Goal: Task Accomplishment & Management: Use online tool/utility

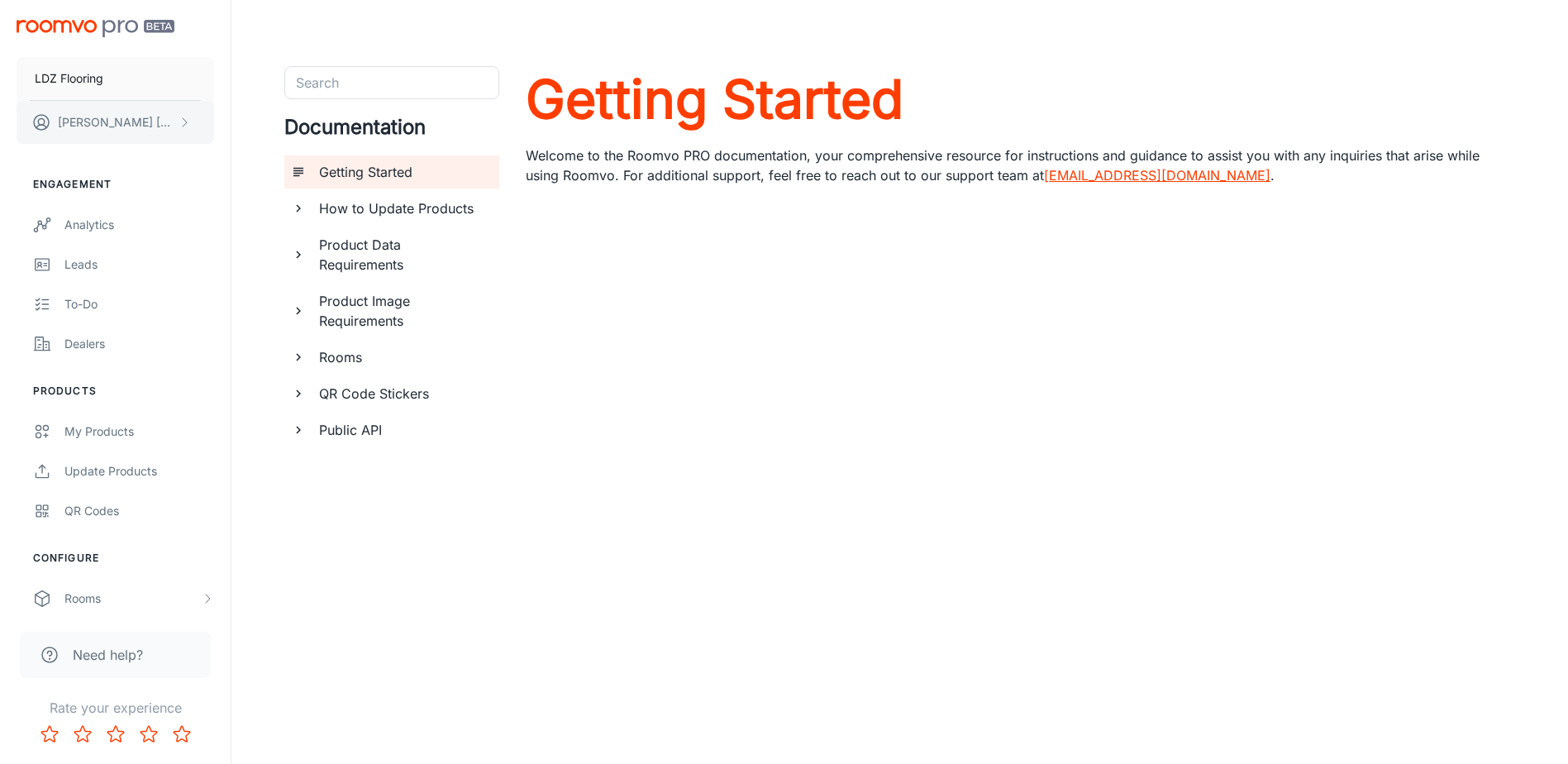
click at [103, 124] on p "[PERSON_NAME]" at bounding box center [116, 123] width 116 height 18
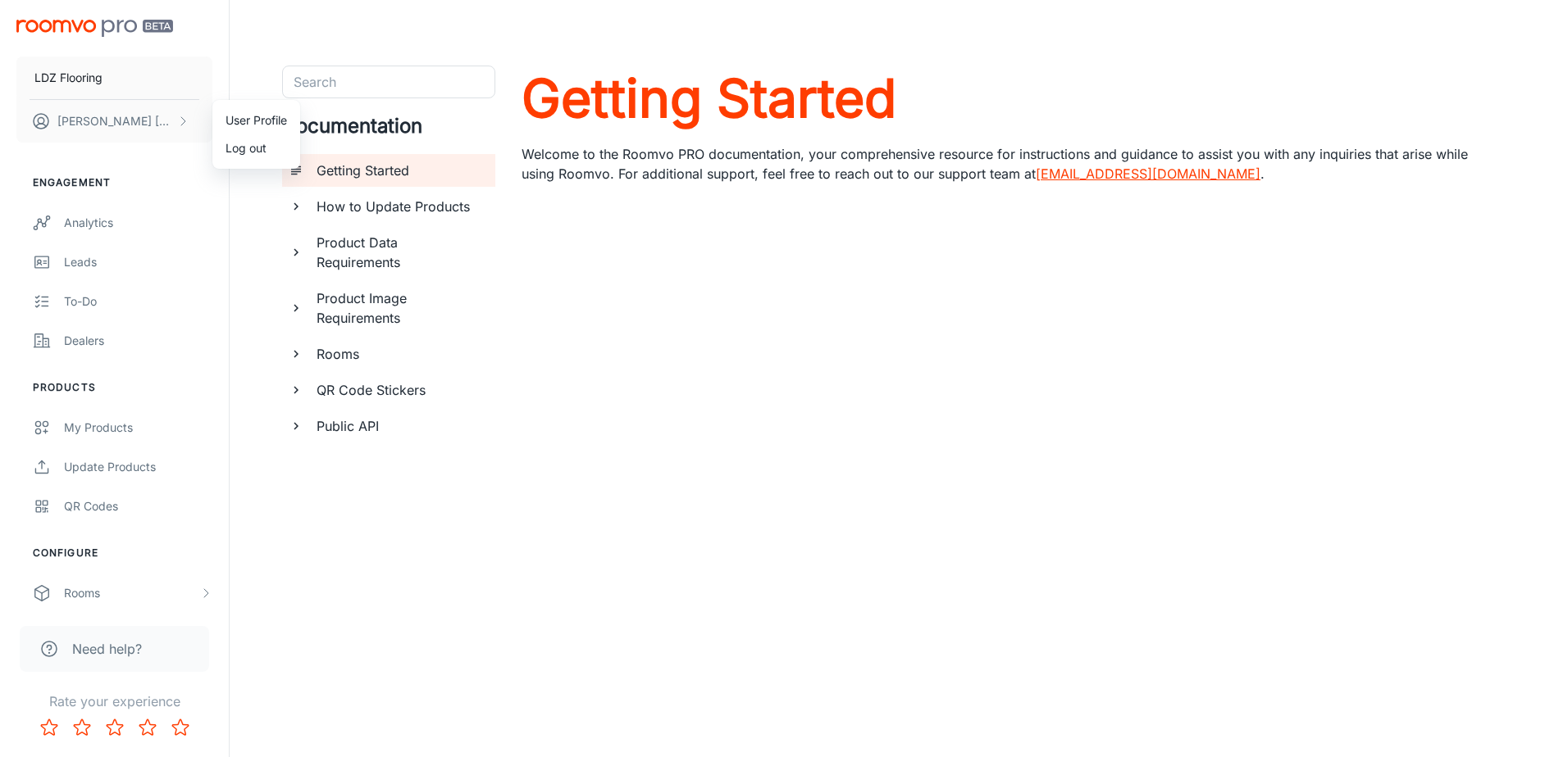
click at [96, 232] on div at bounding box center [784, 378] width 1568 height 757
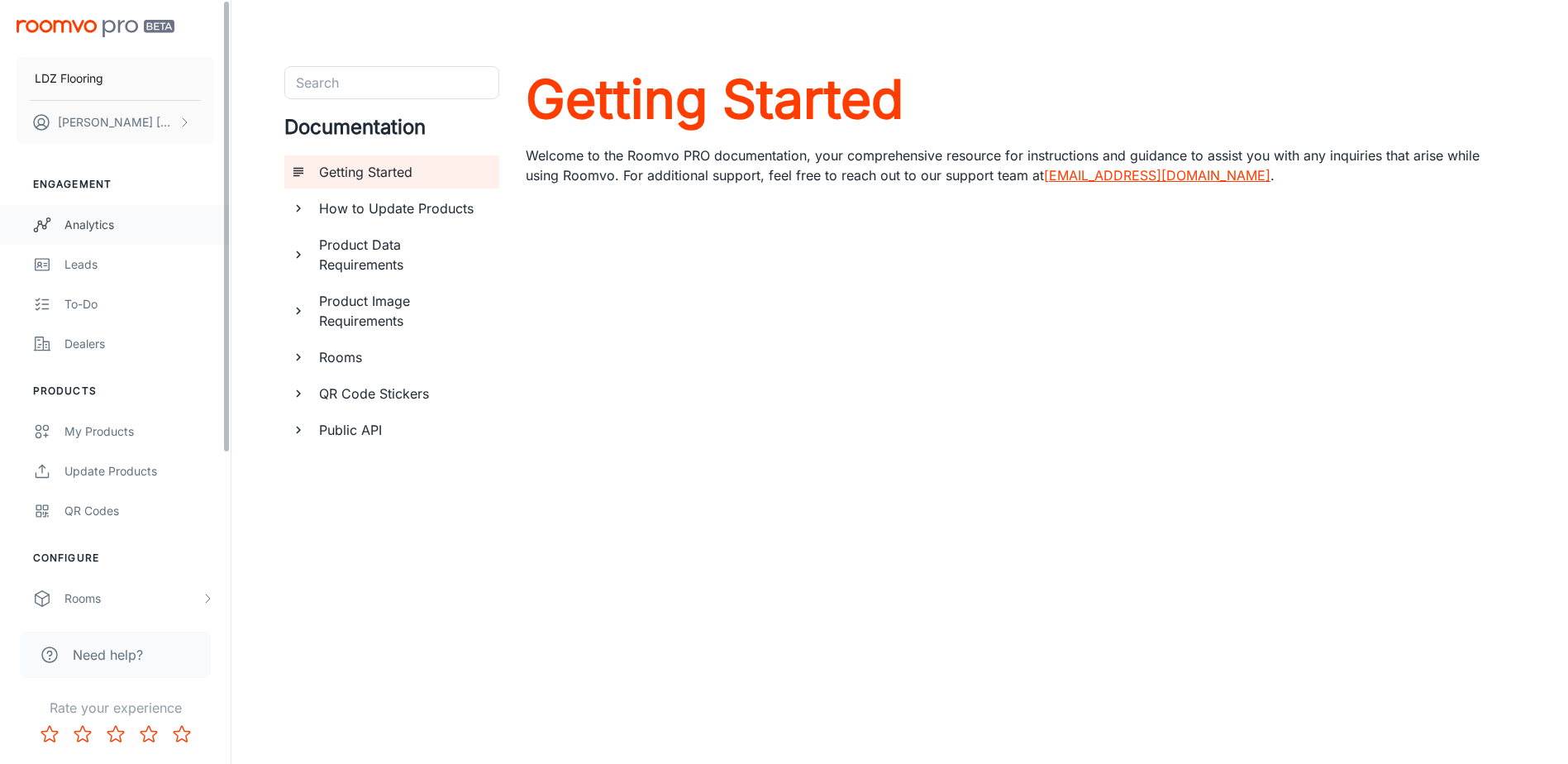
click at [96, 224] on div "Analytics" at bounding box center [139, 225] width 150 height 18
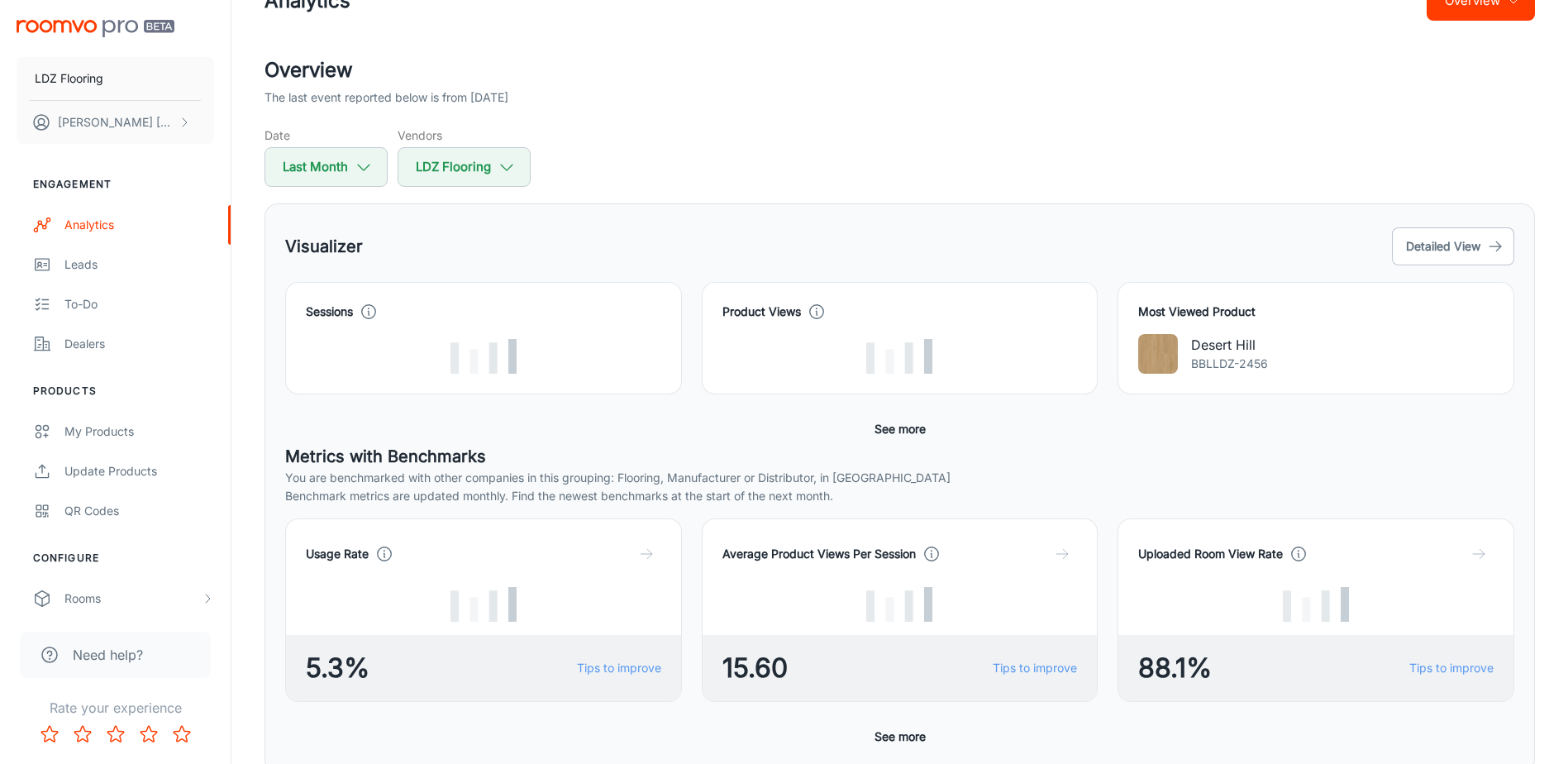
scroll to position [83, 0]
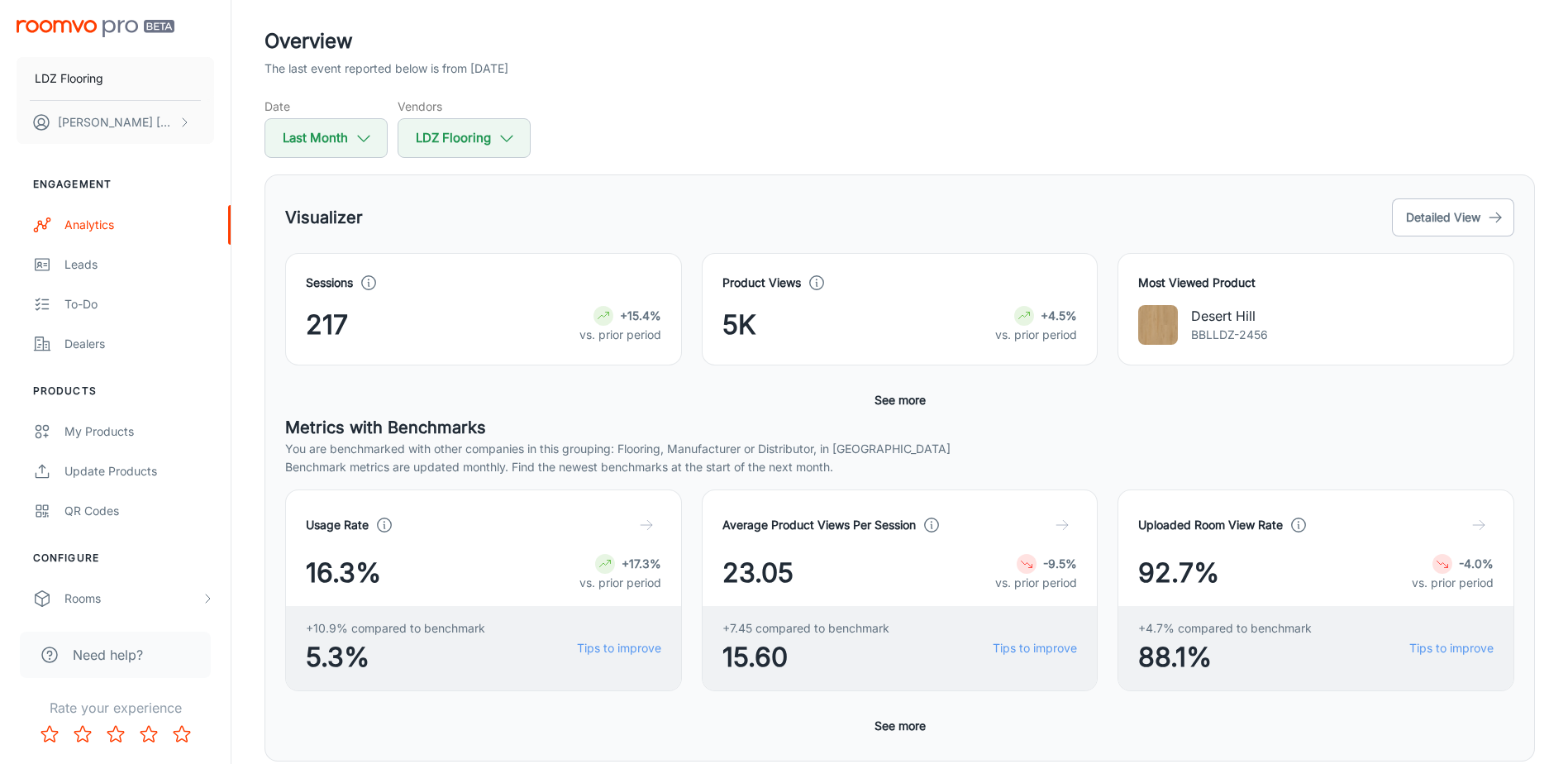
click at [1114, 447] on p "You are benchmarked with other companies in this grouping: Flooring, Manufactur…" at bounding box center [900, 449] width 1230 height 18
click at [361, 142] on icon "button" at bounding box center [364, 138] width 18 height 18
select select "8"
select select "2025"
select select "8"
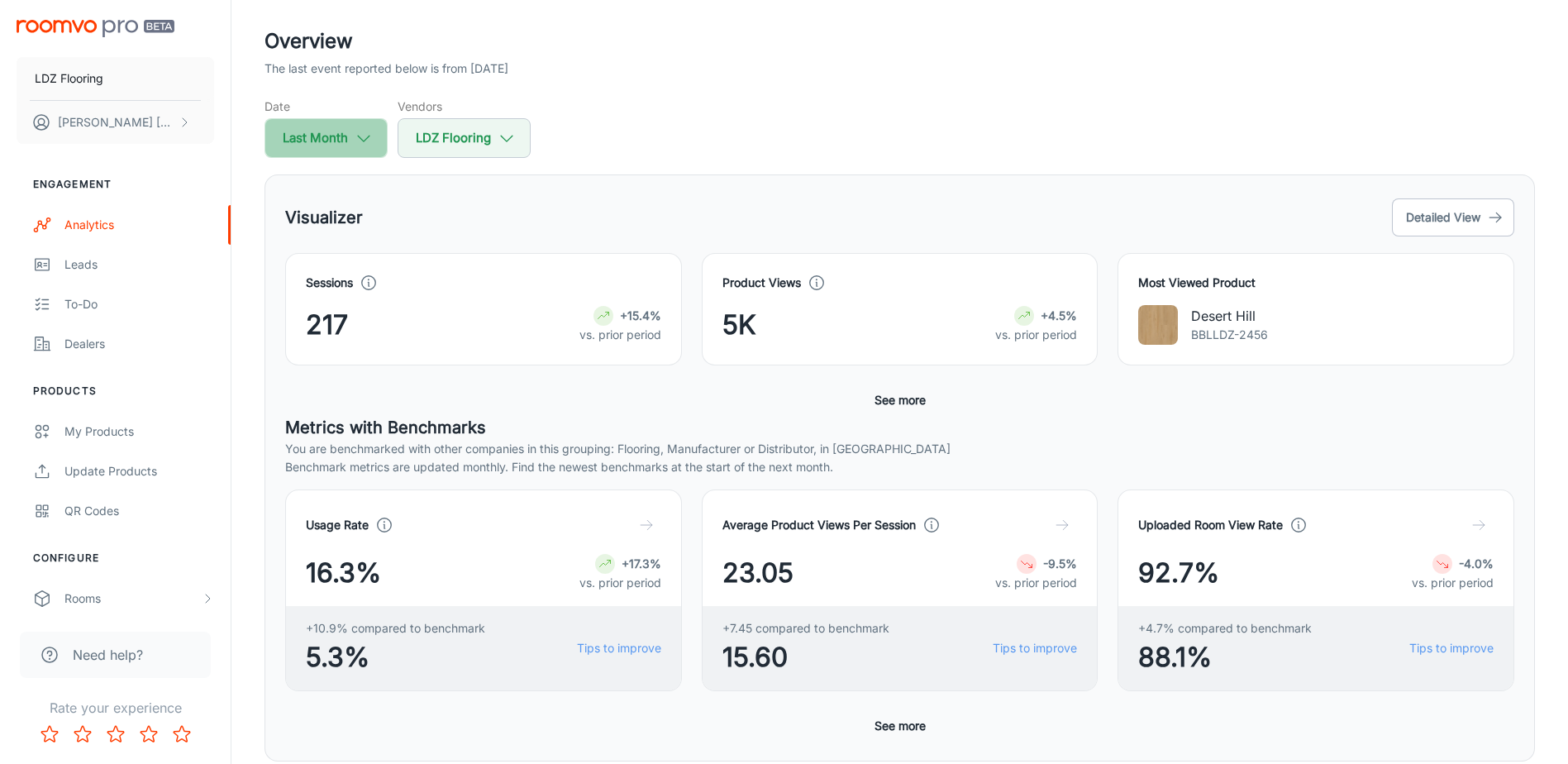
select select "2025"
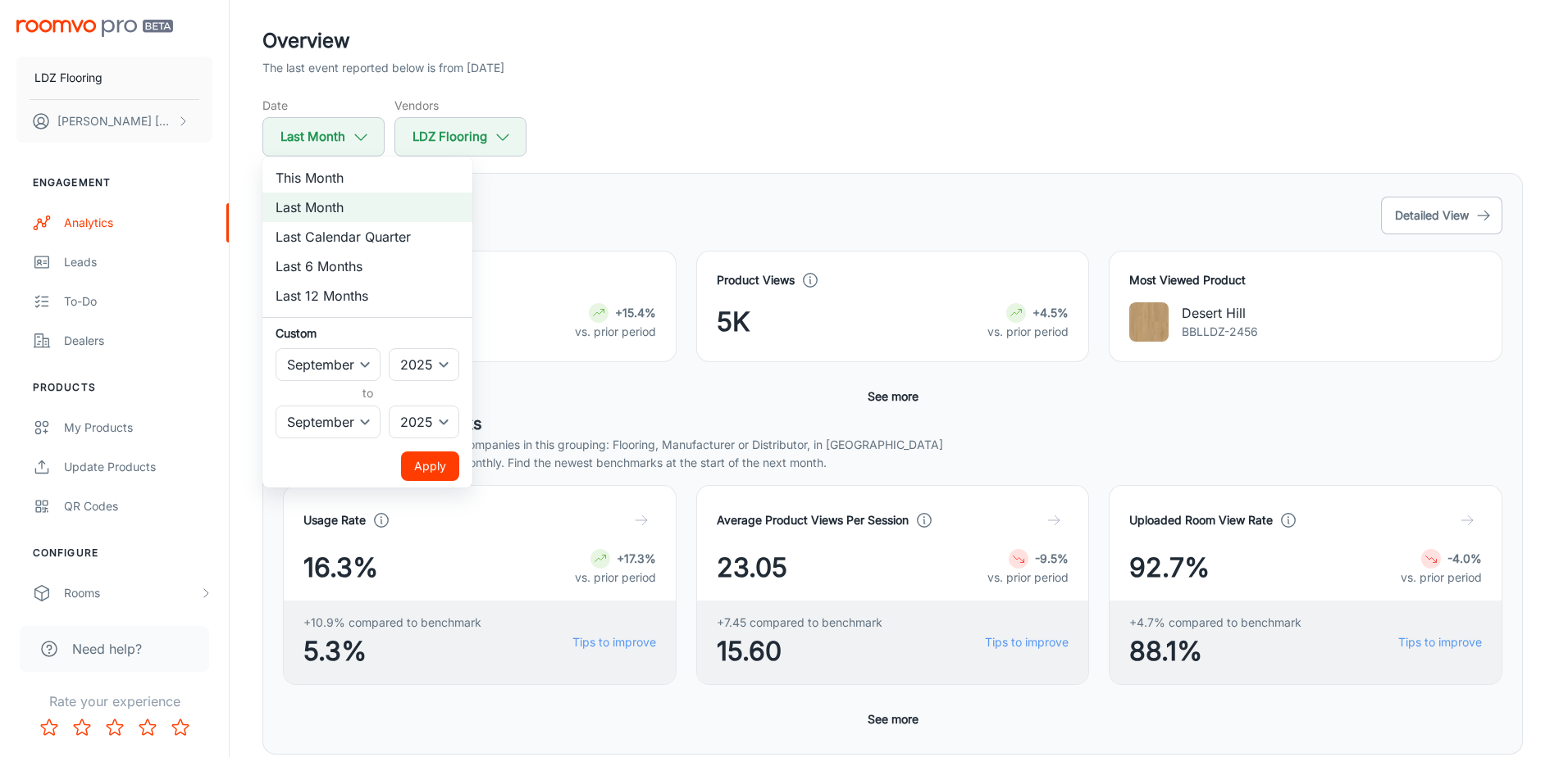
click at [648, 141] on div at bounding box center [784, 378] width 1568 height 757
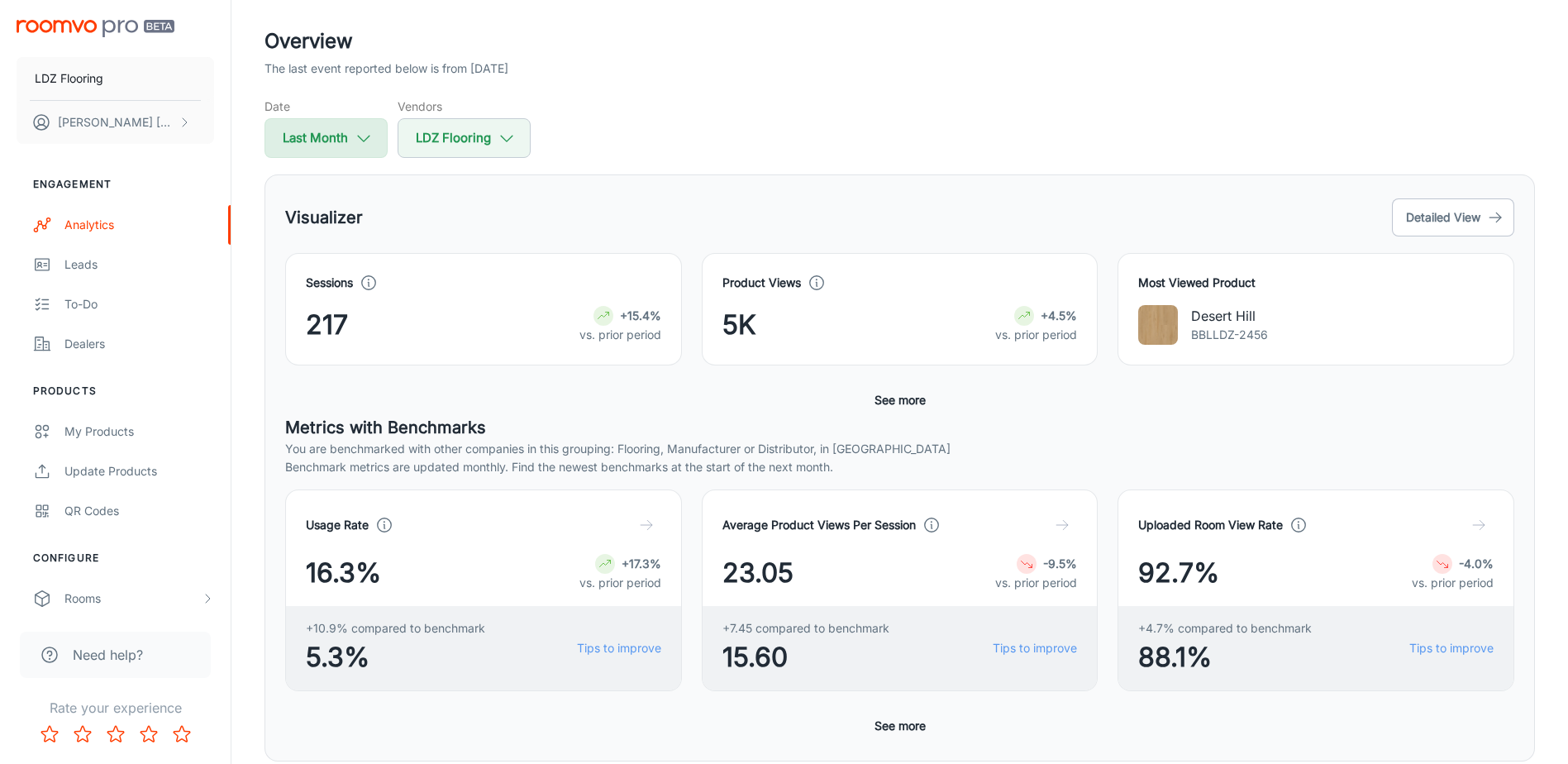
click at [370, 129] on icon "button" at bounding box center [364, 138] width 18 height 18
select select "8"
select select "2025"
select select "8"
select select "2025"
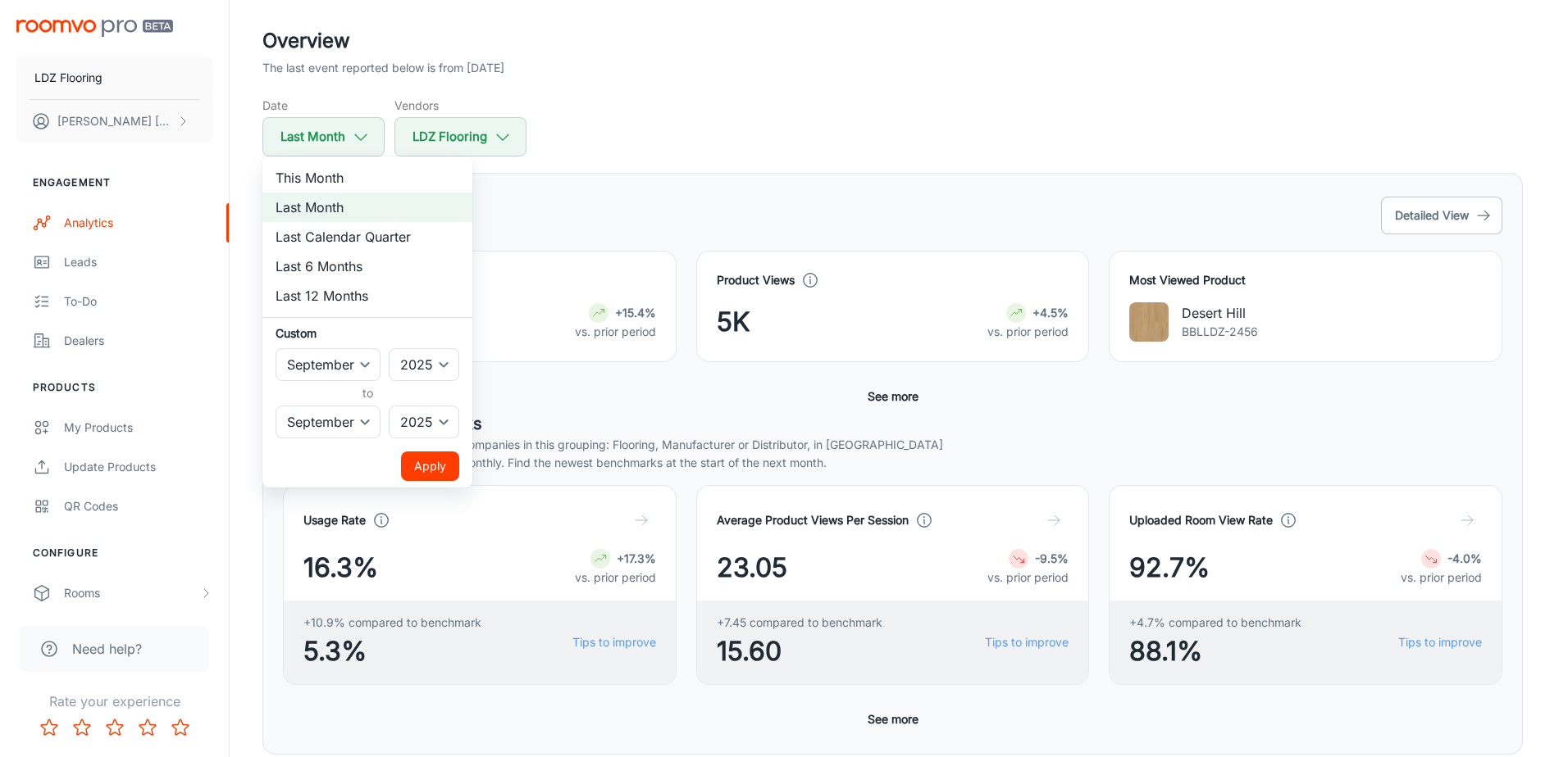
click at [721, 114] on div at bounding box center [784, 378] width 1568 height 757
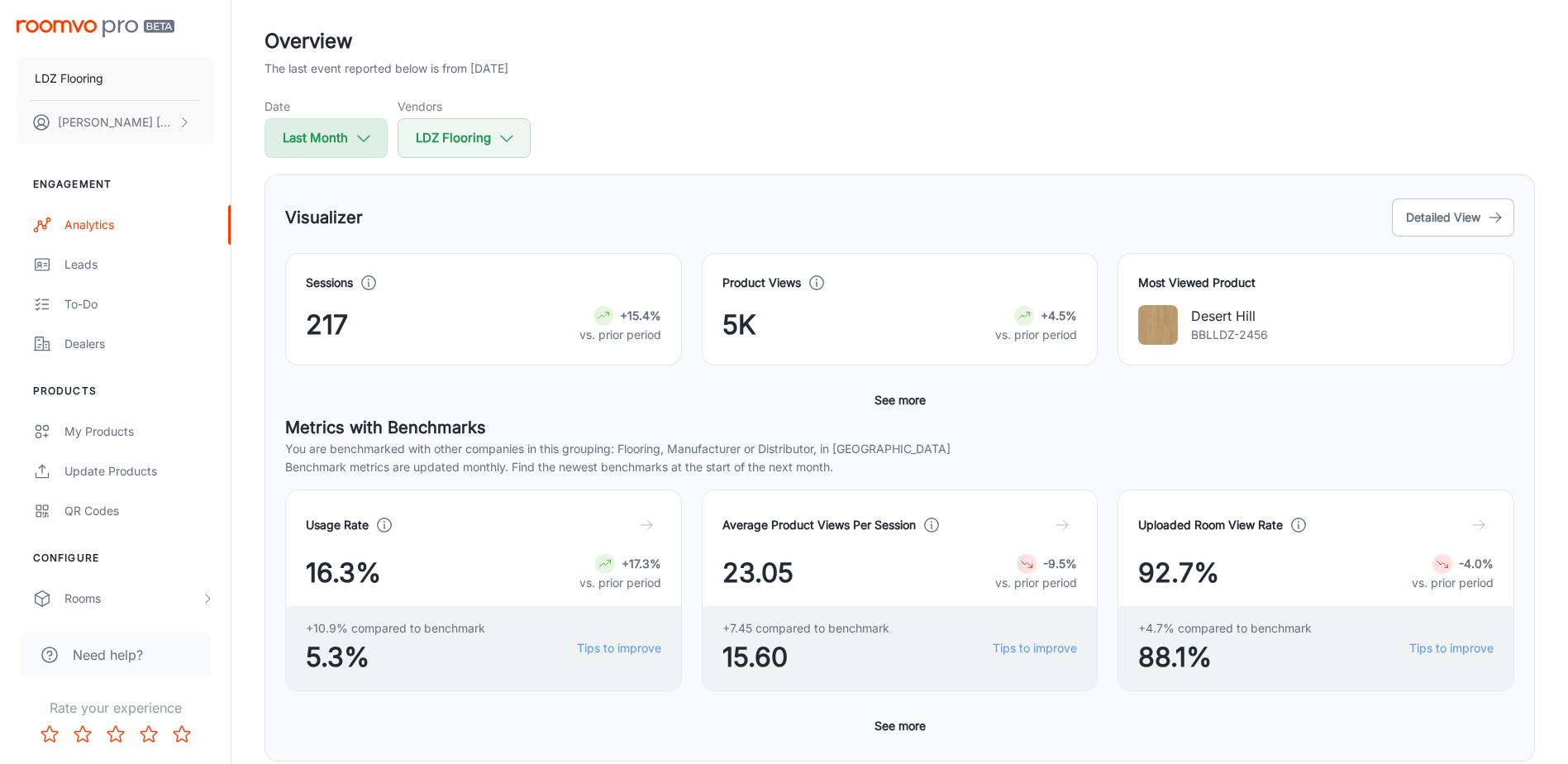
click at [329, 142] on button "Last Month" at bounding box center [326, 138] width 124 height 40
select select "8"
select select "2025"
select select "8"
select select "2025"
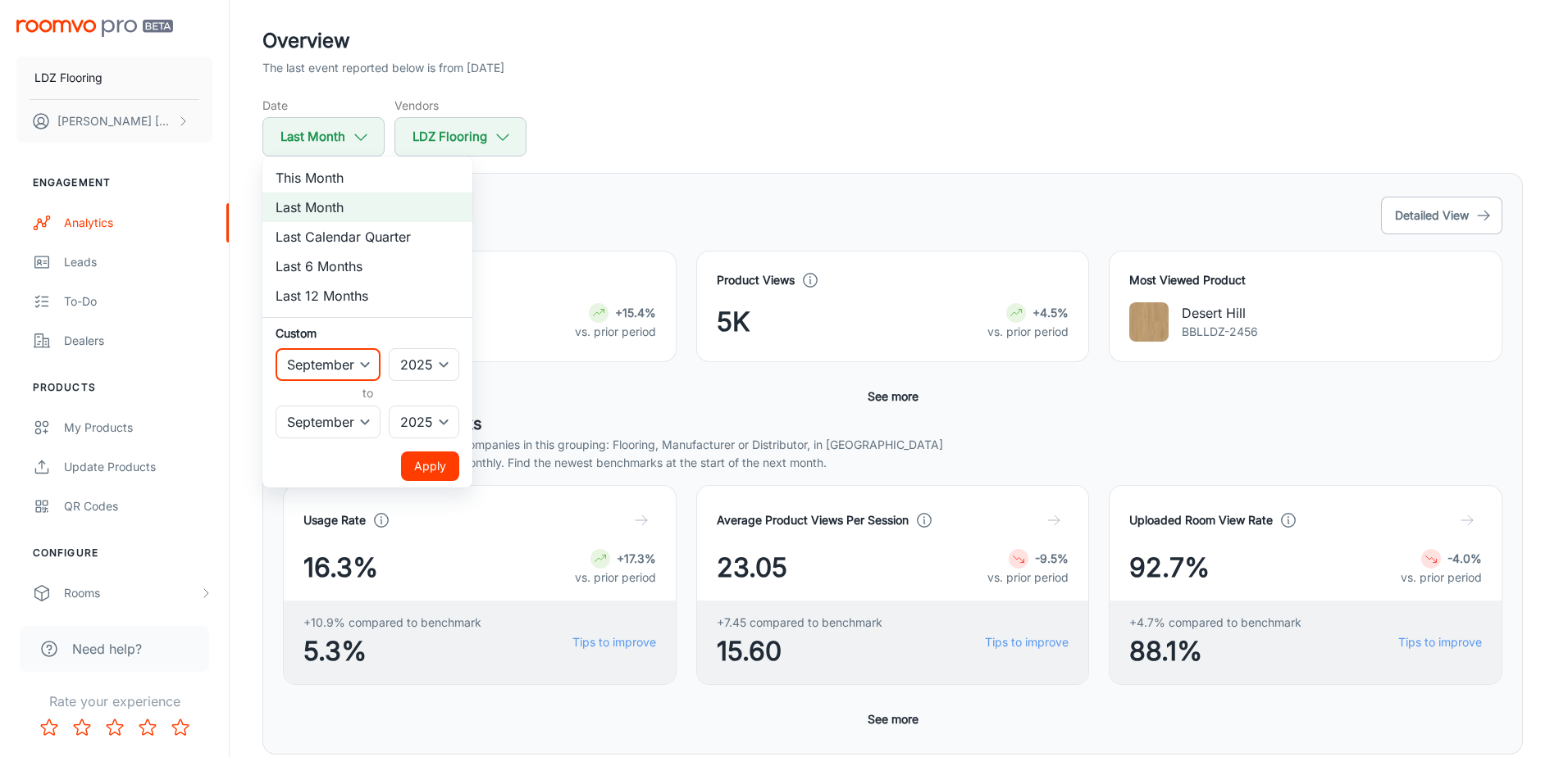
click at [369, 369] on select "January February March April May June July August September October November De…" at bounding box center [328, 365] width 105 height 32
select select "7"
click at [276, 349] on select "January February March April May June July August September October November De…" at bounding box center [328, 365] width 105 height 32
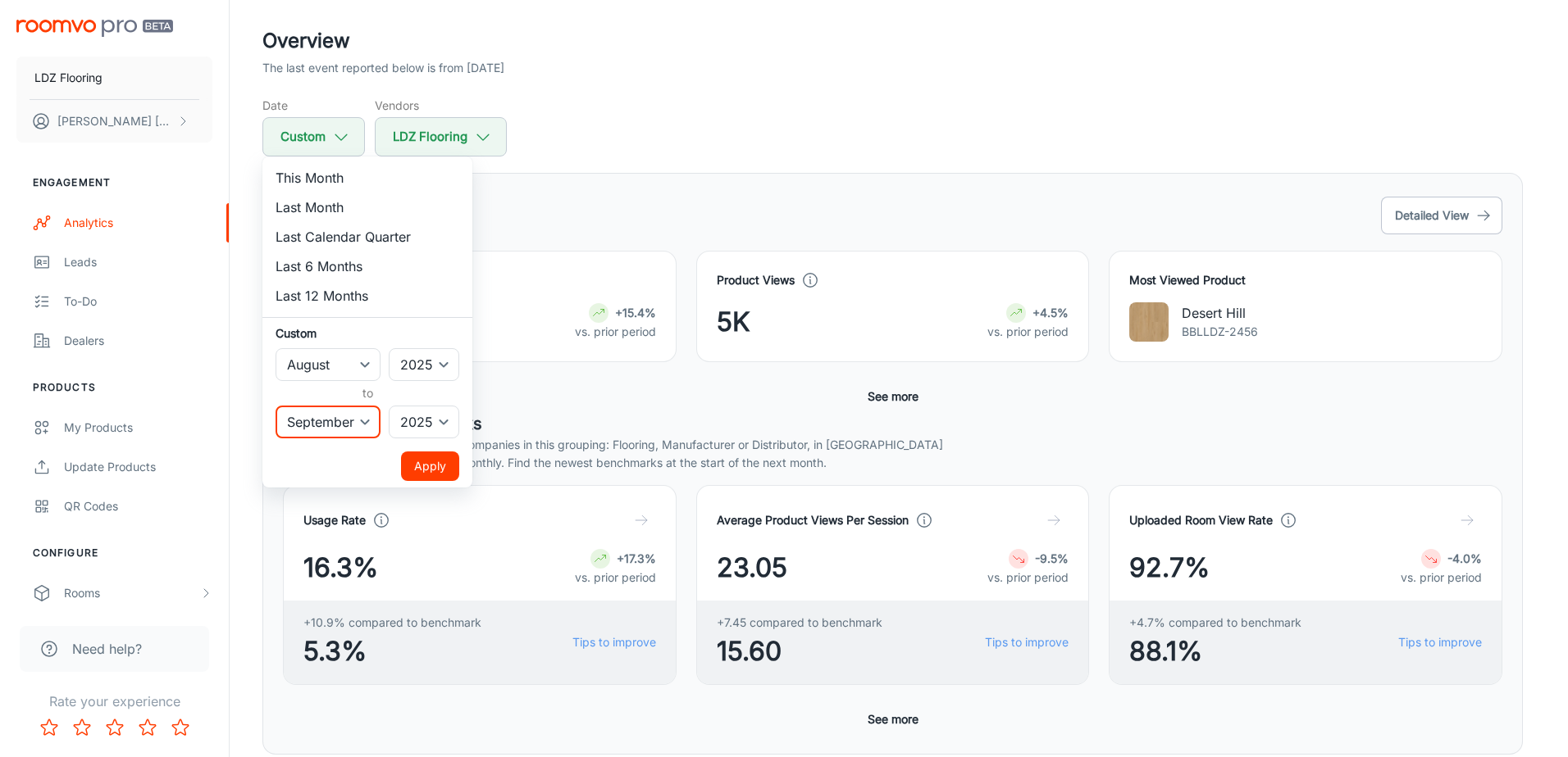
click at [362, 424] on select "January February March April May June July August September October November De…" at bounding box center [328, 422] width 105 height 32
select select "7"
click at [276, 406] on select "January February March April May June July August September October November De…" at bounding box center [328, 422] width 105 height 32
click at [428, 456] on button "Apply" at bounding box center [430, 466] width 59 height 30
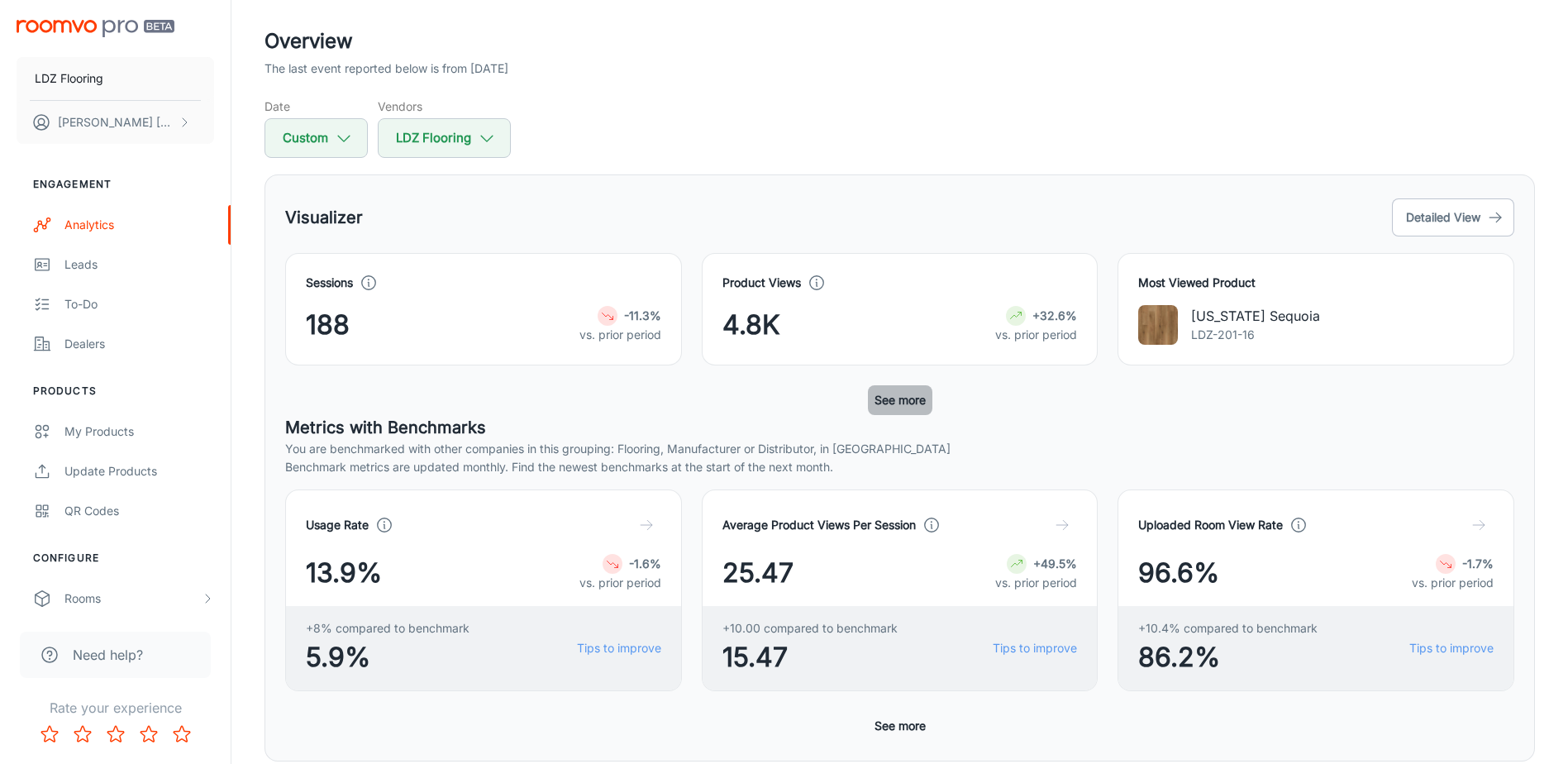
click at [905, 403] on button "See more" at bounding box center [900, 400] width 65 height 30
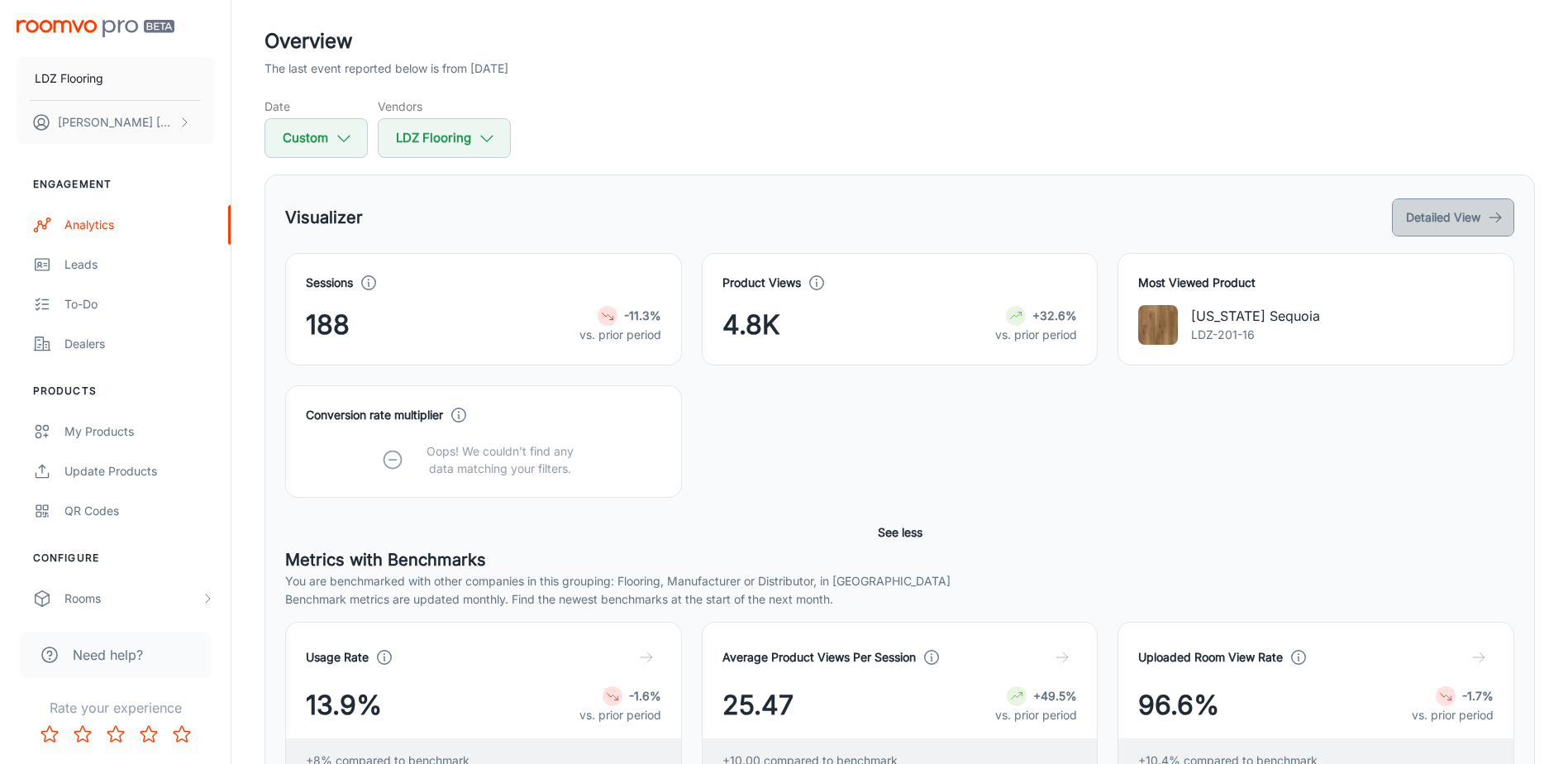
click at [1491, 217] on line "button" at bounding box center [1495, 217] width 12 height 0
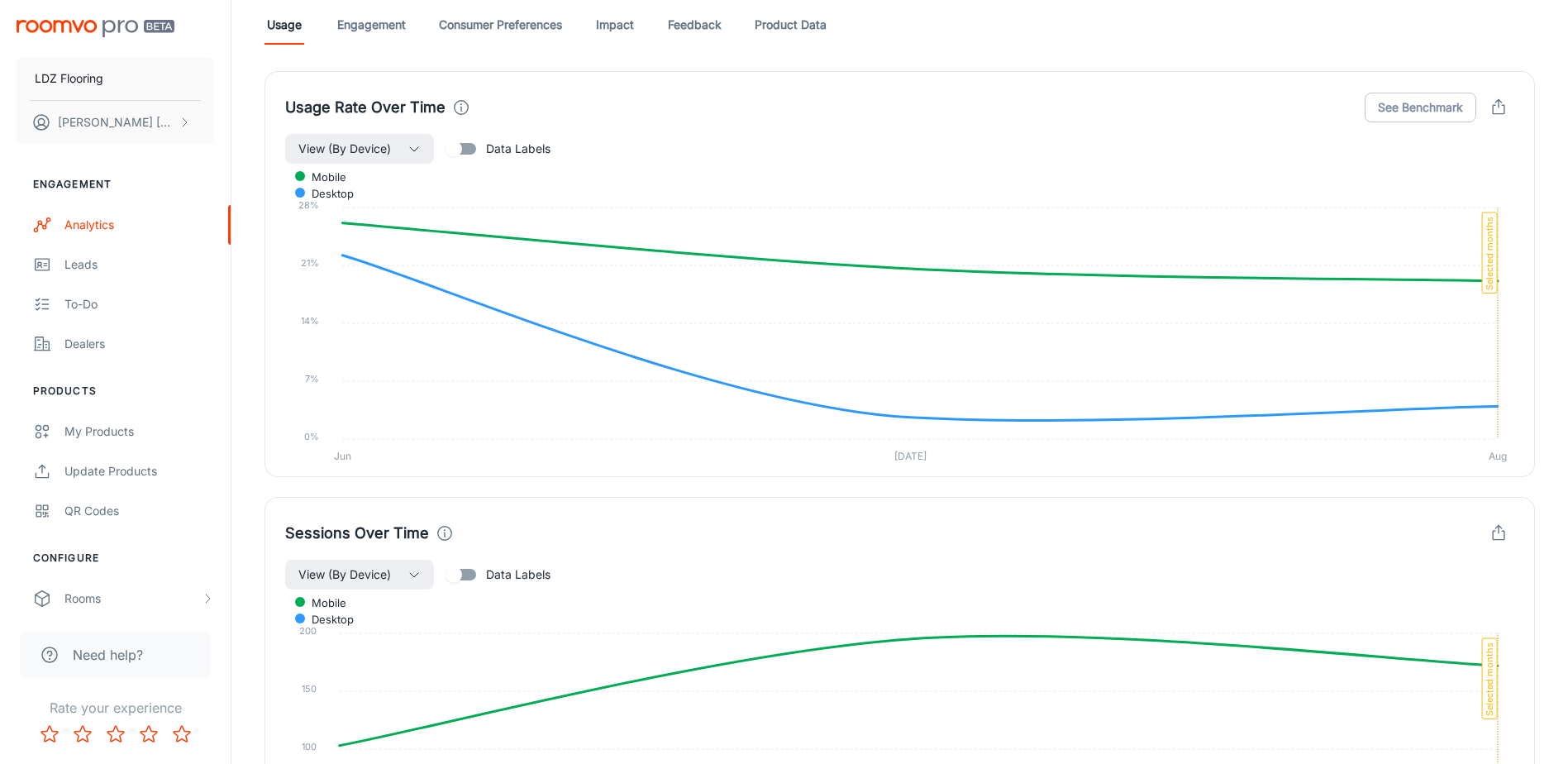
scroll to position [992, 0]
click at [1099, 532] on div "Sessions Over Time" at bounding box center [900, 532] width 1230 height 32
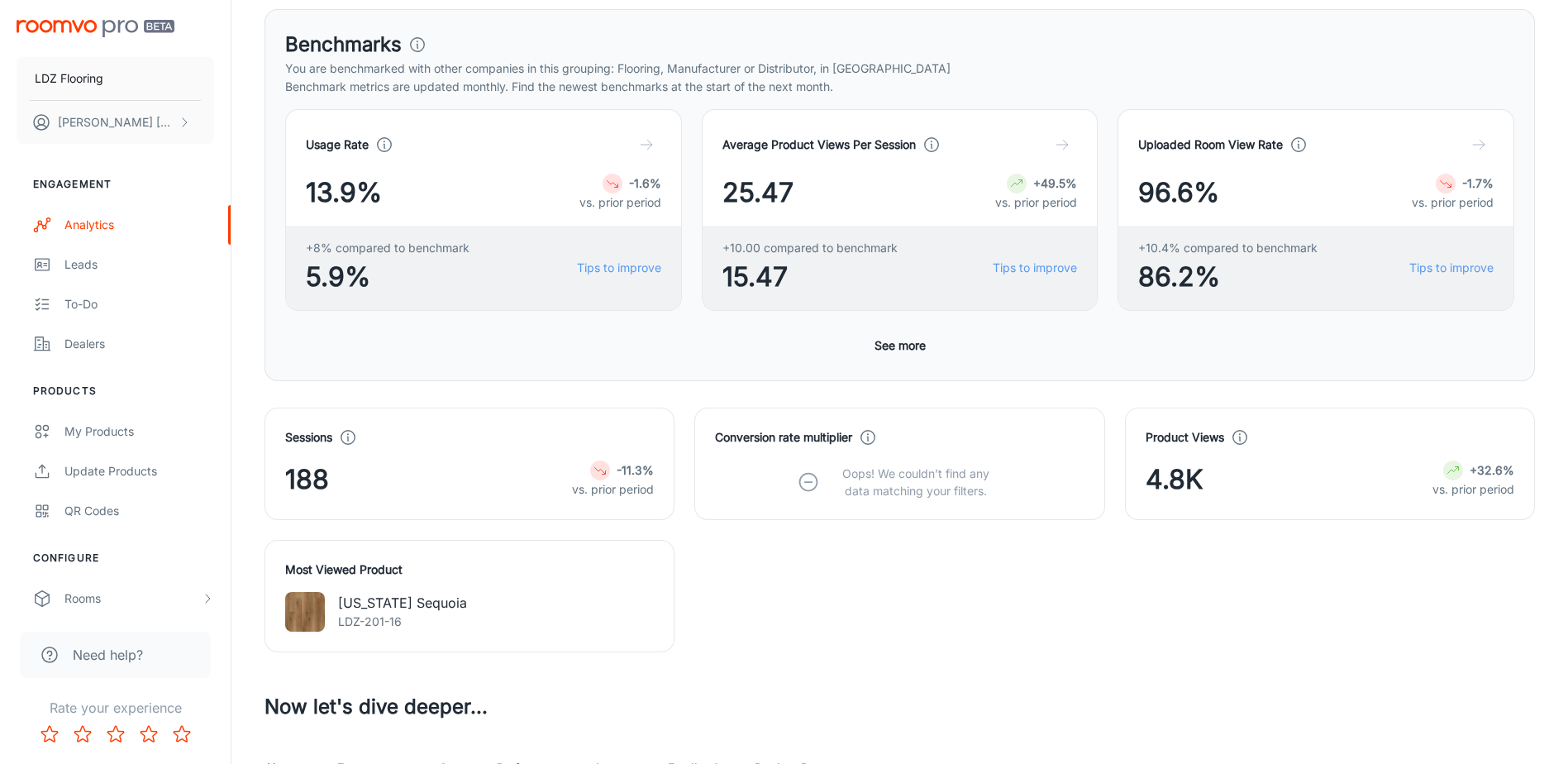
scroll to position [0, 0]
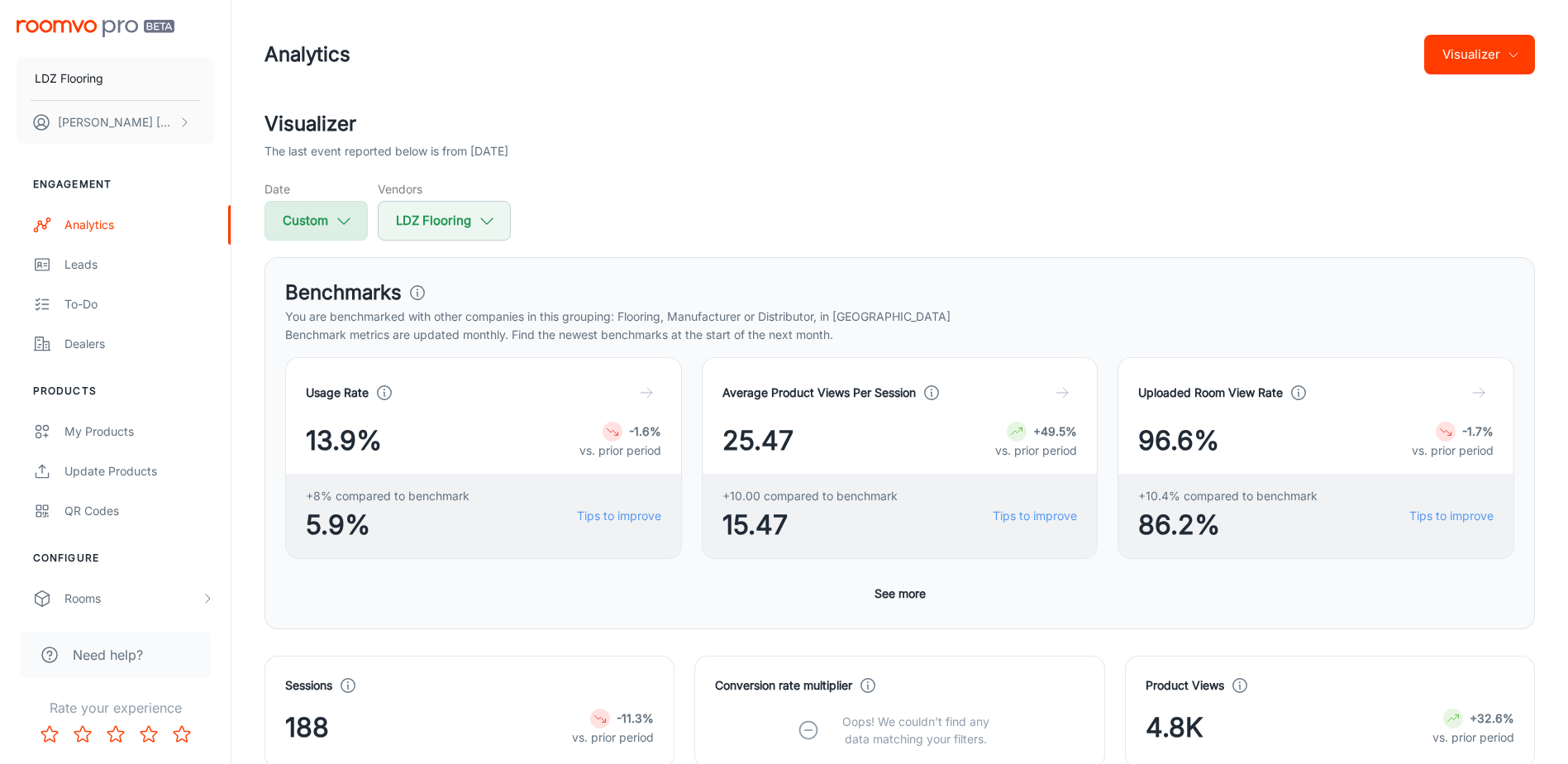
click at [333, 219] on button "Custom" at bounding box center [316, 221] width 104 height 40
select select "7"
select select "2025"
select select "7"
select select "2025"
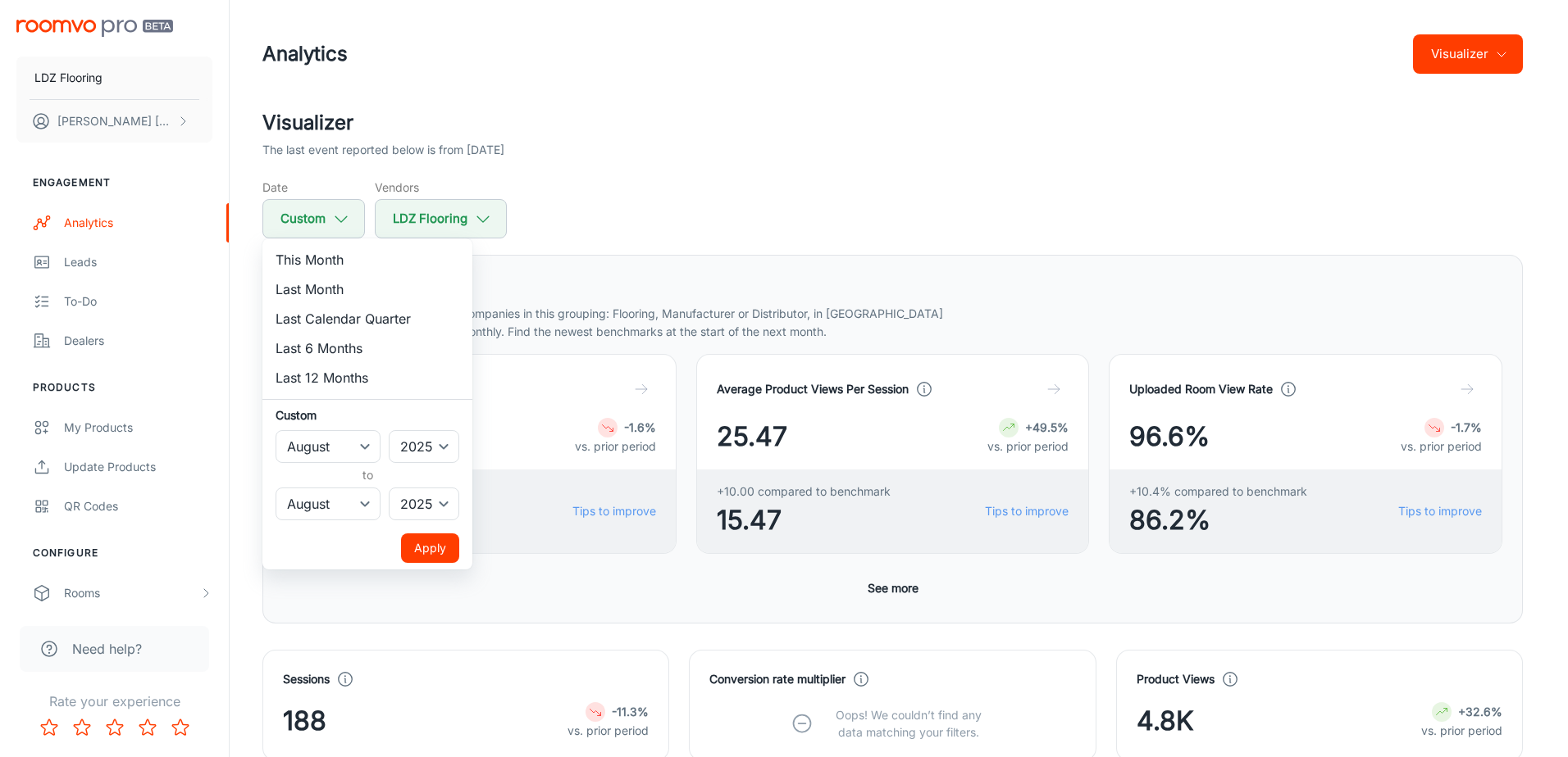
click at [372, 352] on li "Last 6 Months" at bounding box center [367, 348] width 210 height 30
select select "3"
select select "8"
click at [674, 217] on div at bounding box center [784, 378] width 1568 height 757
select select "7"
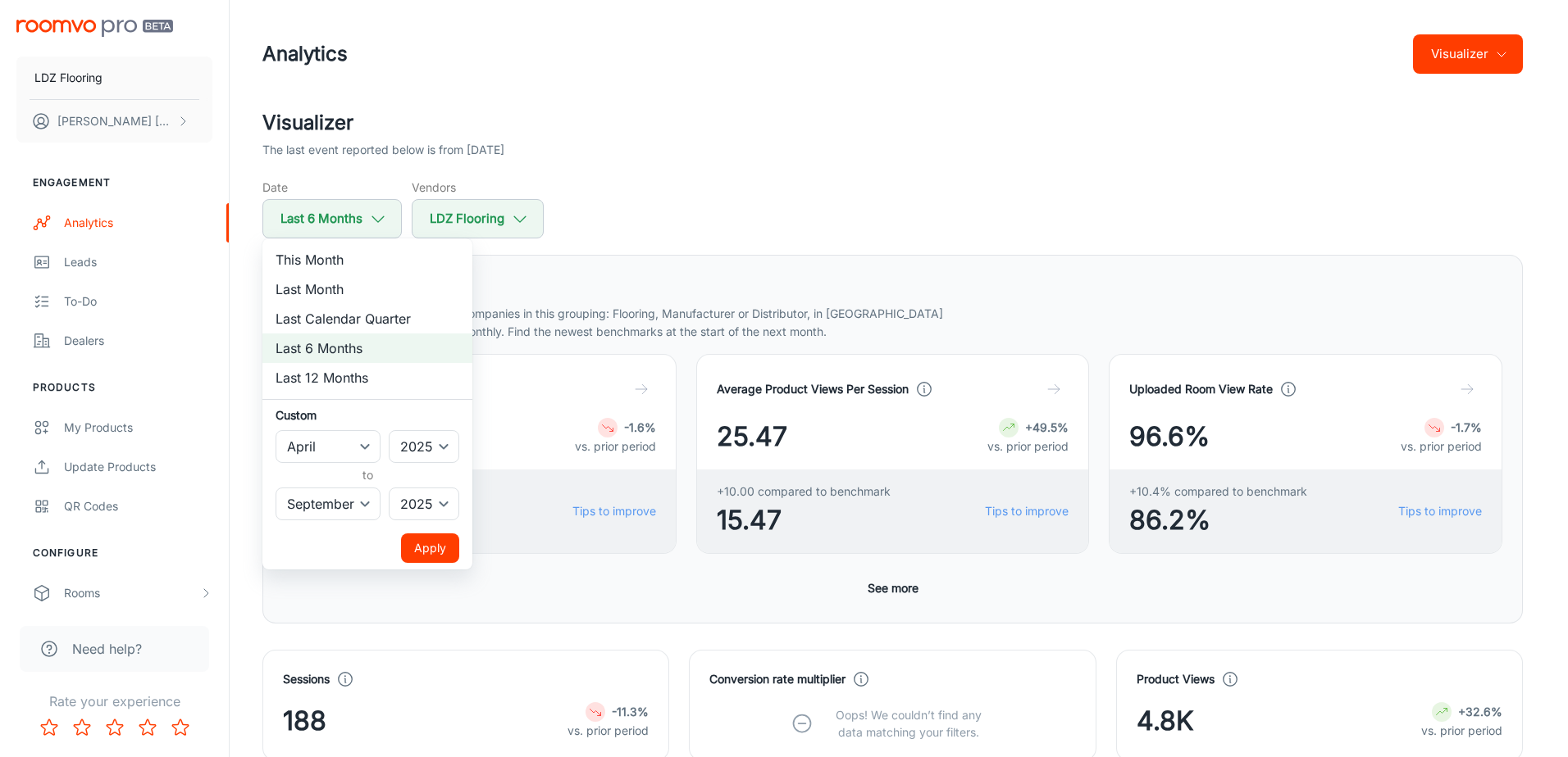
select select "7"
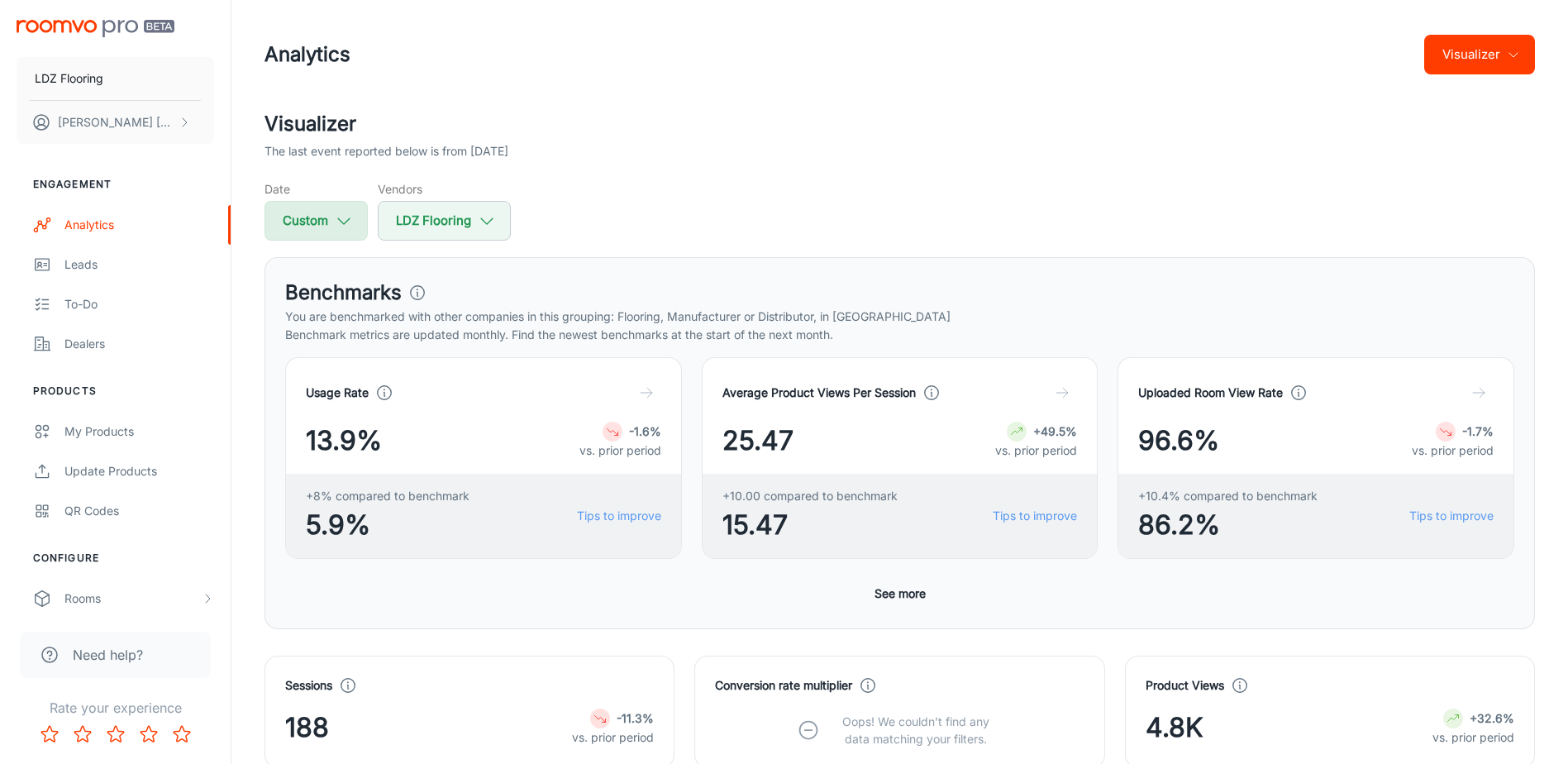
click at [325, 211] on button "Custom" at bounding box center [316, 221] width 104 height 40
select select "7"
select select "2025"
select select "7"
select select "2025"
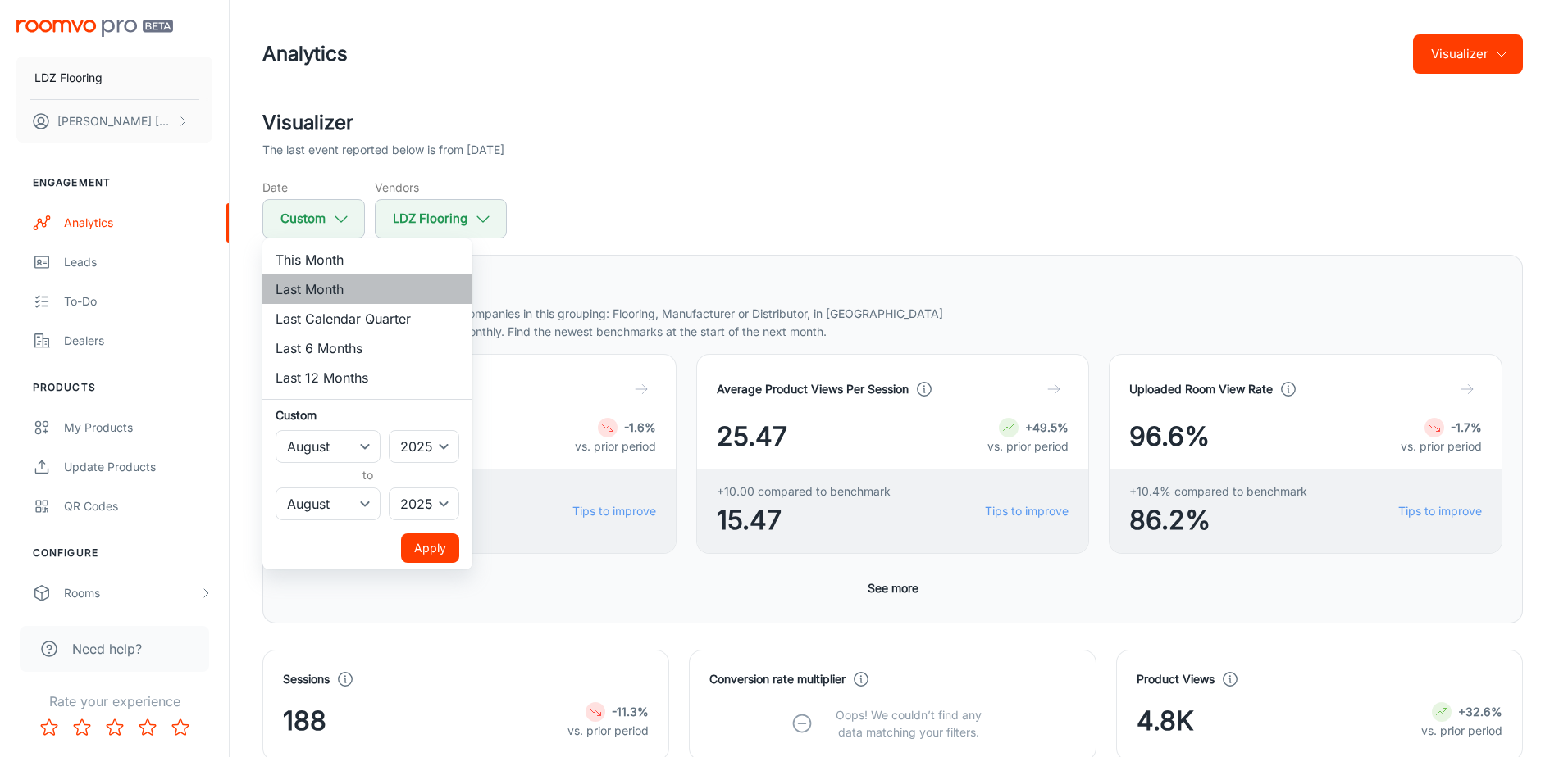
click at [341, 286] on li "Last Month" at bounding box center [367, 289] width 210 height 30
select select "8"
click at [339, 355] on li "Last 6 Months" at bounding box center [367, 348] width 210 height 30
select select "3"
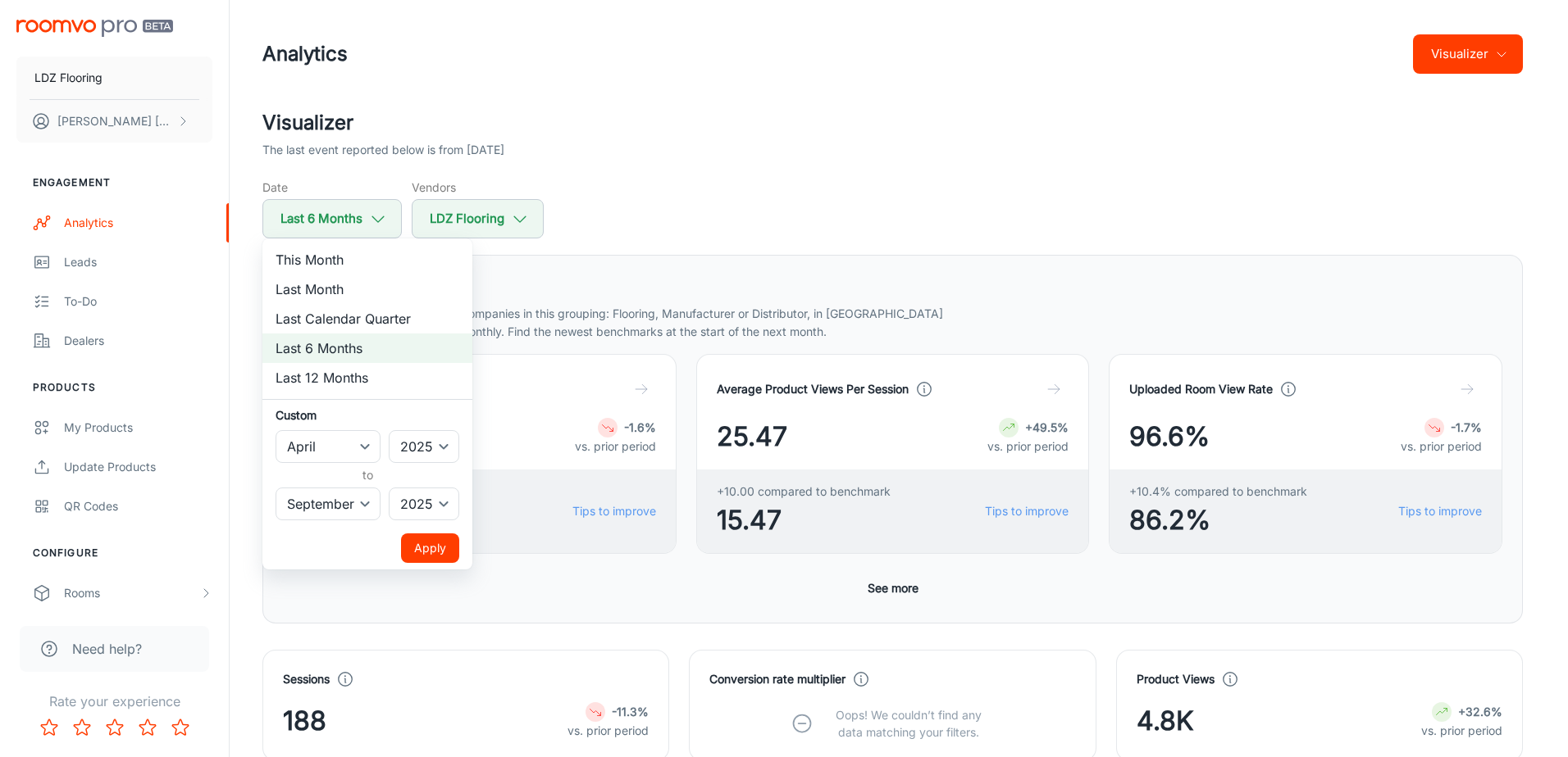
click at [417, 545] on button "Apply" at bounding box center [430, 548] width 59 height 30
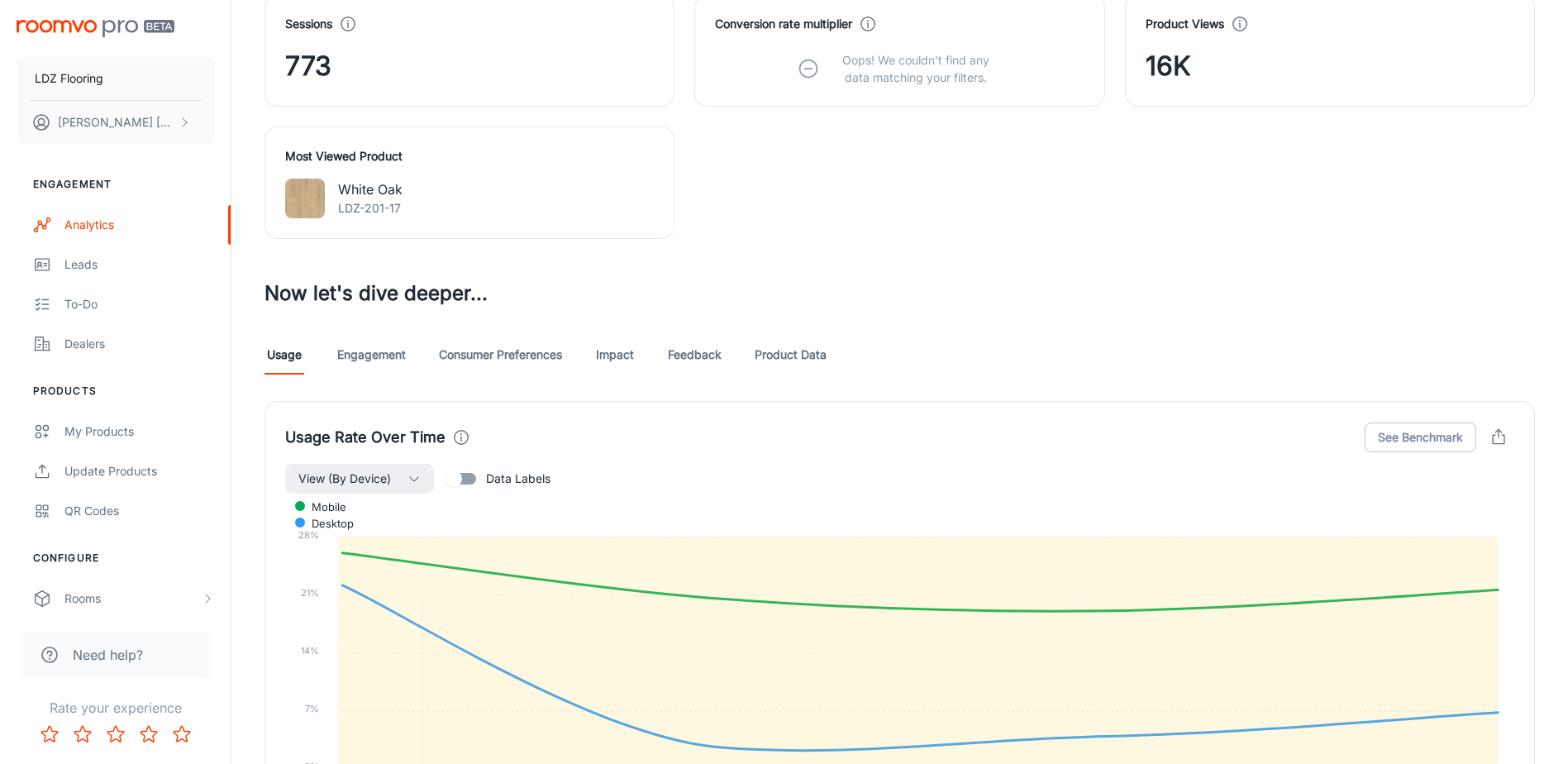
scroll to position [579, 0]
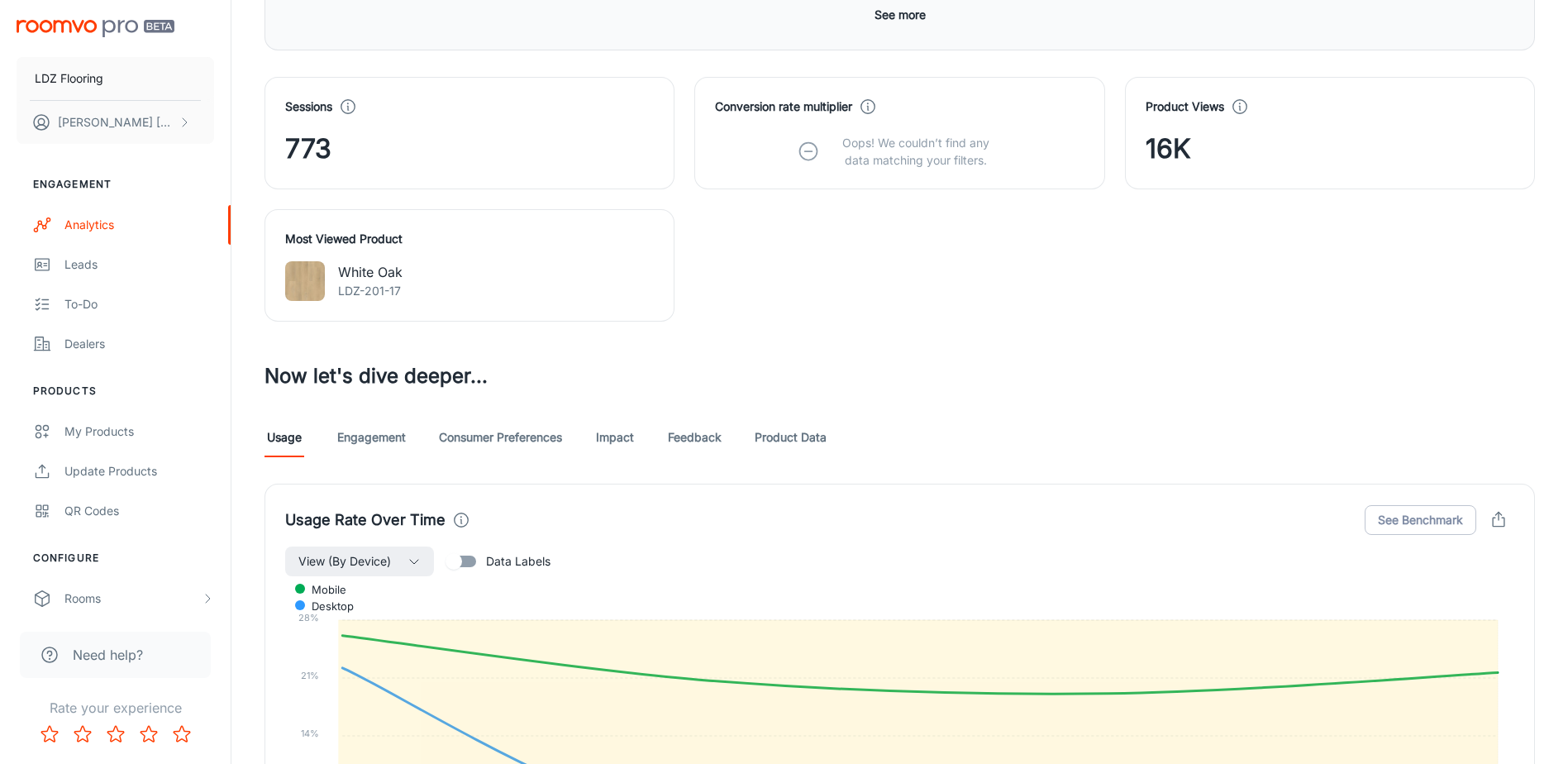
click at [984, 464] on div "Usage Rate Over Time See Benchmark View (By Device) Data Labels mobile desktop …" at bounding box center [890, 677] width 1291 height 426
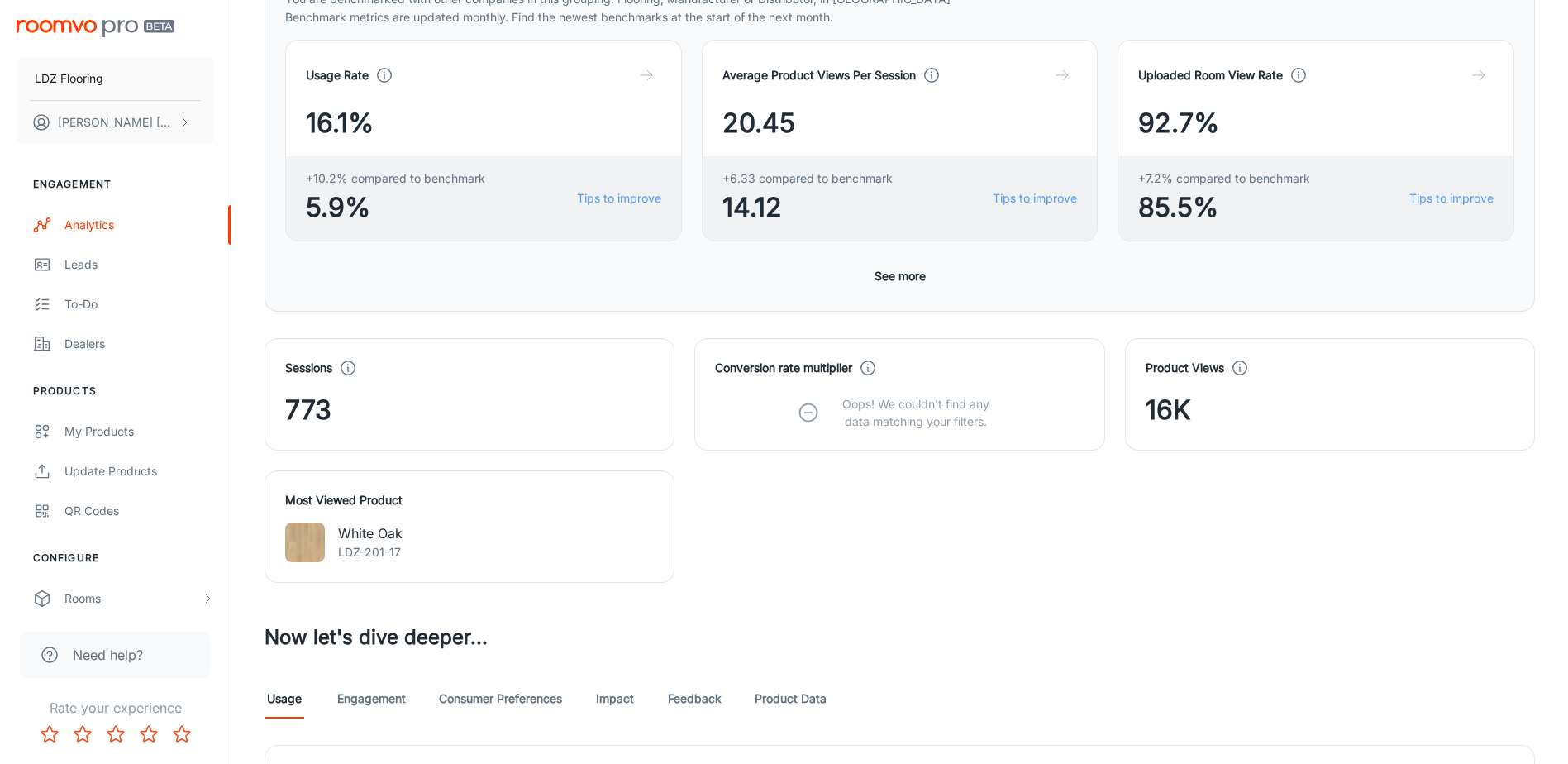
scroll to position [0, 0]
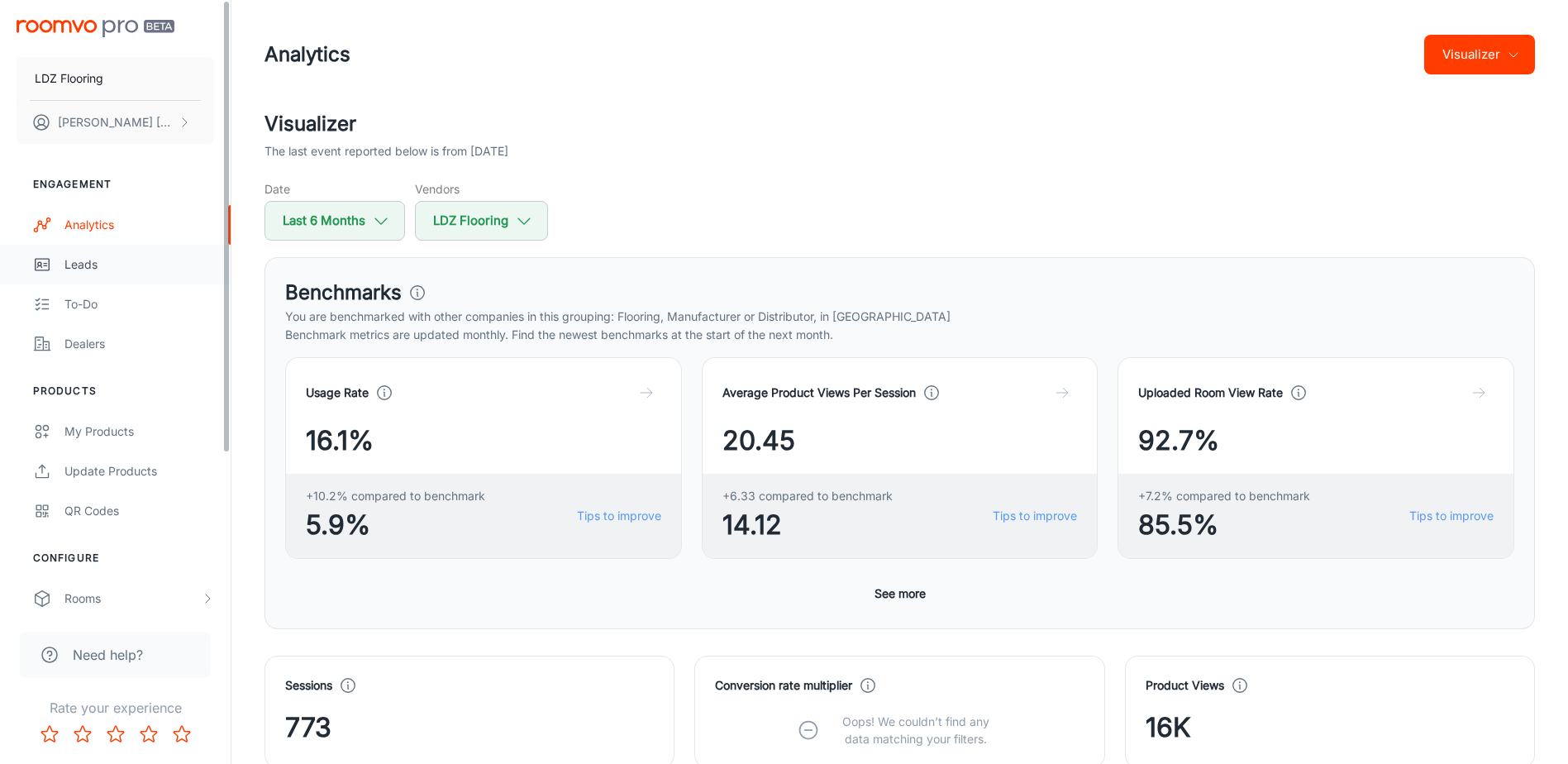
click at [87, 265] on div "Leads" at bounding box center [139, 265] width 150 height 18
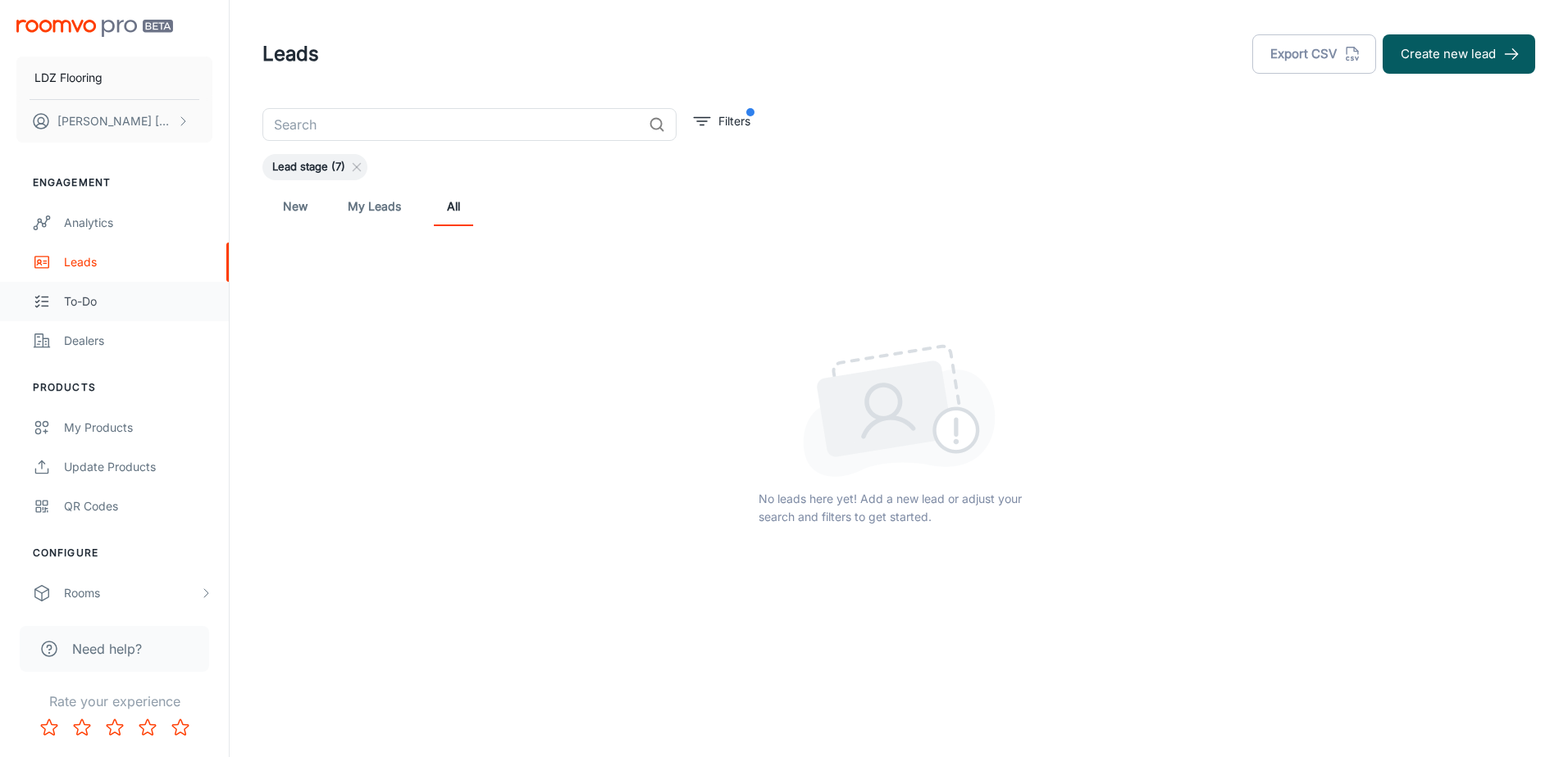
click at [77, 296] on div "To-do" at bounding box center [138, 302] width 149 height 18
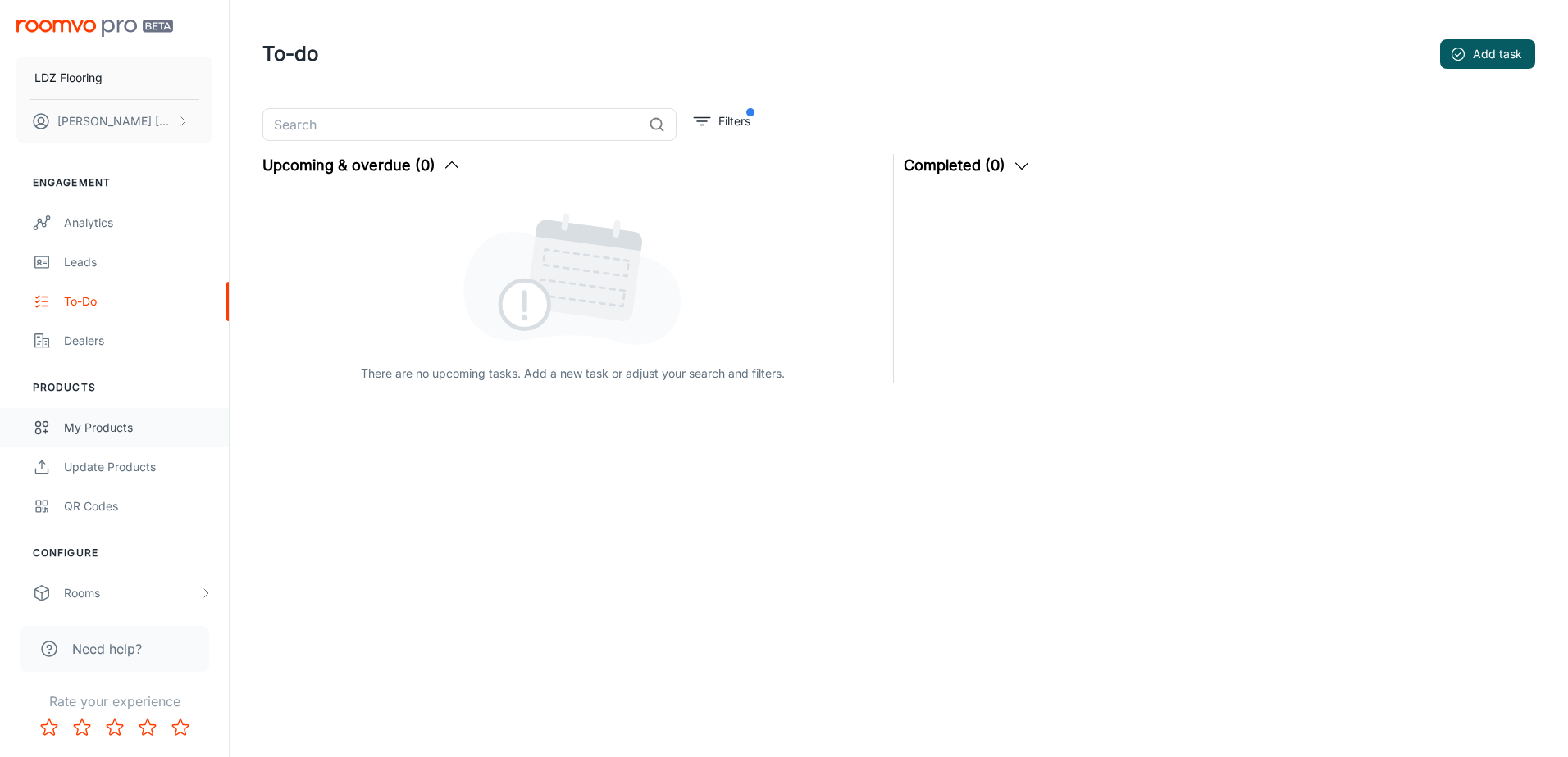
click at [114, 424] on div "My Products" at bounding box center [138, 428] width 149 height 18
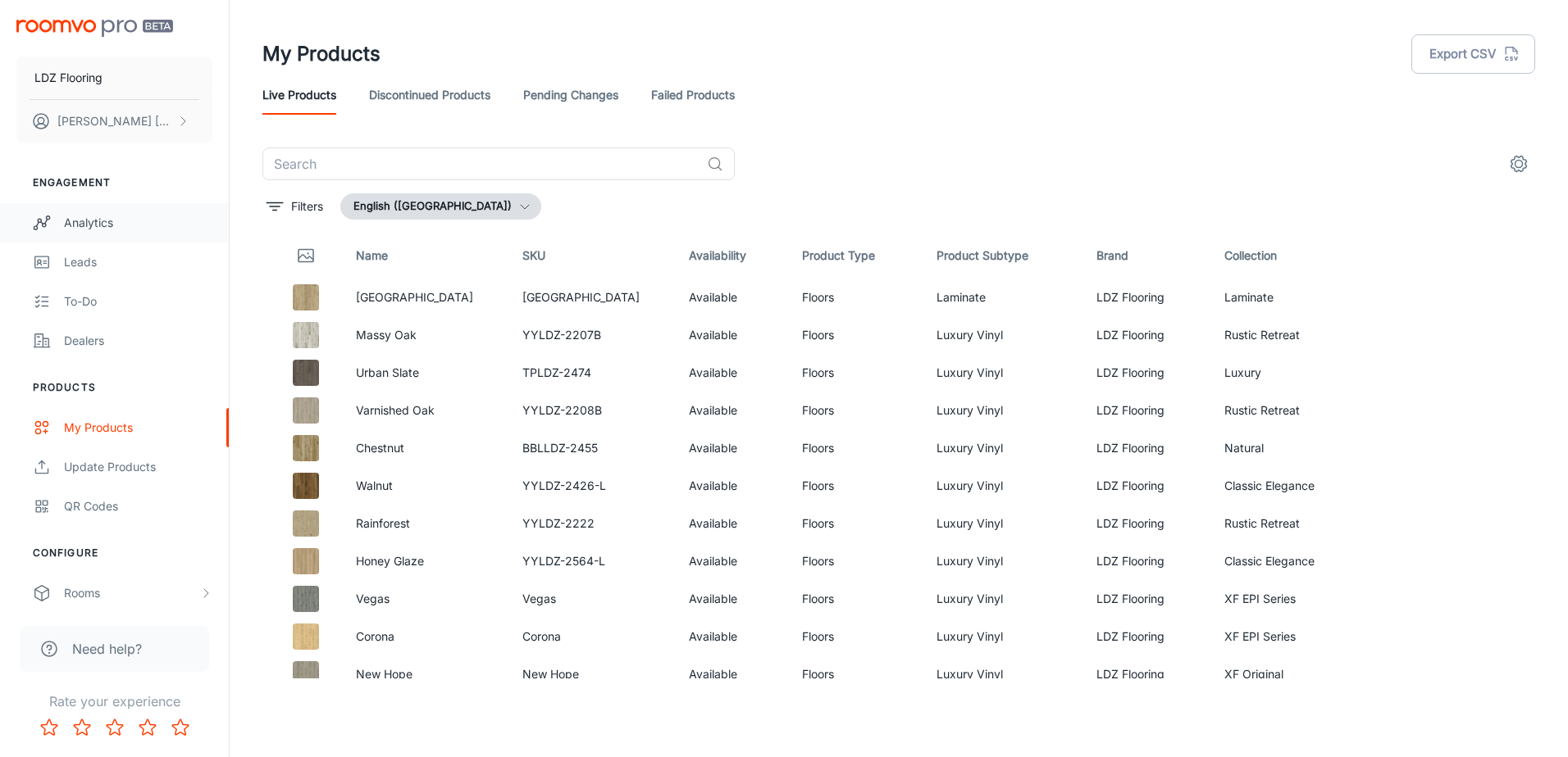
click at [108, 227] on div "Analytics" at bounding box center [138, 223] width 149 height 18
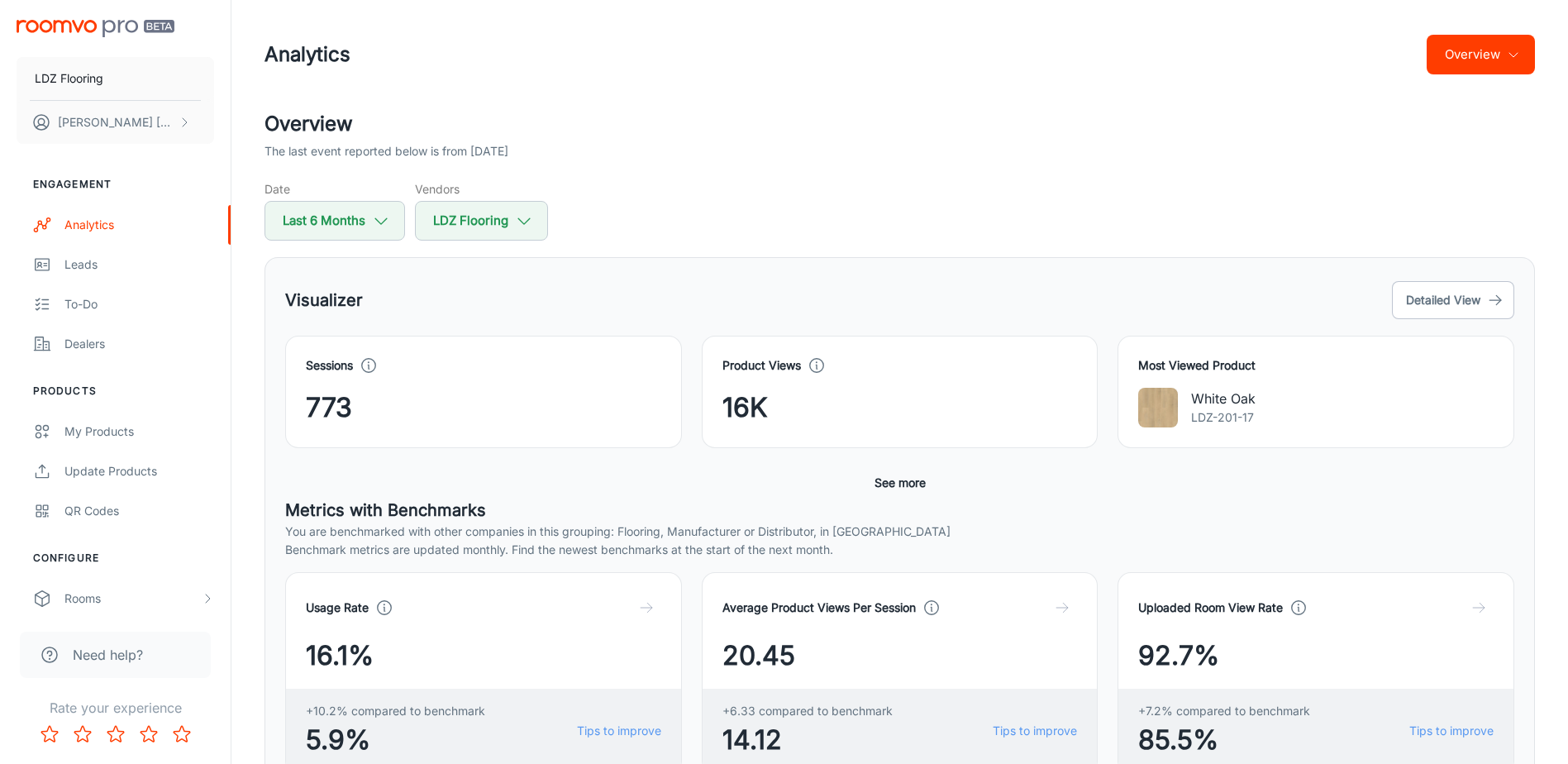
click at [981, 205] on div "Date Last 6 Months Vendors LDZ Flooring" at bounding box center [900, 210] width 1271 height 60
click at [1431, 293] on button "Detailed View" at bounding box center [1453, 300] width 123 height 38
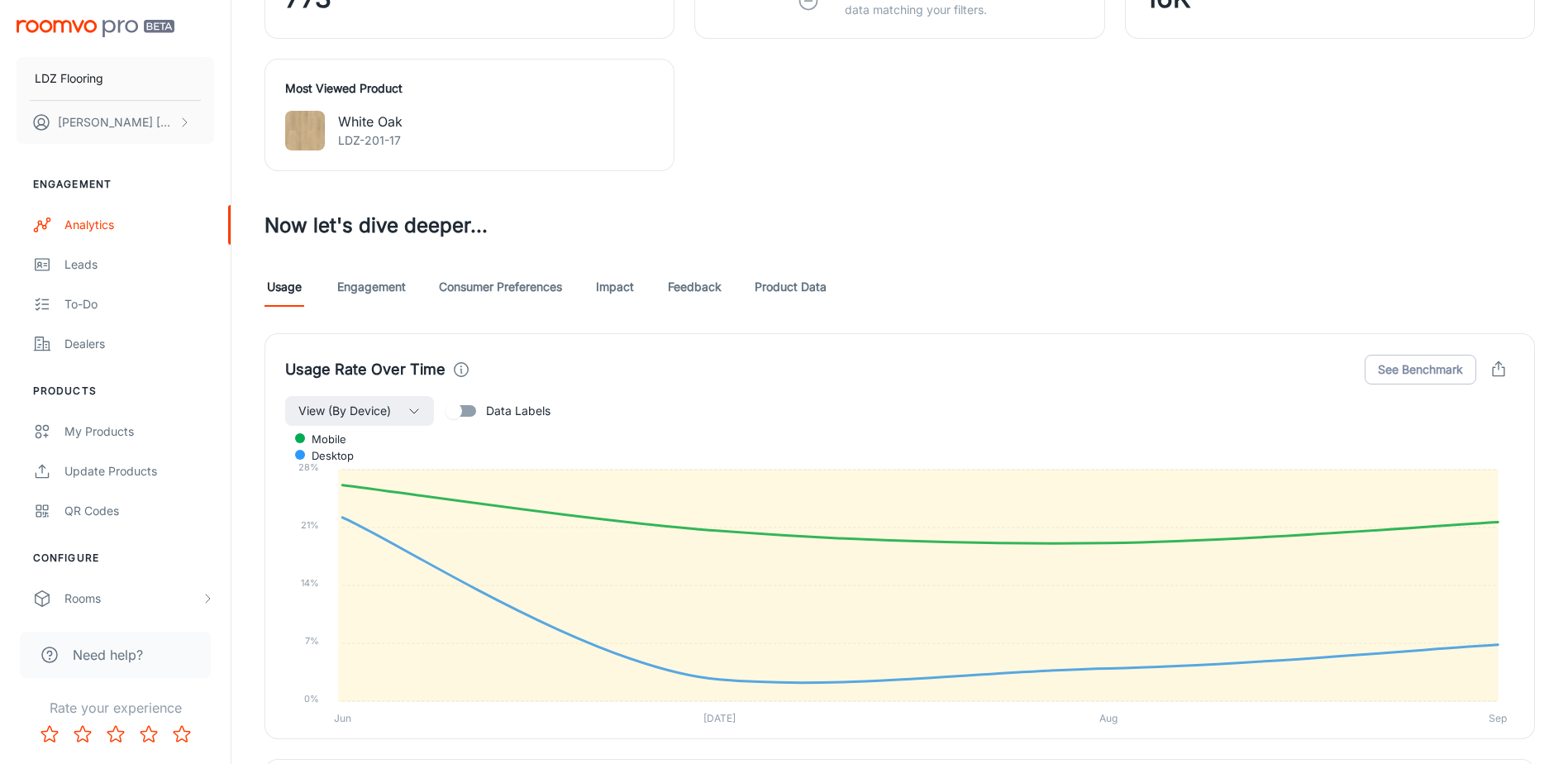
scroll to position [828, 0]
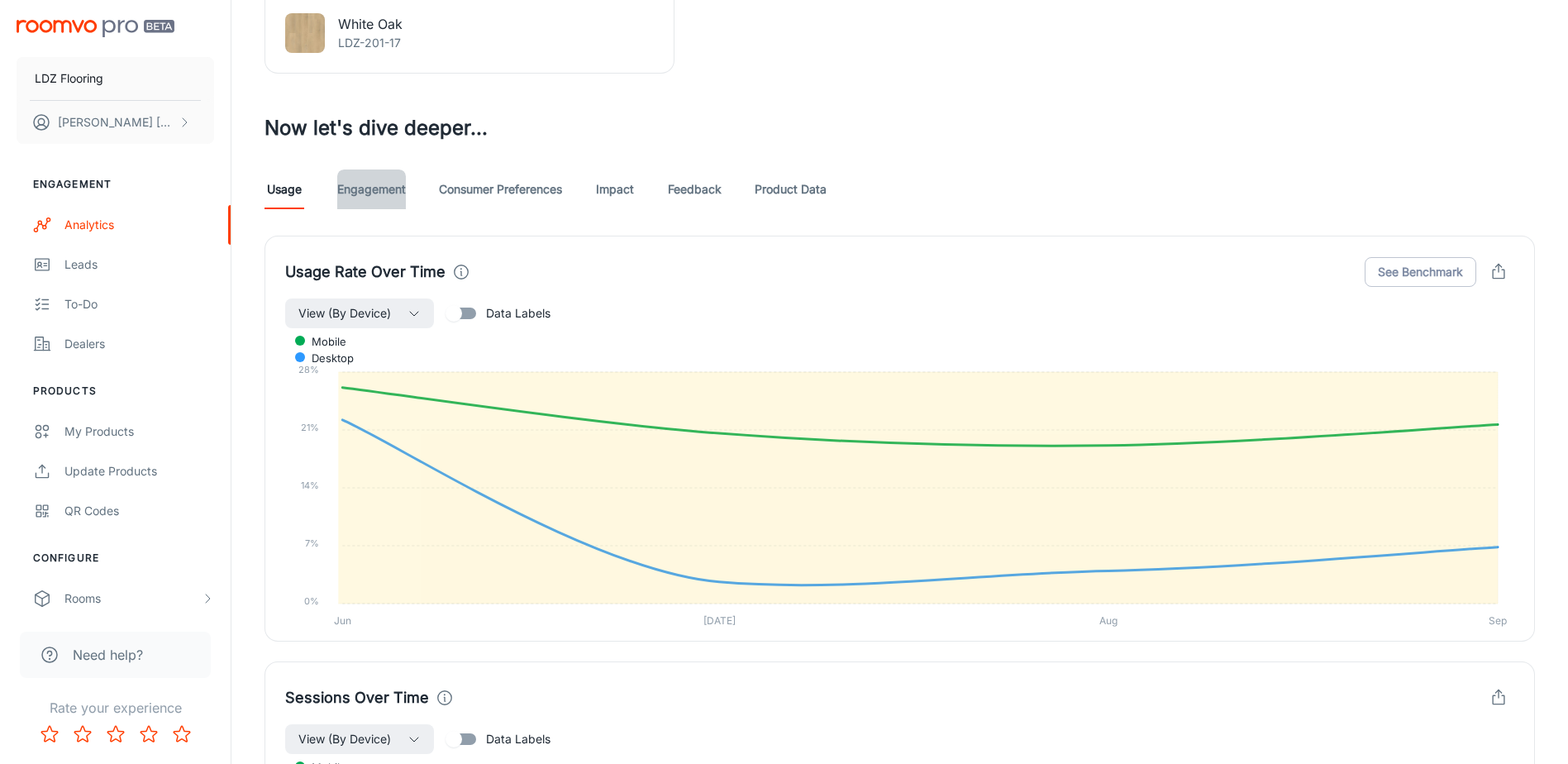
click at [377, 196] on link "Engagement" at bounding box center [371, 189] width 68 height 40
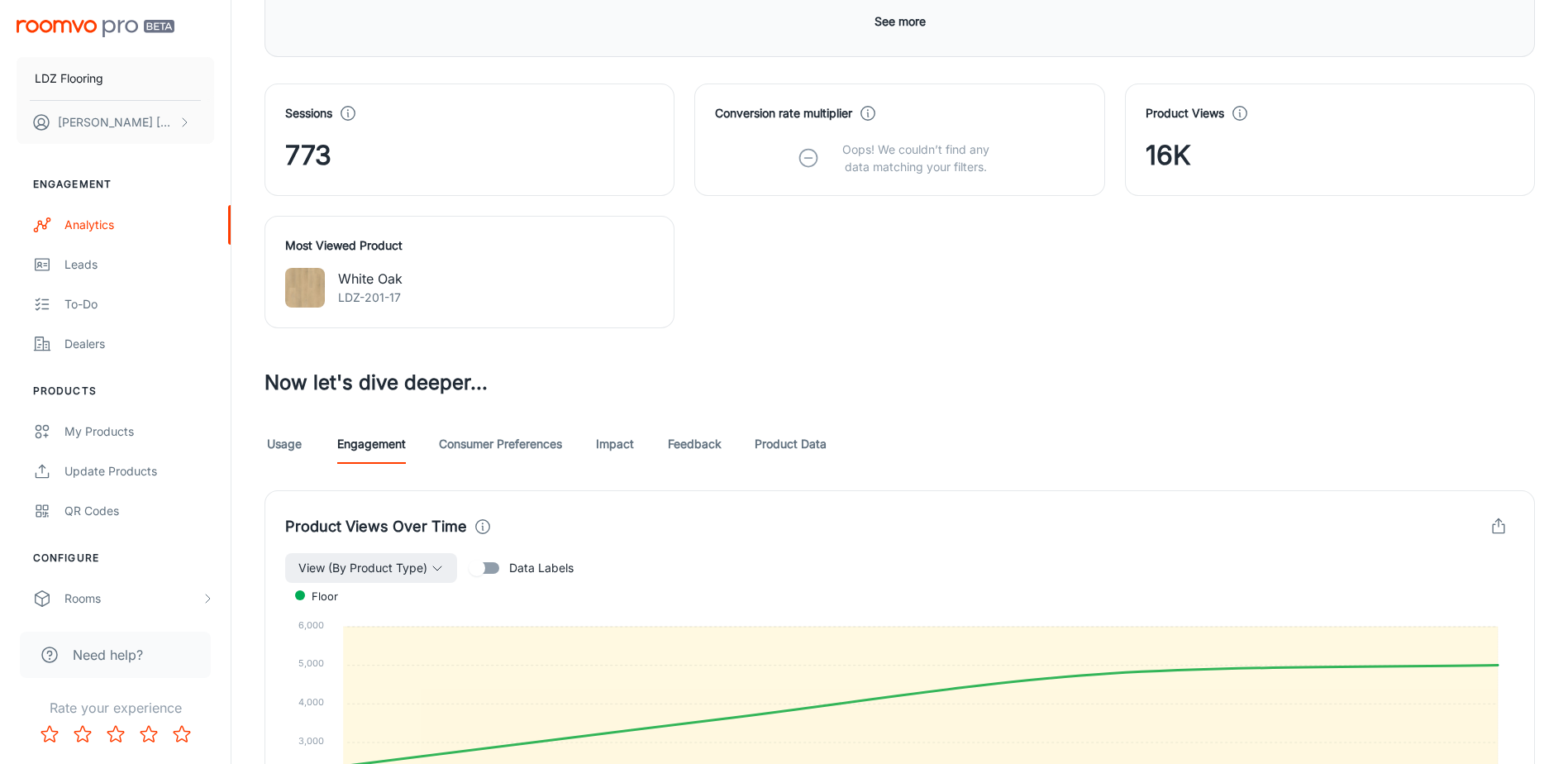
scroll to position [828, 0]
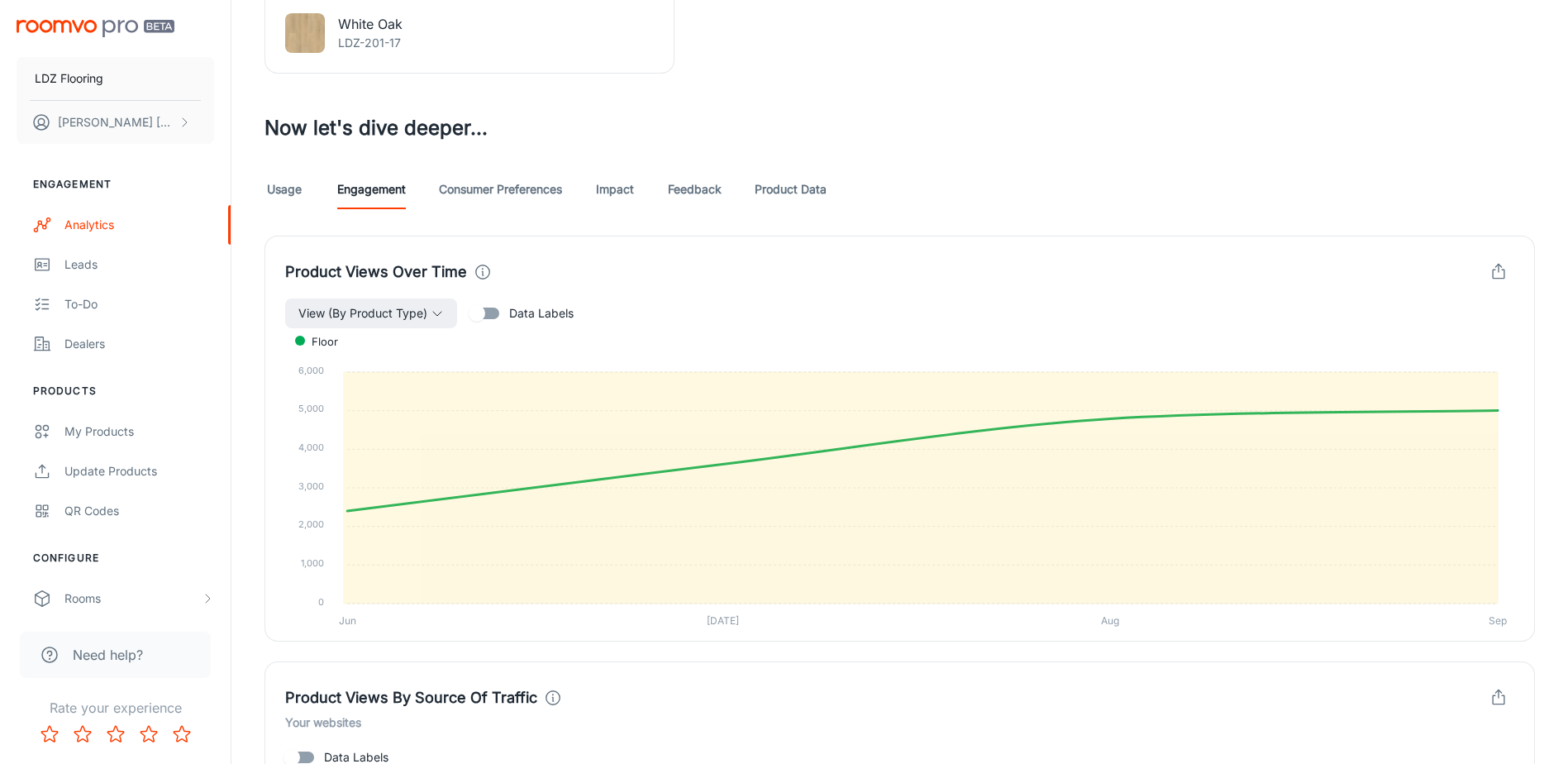
click at [516, 195] on link "Consumer Preferences" at bounding box center [501, 189] width 124 height 40
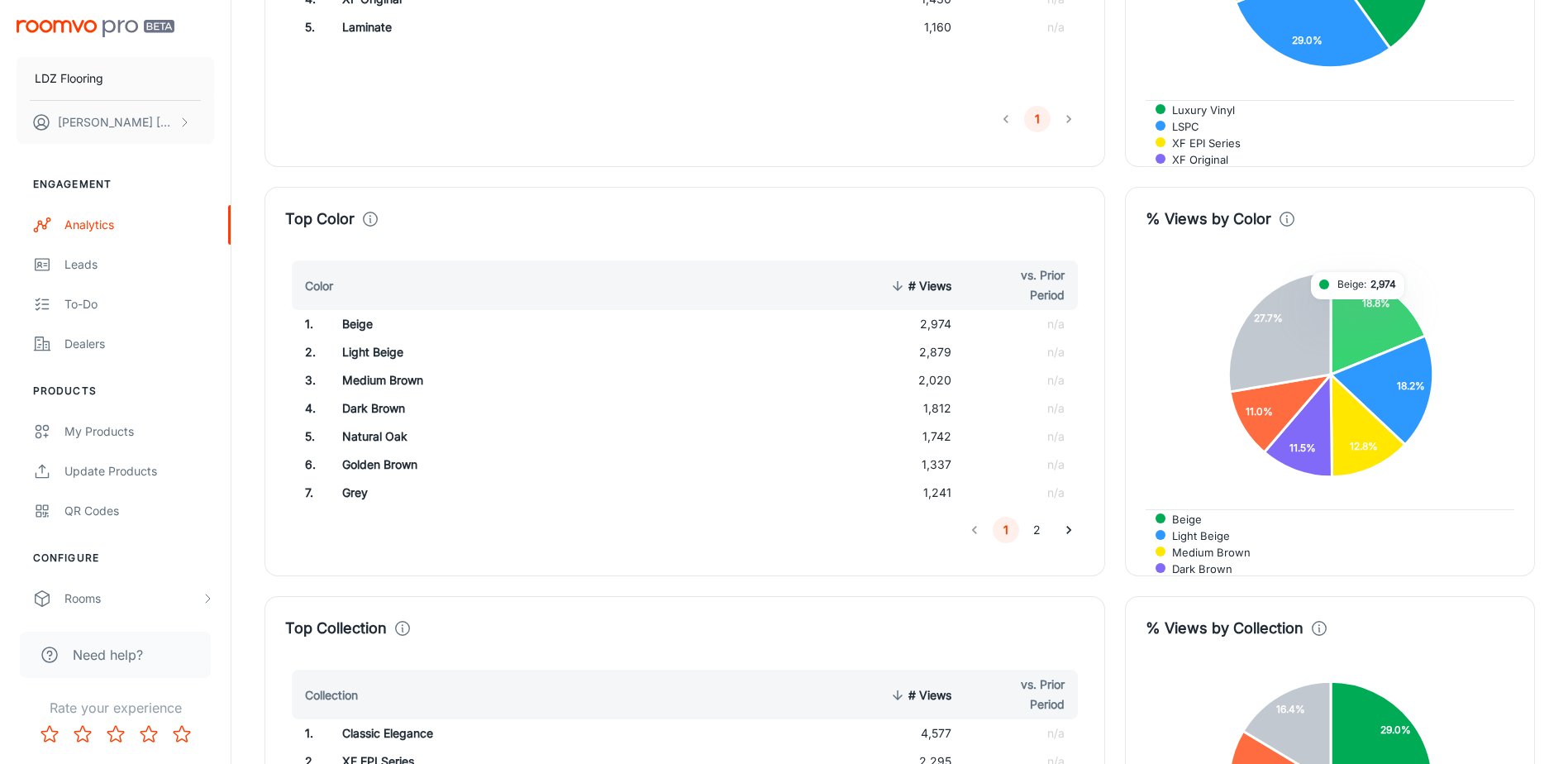
scroll to position [1406, 0]
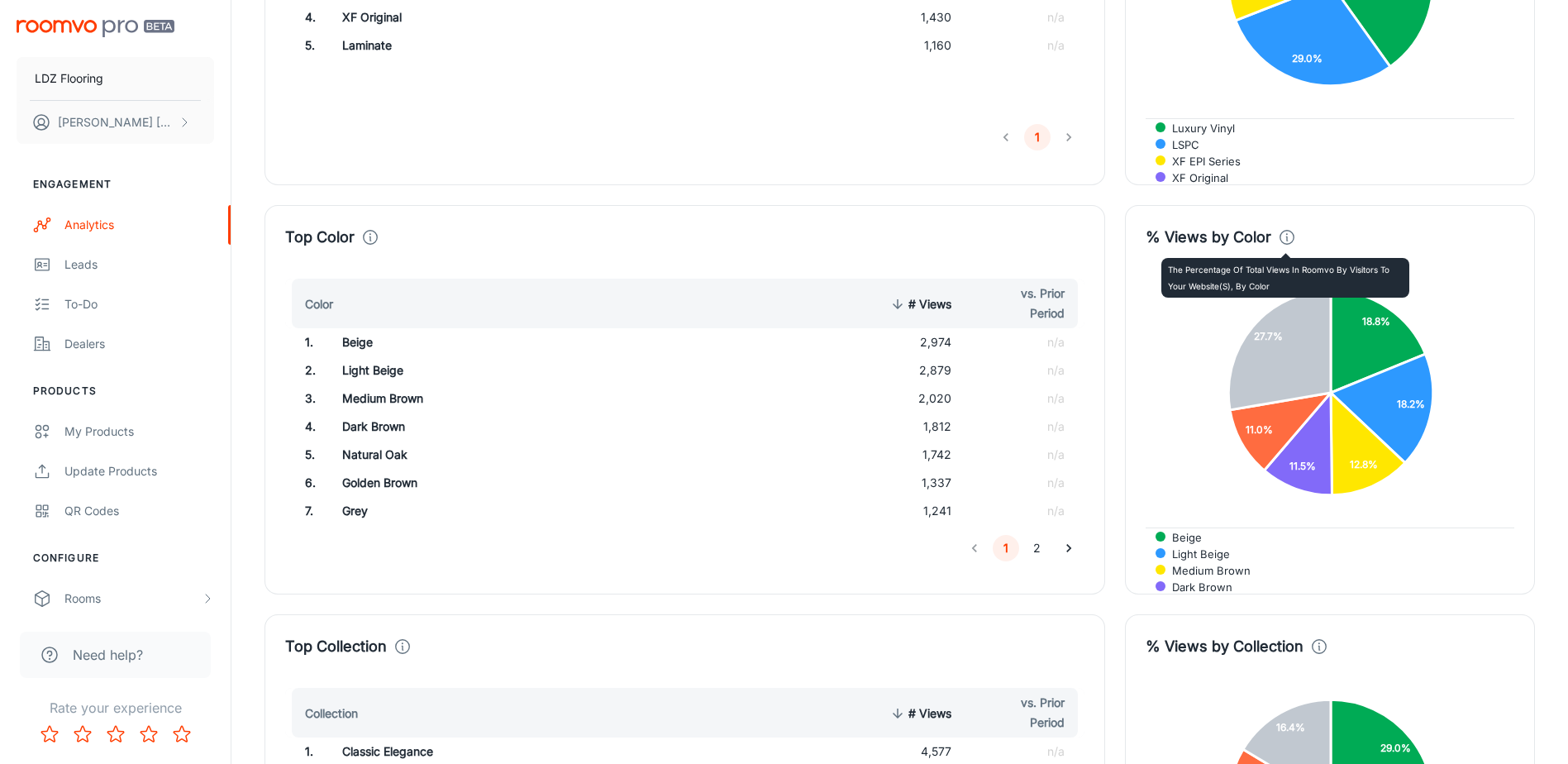
click at [1286, 238] on polyline at bounding box center [1286, 238] width 1 height 5
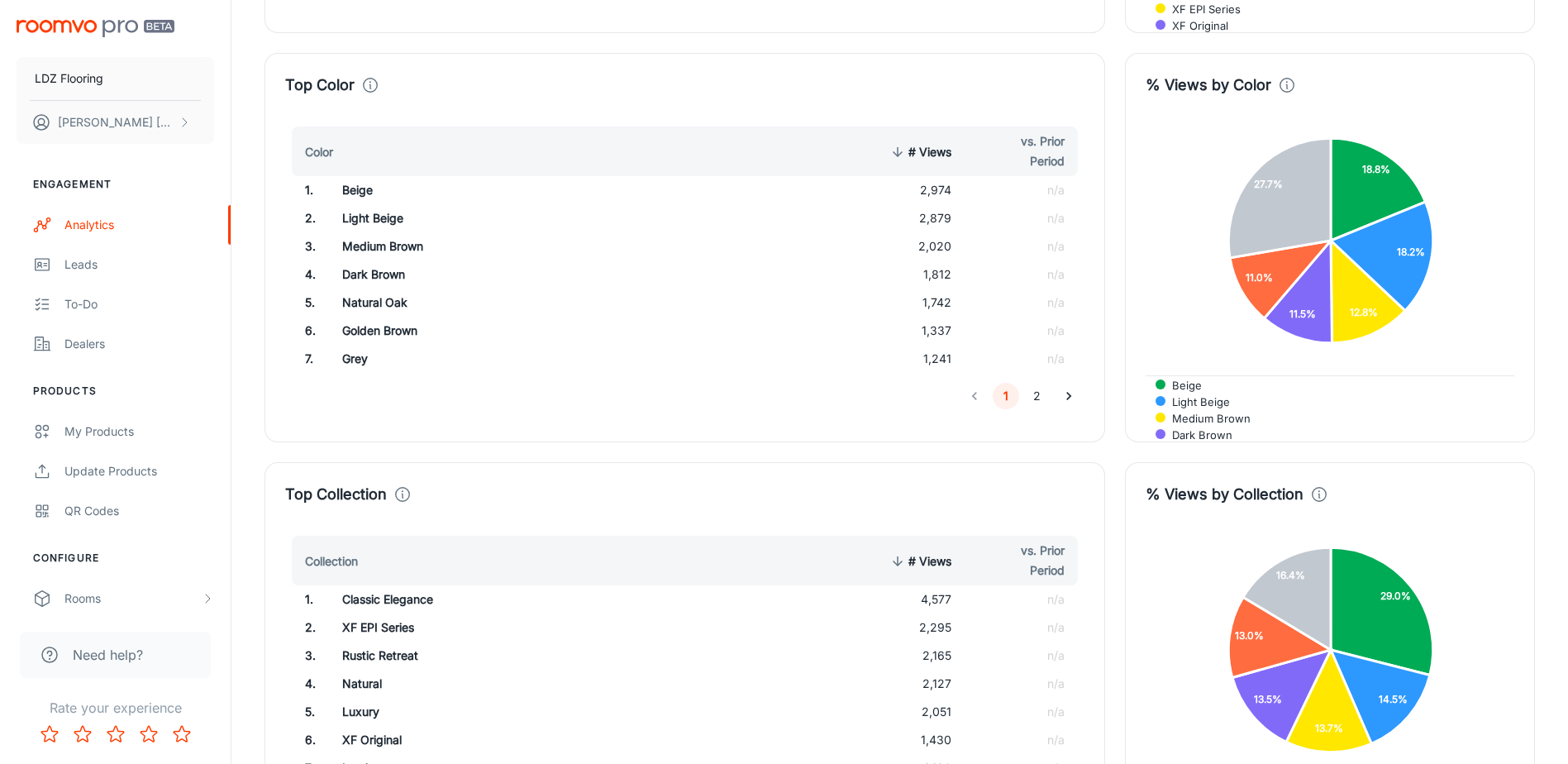
scroll to position [1504, 0]
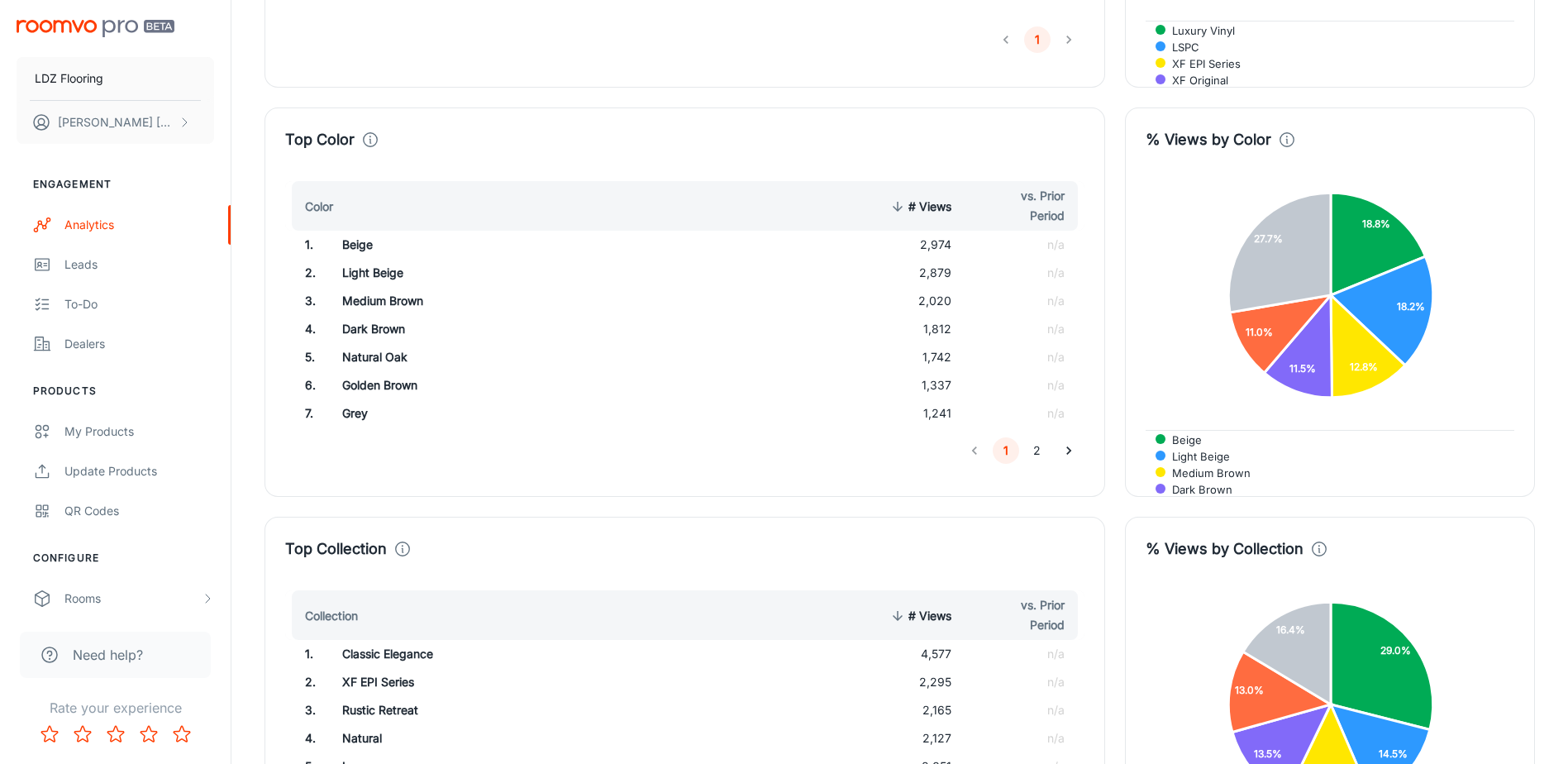
click at [1044, 452] on button "2" at bounding box center [1037, 450] width 26 height 26
click at [1007, 447] on button "1" at bounding box center [1005, 448] width 26 height 26
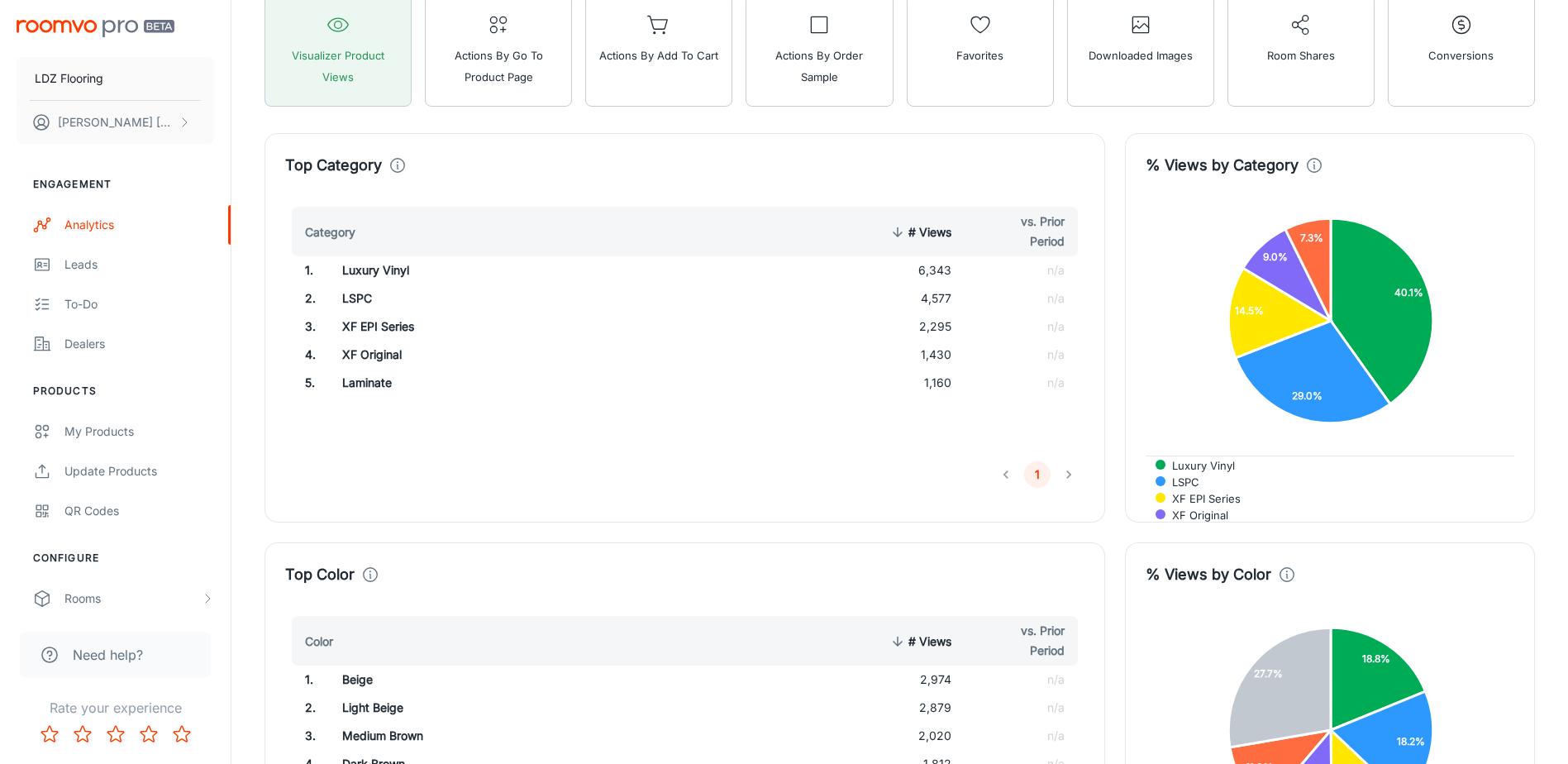
scroll to position [842, 0]
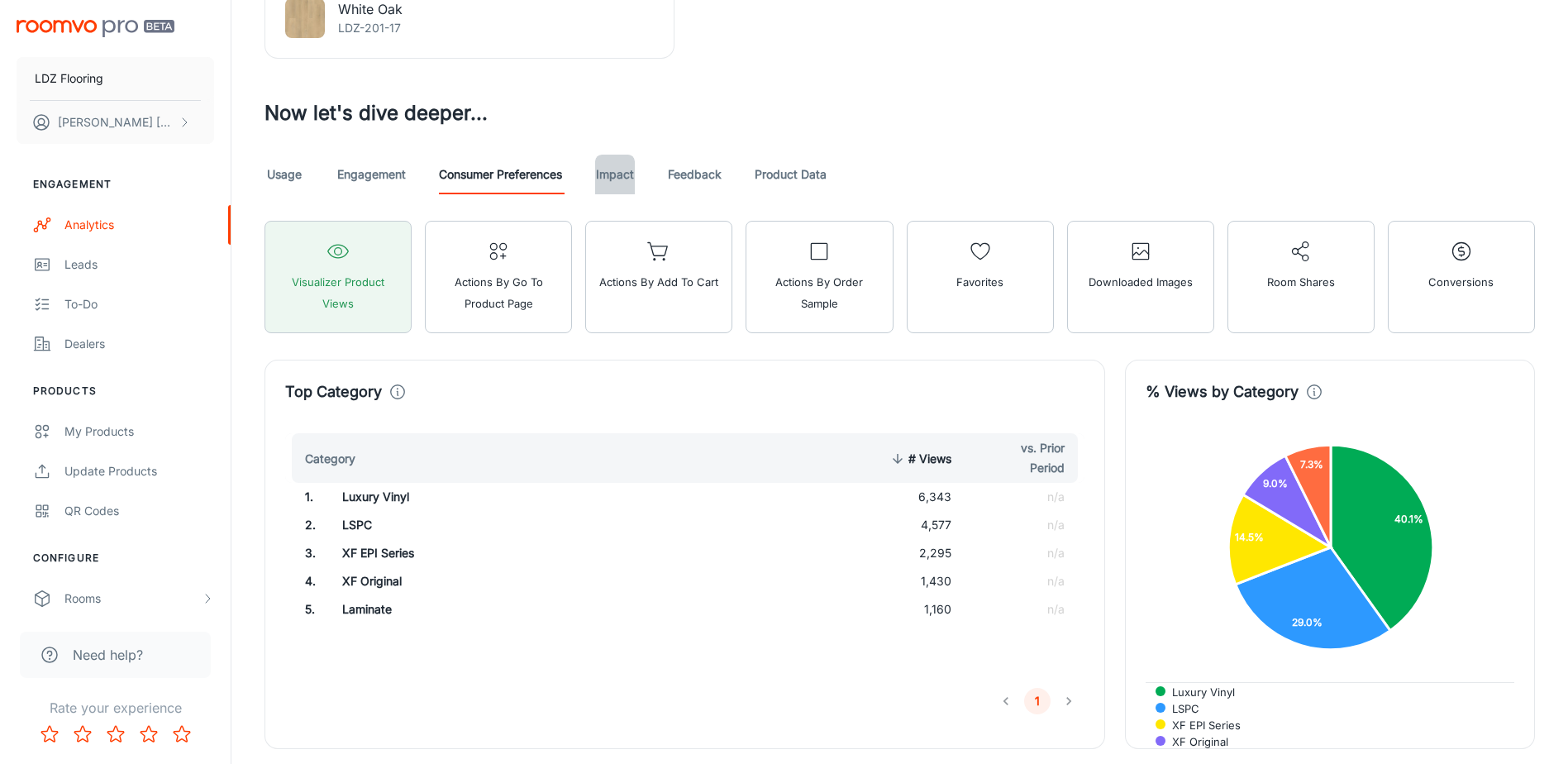
click at [617, 184] on link "Impact" at bounding box center [615, 175] width 40 height 40
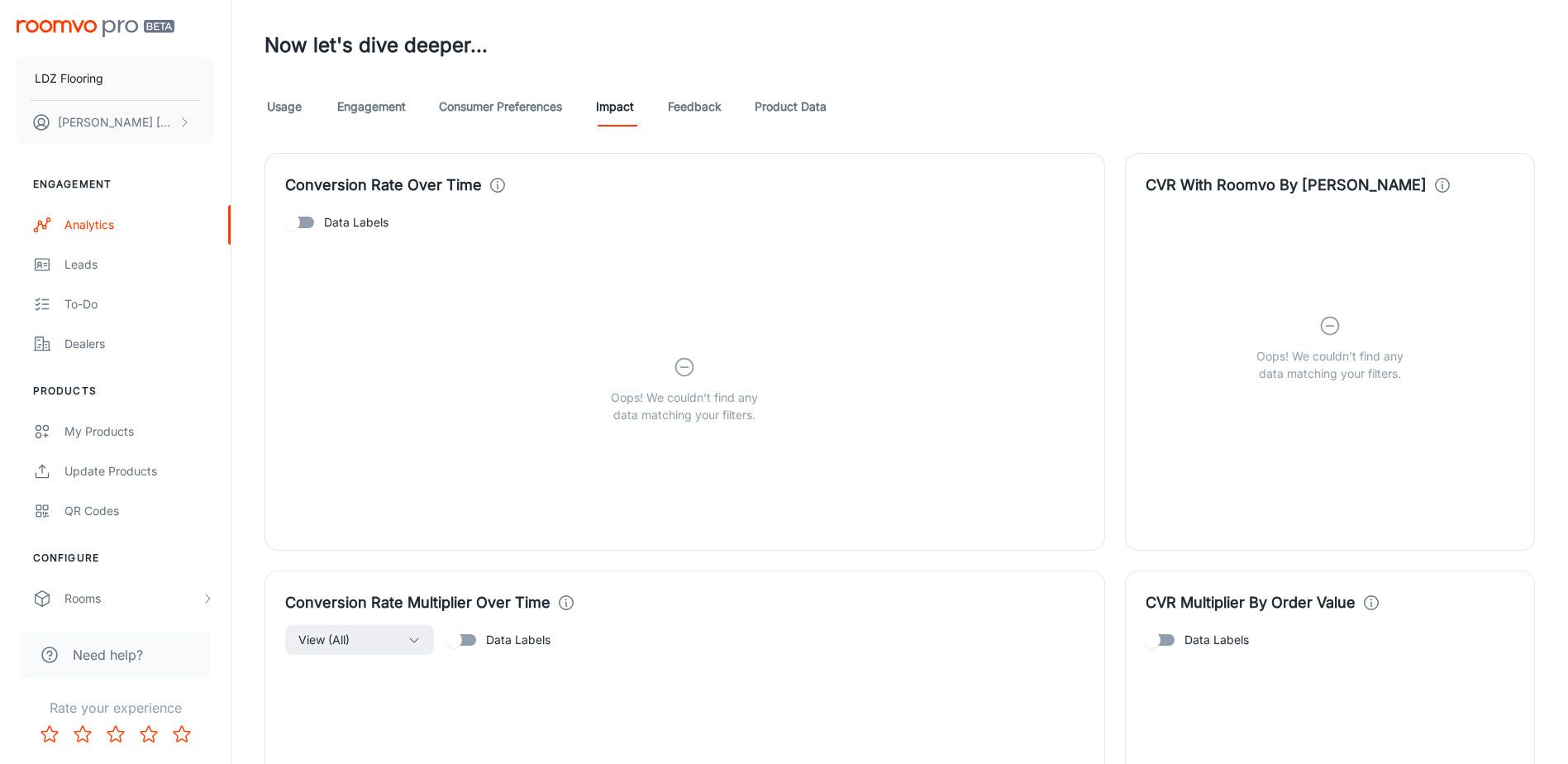
click at [694, 102] on link "Feedback" at bounding box center [694, 107] width 54 height 40
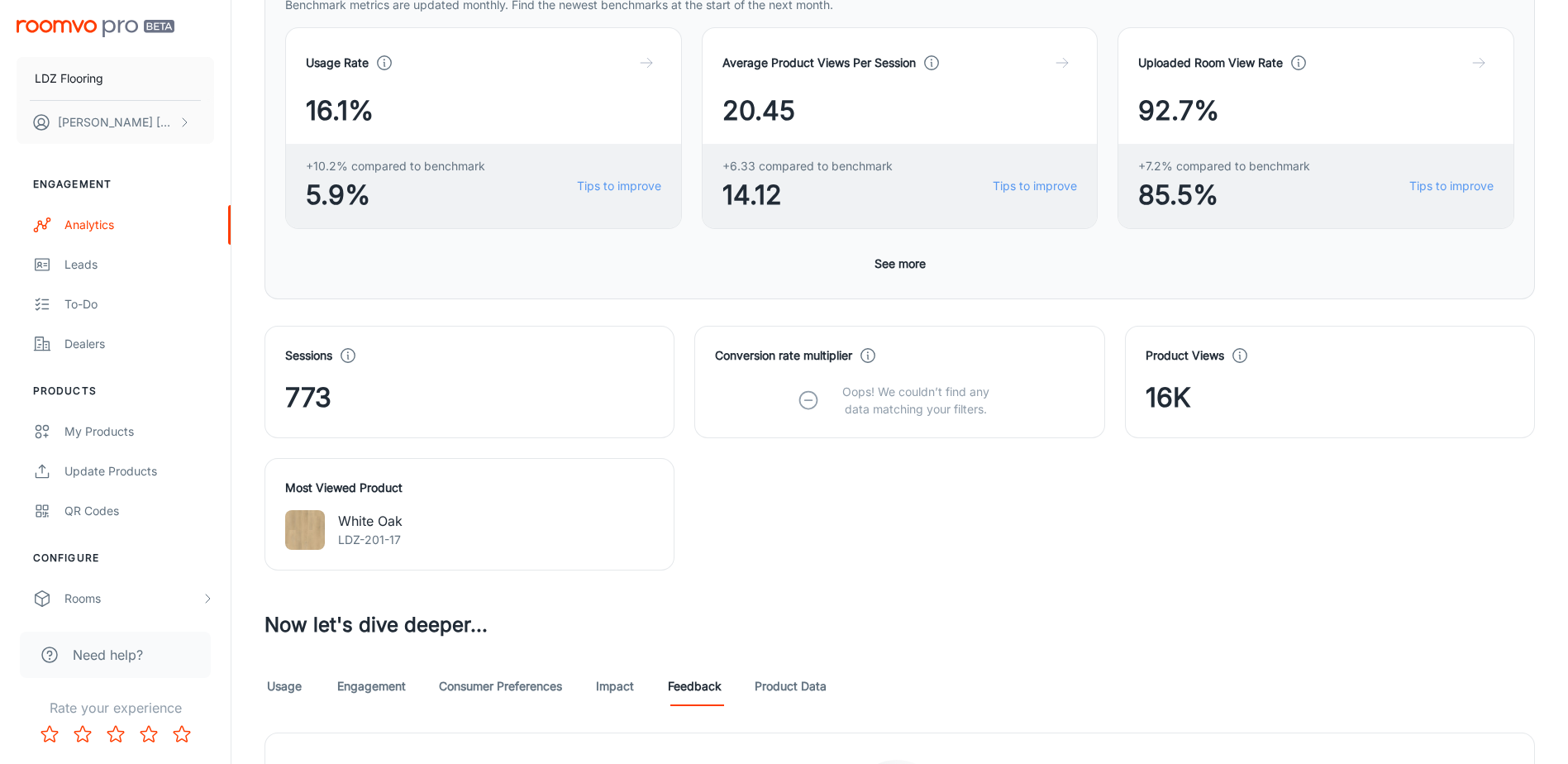
scroll to position [643, 0]
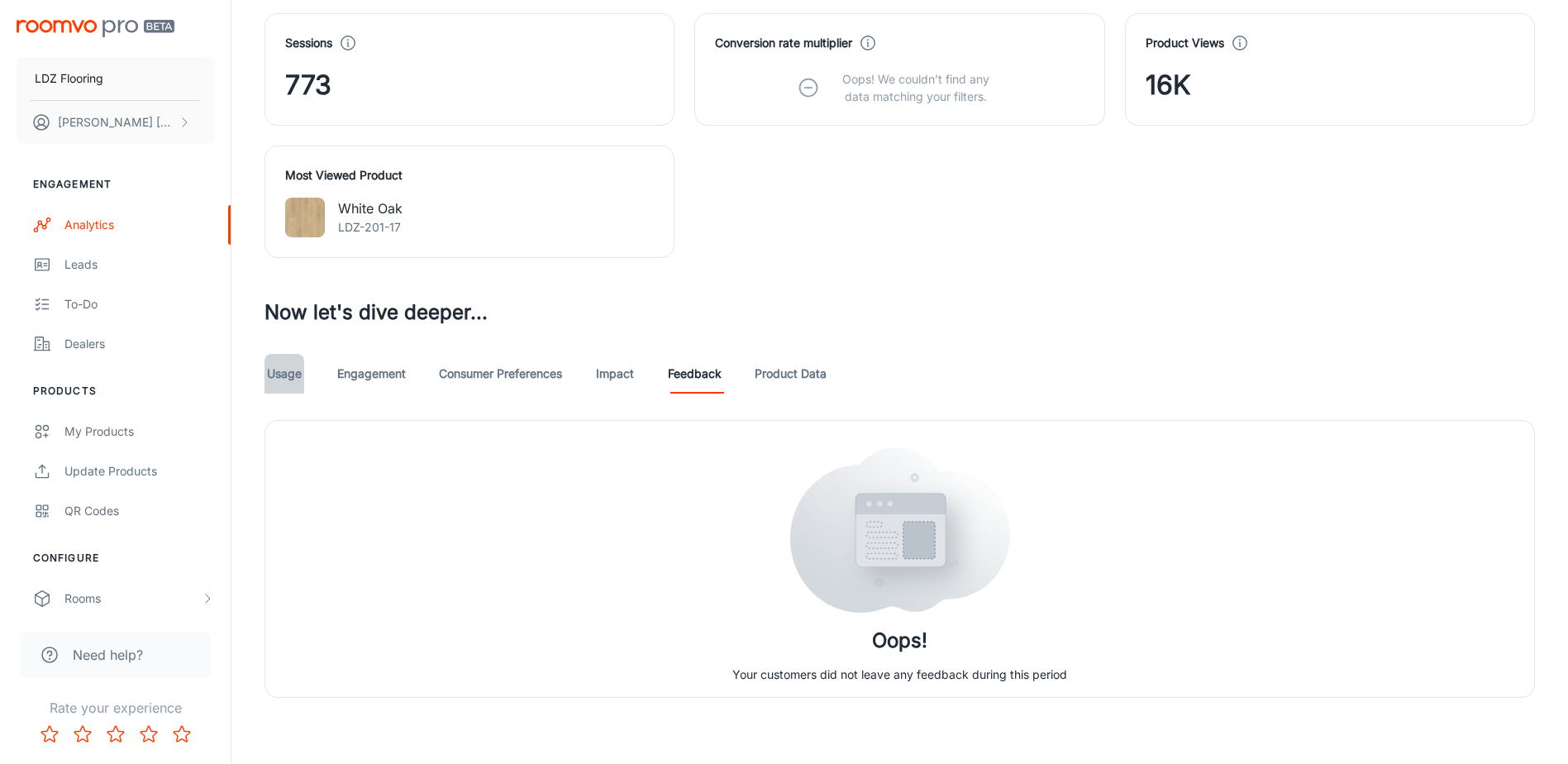
click at [281, 378] on link "Usage" at bounding box center [285, 374] width 40 height 40
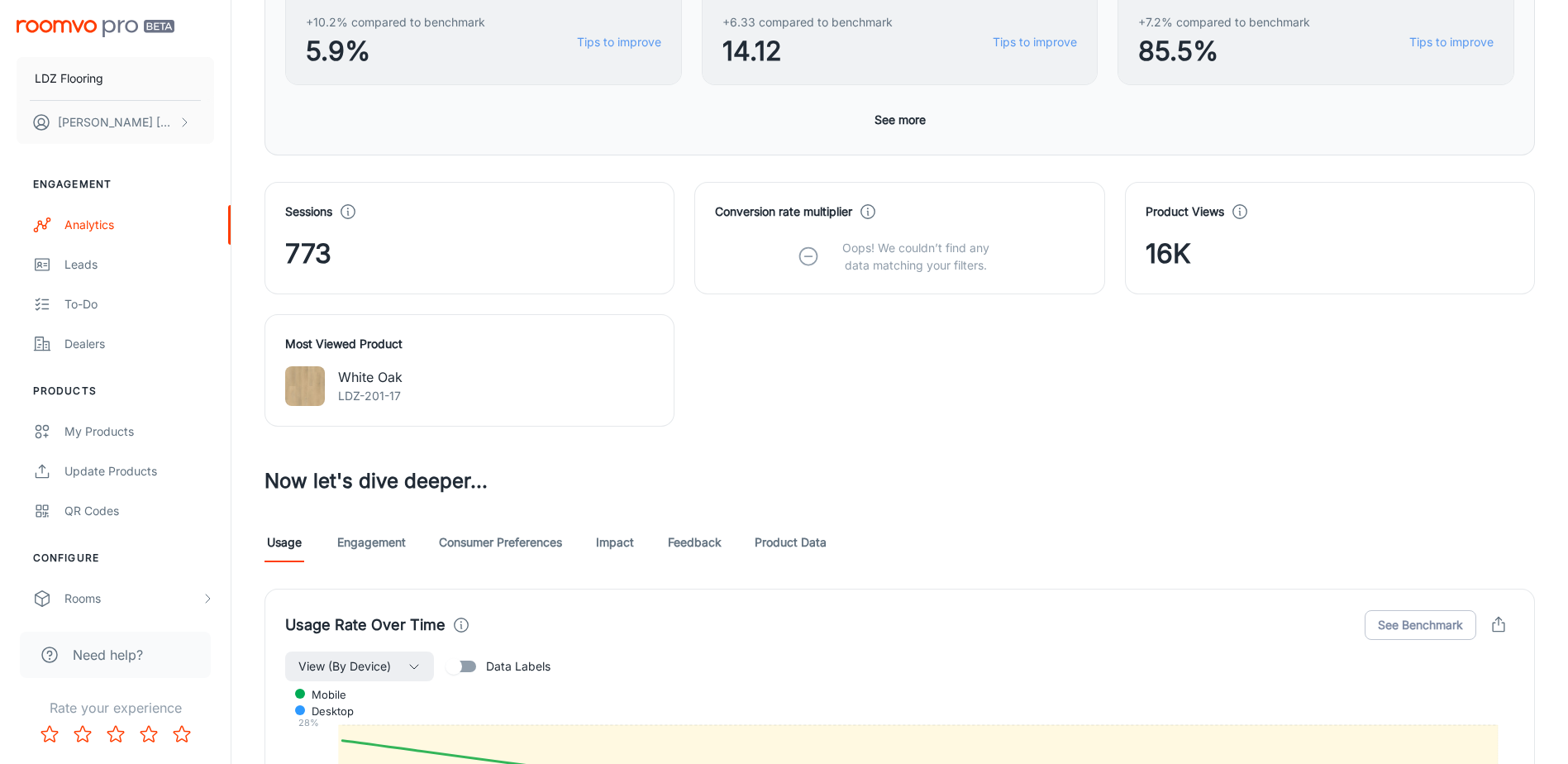
scroll to position [497, 0]
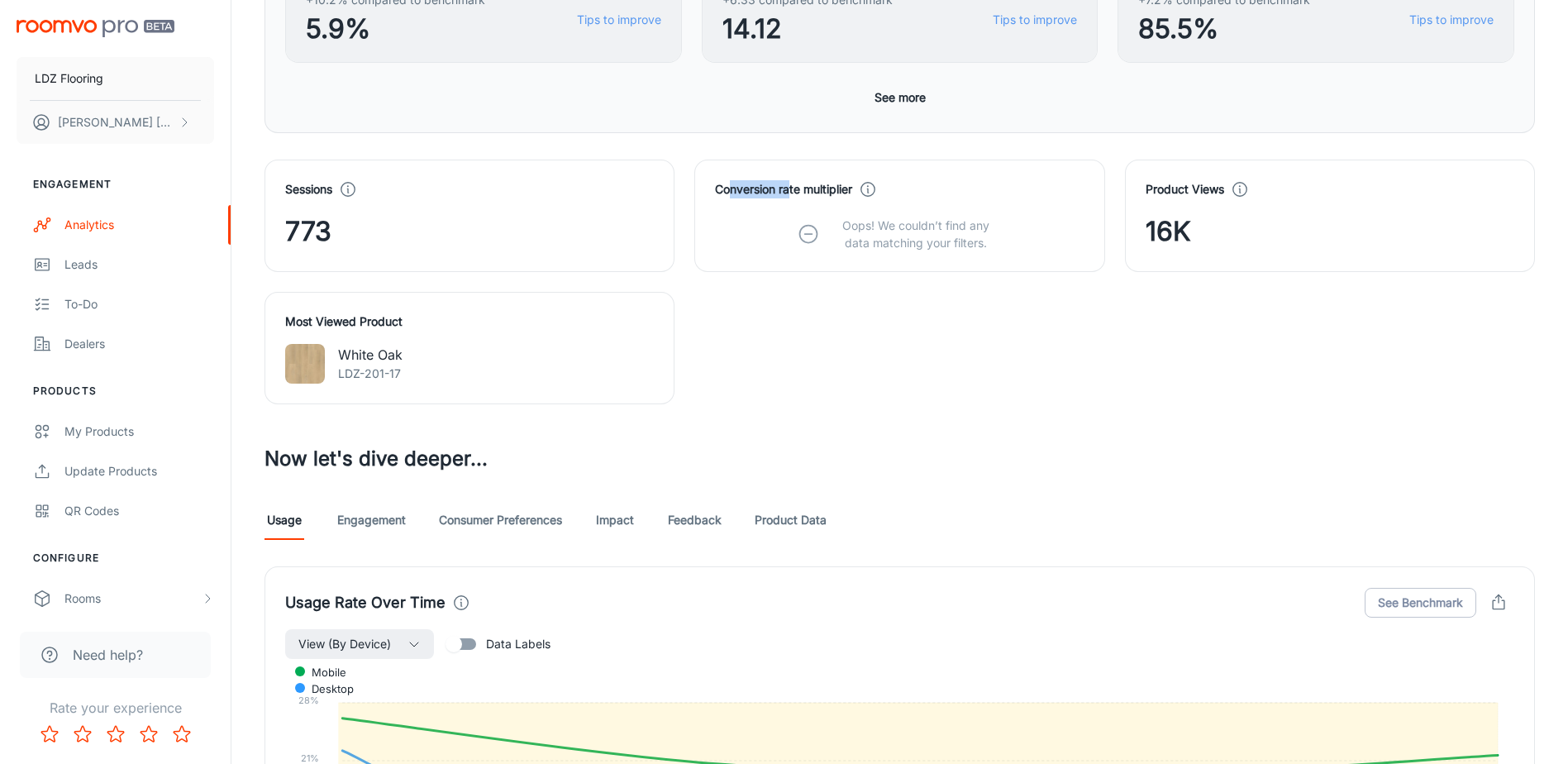
drag, startPoint x: 728, startPoint y: 188, endPoint x: 791, endPoint y: 196, distance: 63.5
click at [791, 196] on h4 "Conversion rate multiplier" at bounding box center [784, 189] width 137 height 18
drag, startPoint x: 791, startPoint y: 196, endPoint x: 849, endPoint y: 215, distance: 61.0
click at [791, 196] on div at bounding box center [791, 196] width 0 height 0
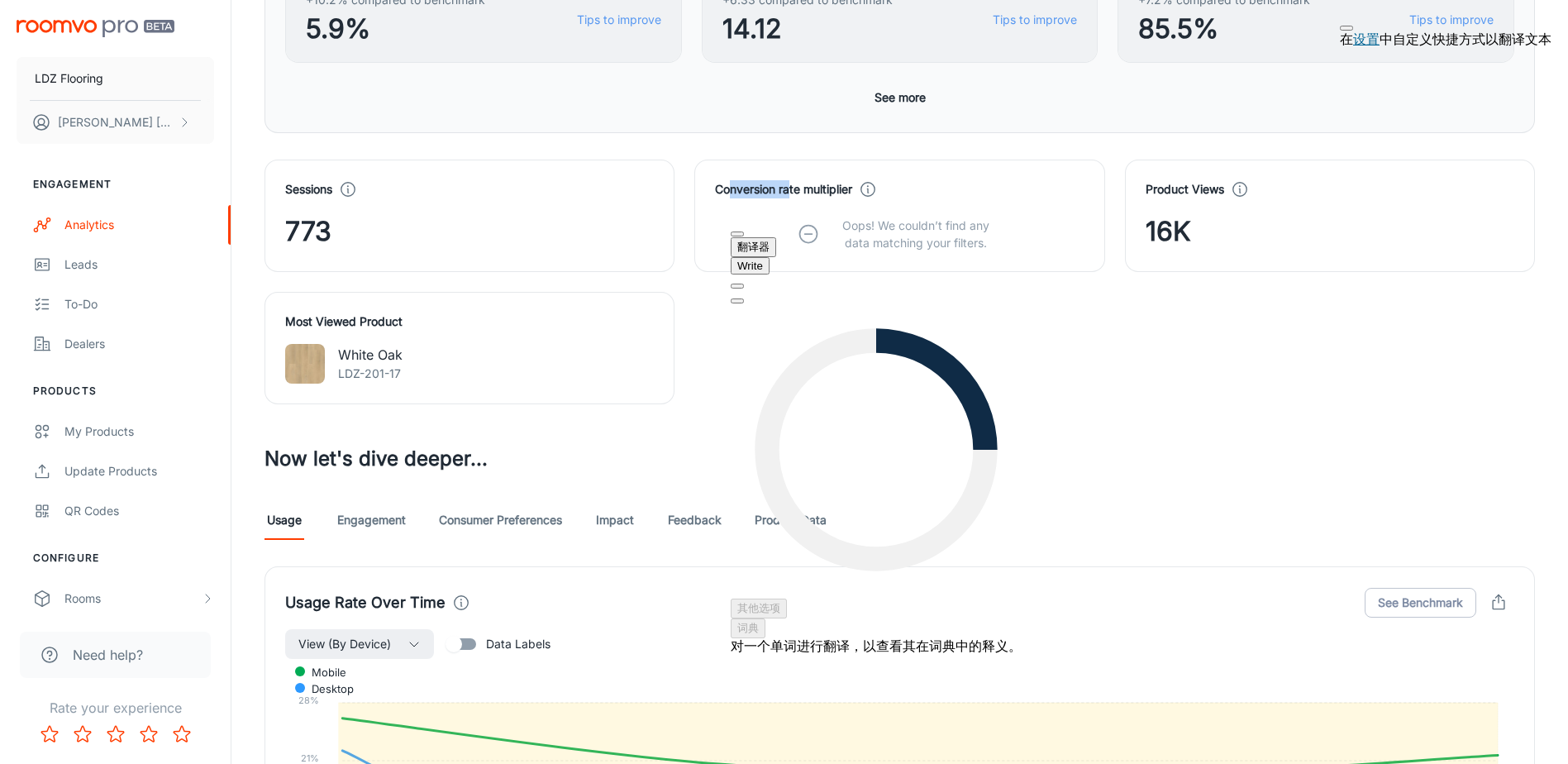
click at [744, 298] on button at bounding box center [737, 300] width 14 height 5
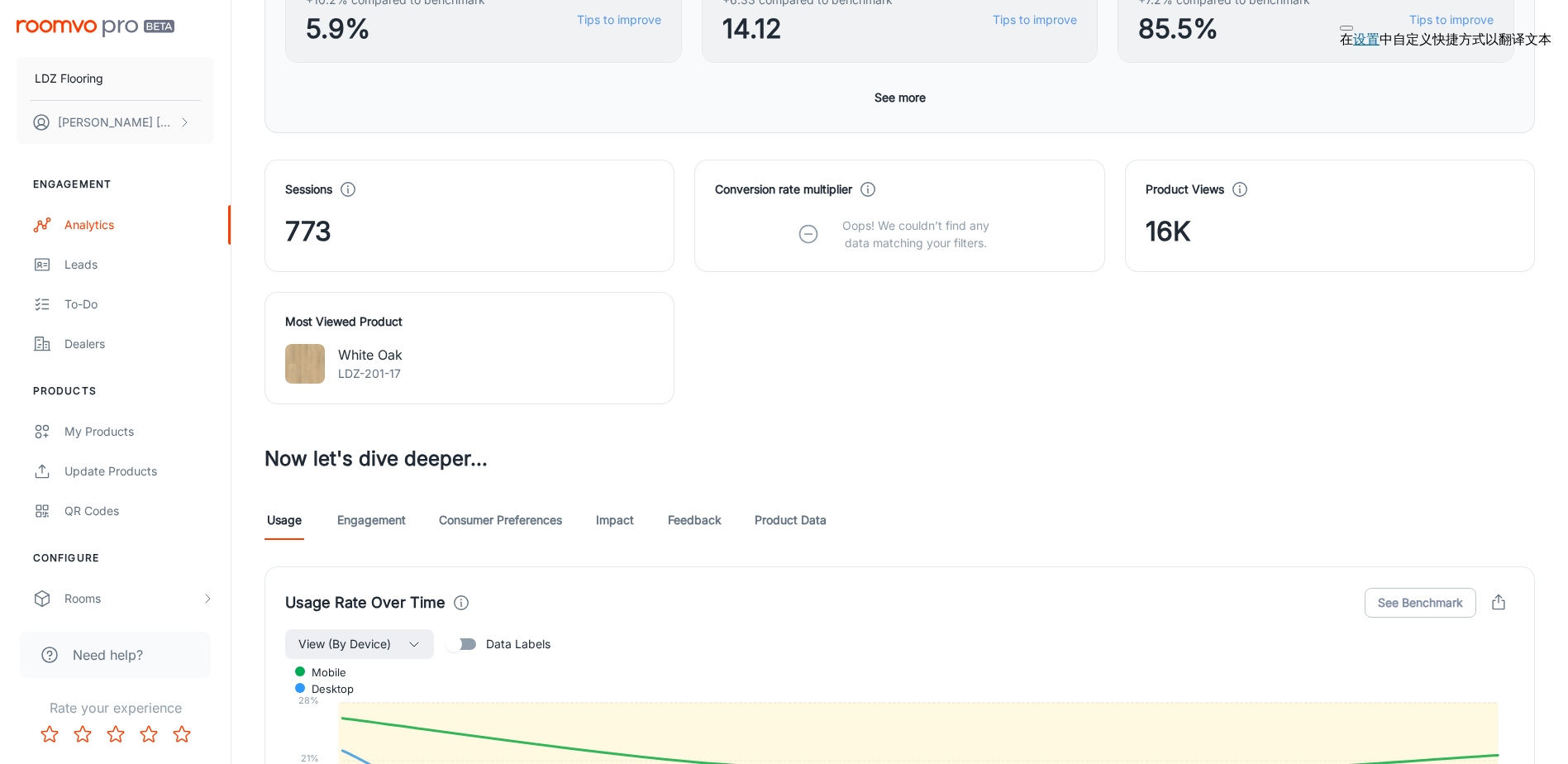
click at [924, 227] on p "Oops! We couldn’t find any data matching your filters." at bounding box center [915, 234] width 172 height 35
click at [1353, 31] on button at bounding box center [1346, 27] width 14 height 5
click at [863, 231] on p "Oops! We couldn’t find any data matching your filters." at bounding box center [915, 234] width 172 height 35
click at [807, 234] on line at bounding box center [809, 234] width 7 height 0
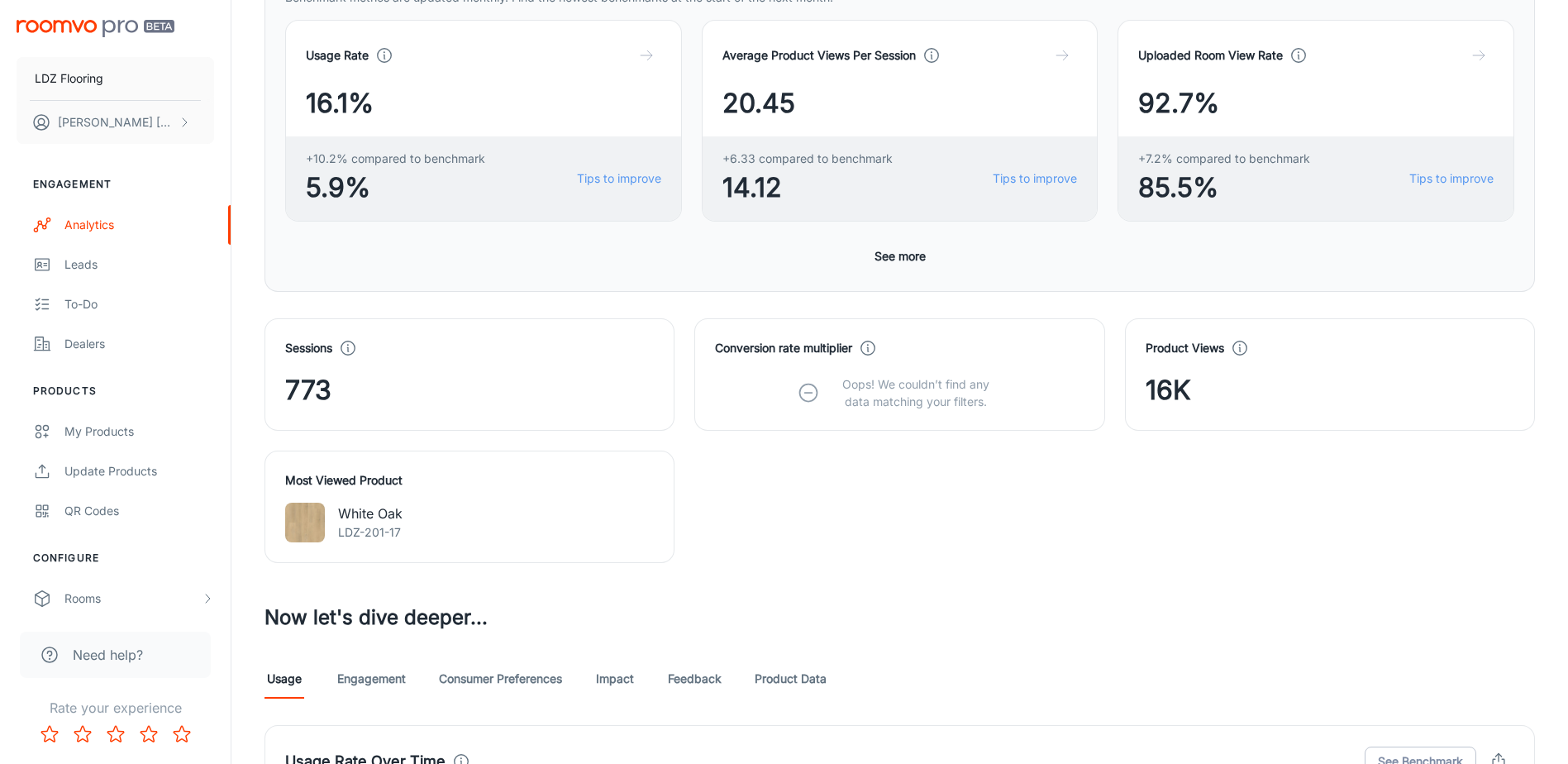
scroll to position [331, 0]
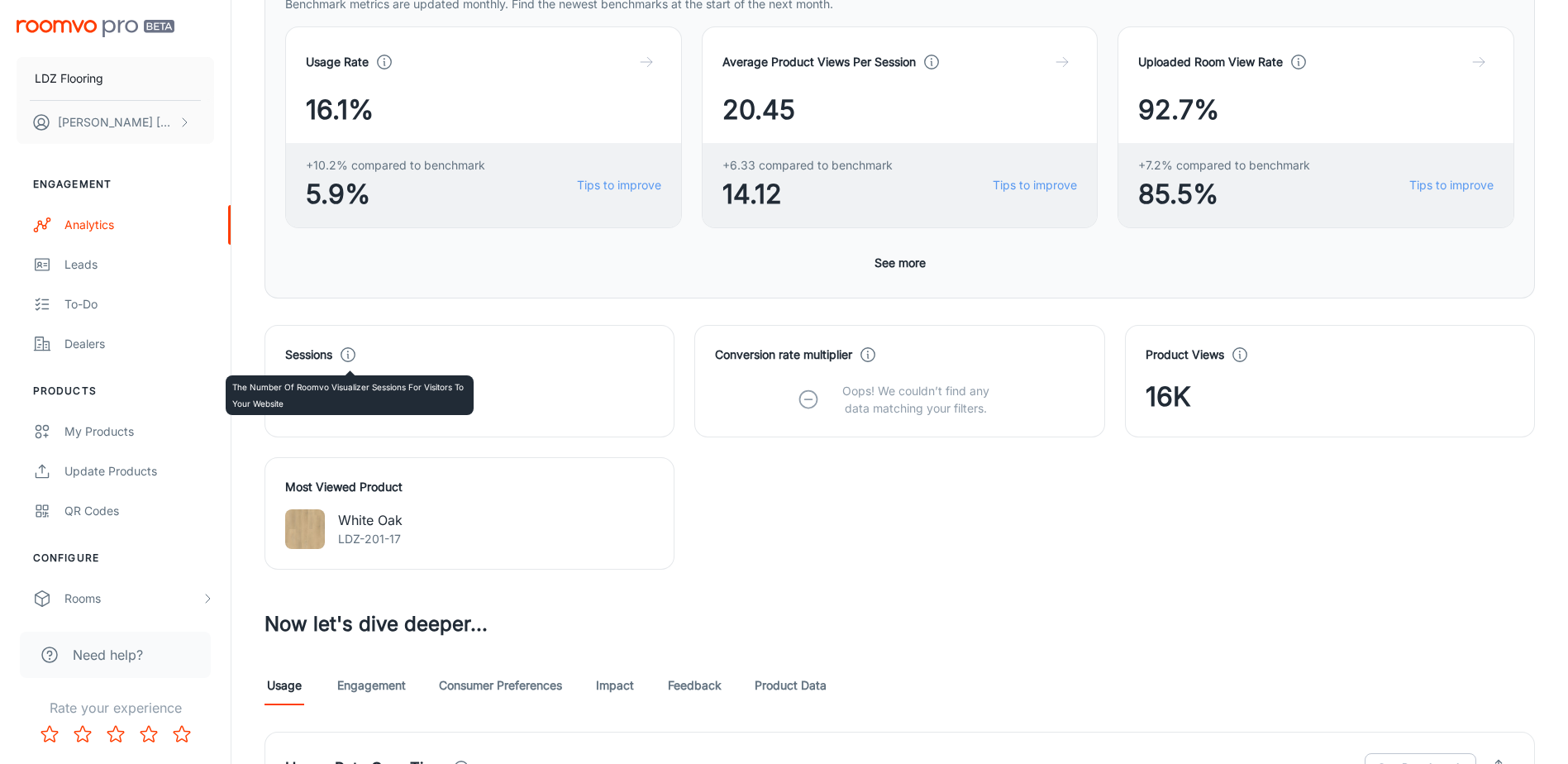
click at [352, 353] on icon at bounding box center [348, 355] width 18 height 18
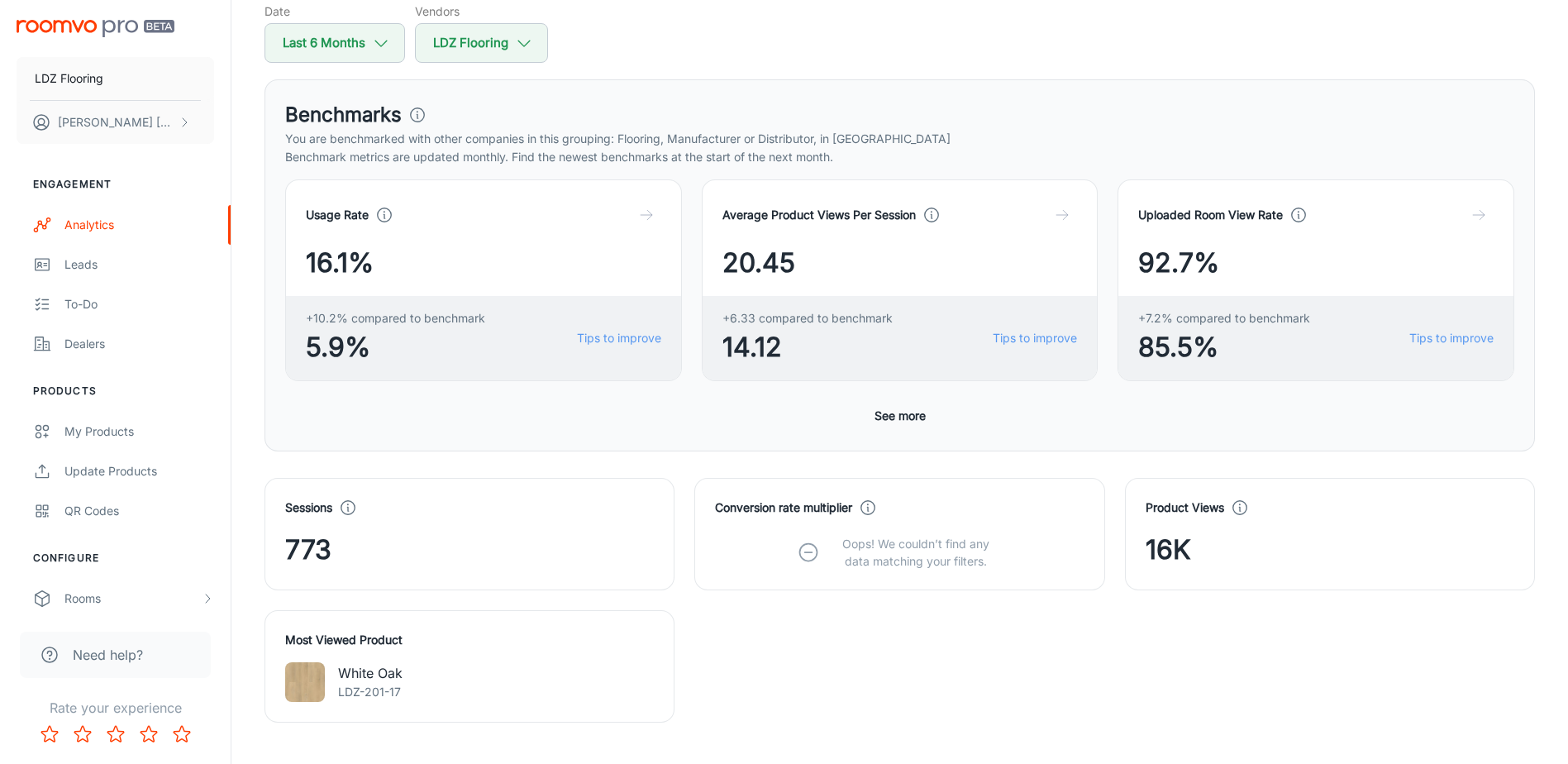
scroll to position [166, 0]
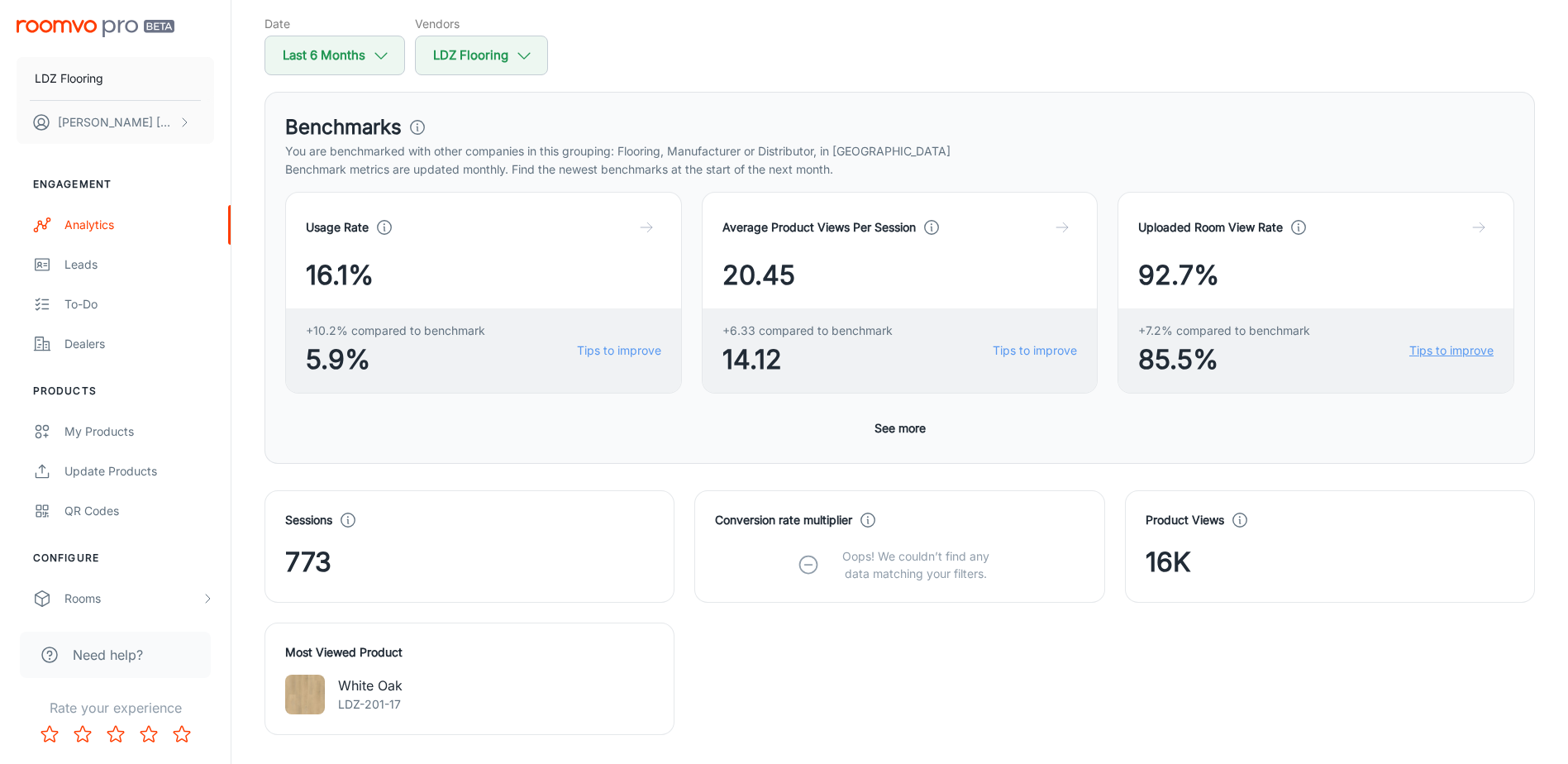
click at [1423, 346] on link "Tips to improve" at bounding box center [1452, 351] width 85 height 18
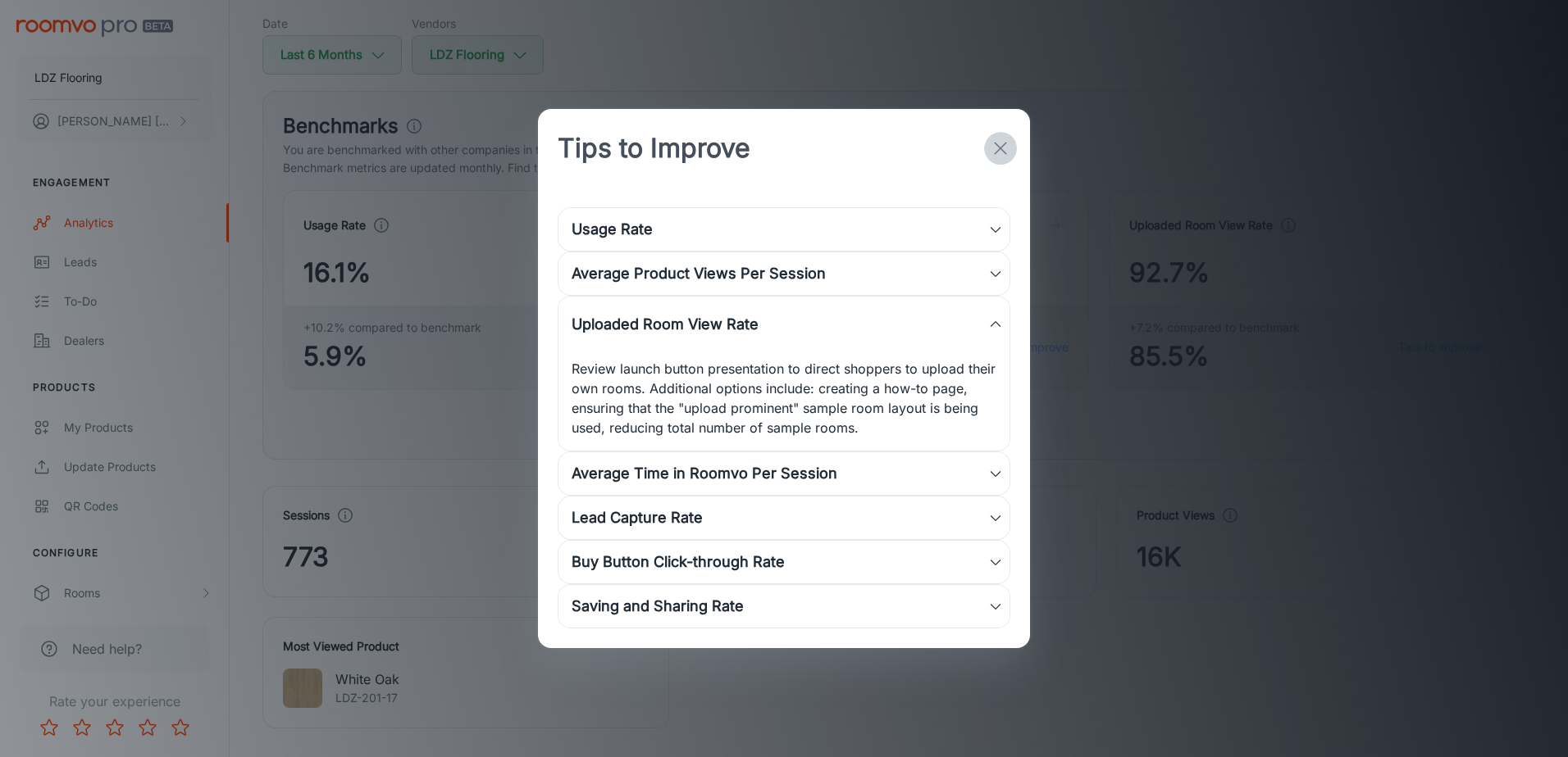
click at [995, 148] on icon "button" at bounding box center [1001, 149] width 20 height 20
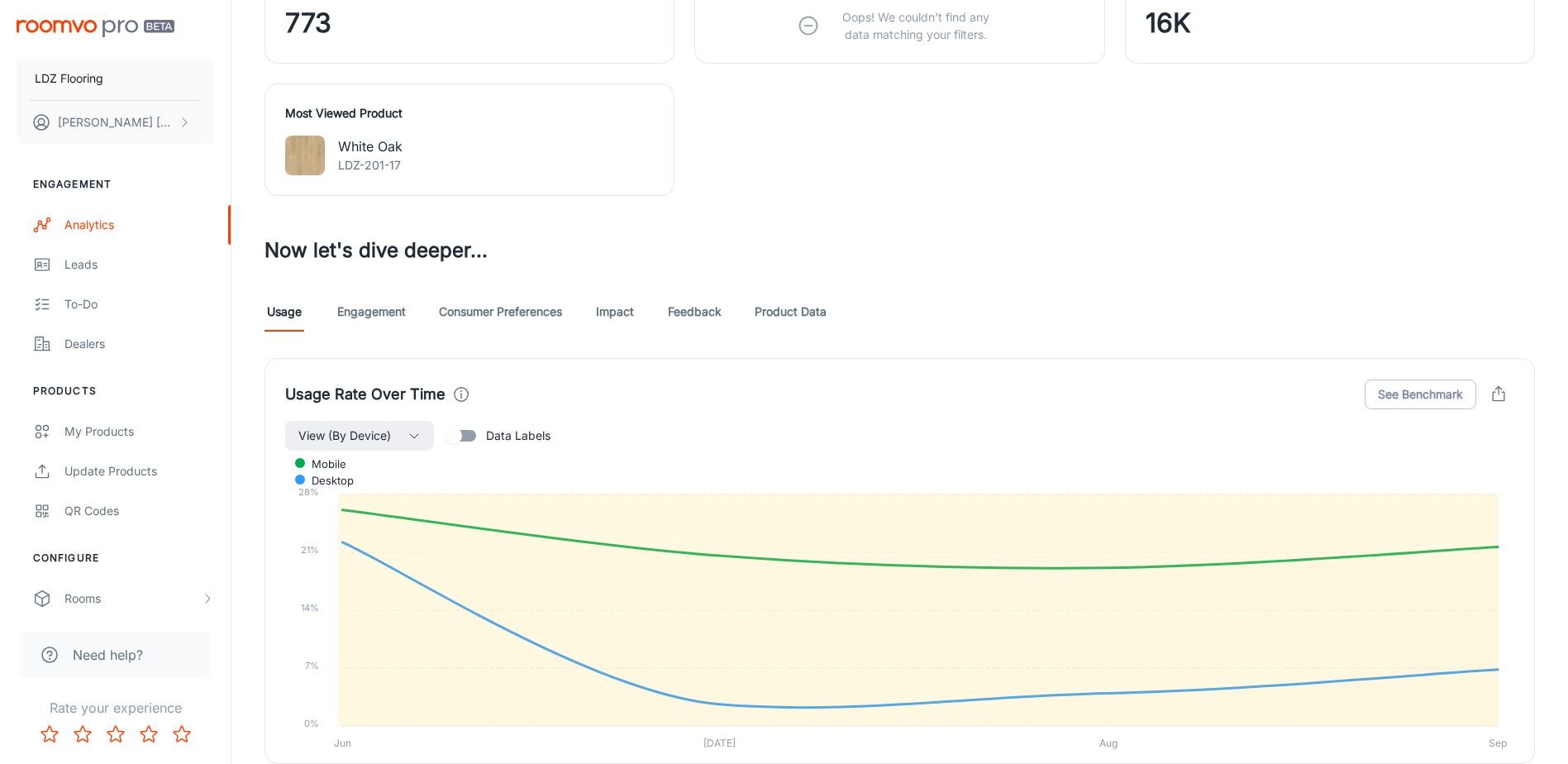
scroll to position [745, 0]
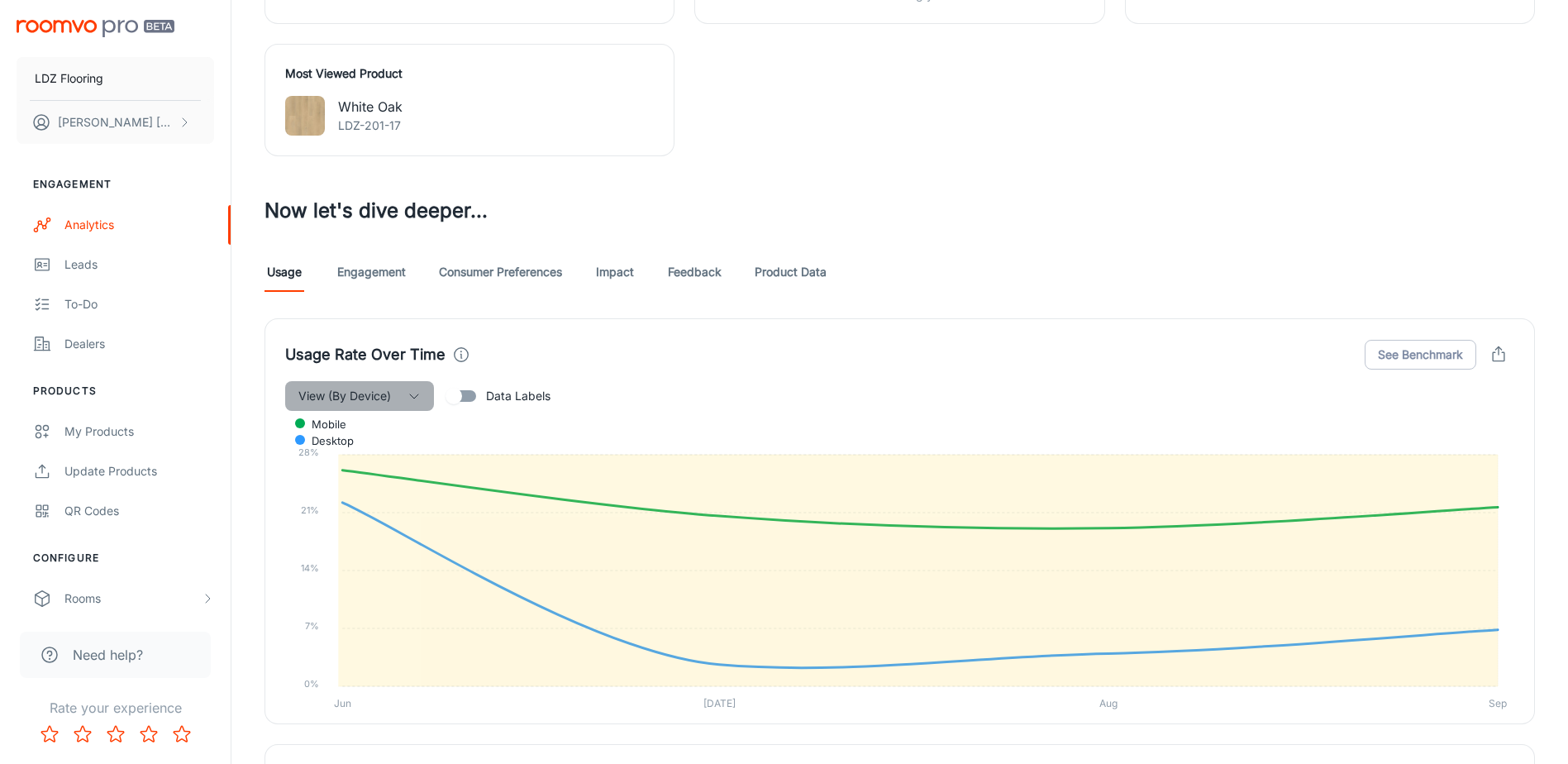
click at [407, 404] on button "View (By Device)" at bounding box center [360, 396] width 149 height 30
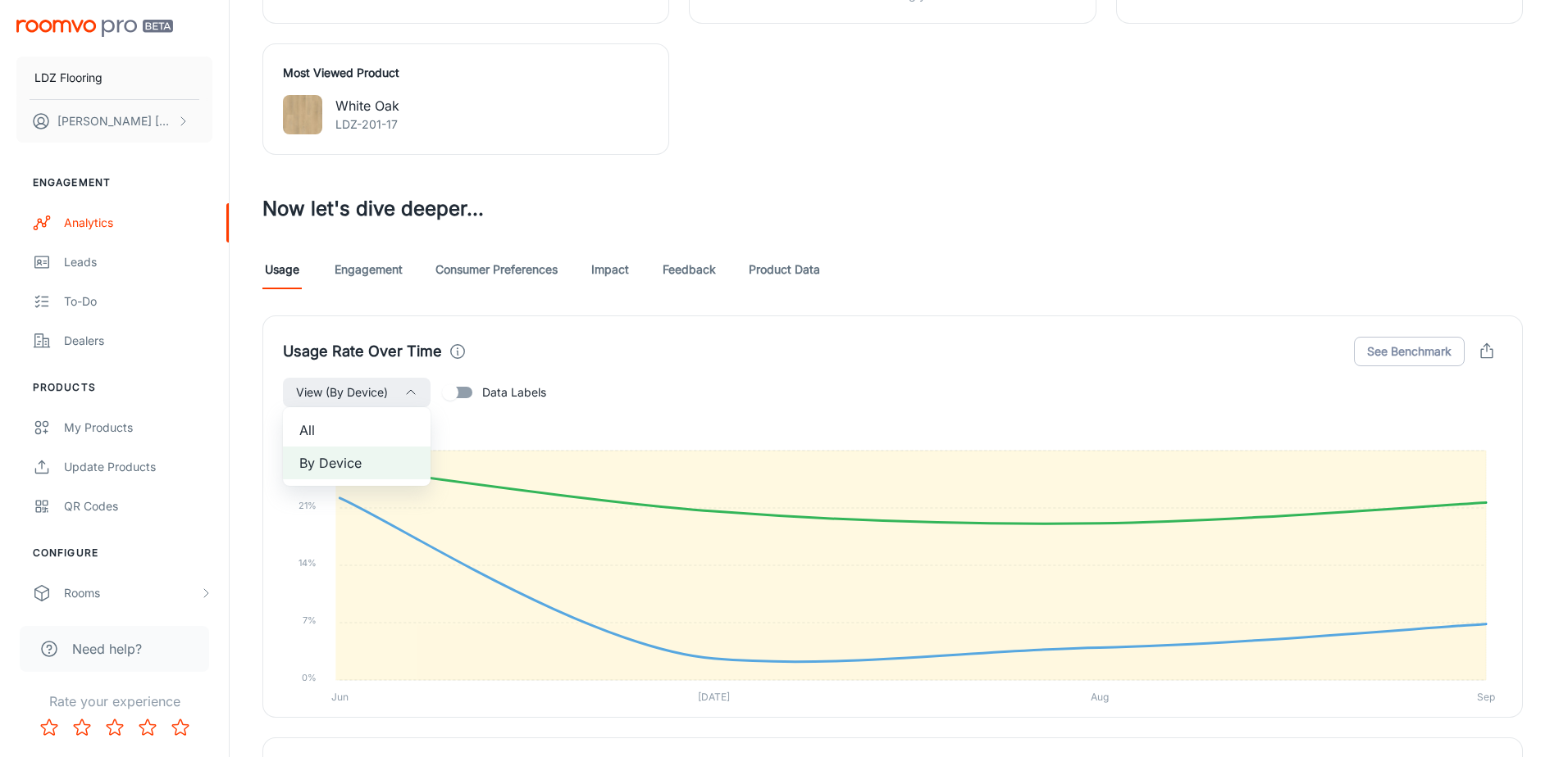
click at [367, 428] on span "All" at bounding box center [356, 431] width 115 height 20
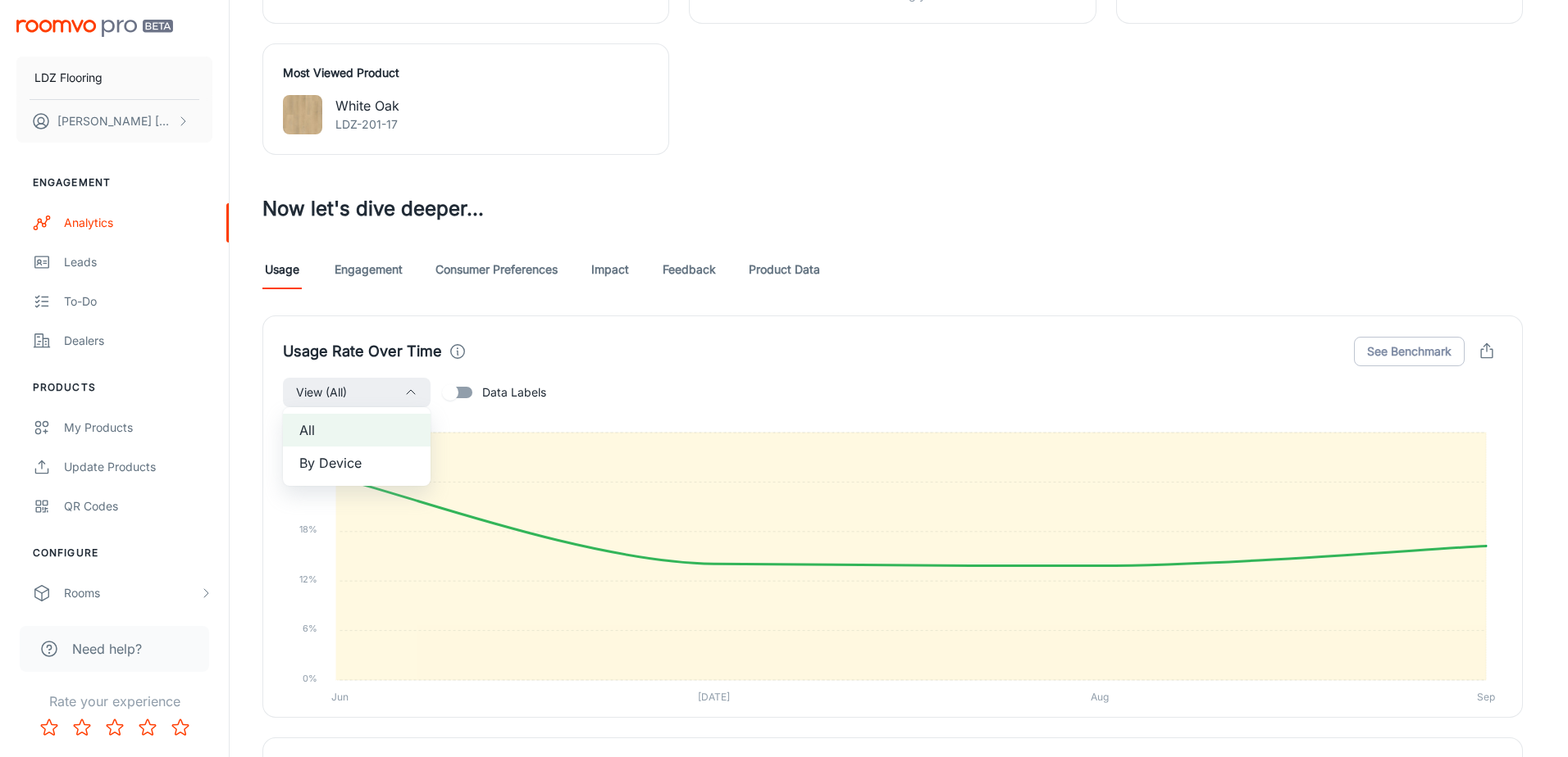
click at [395, 403] on div at bounding box center [784, 378] width 1568 height 757
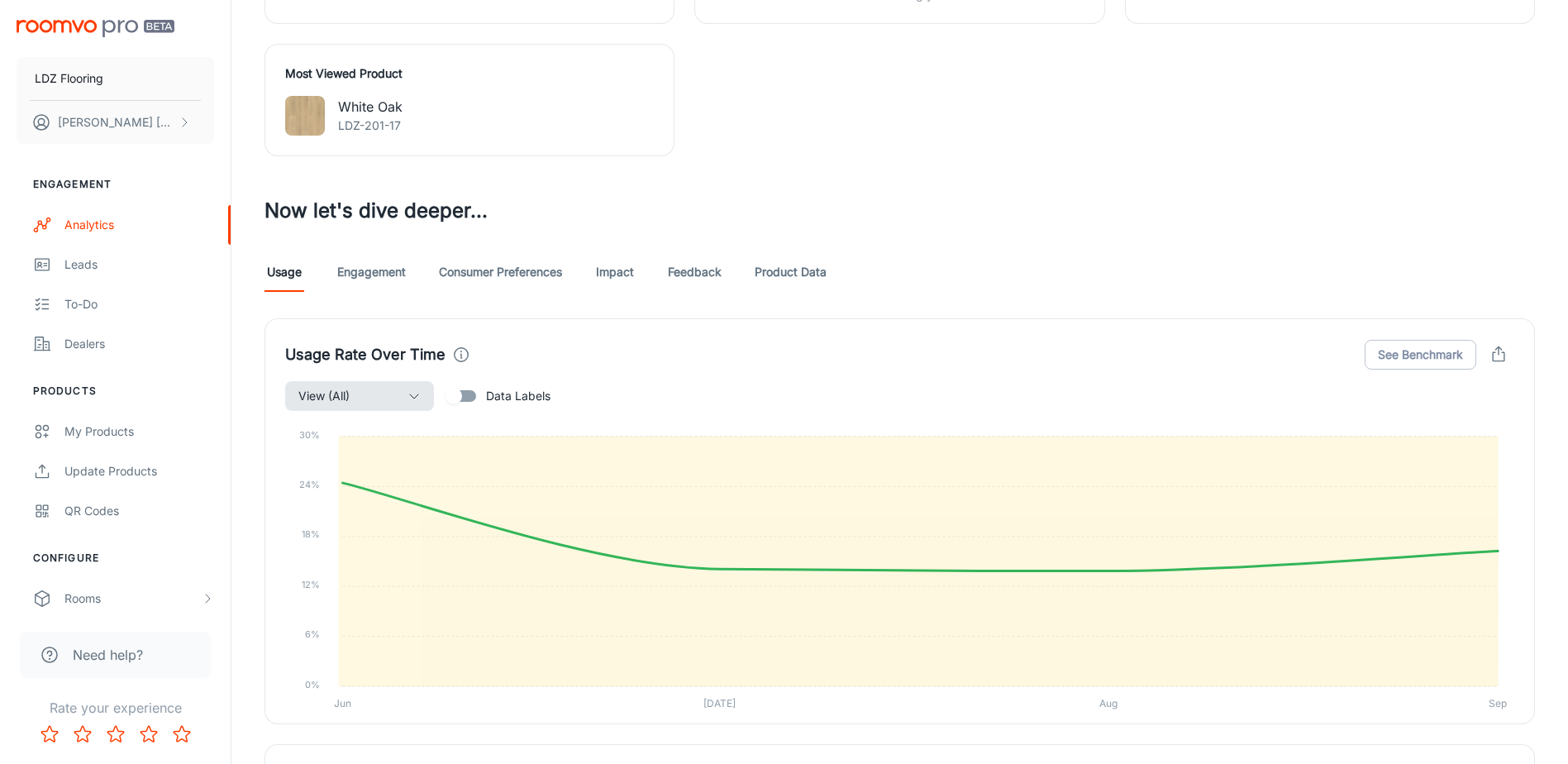
click at [397, 409] on button "View (All)" at bounding box center [360, 396] width 149 height 30
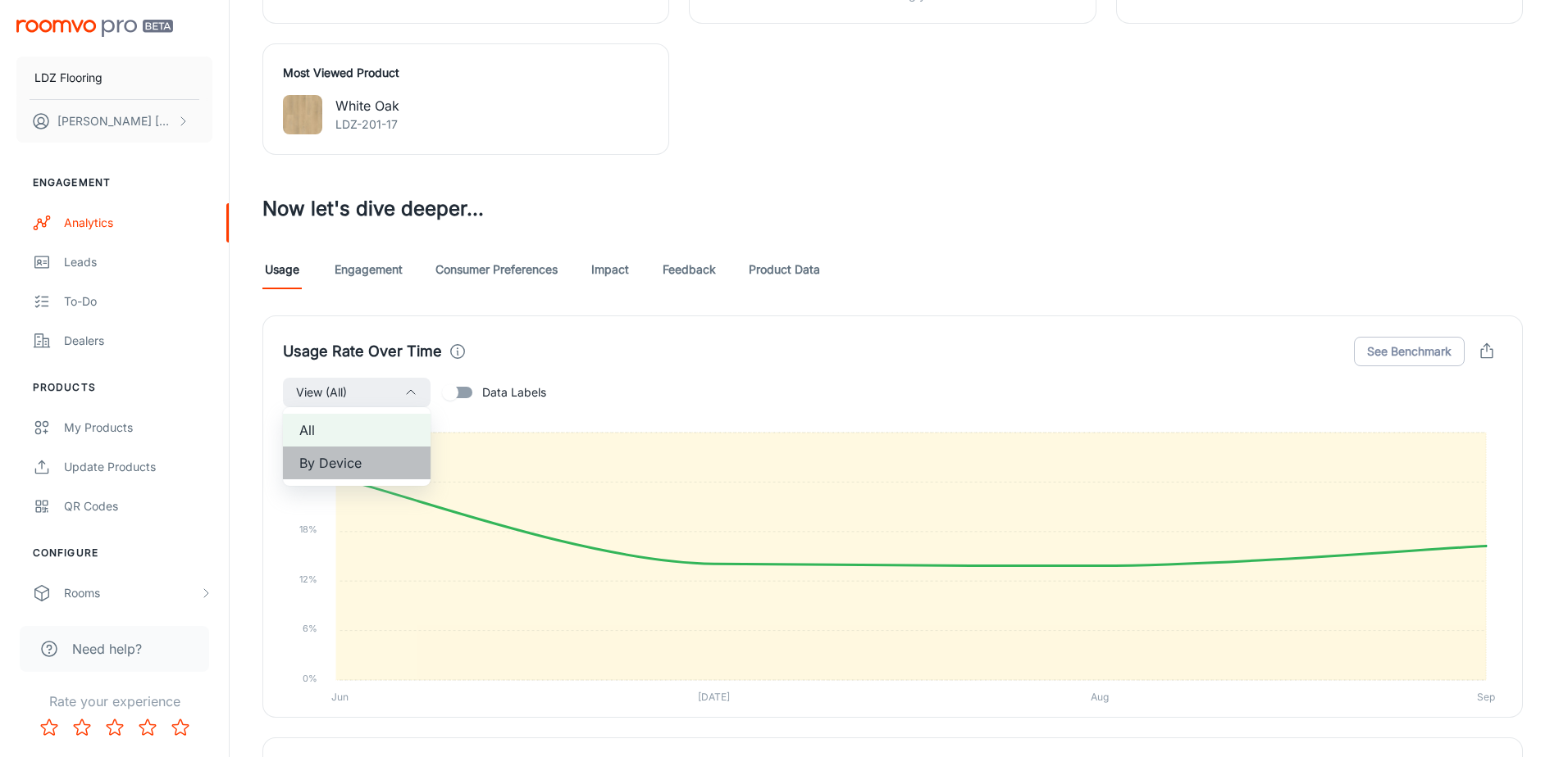
click at [350, 472] on span "By Device" at bounding box center [356, 463] width 115 height 20
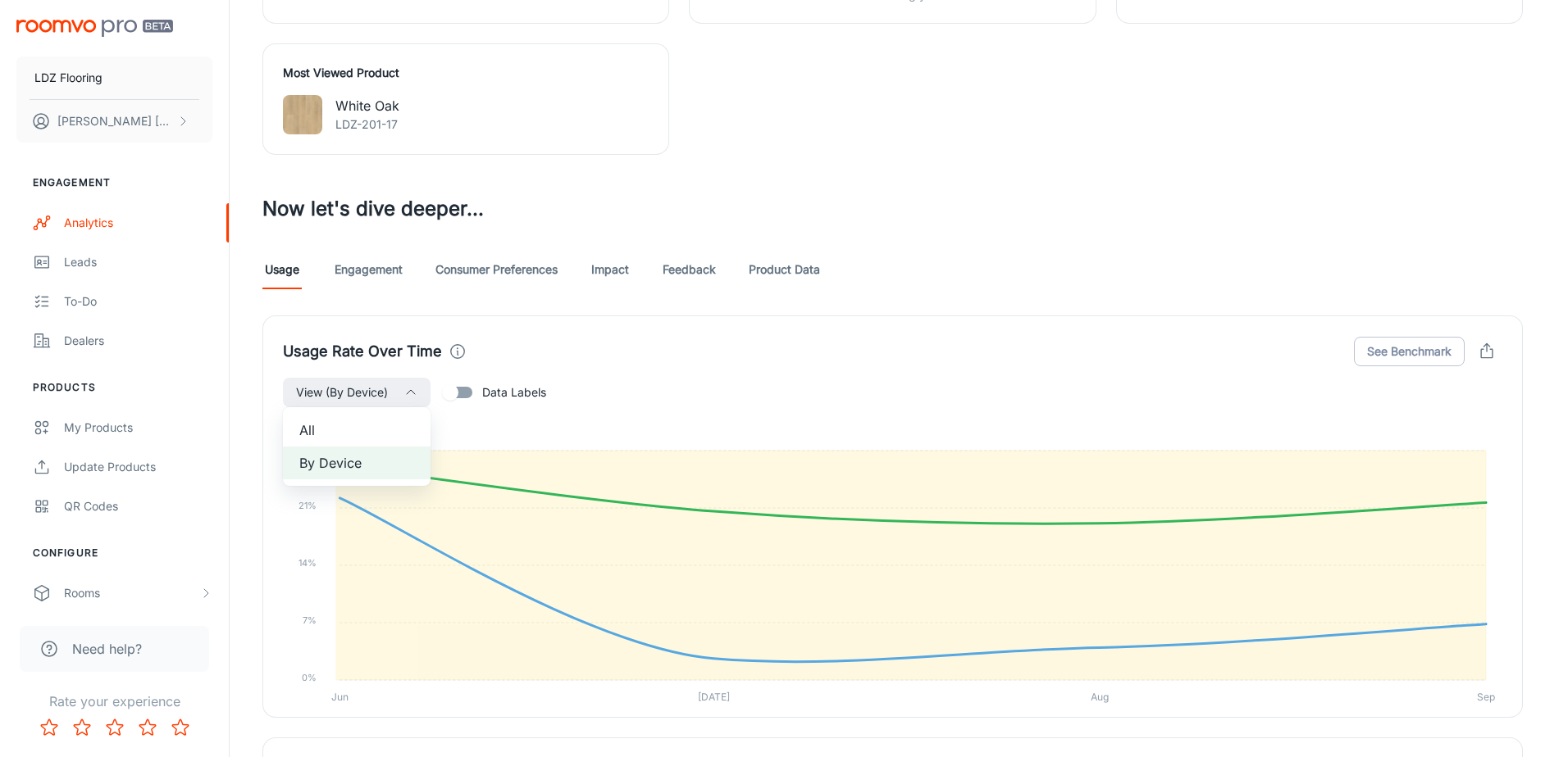
click at [912, 382] on div at bounding box center [784, 378] width 1568 height 757
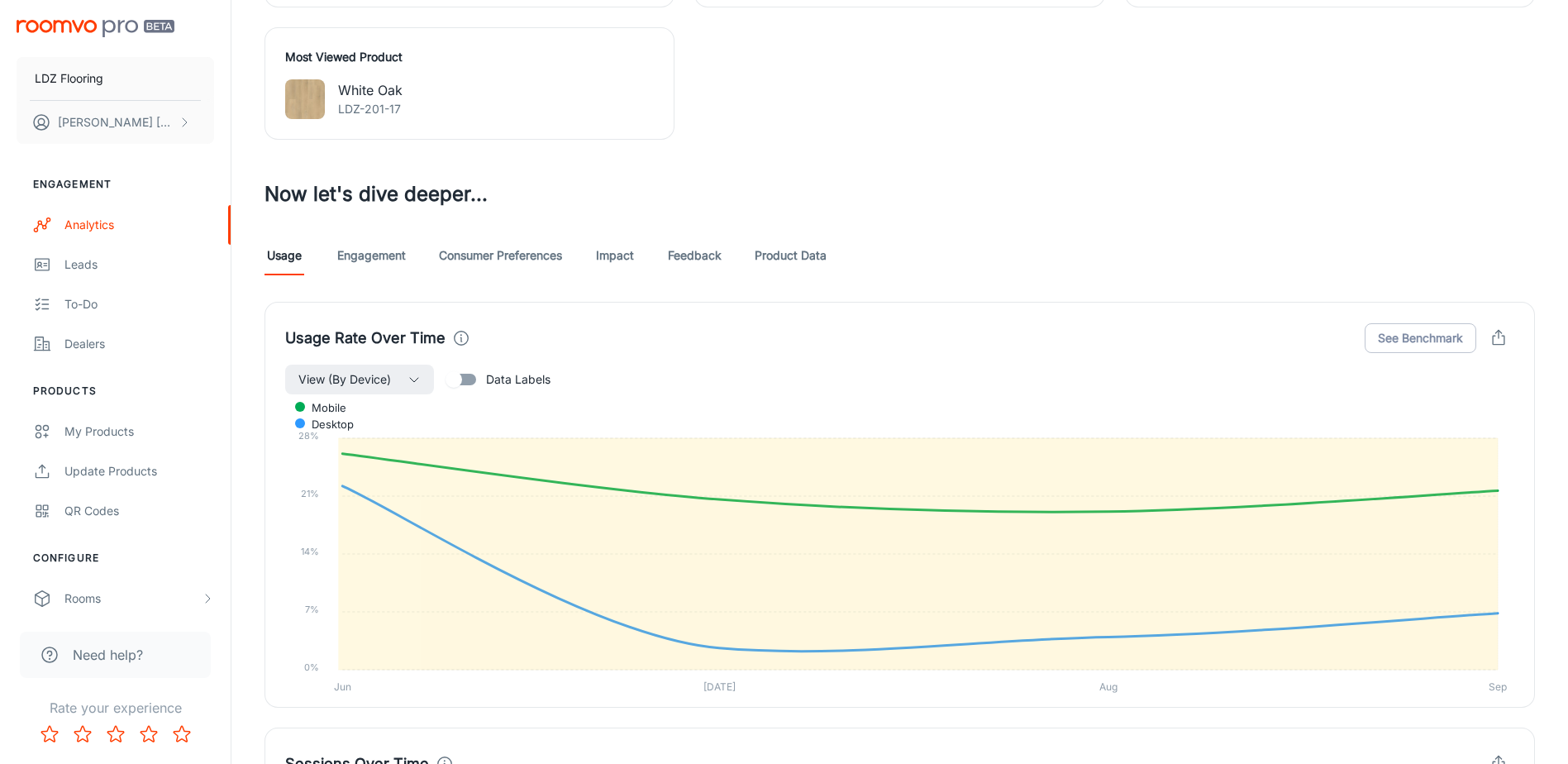
scroll to position [828, 0]
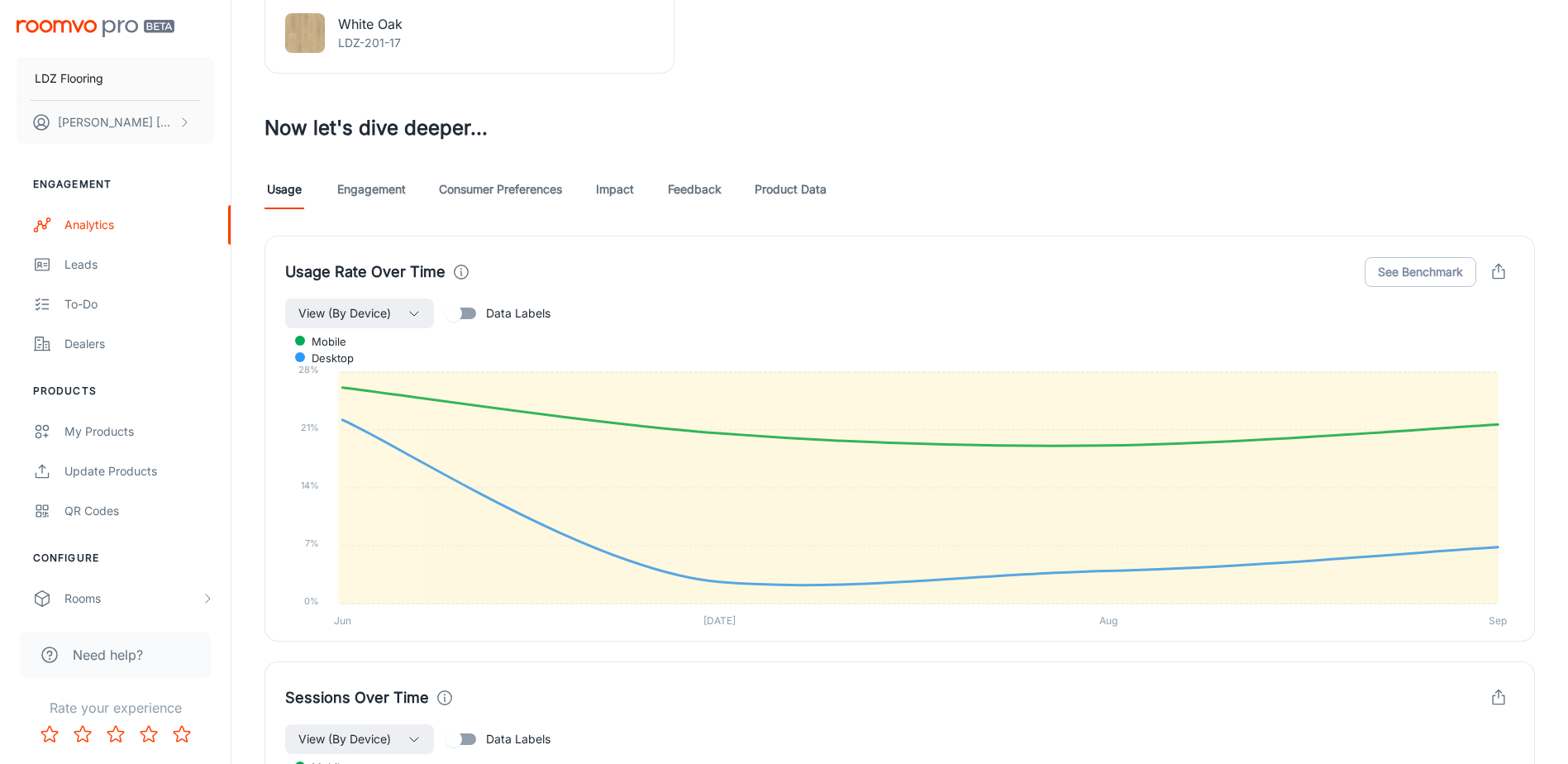
click at [498, 311] on span "Data Labels" at bounding box center [518, 314] width 65 height 18
click at [498, 311] on input "Data Labels" at bounding box center [454, 313] width 95 height 32
checkbox input "true"
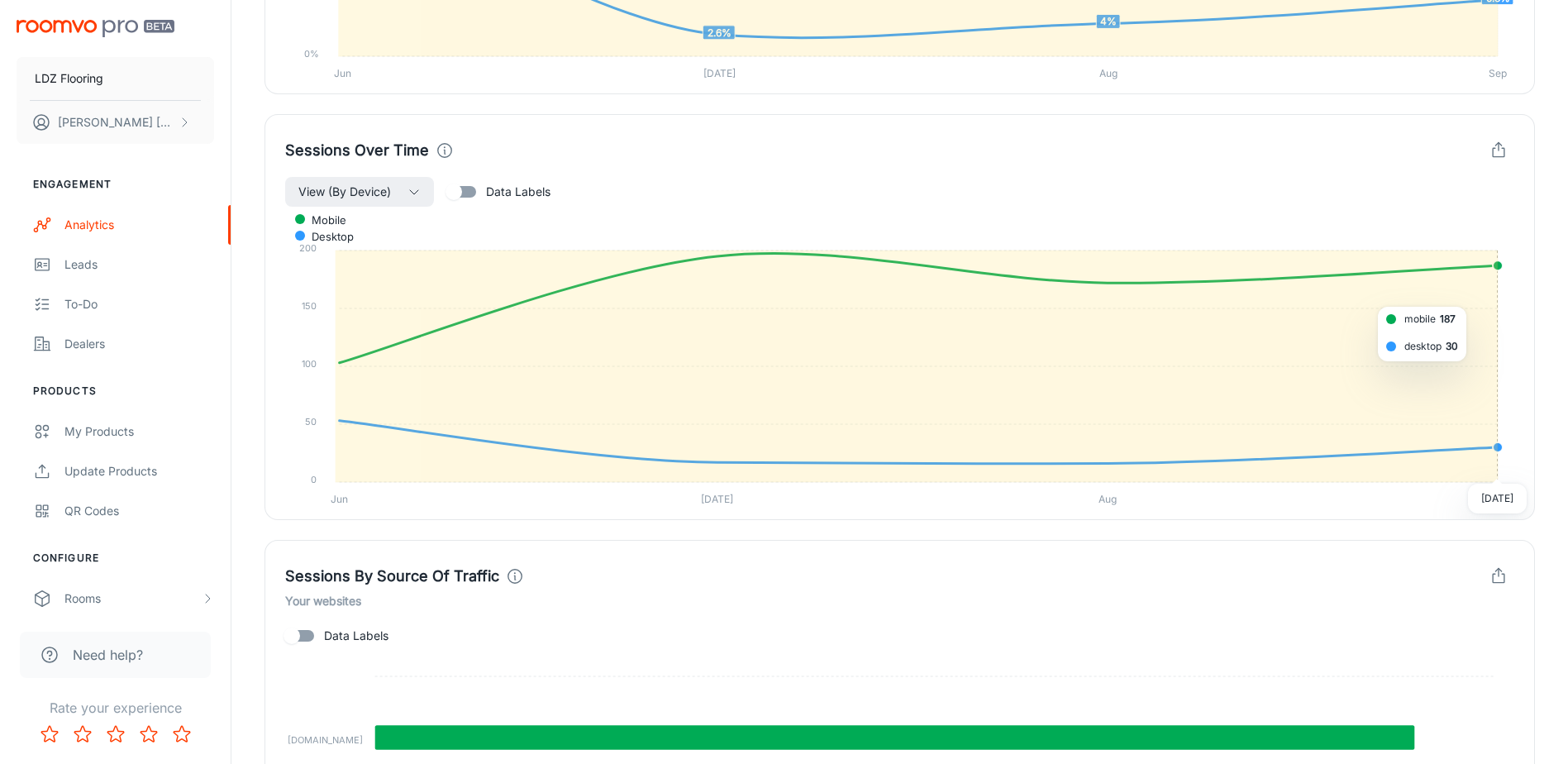
scroll to position [1406, 0]
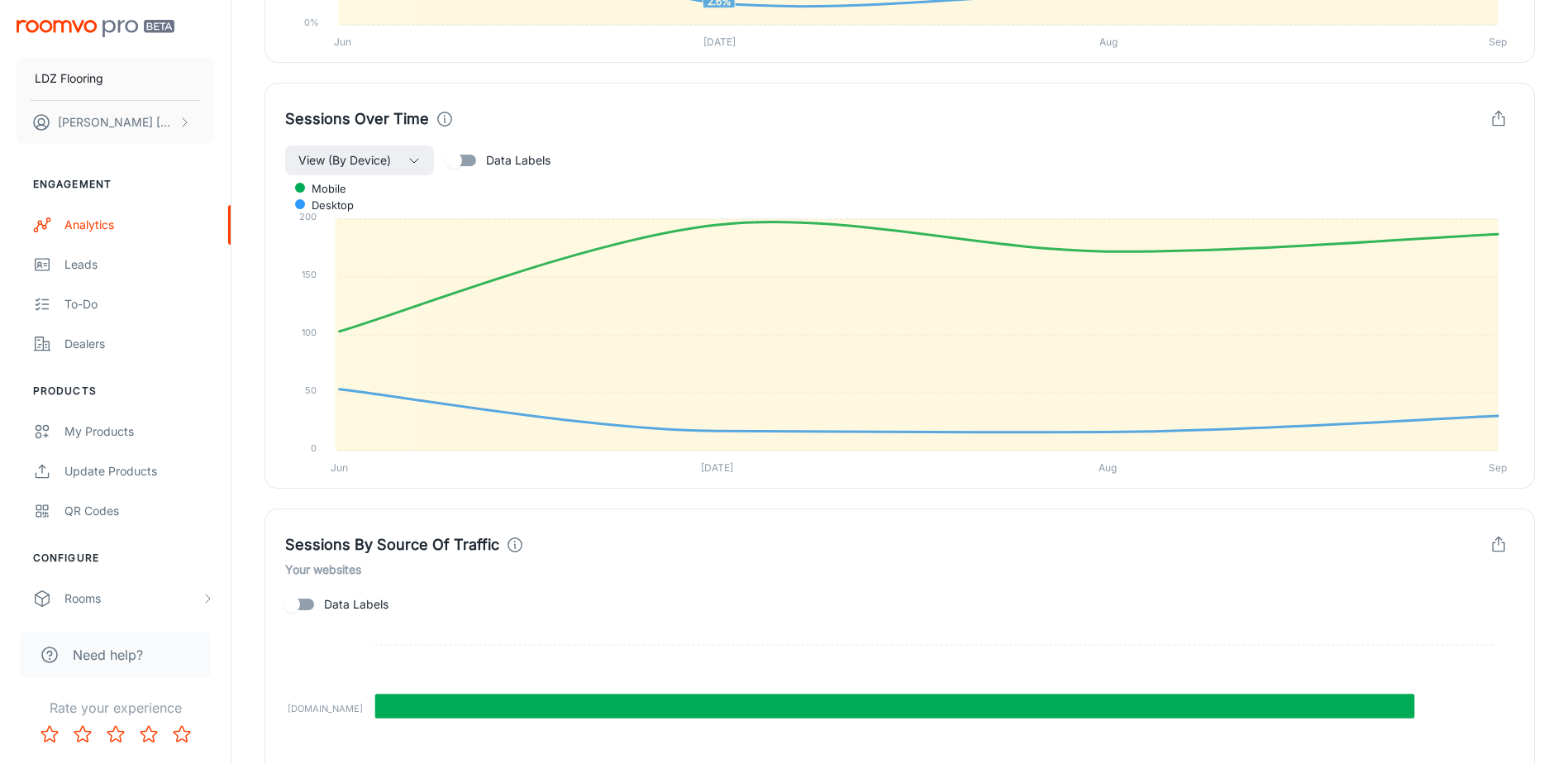
click at [511, 171] on label "Data Labels" at bounding box center [494, 160] width 113 height 32
click at [501, 171] on input "Data Labels" at bounding box center [454, 160] width 95 height 32
checkbox input "true"
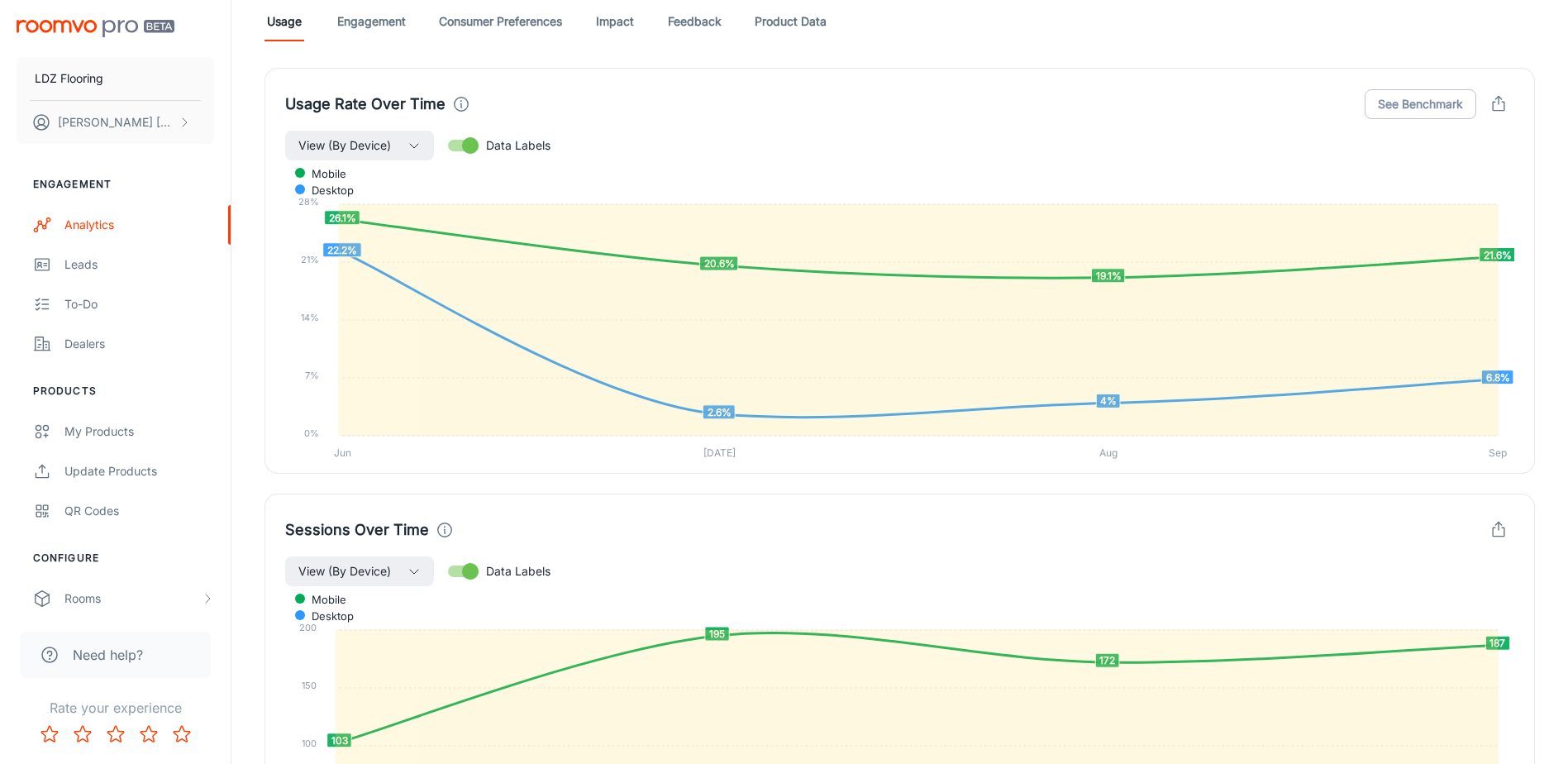
scroll to position [992, 0]
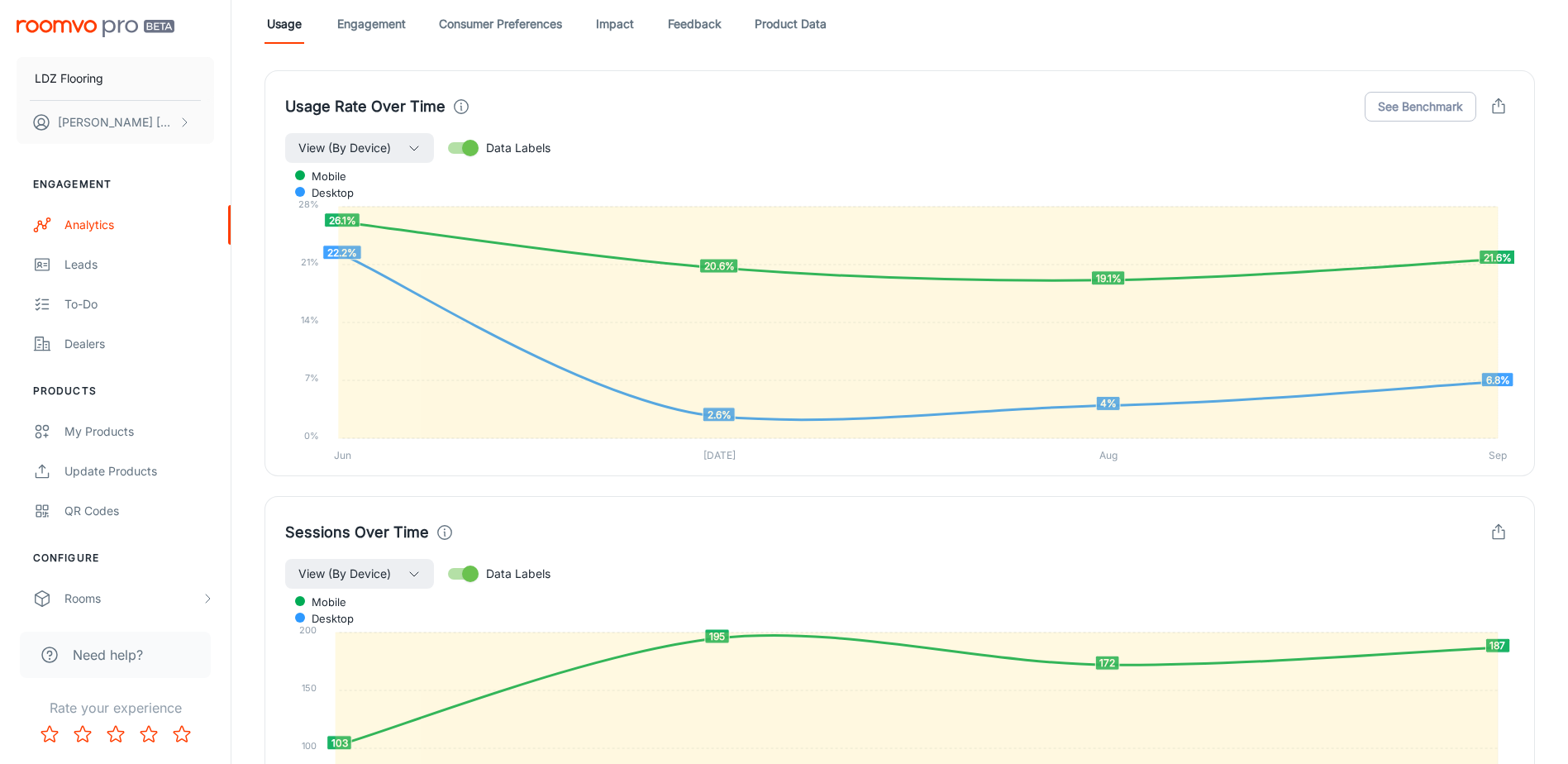
click at [1504, 104] on icon "button" at bounding box center [1499, 106] width 18 height 18
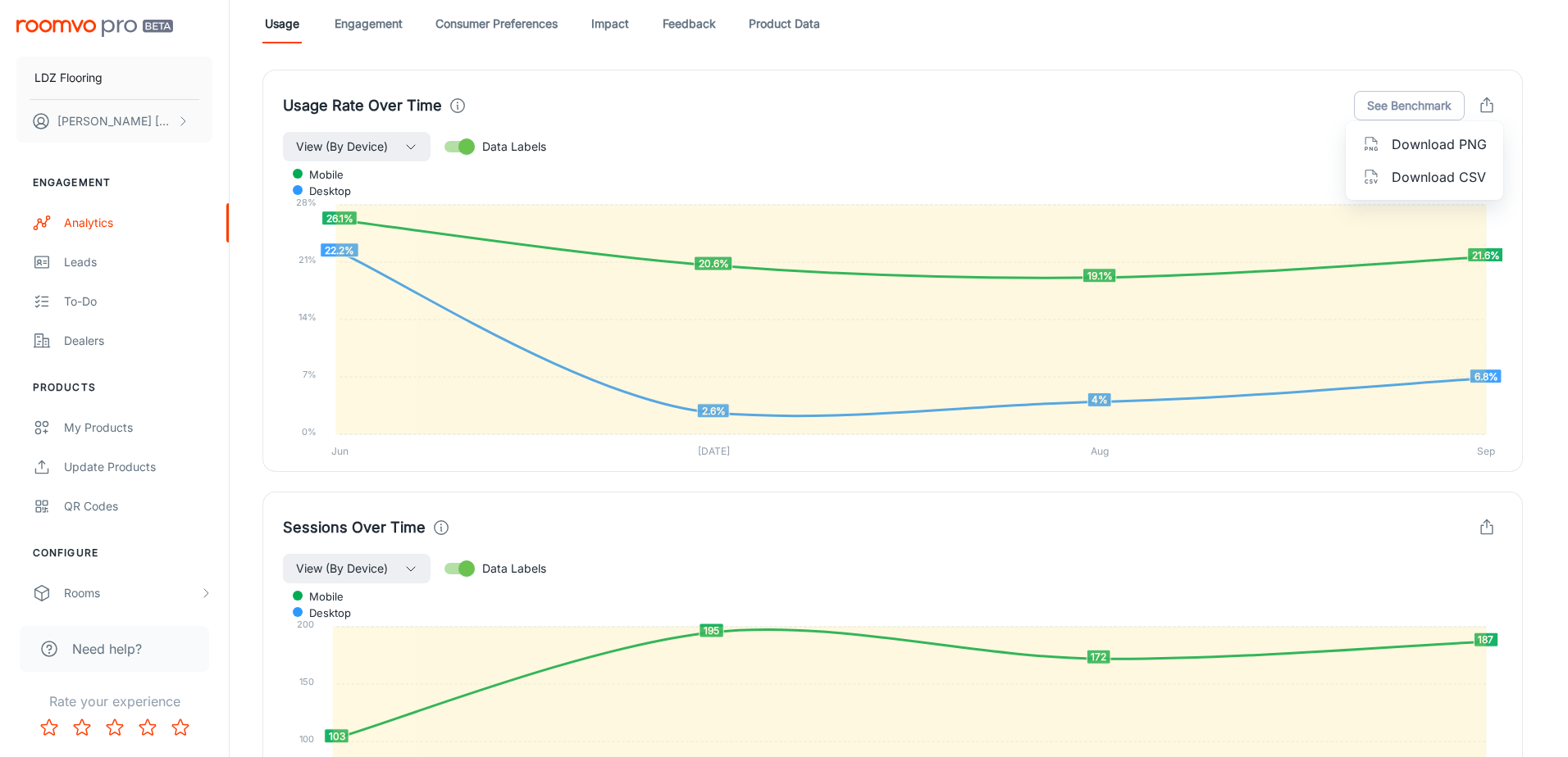
click at [1444, 149] on span "Download PNG" at bounding box center [1440, 144] width 96 height 20
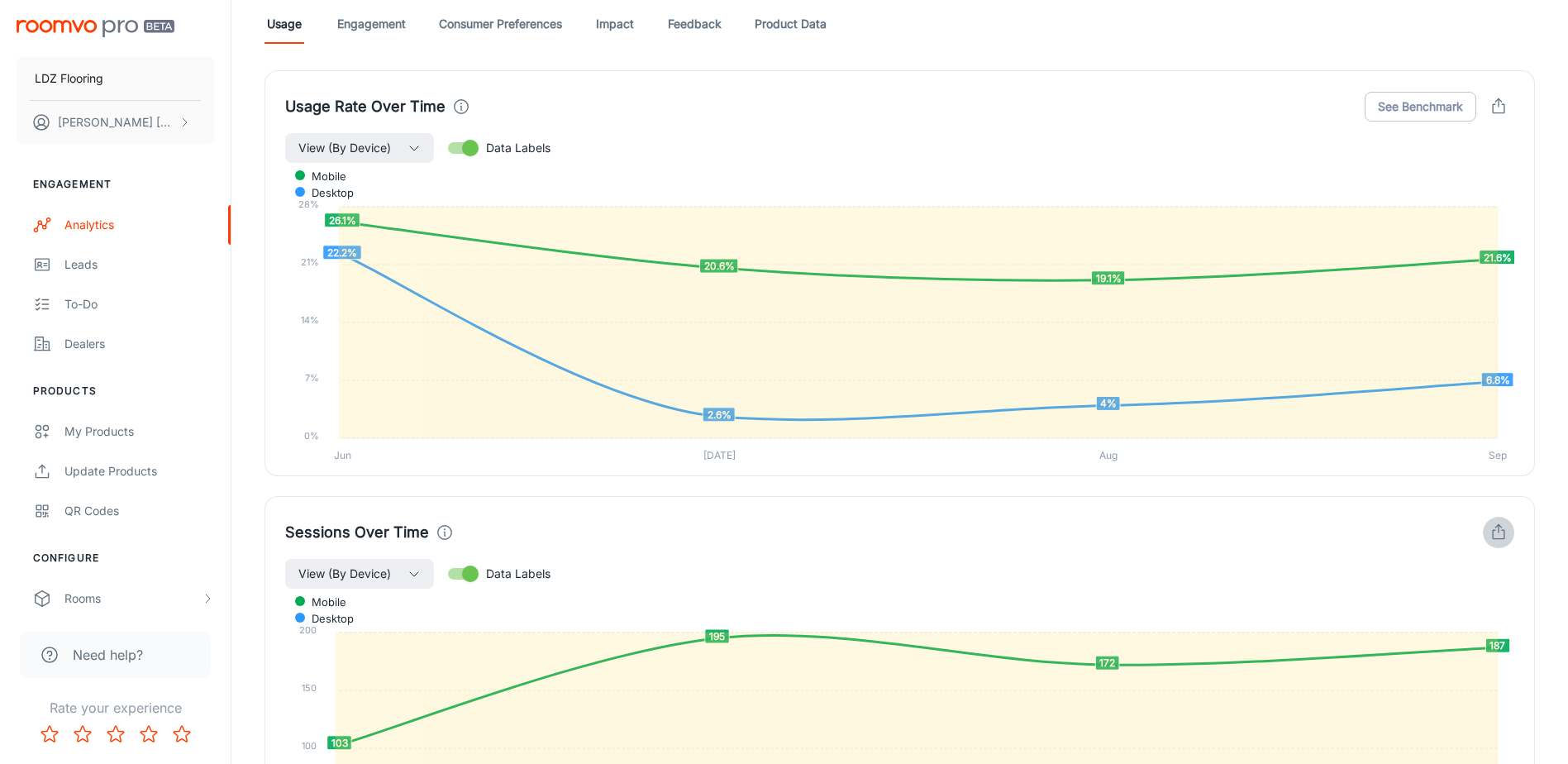
click at [1494, 530] on icon "button" at bounding box center [1499, 534] width 12 height 8
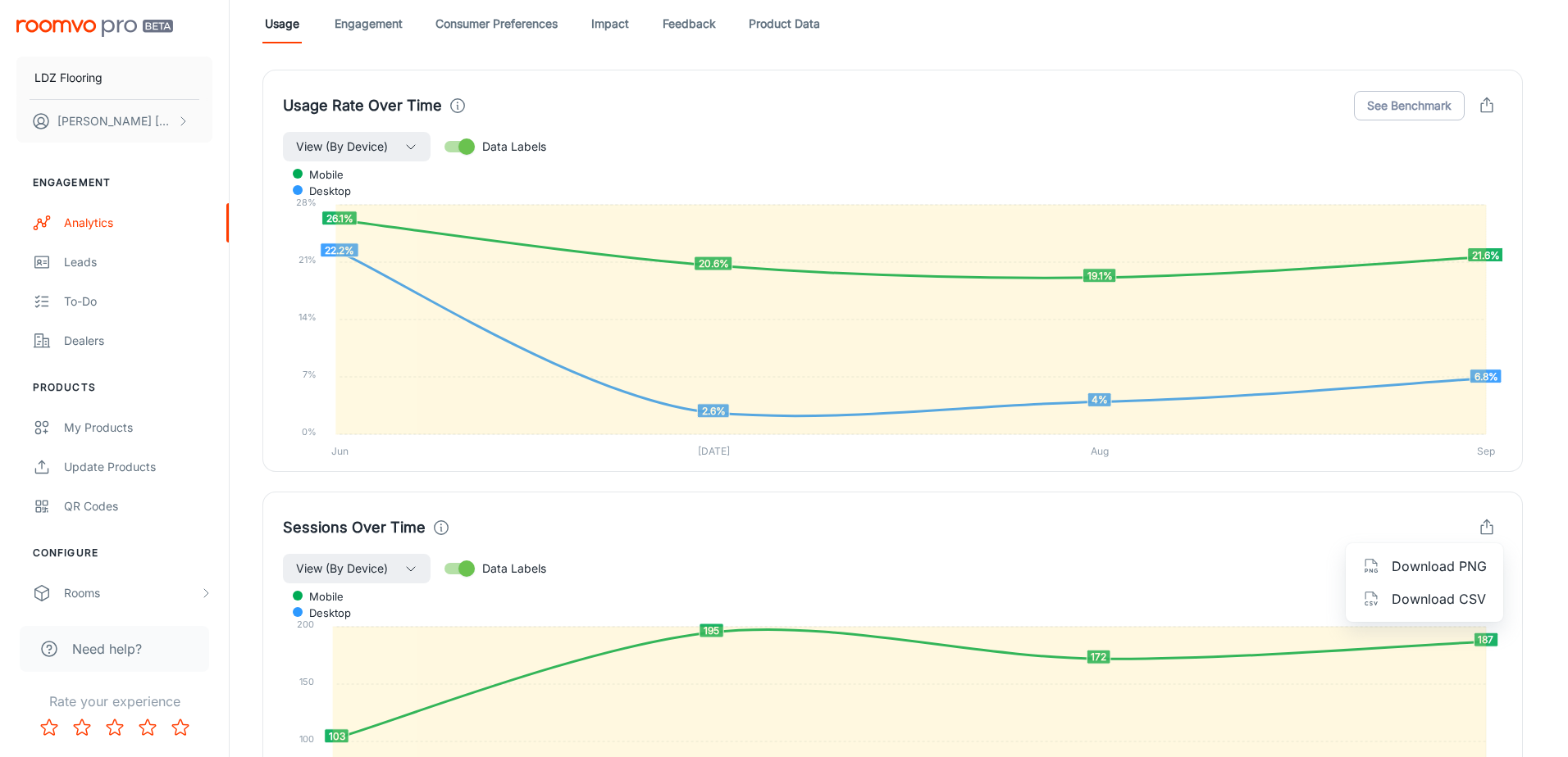
click at [1449, 567] on span "Download PNG" at bounding box center [1440, 567] width 96 height 20
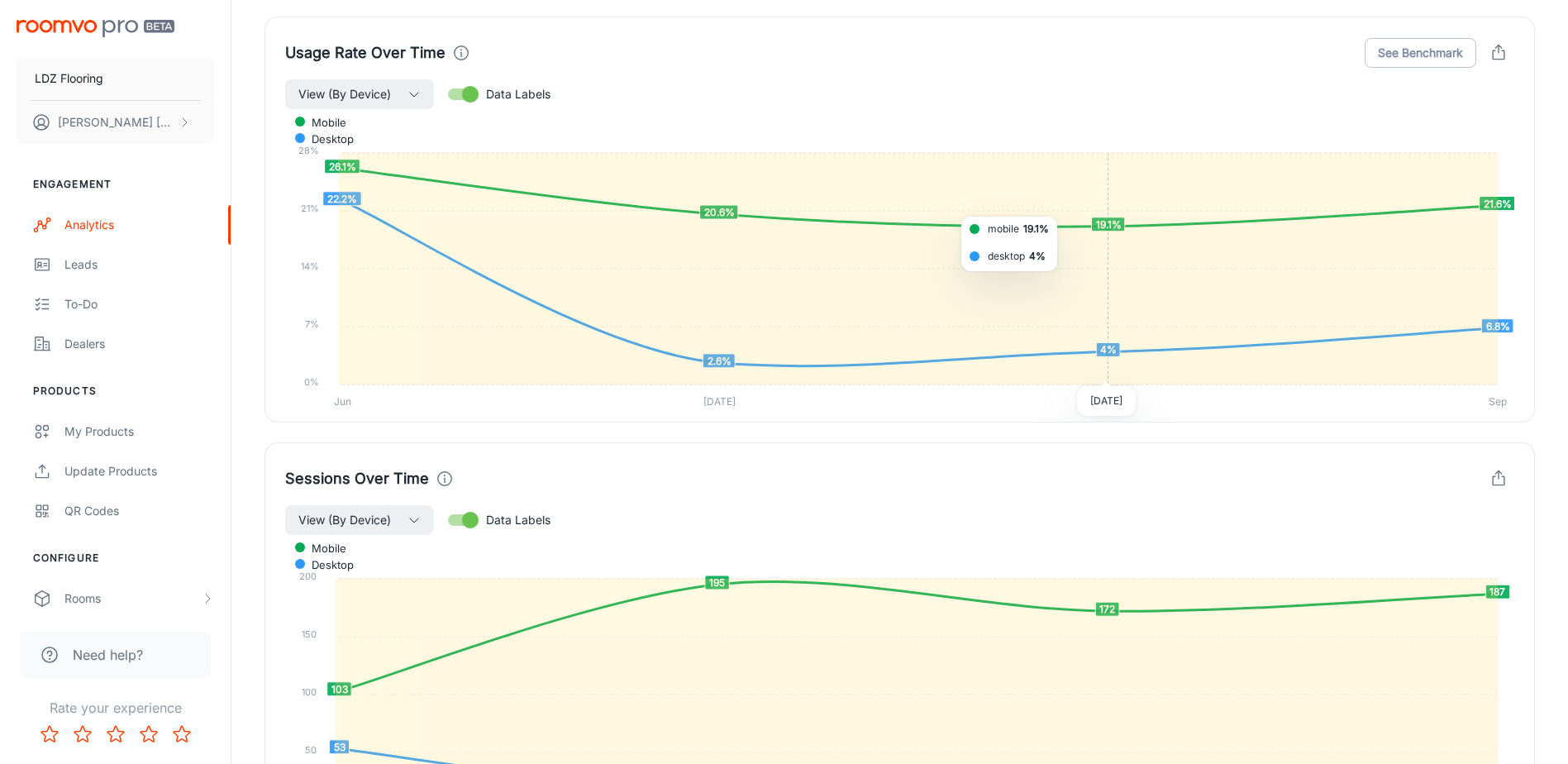
scroll to position [1075, 0]
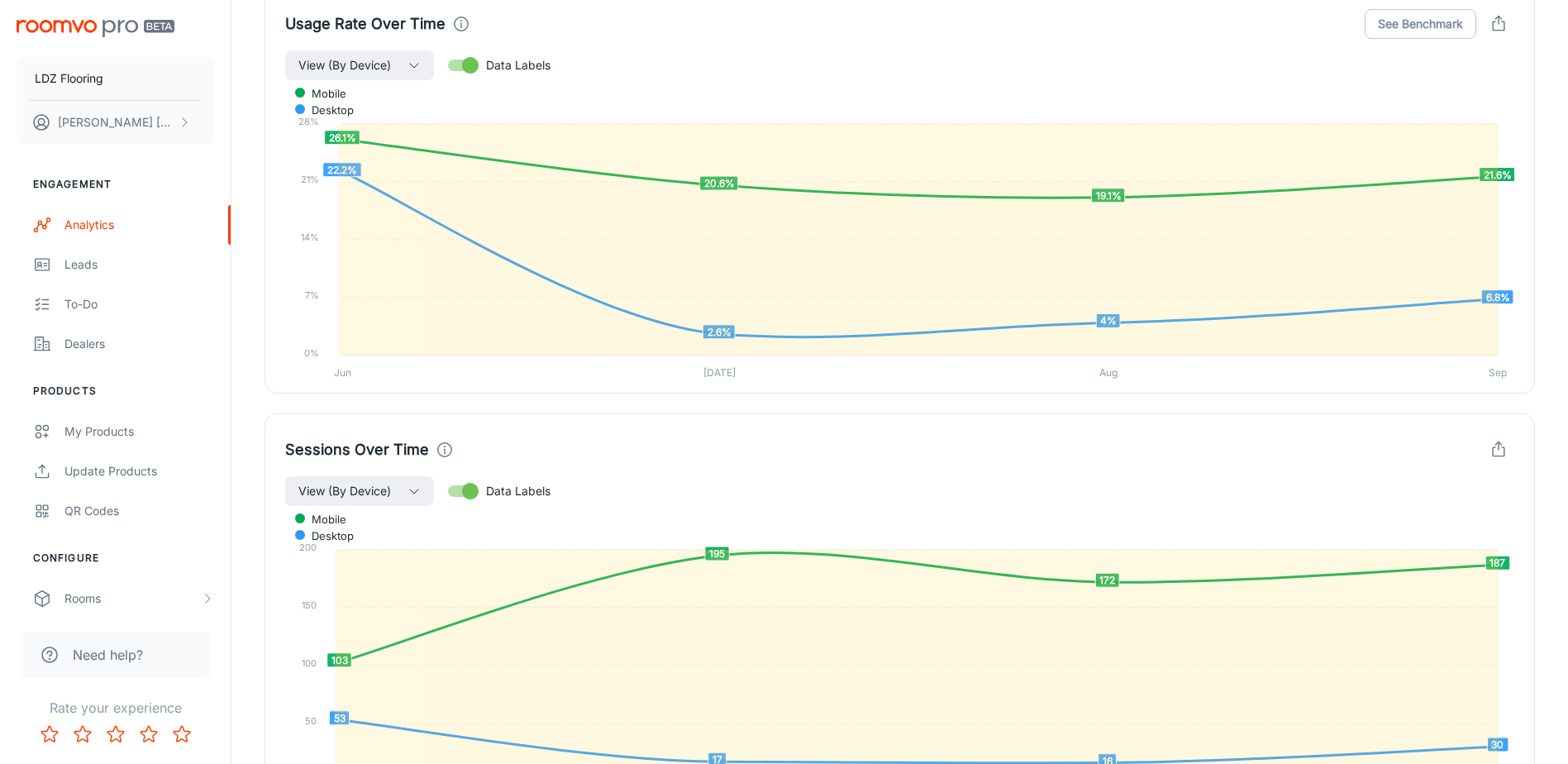
click at [991, 66] on div "View (By Device) Data Labels" at bounding box center [900, 65] width 1230 height 32
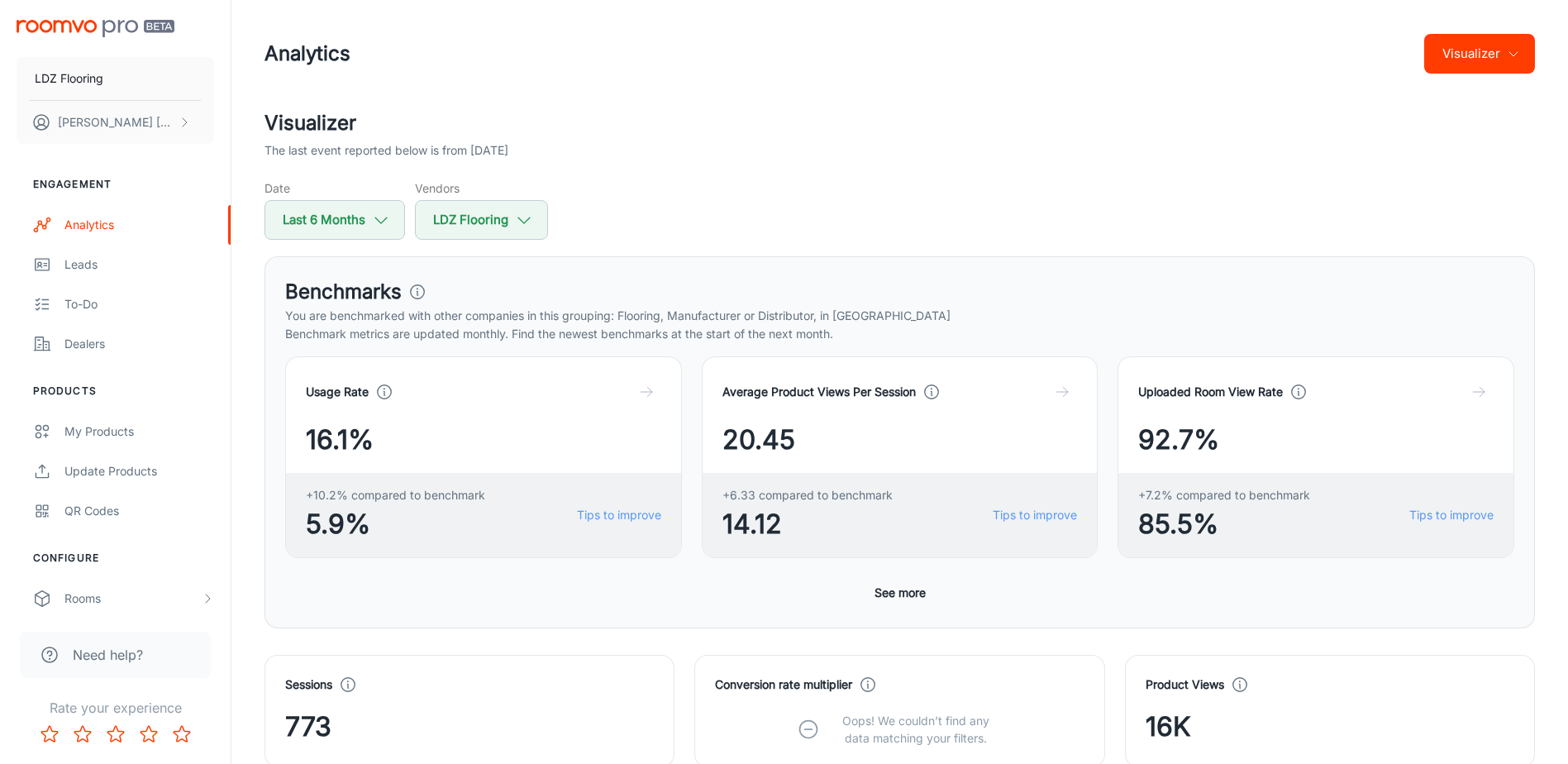
scroll to position [0, 0]
click at [476, 219] on button "LDZ Flooring" at bounding box center [482, 221] width 133 height 40
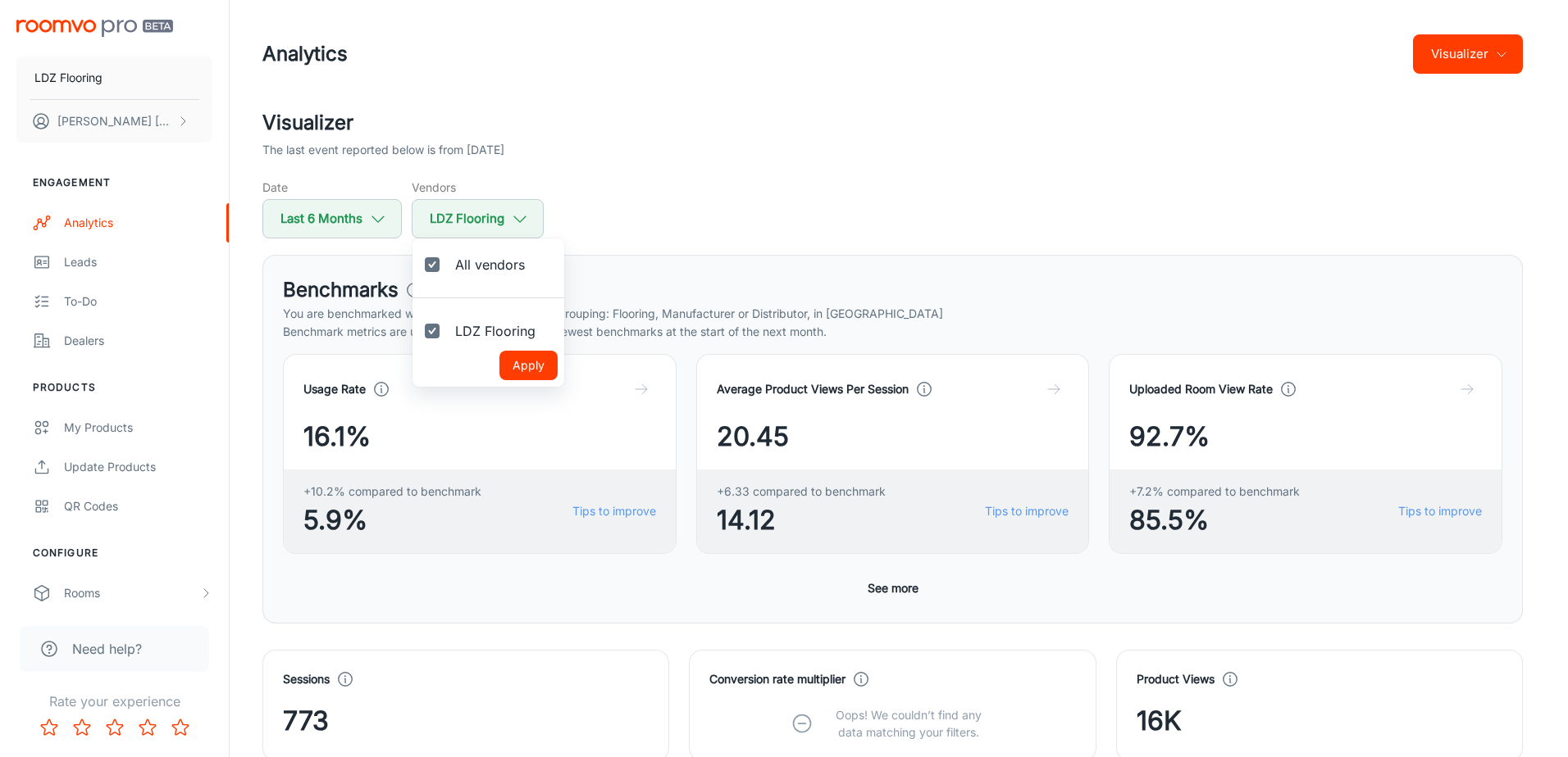
click at [684, 216] on div at bounding box center [784, 378] width 1568 height 757
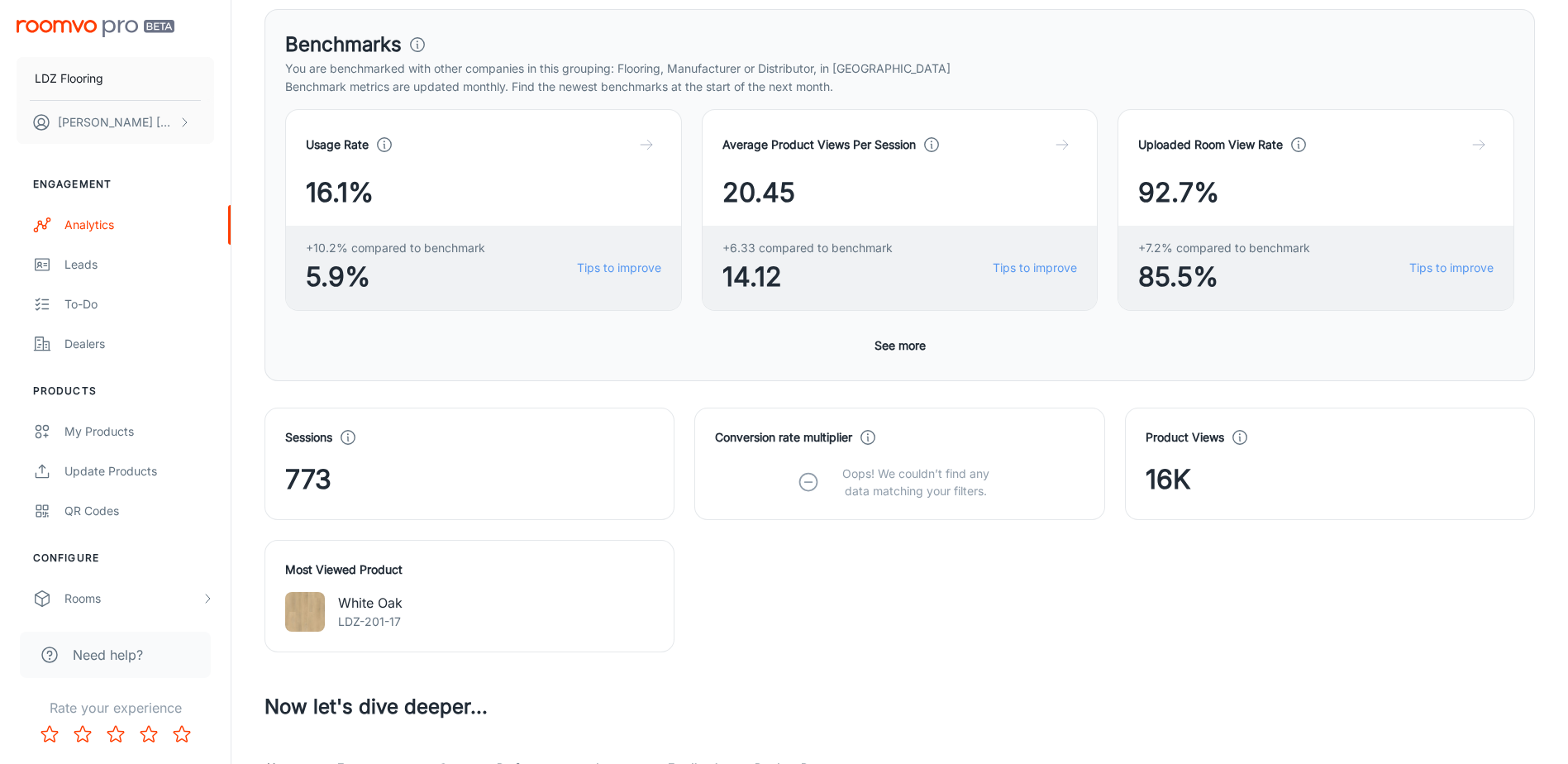
scroll to position [166, 0]
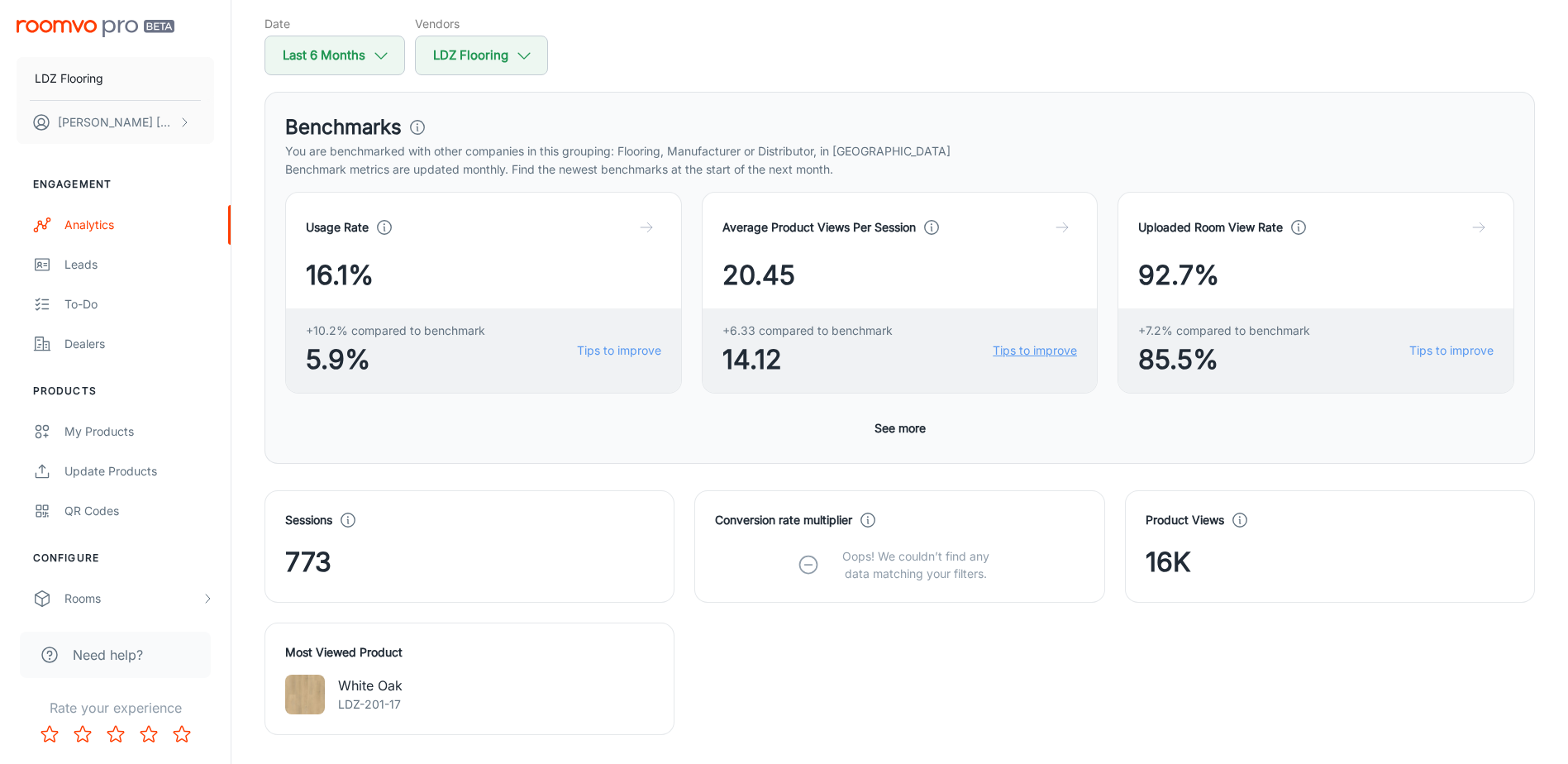
click at [1064, 356] on link "Tips to improve" at bounding box center [1034, 351] width 85 height 18
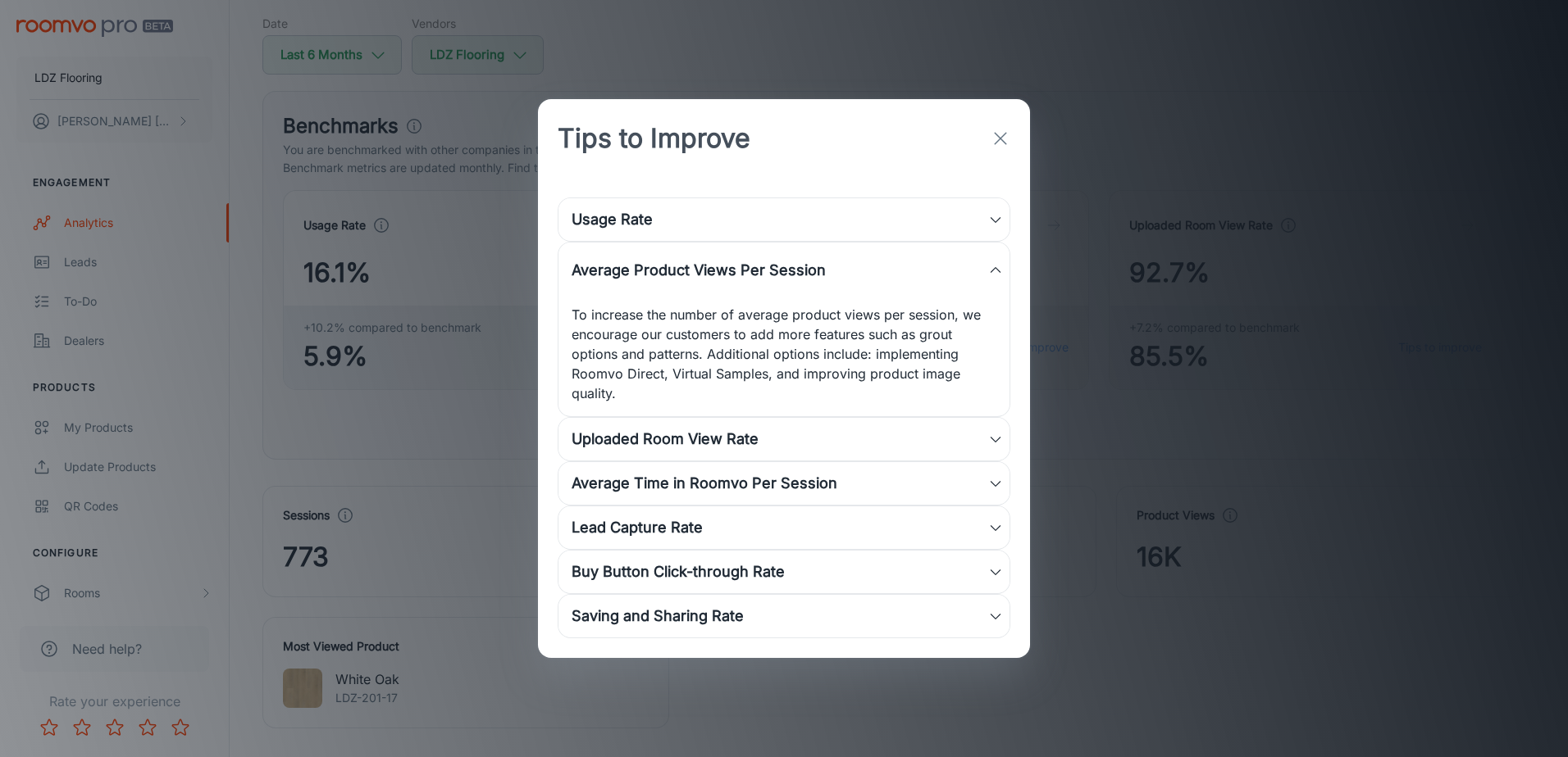
click at [999, 135] on icon "button" at bounding box center [1001, 139] width 20 height 20
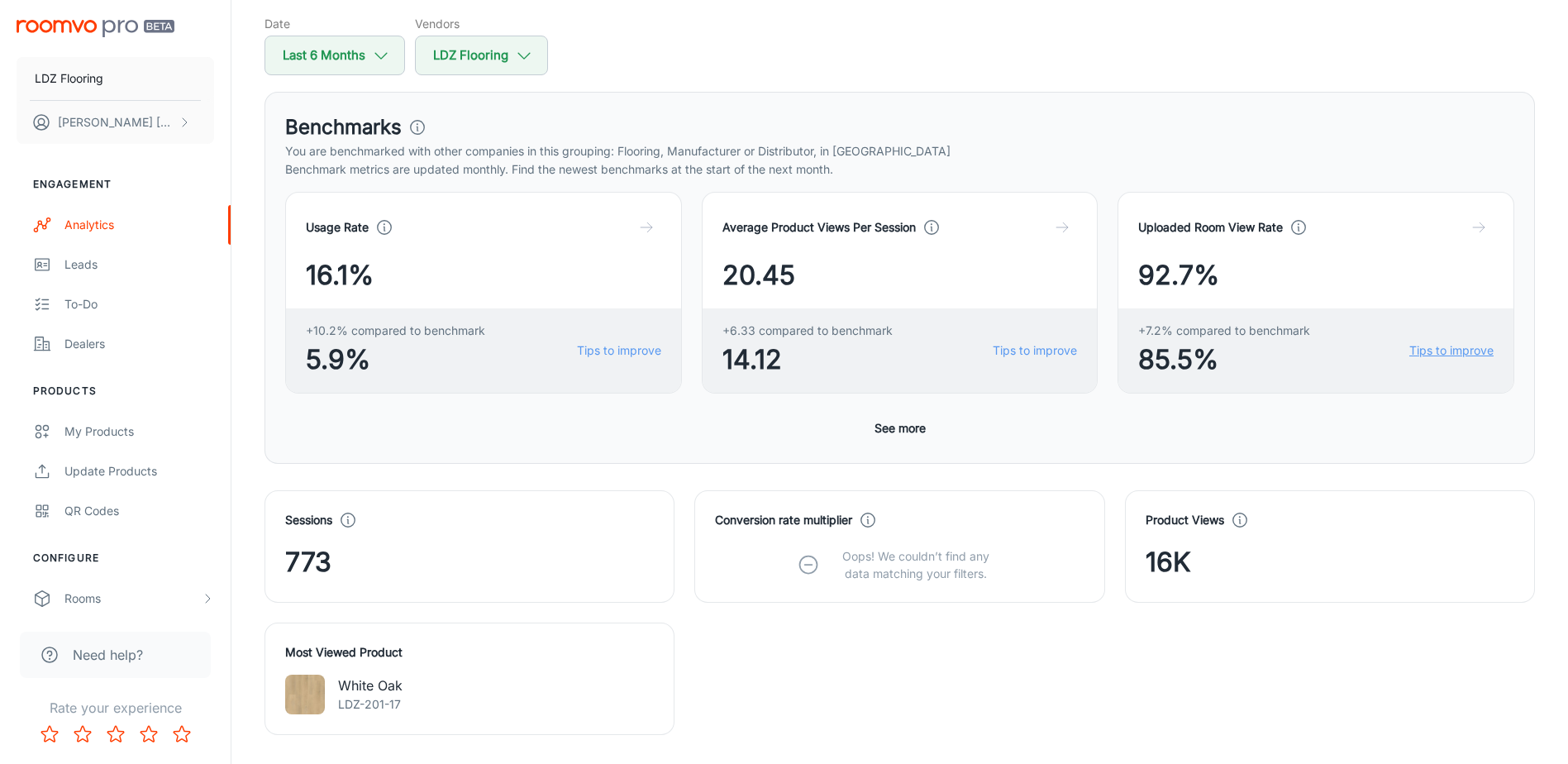
click at [1465, 352] on link "Tips to improve" at bounding box center [1452, 351] width 85 height 18
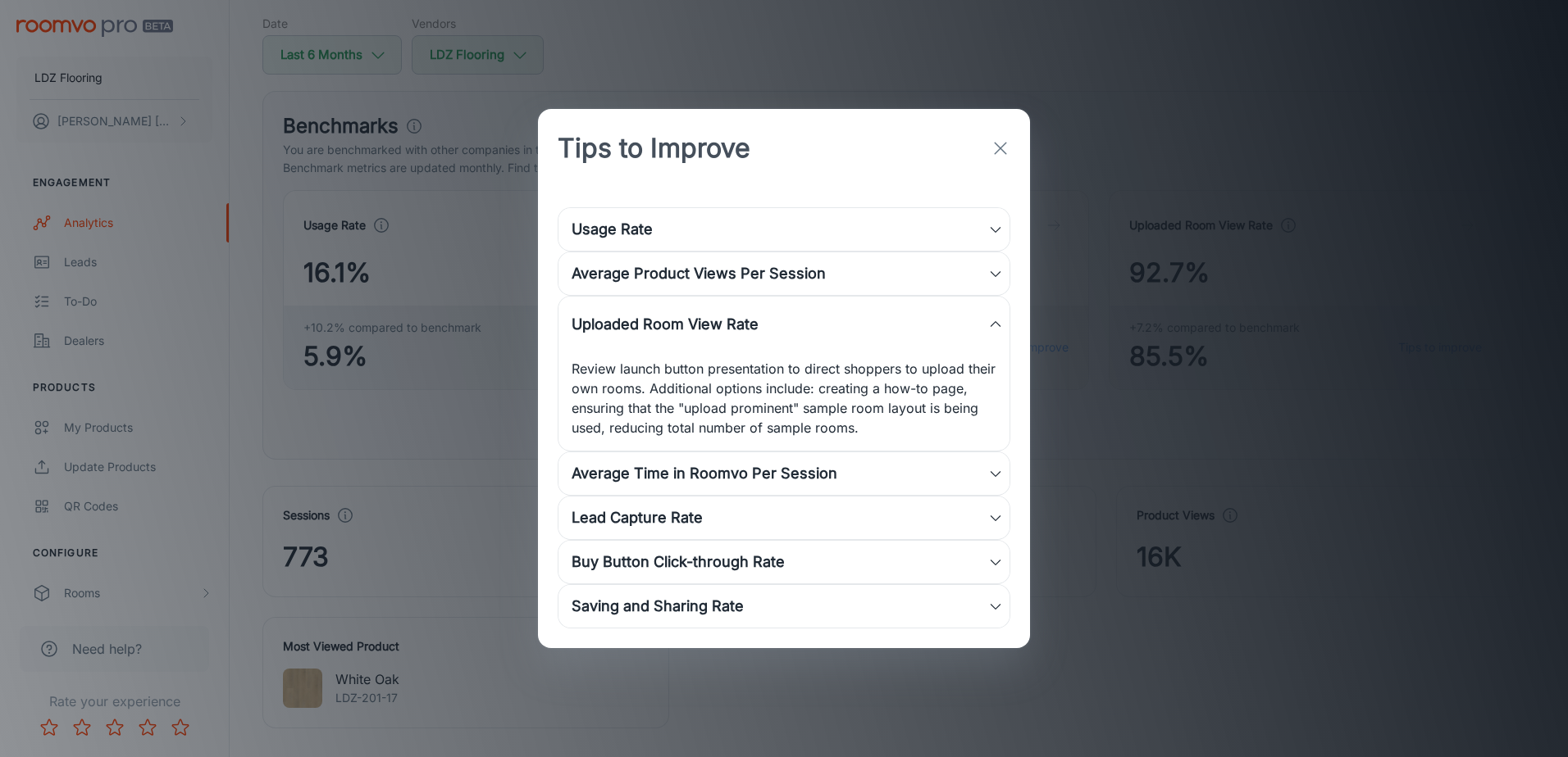
click at [997, 151] on line "button" at bounding box center [1000, 148] width 12 height 12
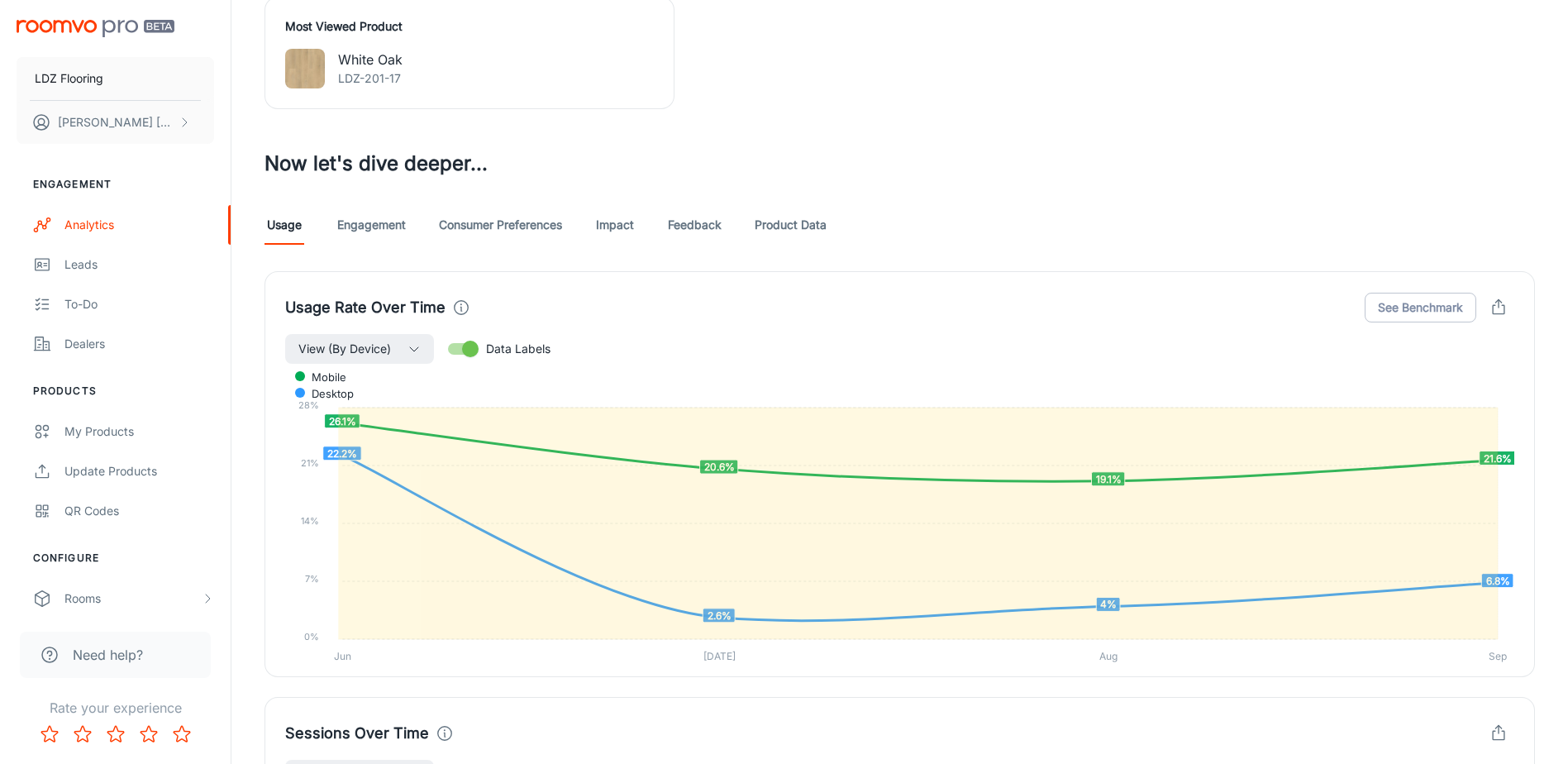
scroll to position [828, 0]
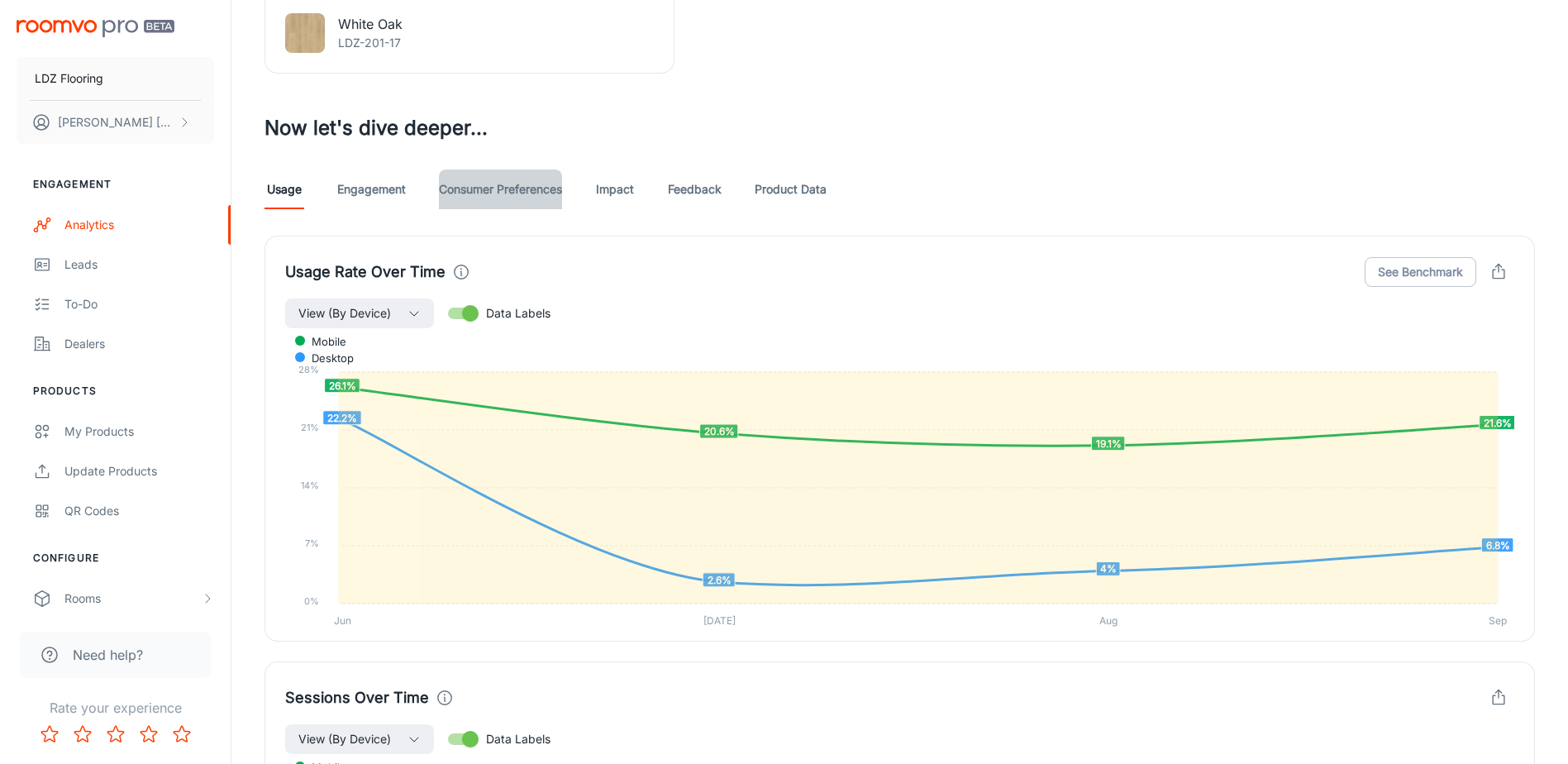
click at [536, 187] on link "Consumer Preferences" at bounding box center [501, 189] width 124 height 40
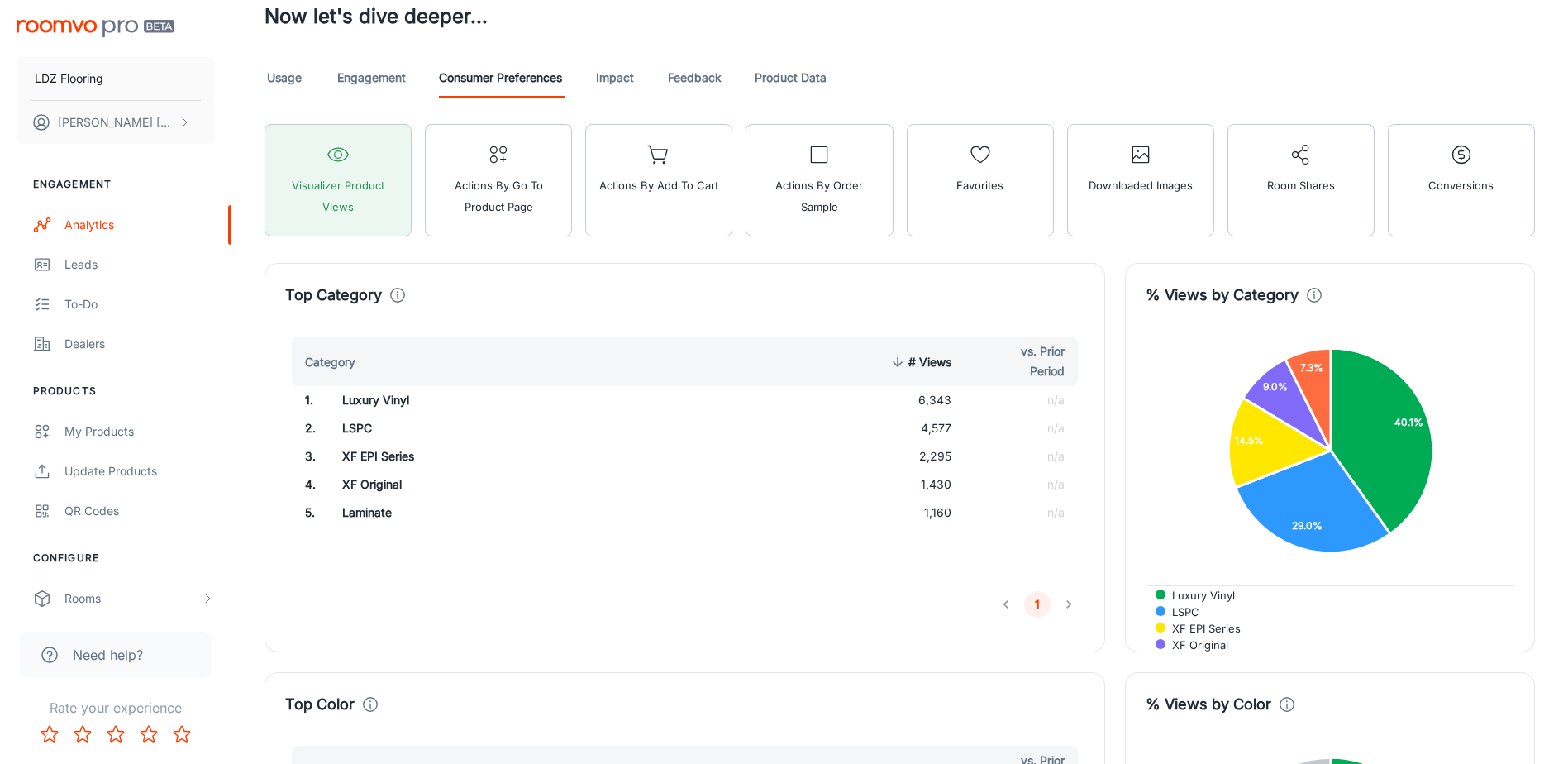
scroll to position [910, 0]
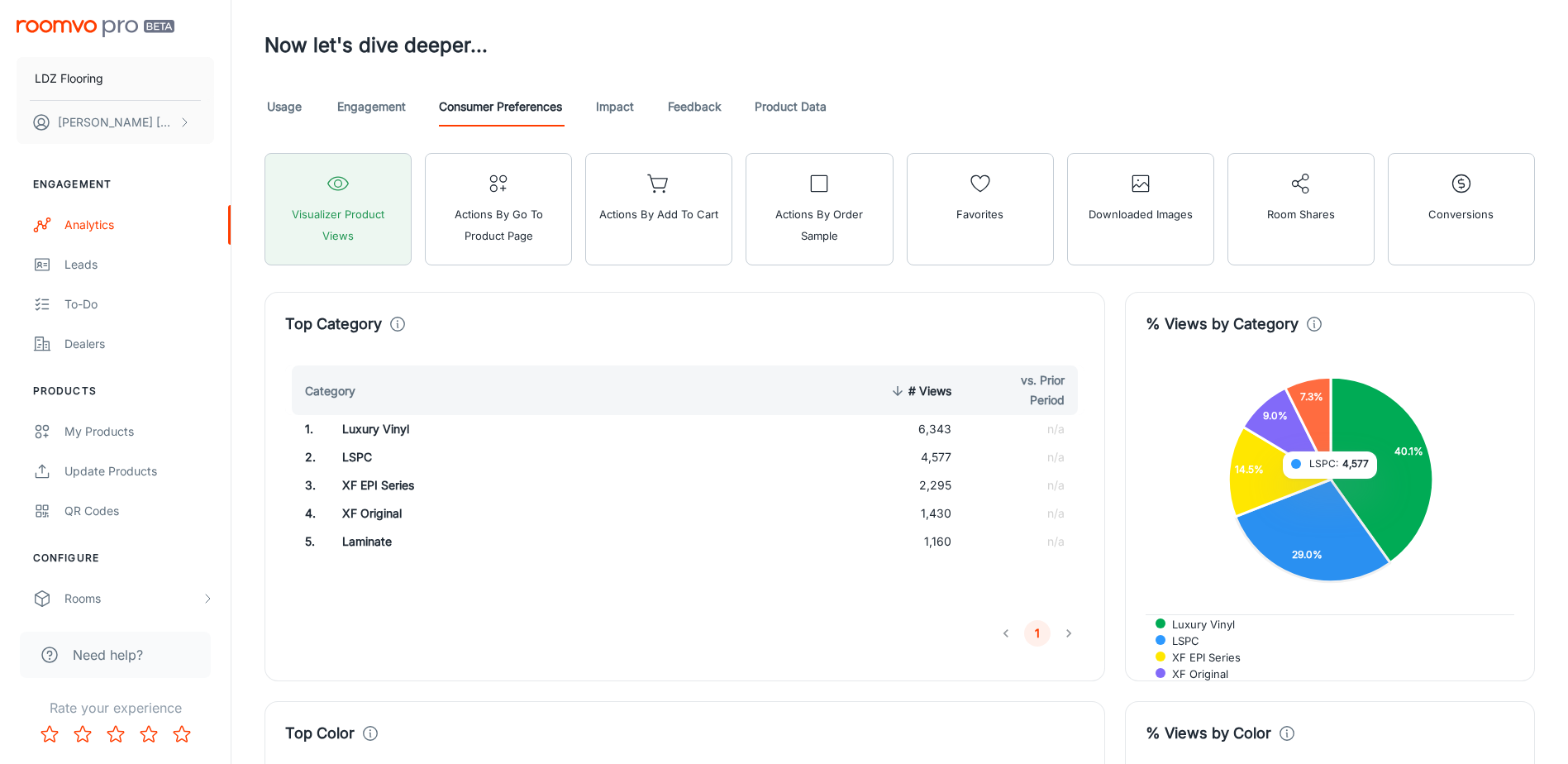
click at [1331, 488] on icon at bounding box center [1313, 531] width 155 height 103
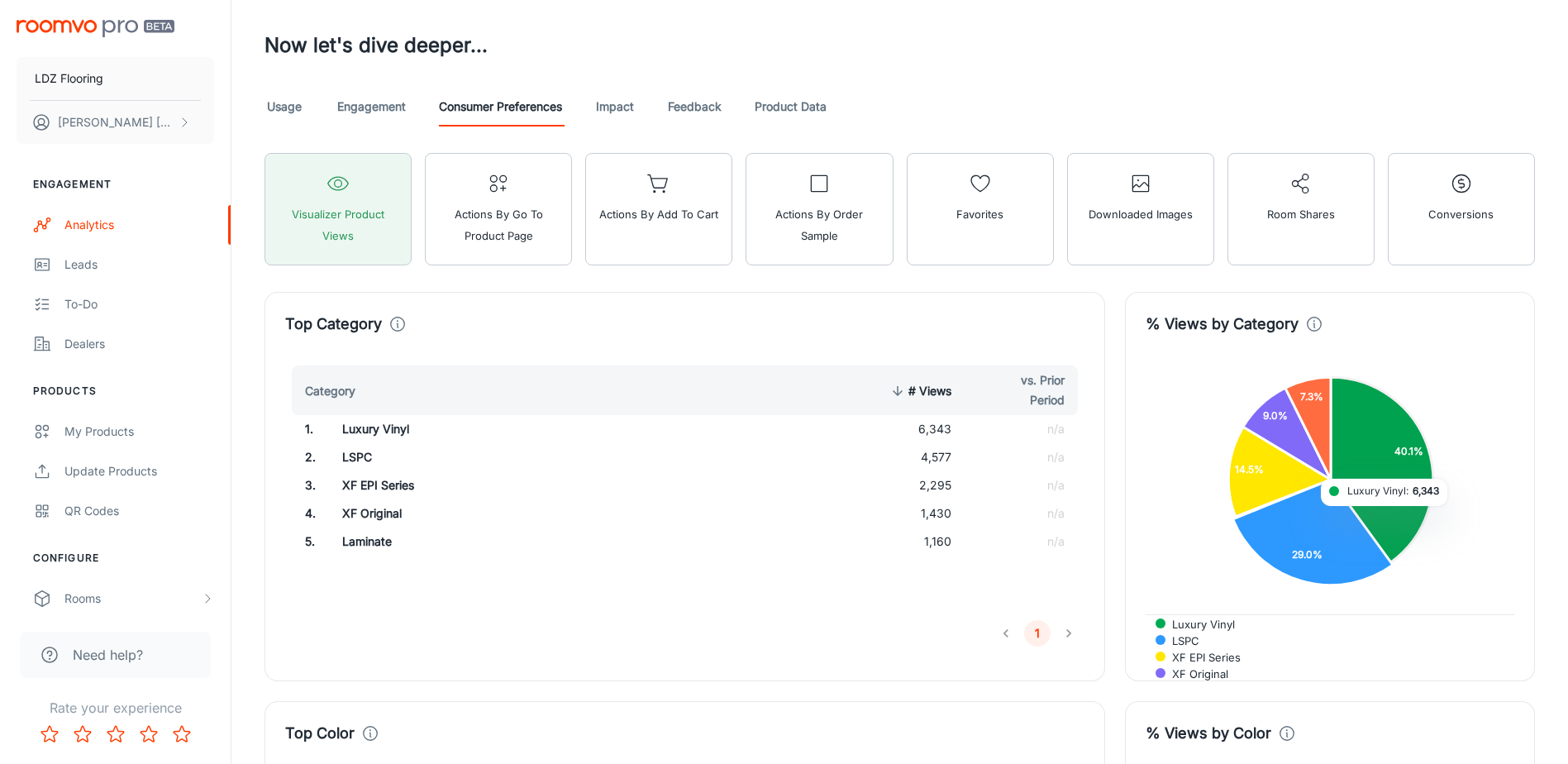
click at [1385, 515] on icon at bounding box center [1382, 470] width 103 height 186
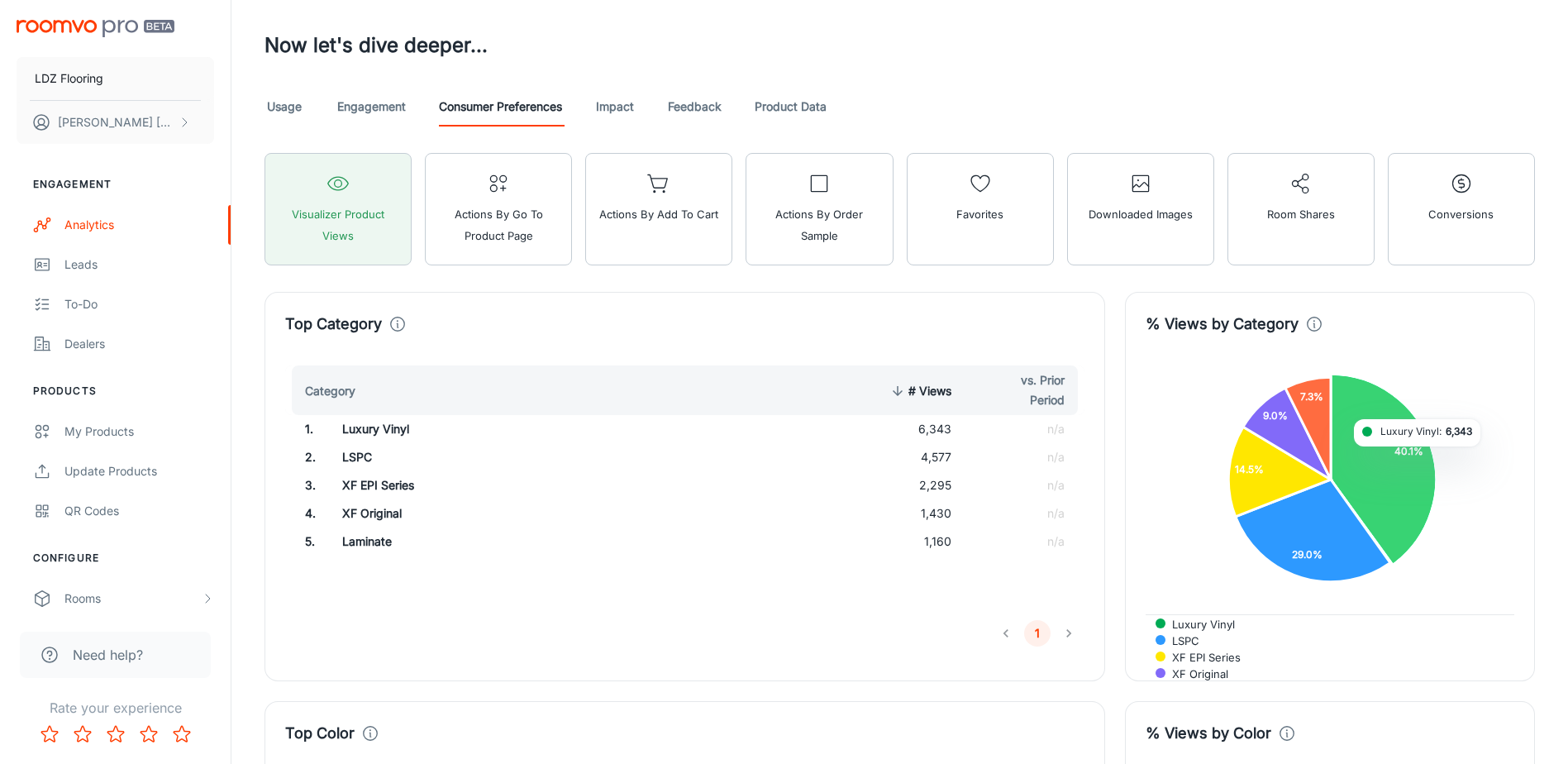
click at [1419, 455] on icon at bounding box center [1383, 469] width 105 height 191
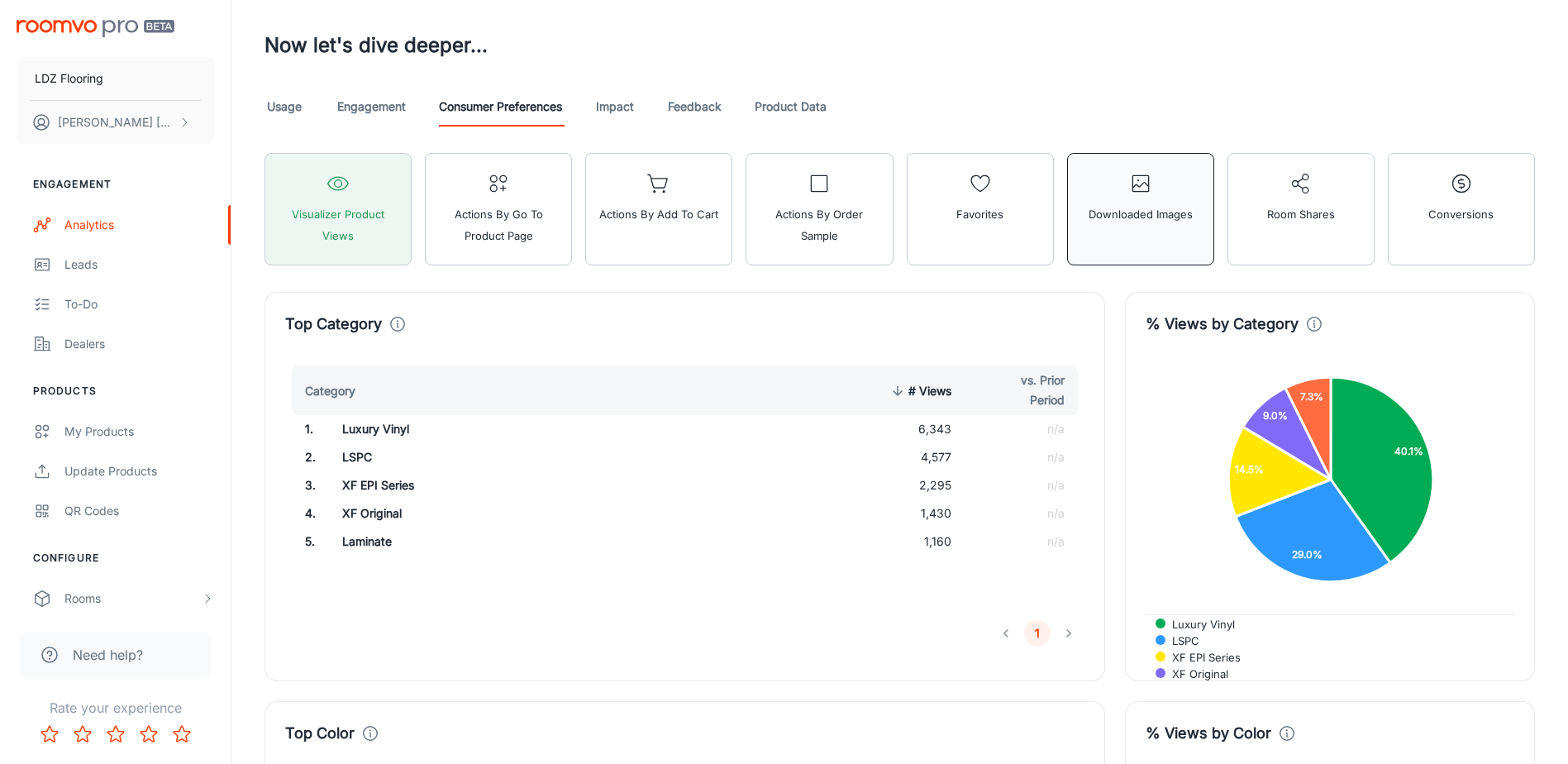
click at [1181, 235] on button "Downloaded Images" at bounding box center [1141, 209] width 147 height 113
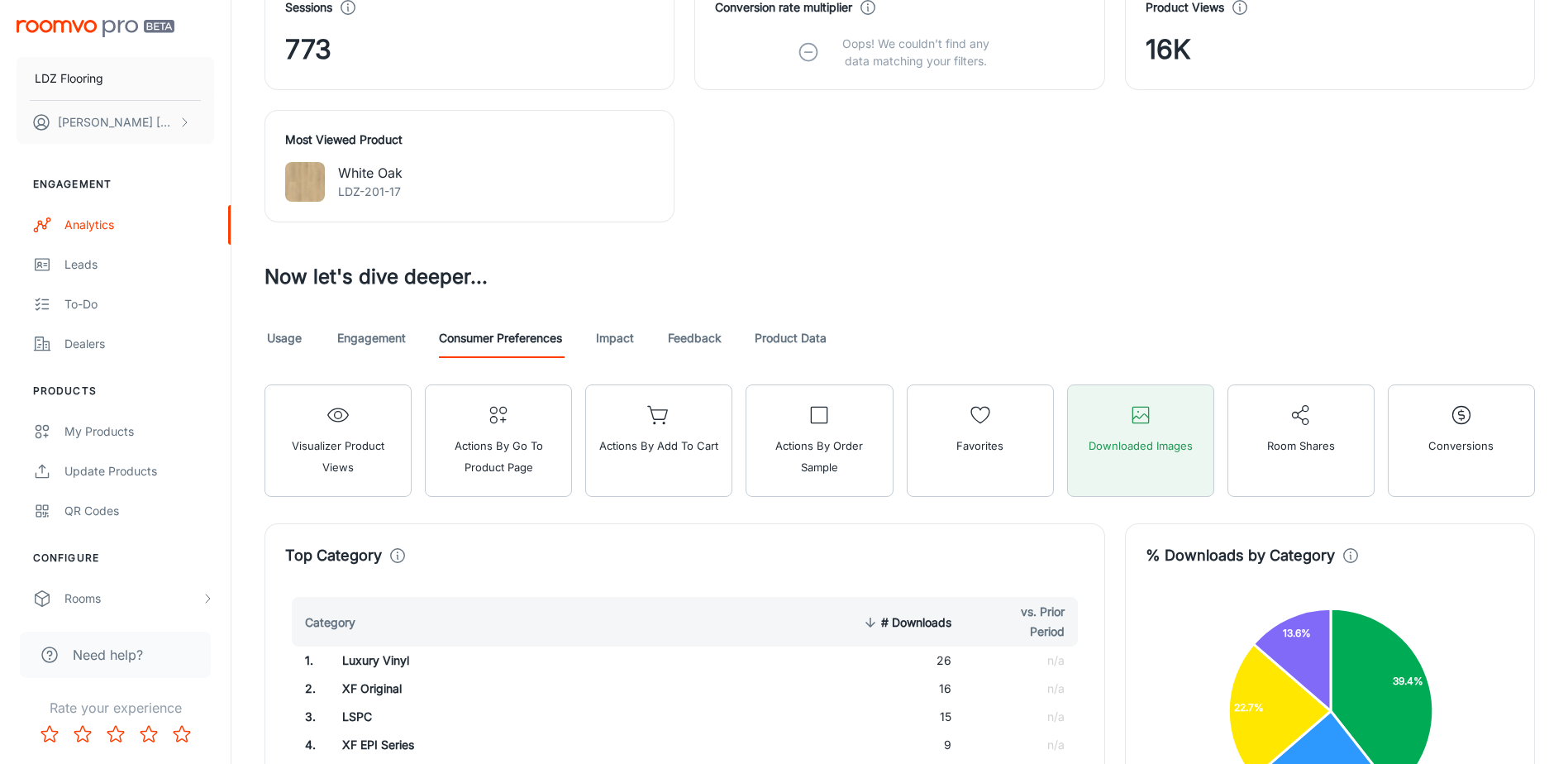
scroll to position [677, 0]
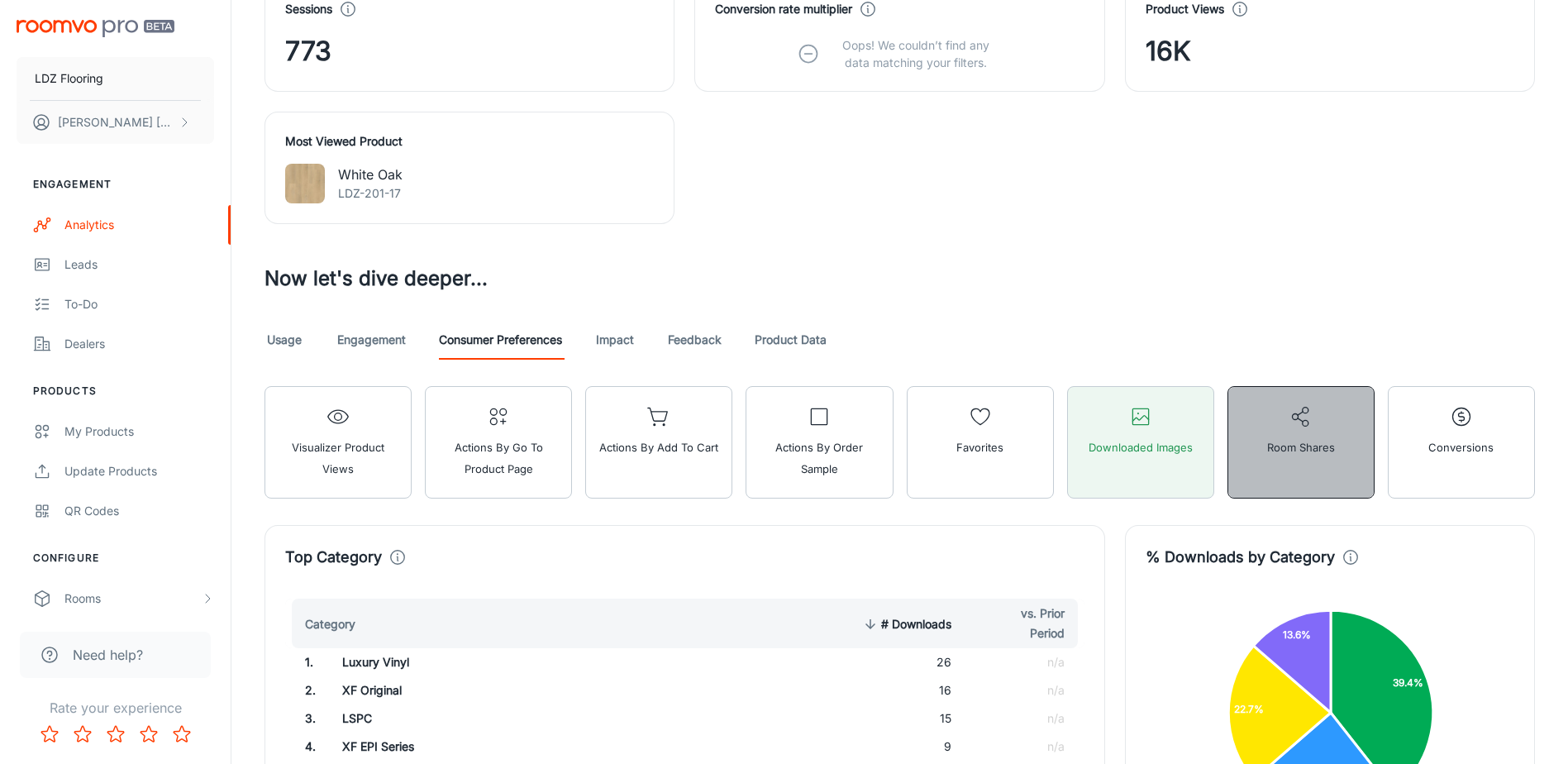
click at [1333, 447] on span "Room Shares" at bounding box center [1301, 447] width 68 height 22
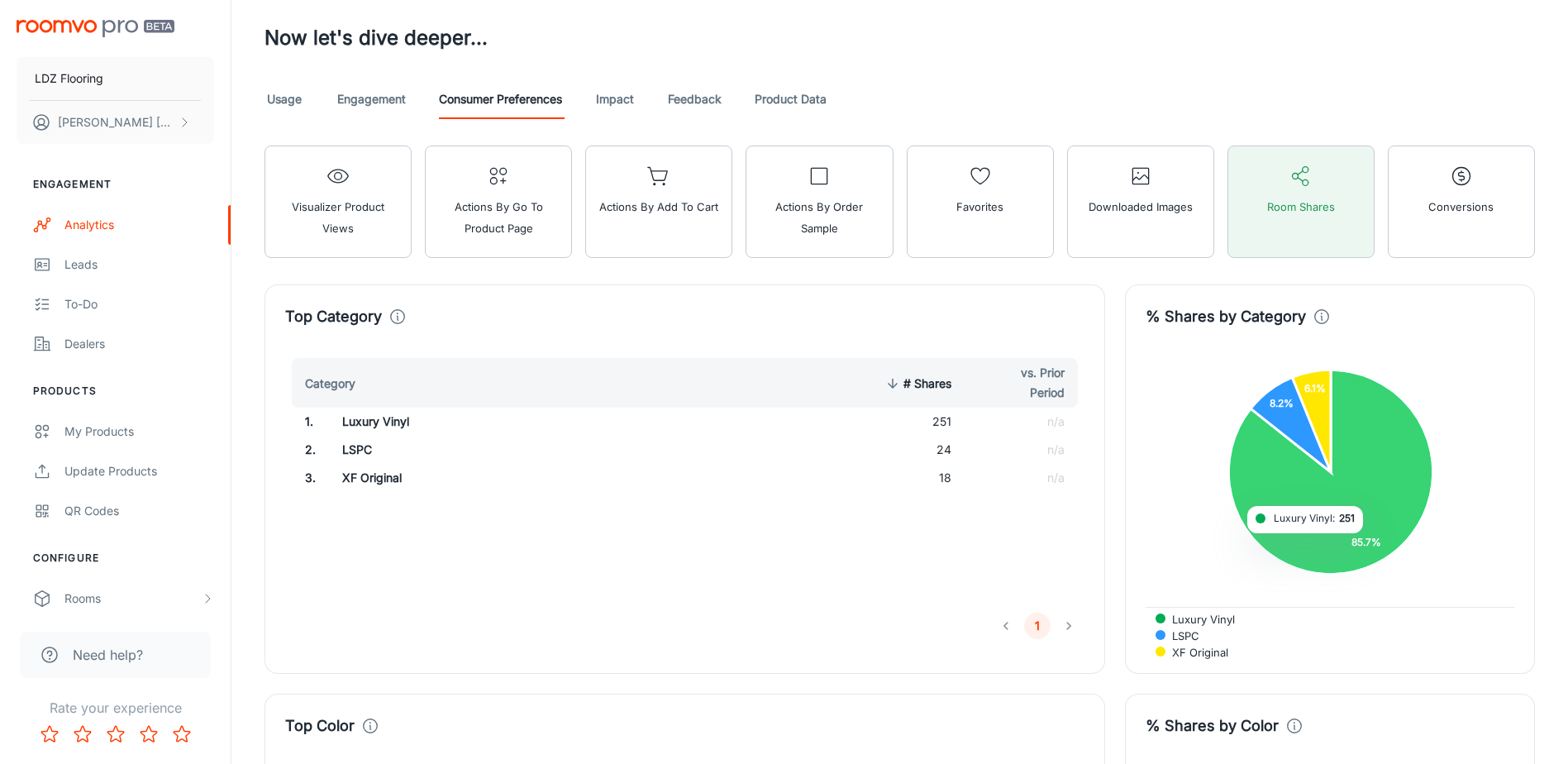
scroll to position [925, 0]
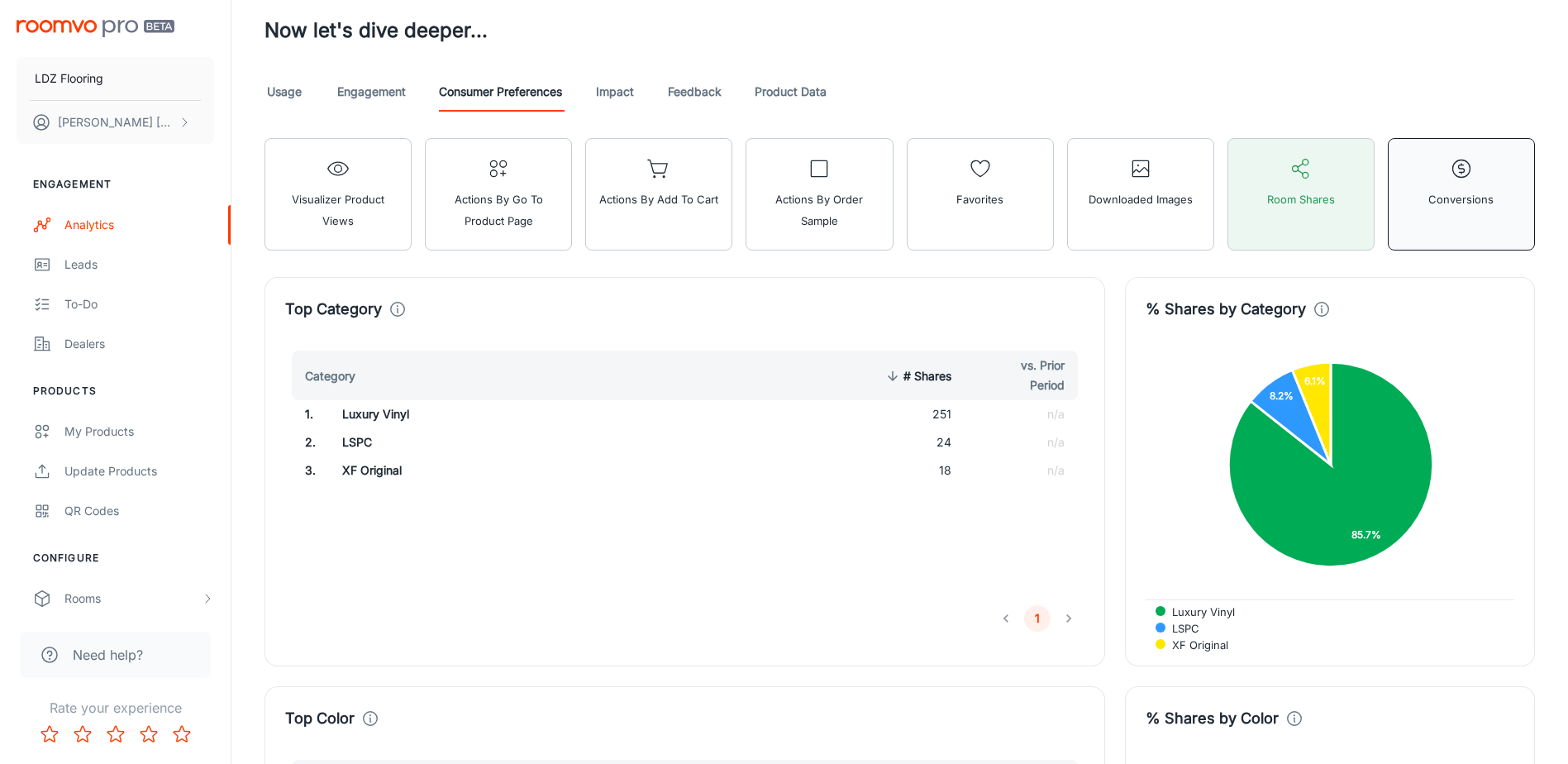
click at [1423, 226] on button "Conversions" at bounding box center [1462, 195] width 147 height 113
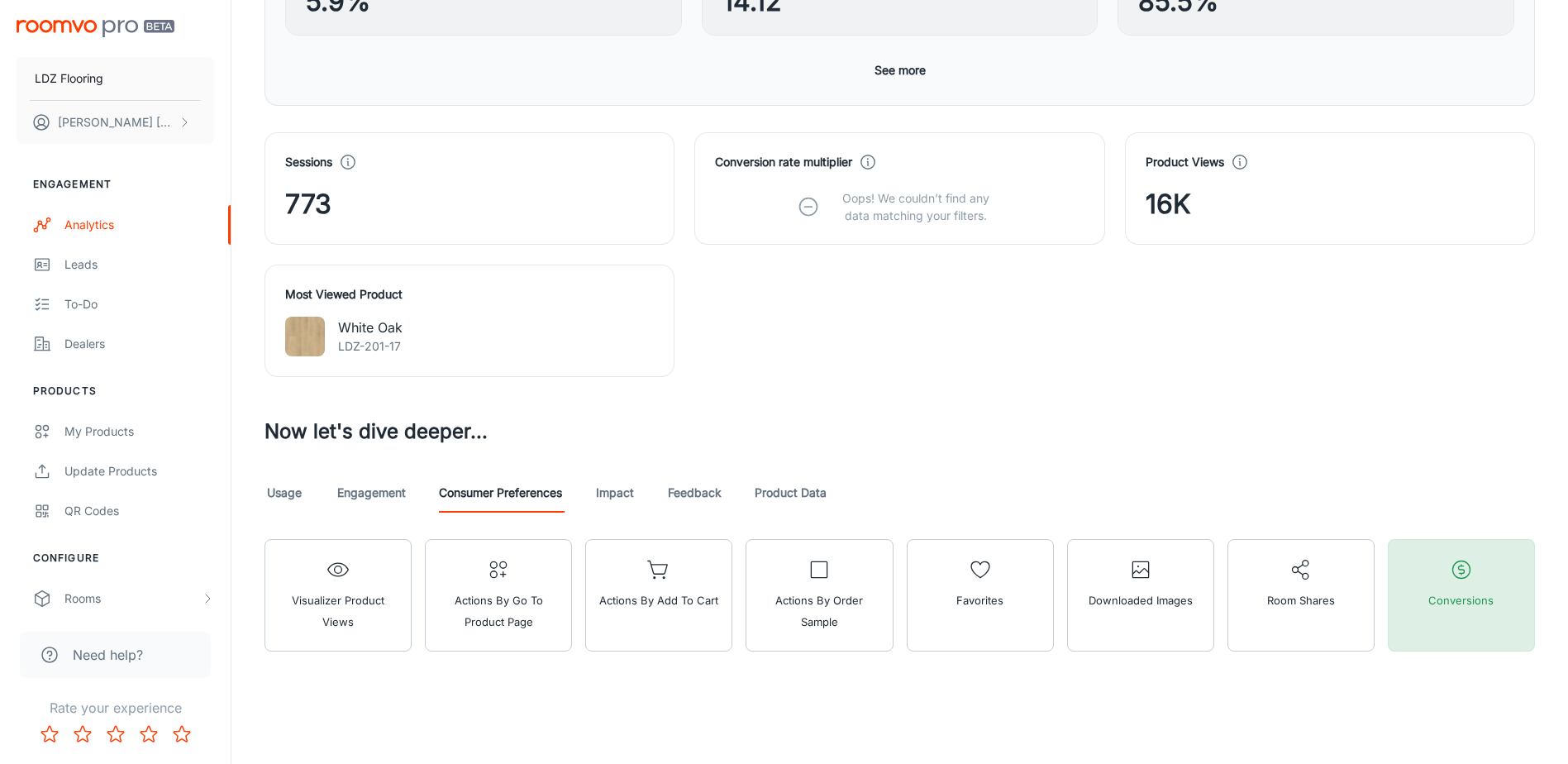
scroll to position [524, 0]
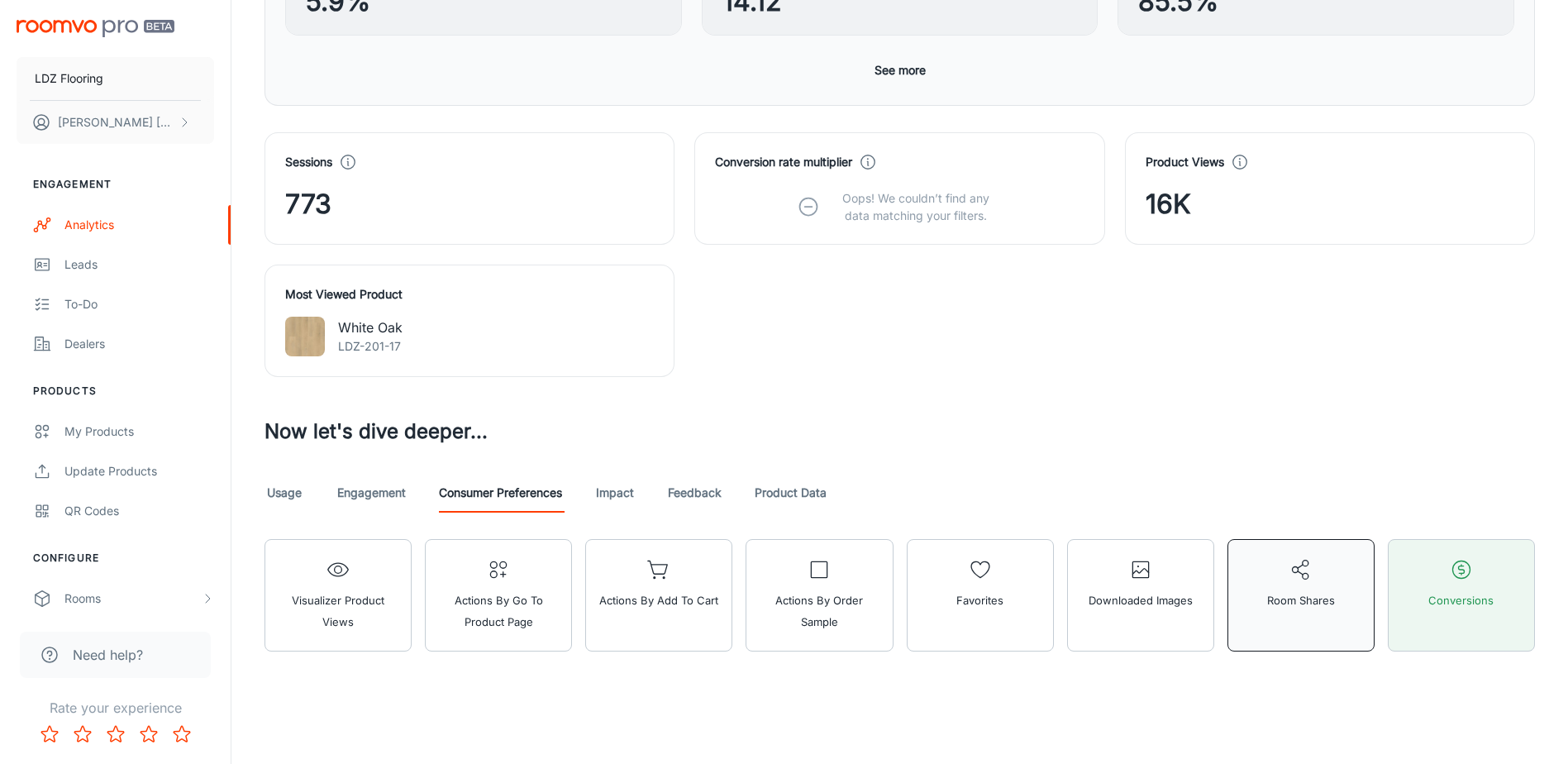
click at [1310, 578] on icon "button" at bounding box center [1301, 569] width 23 height 23
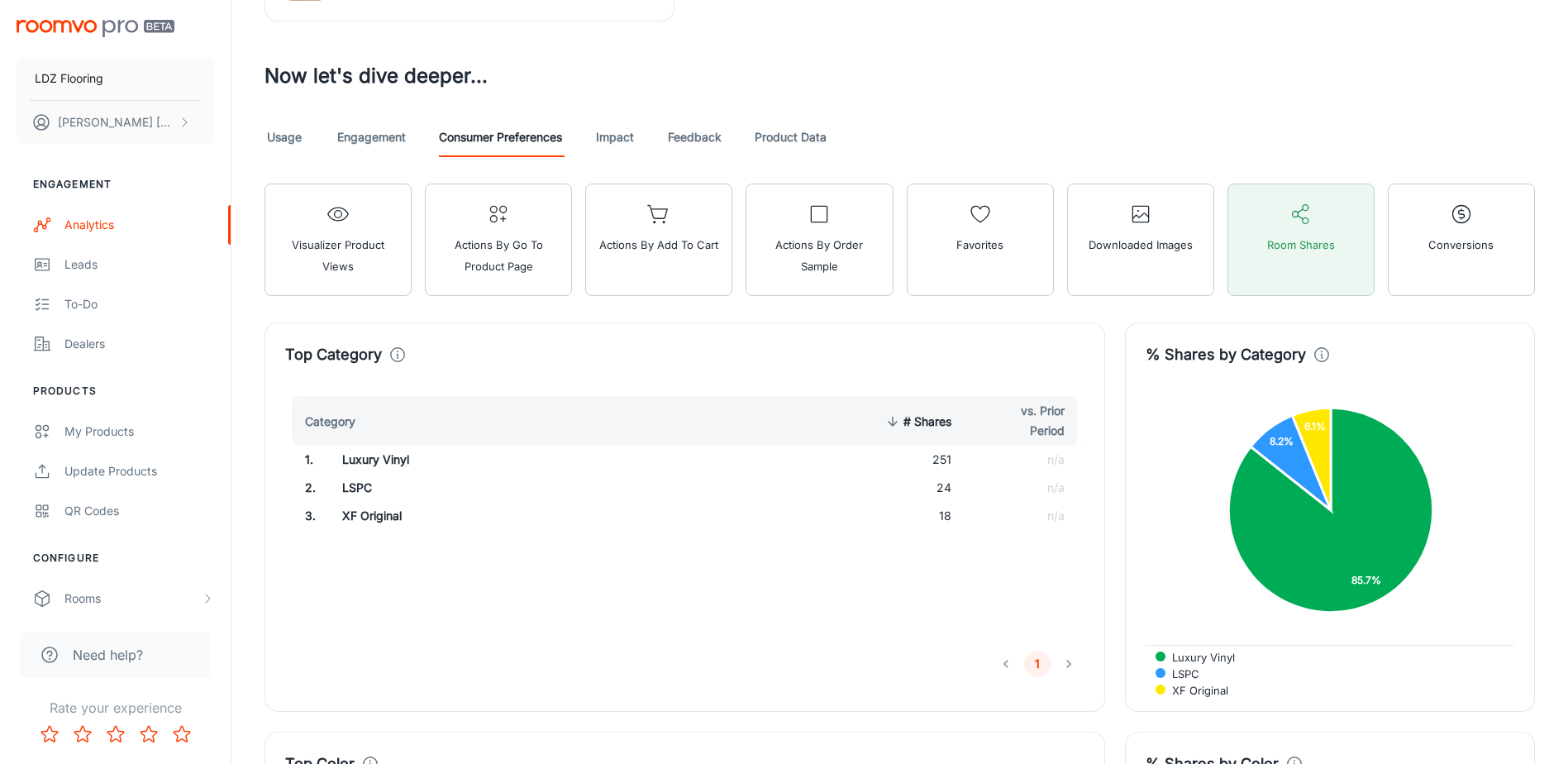
scroll to position [772, 0]
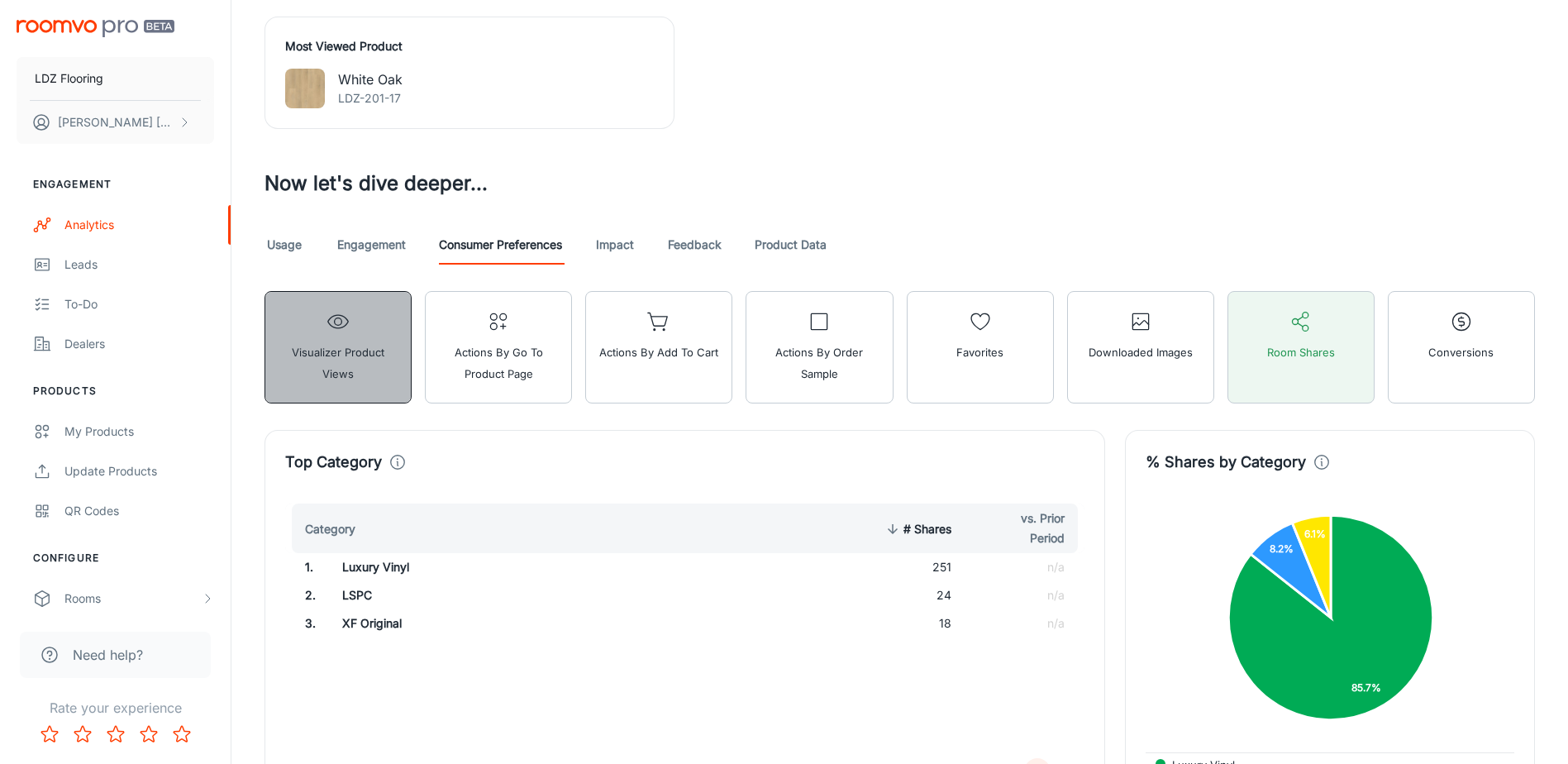
click at [407, 370] on button "Visualizer Product Views" at bounding box center [338, 347] width 147 height 113
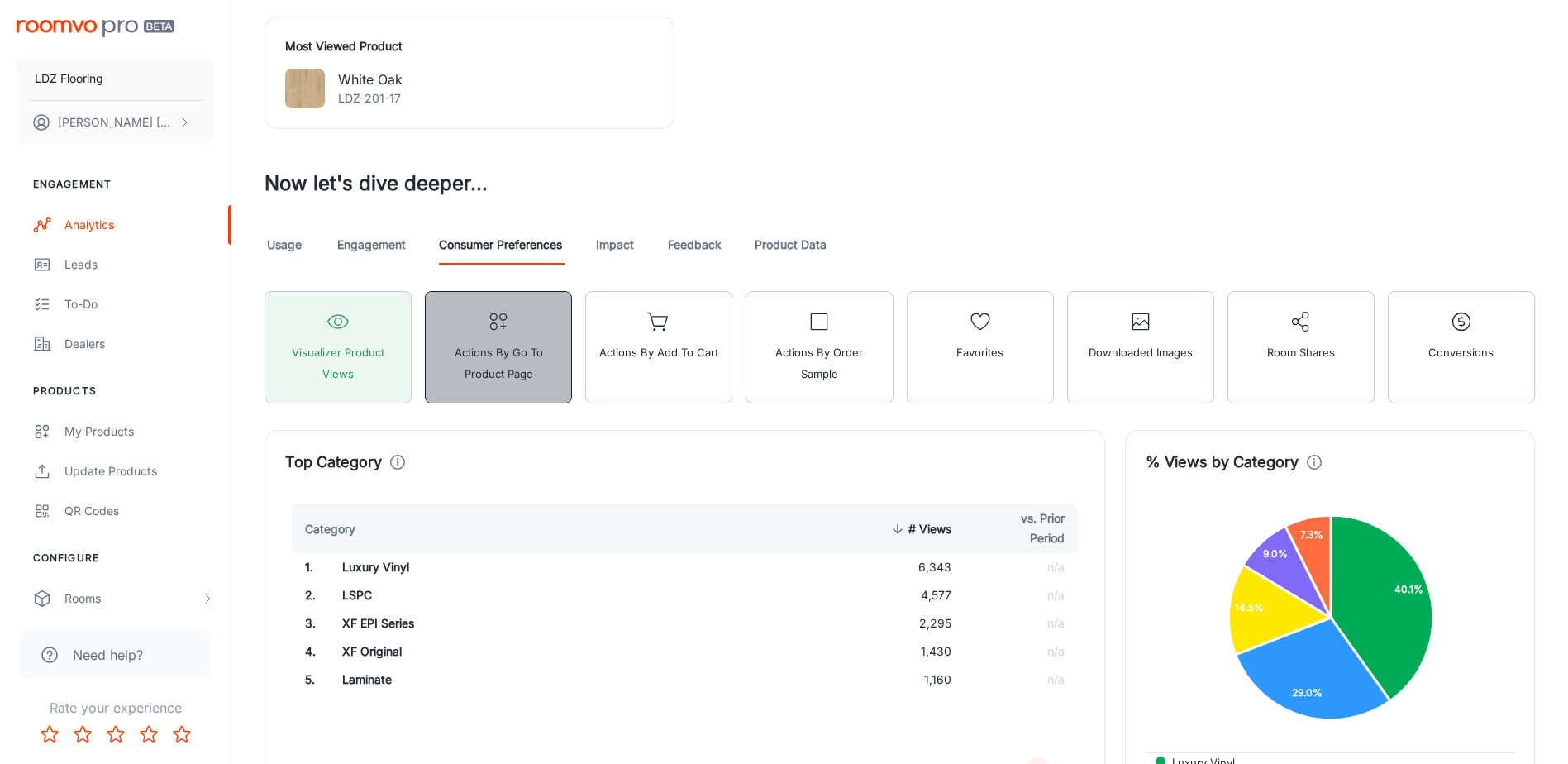
click at [548, 371] on span "Actions by Go To Product Page" at bounding box center [498, 363] width 125 height 43
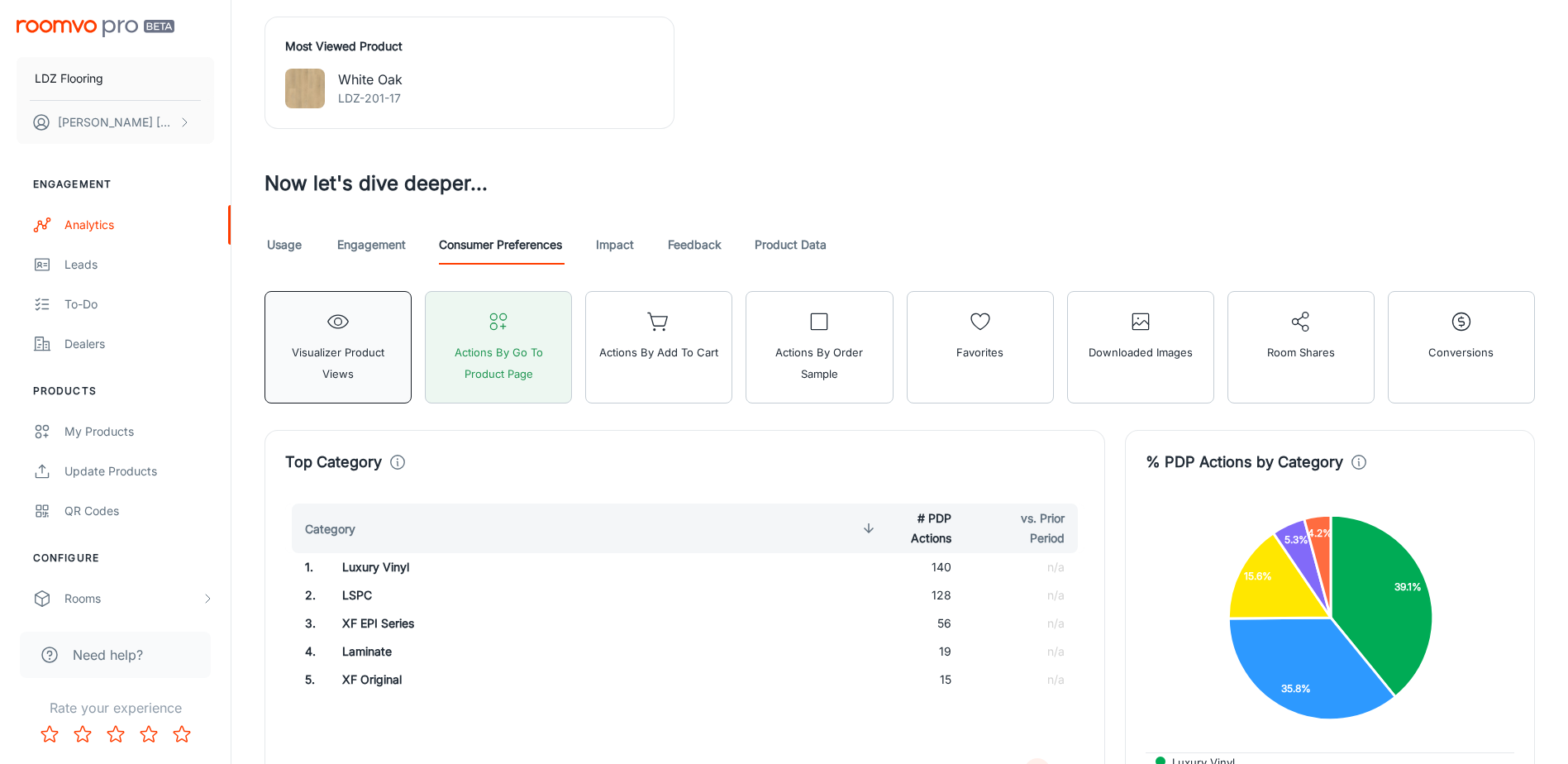
drag, startPoint x: 289, startPoint y: 338, endPoint x: 399, endPoint y: 334, distance: 110.1
click at [289, 338] on button "Visualizer Product Views" at bounding box center [338, 347] width 147 height 113
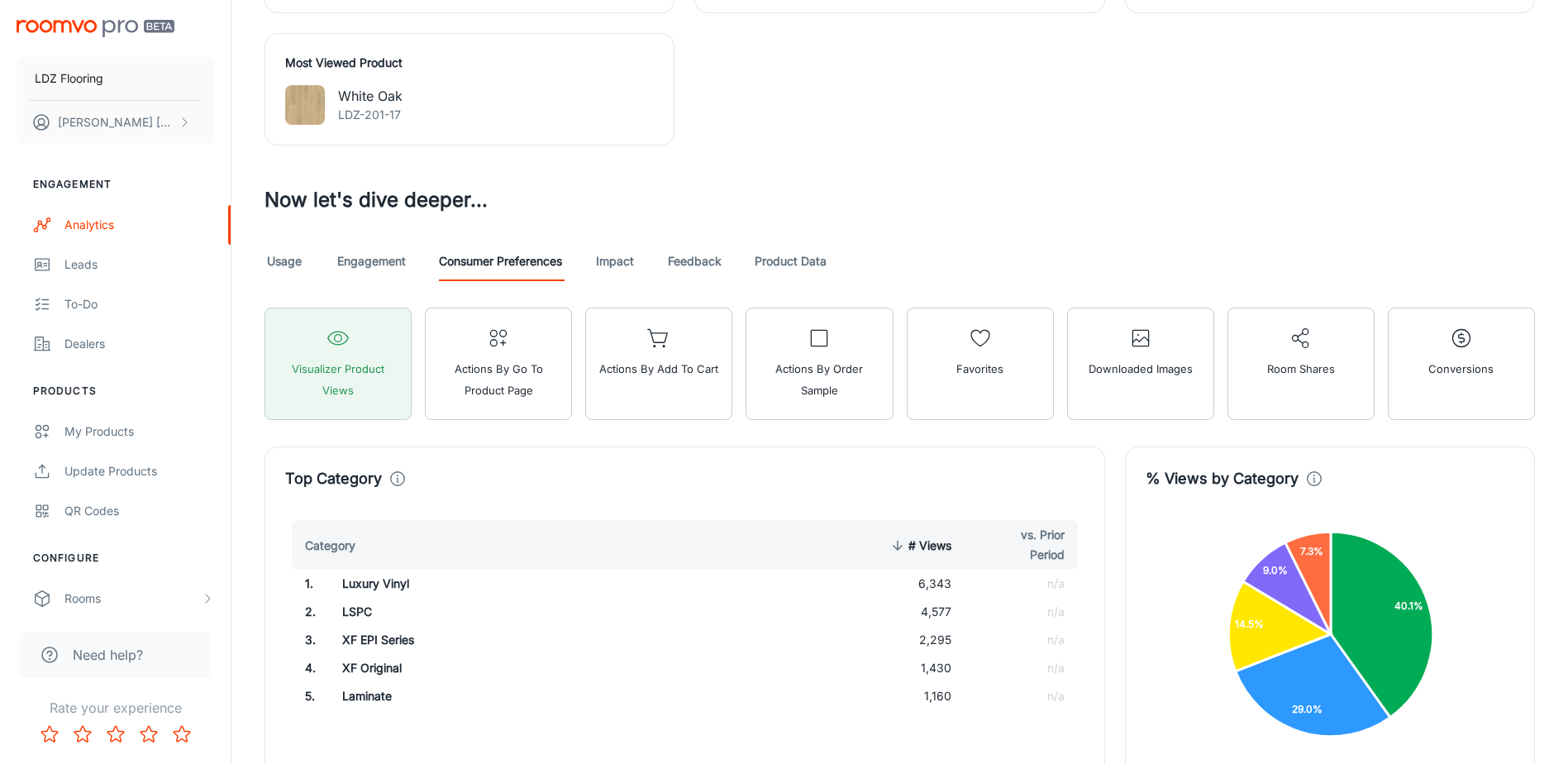
scroll to position [759, 0]
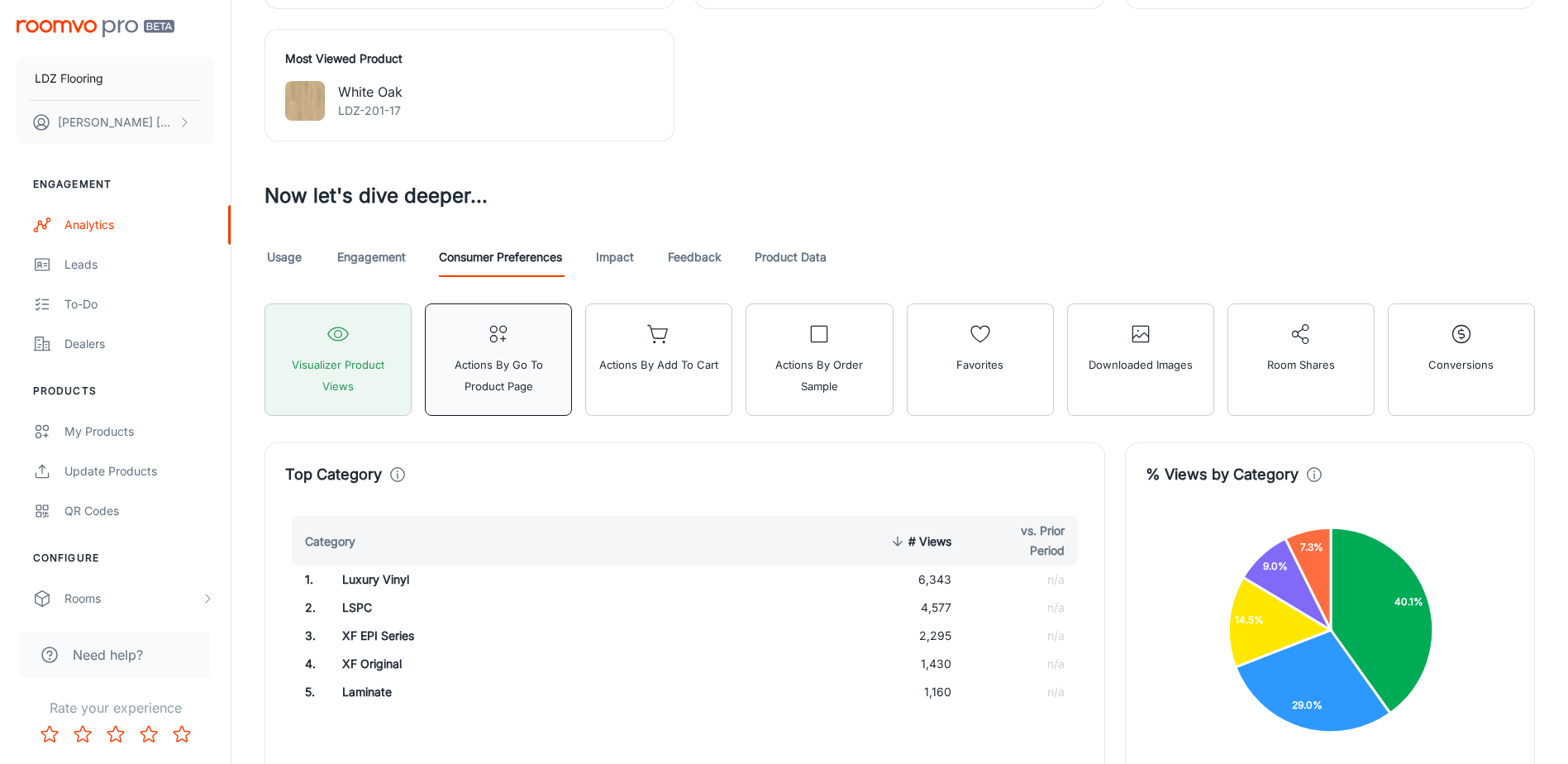
drag, startPoint x: 514, startPoint y: 353, endPoint x: 547, endPoint y: 396, distance: 54.2
click at [514, 353] on button "Actions by Go To Product Page" at bounding box center [499, 360] width 147 height 113
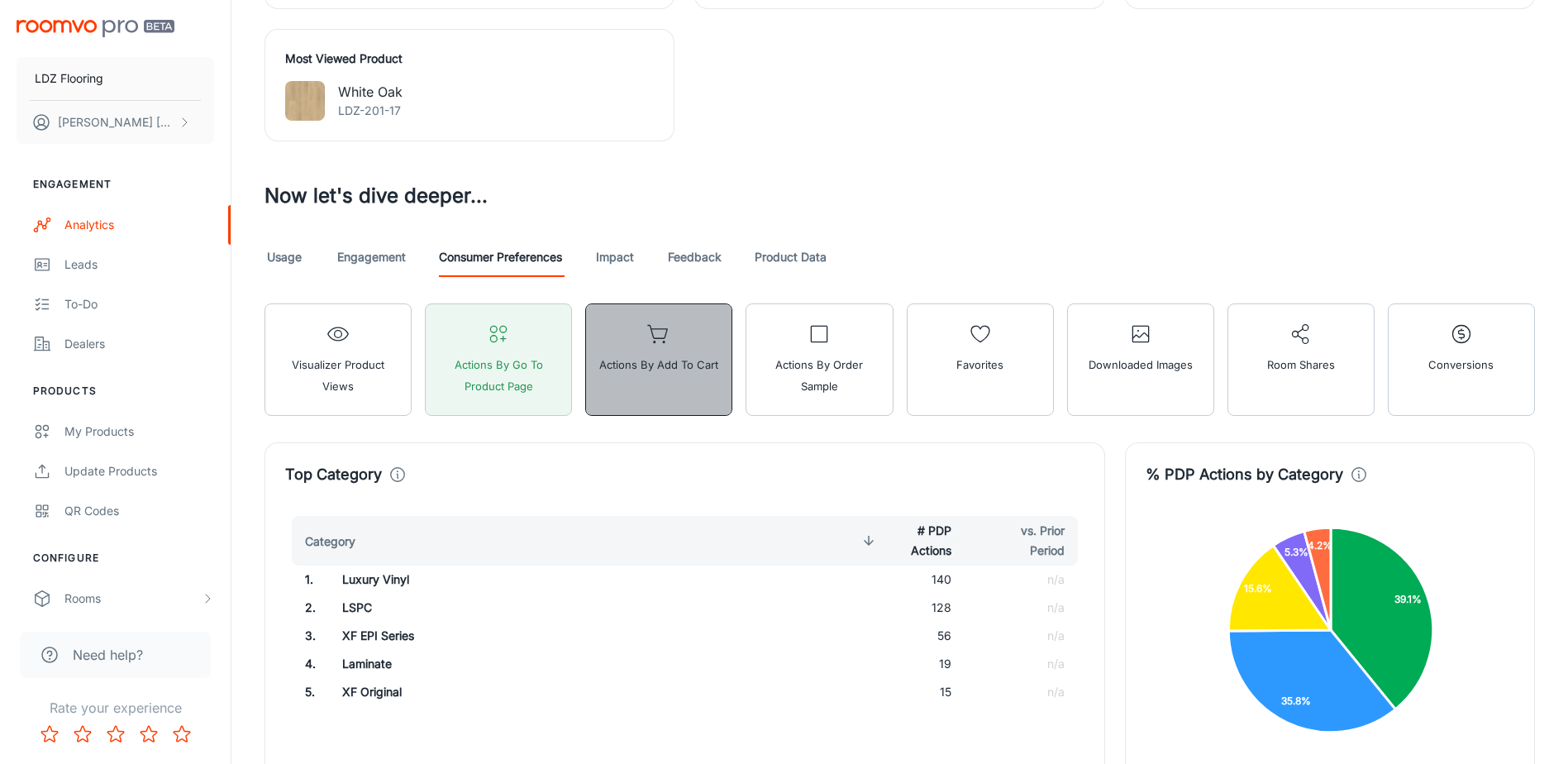
click at [662, 378] on button "Actions by Add to Cart" at bounding box center [659, 360] width 147 height 113
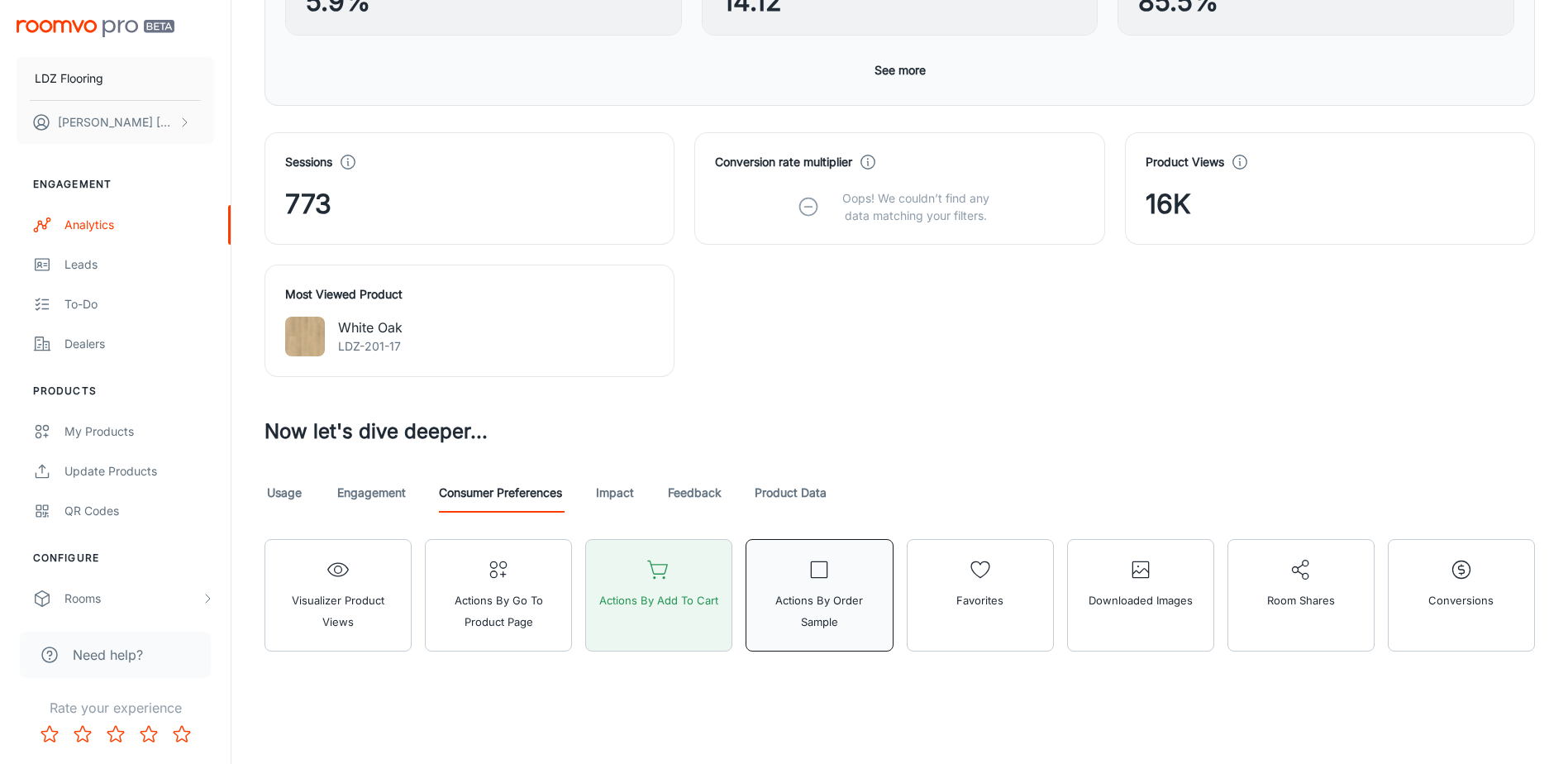
click at [843, 597] on span "Actions by Order Sample" at bounding box center [819, 611] width 125 height 43
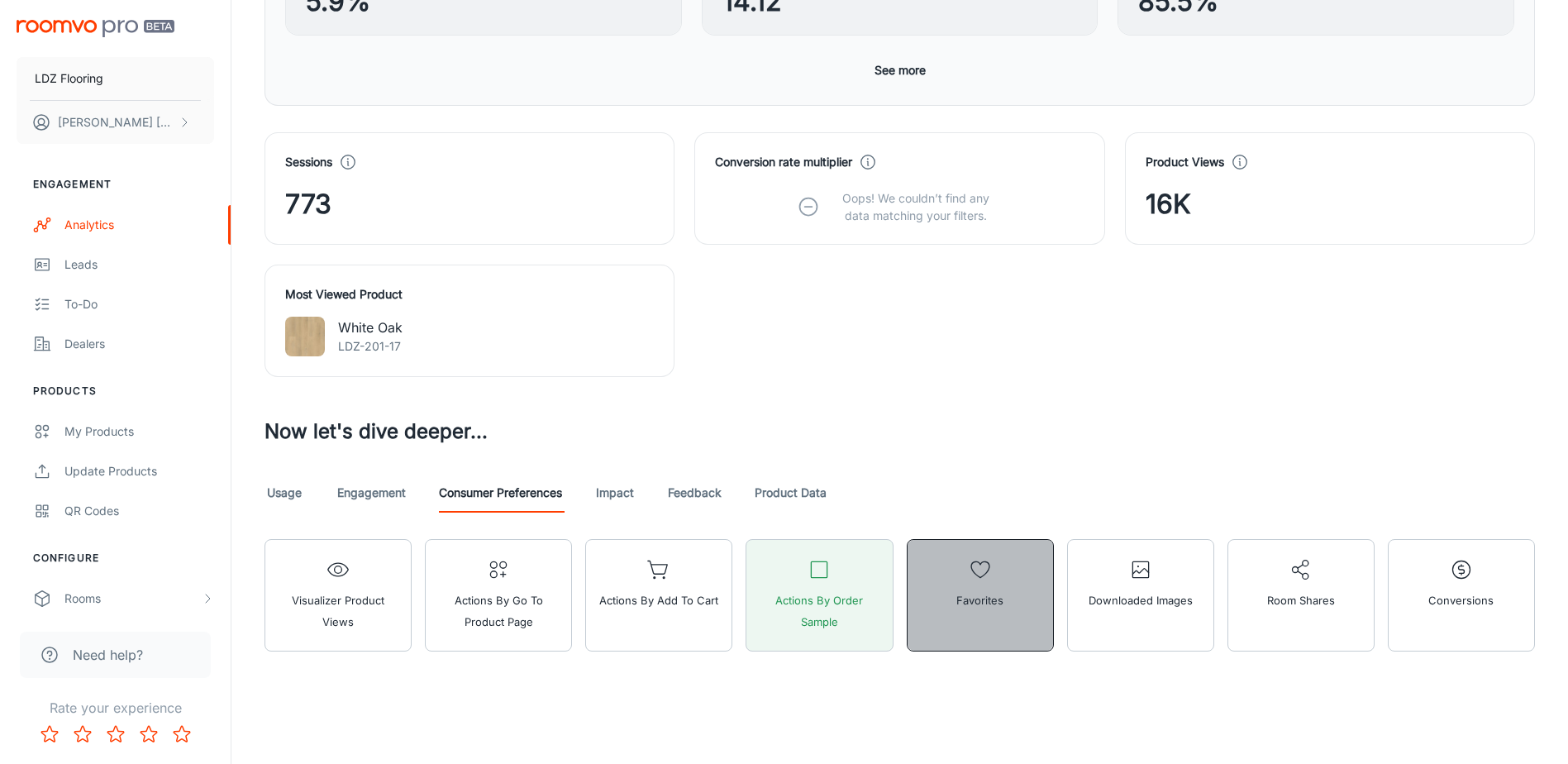
drag, startPoint x: 957, startPoint y: 580, endPoint x: 1039, endPoint y: 583, distance: 82.1
click at [958, 580] on button "Favorites" at bounding box center [981, 596] width 147 height 113
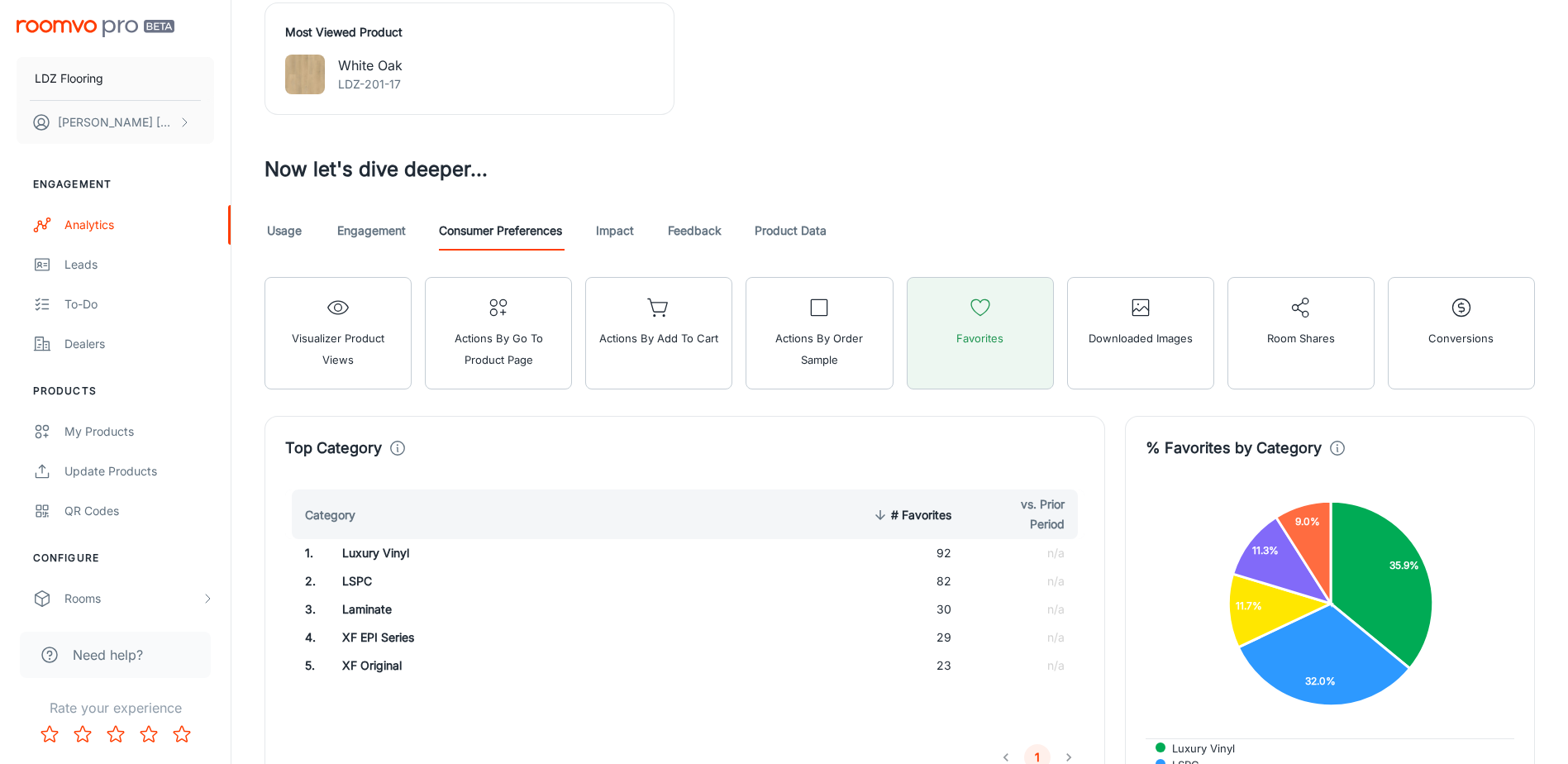
scroll to position [759, 0]
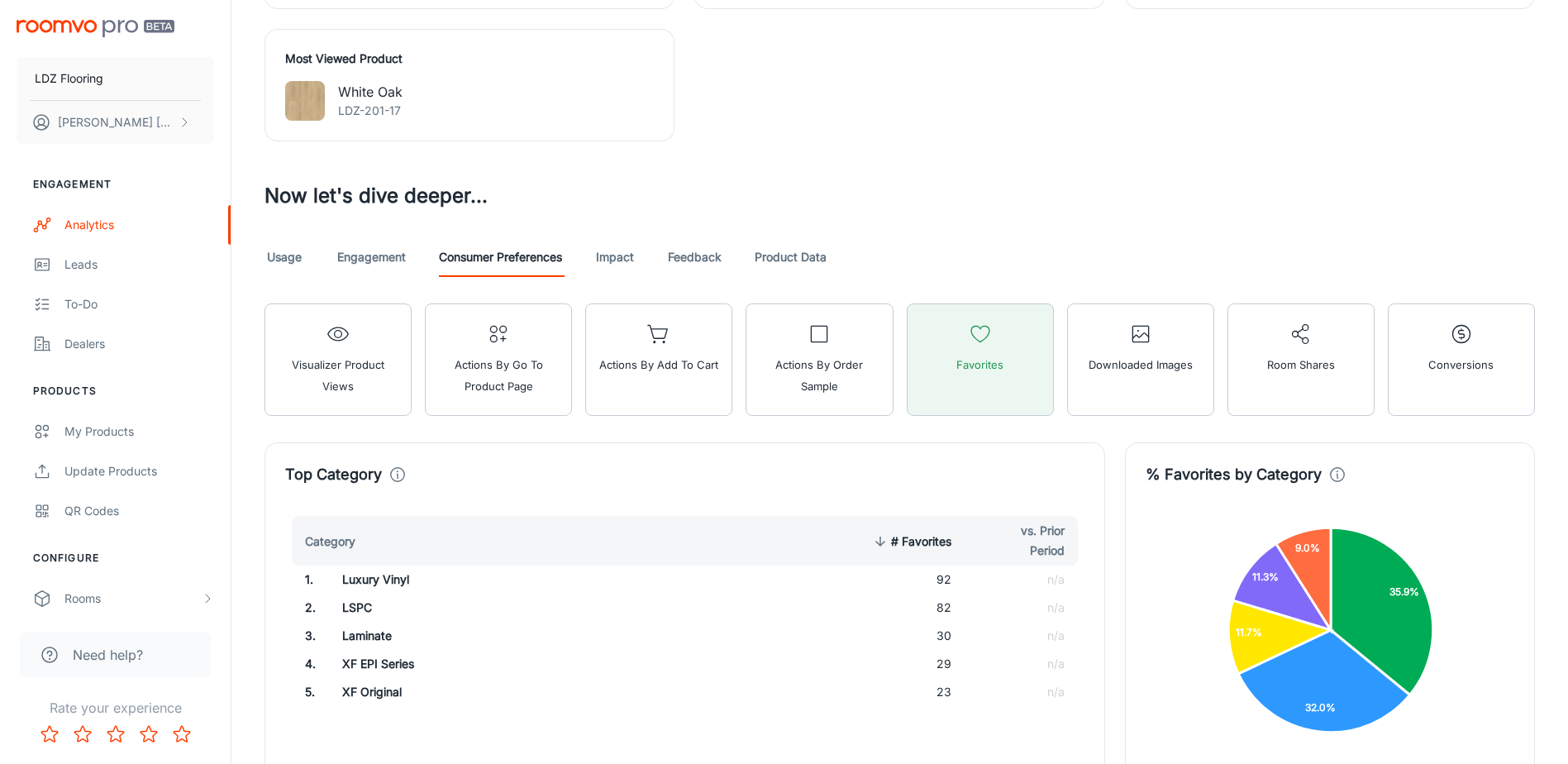
click at [630, 270] on link "Impact" at bounding box center [615, 257] width 40 height 40
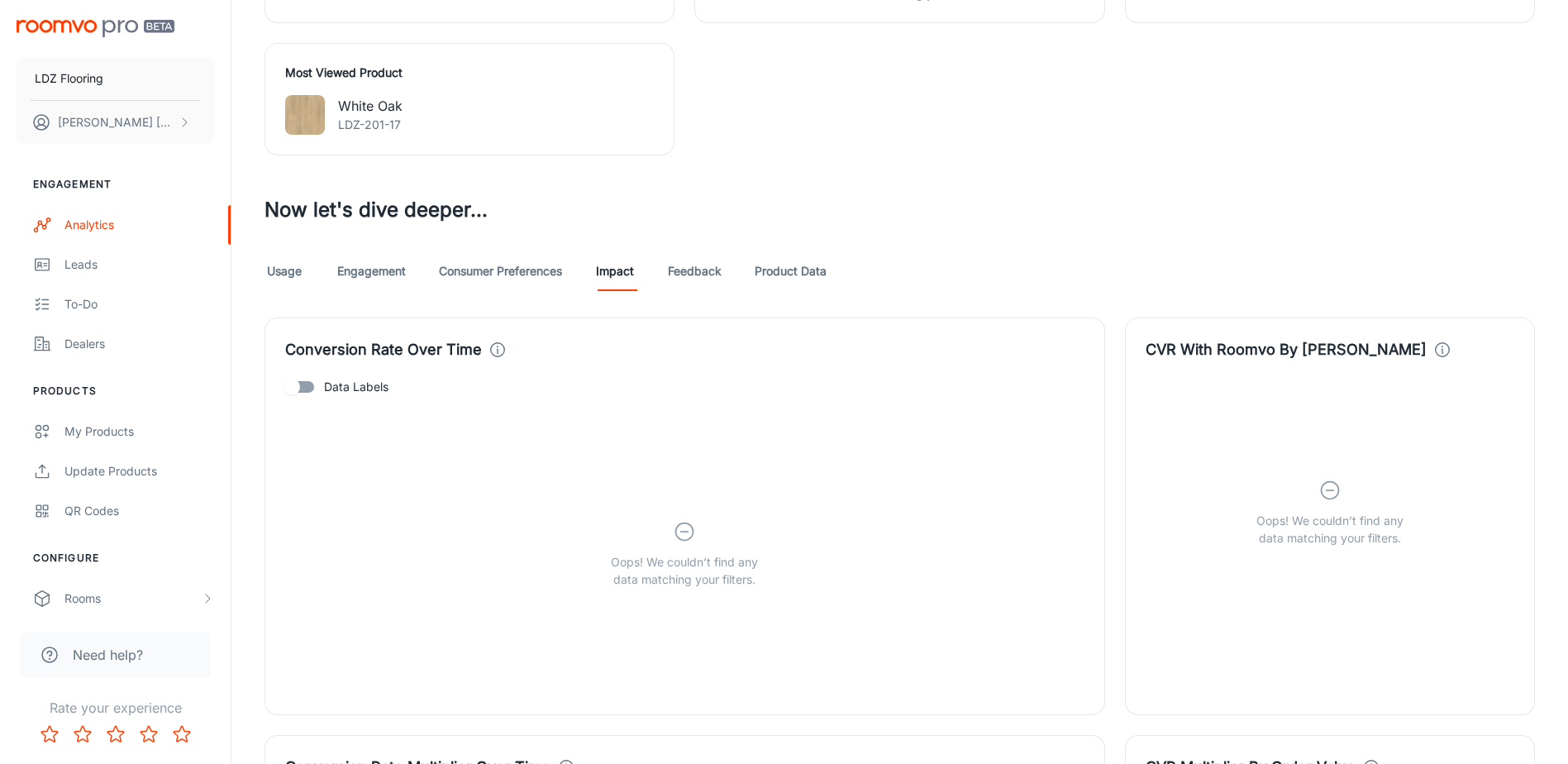
scroll to position [745, 0]
click at [690, 276] on link "Feedback" at bounding box center [694, 272] width 54 height 40
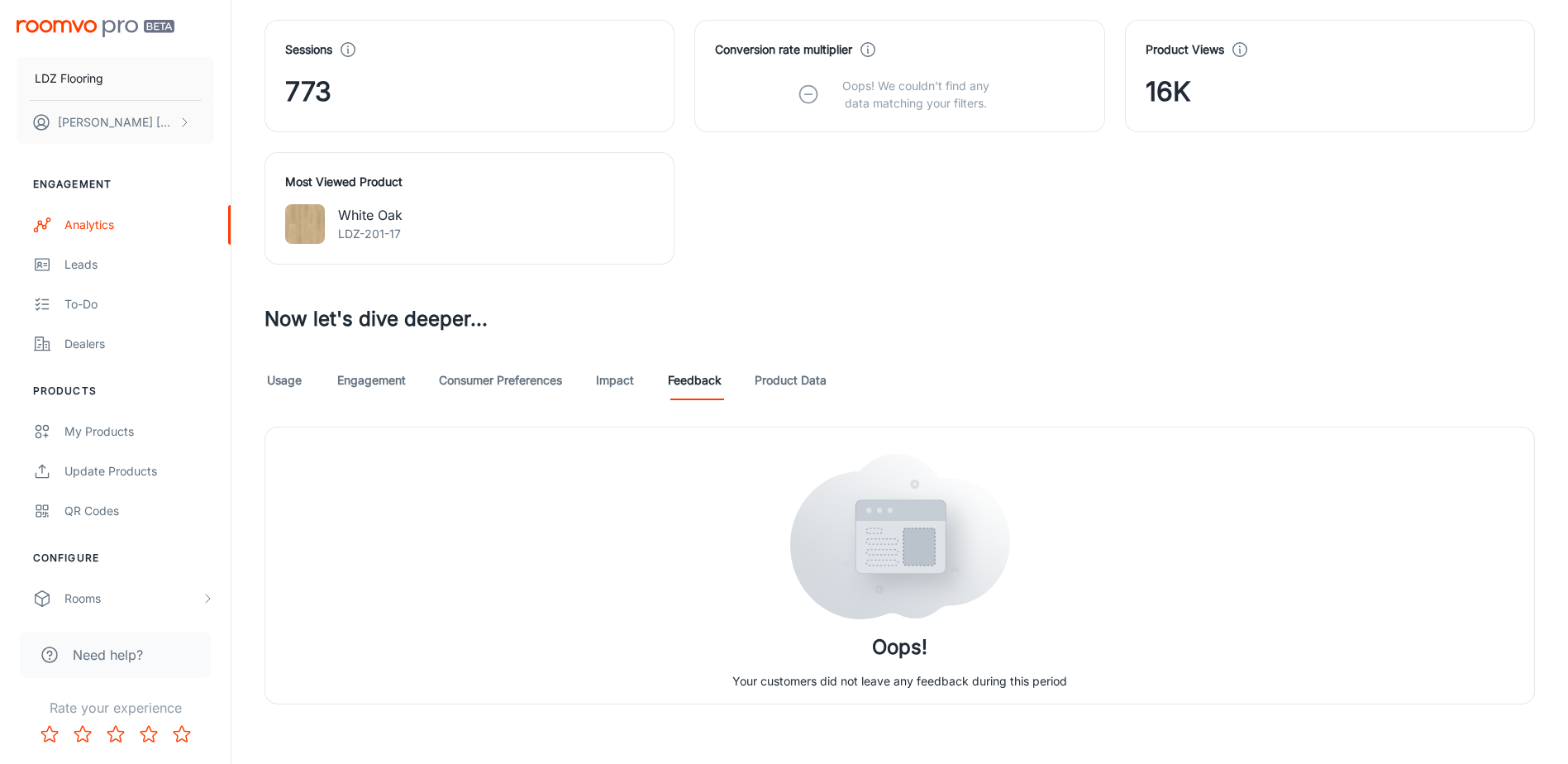
scroll to position [643, 0]
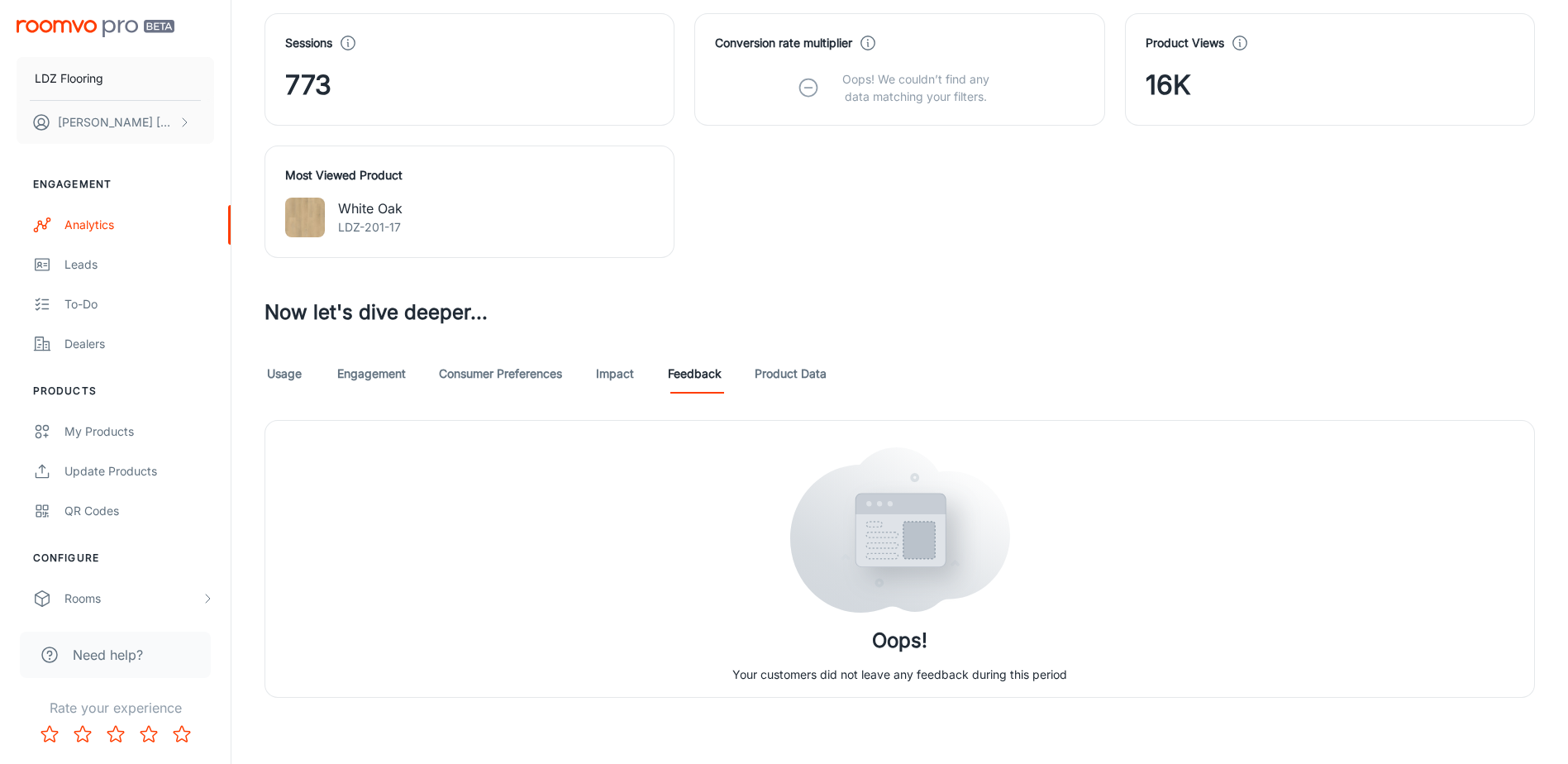
click at [290, 377] on link "Usage" at bounding box center [285, 374] width 40 height 40
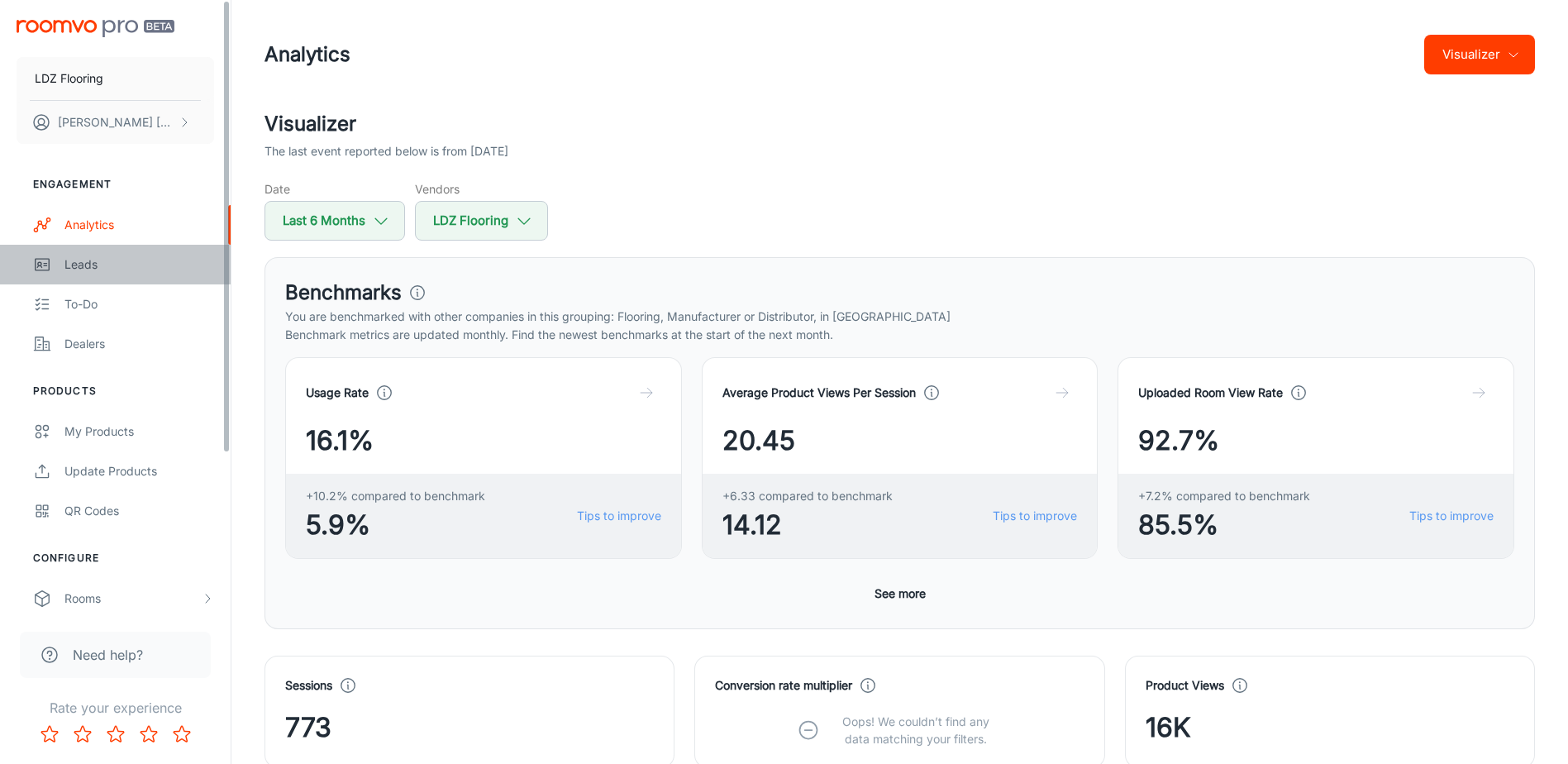
click at [35, 261] on icon "scrollable content" at bounding box center [42, 265] width 18 height 20
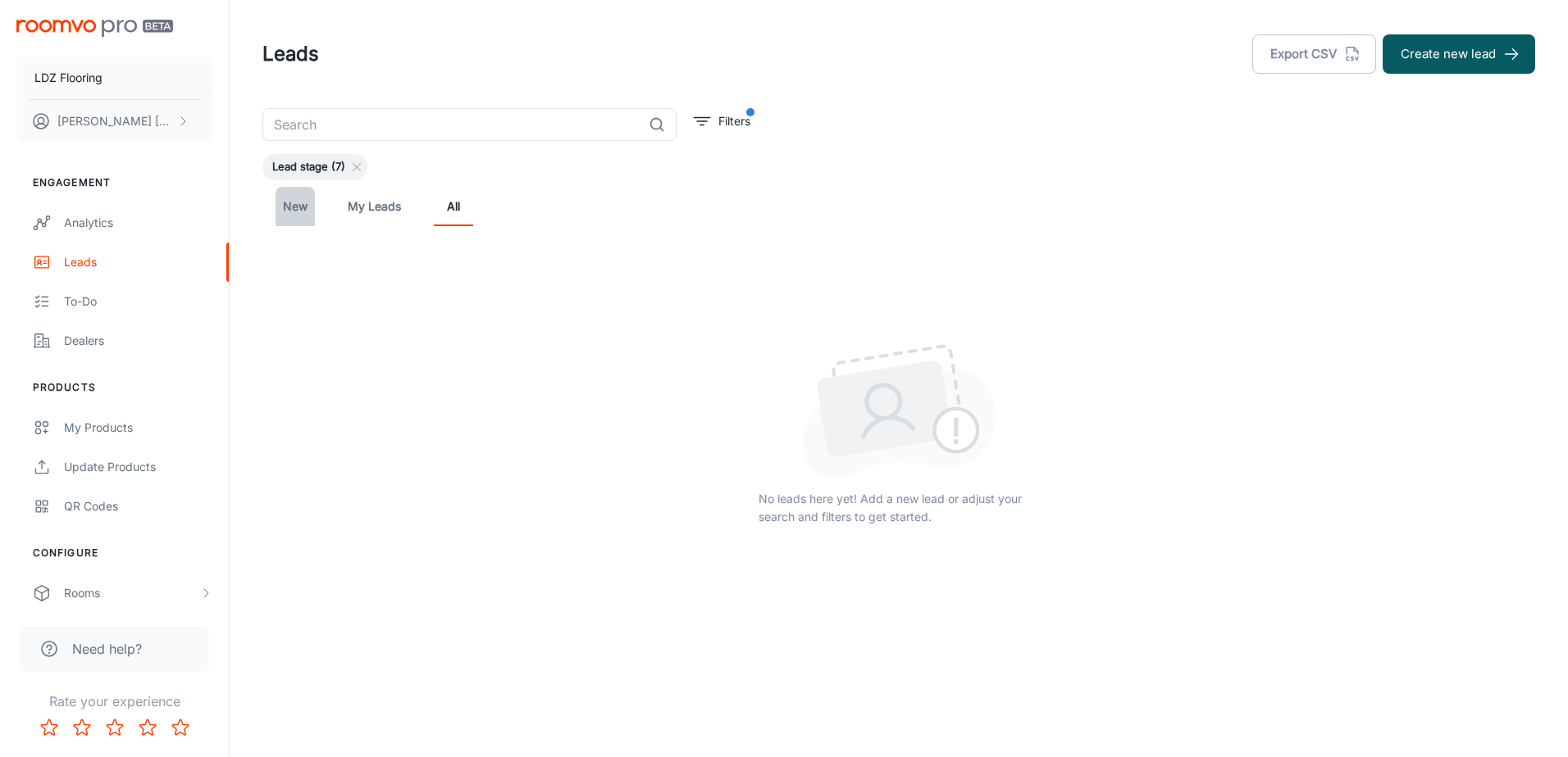
click at [304, 208] on link "New" at bounding box center [296, 206] width 40 height 40
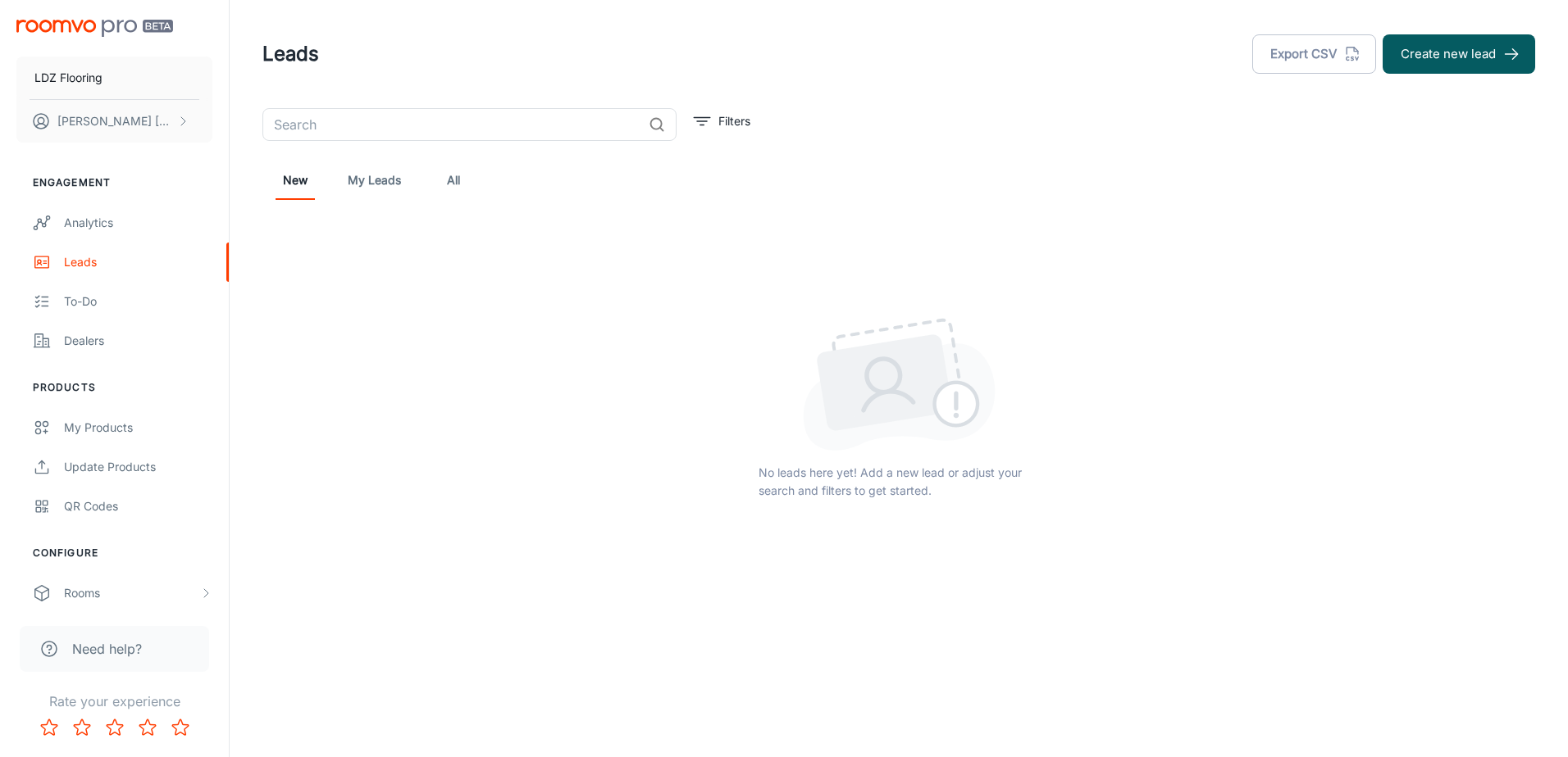
click at [372, 180] on link "My Leads" at bounding box center [374, 180] width 53 height 40
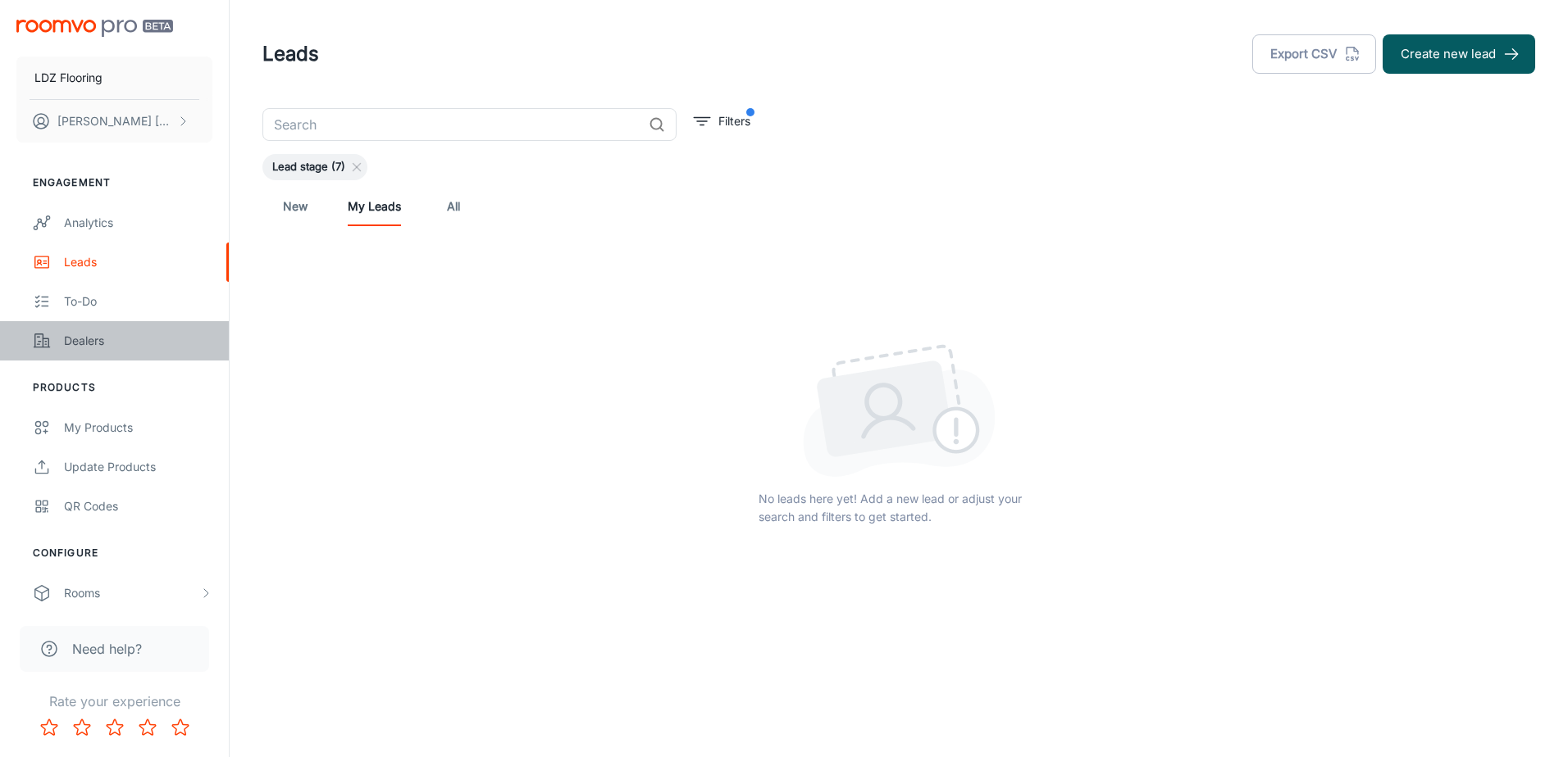
click at [82, 347] on div "Dealers" at bounding box center [138, 341] width 149 height 18
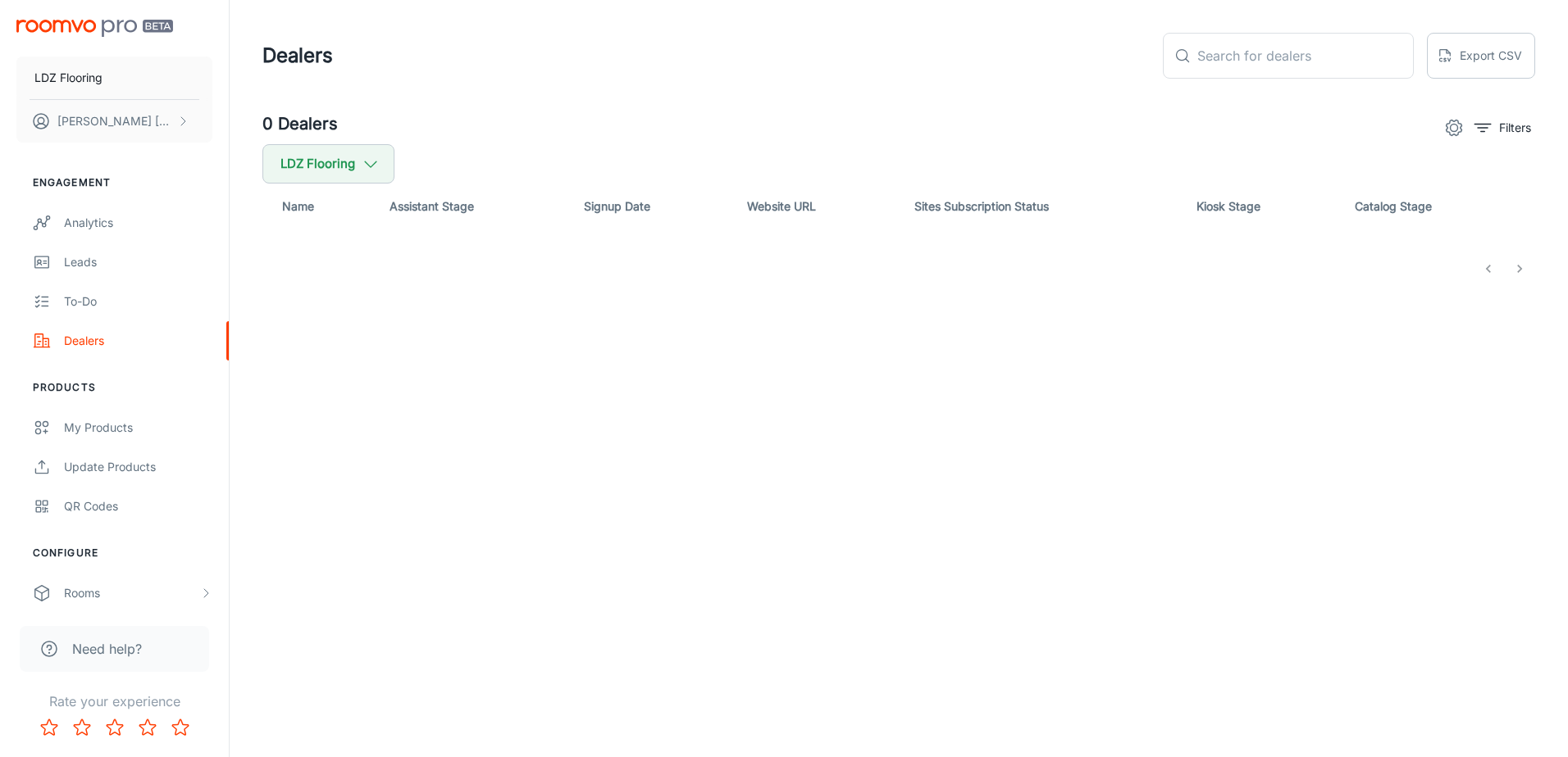
click at [436, 208] on th "Assistant Stage" at bounding box center [473, 206] width 195 height 46
click at [607, 213] on th "Signup Date" at bounding box center [652, 206] width 163 height 46
click at [785, 205] on th "Website URL" at bounding box center [818, 206] width 168 height 46
click at [1487, 128] on line "filter" at bounding box center [1482, 128] width 10 height 0
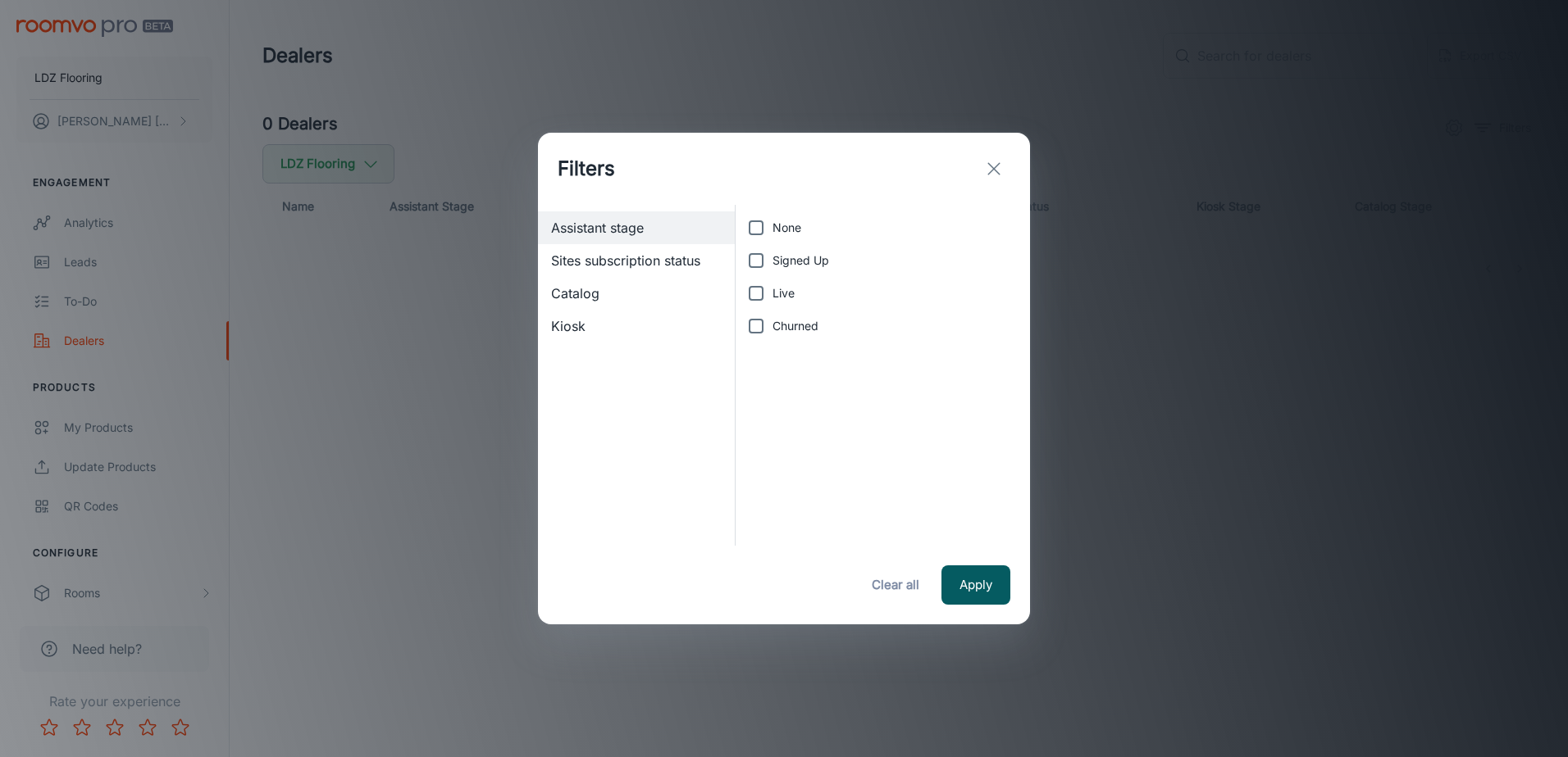
click at [1000, 172] on icon "exit" at bounding box center [994, 169] width 20 height 20
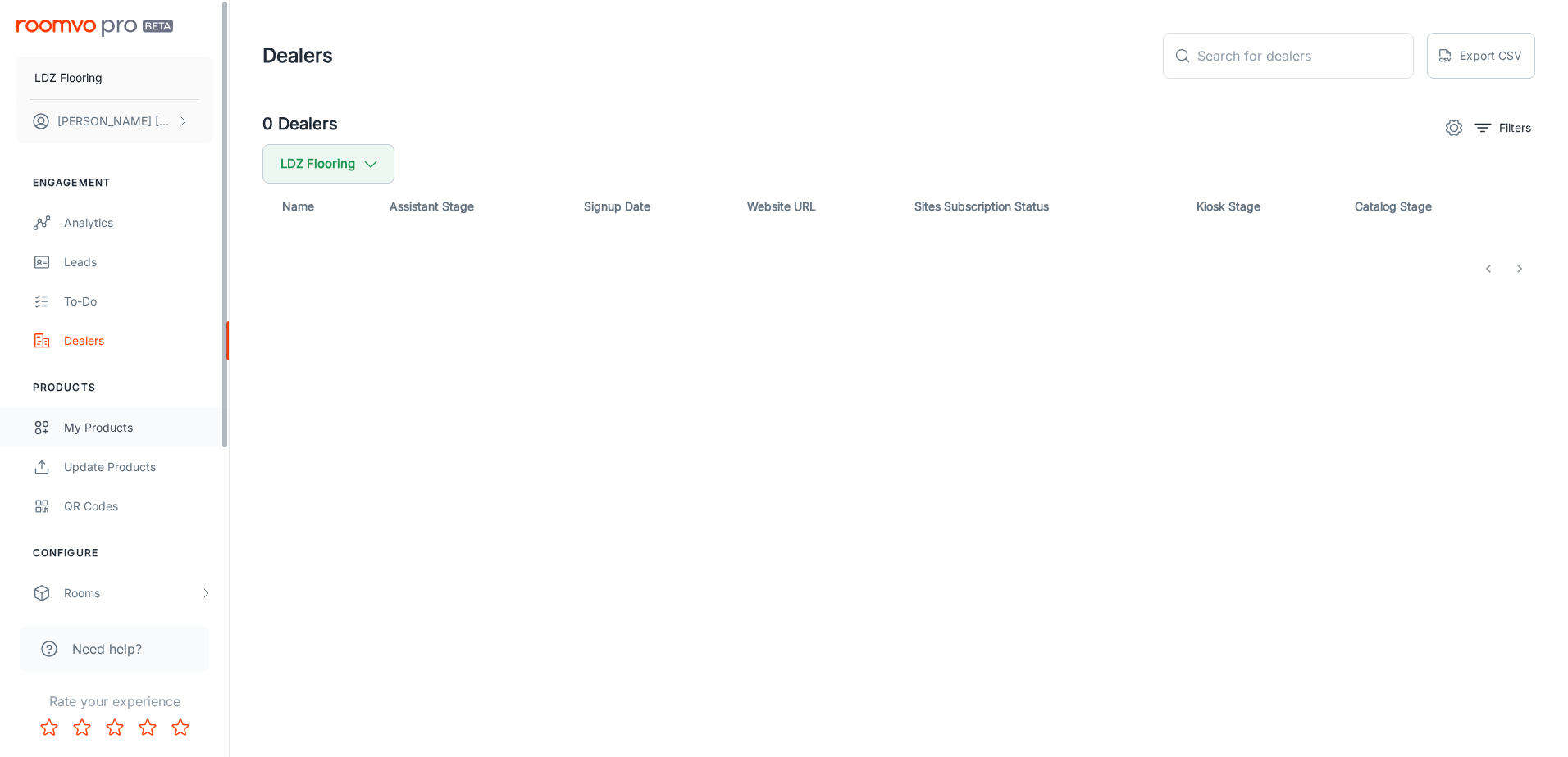
click at [182, 430] on div "My Products" at bounding box center [138, 428] width 149 height 18
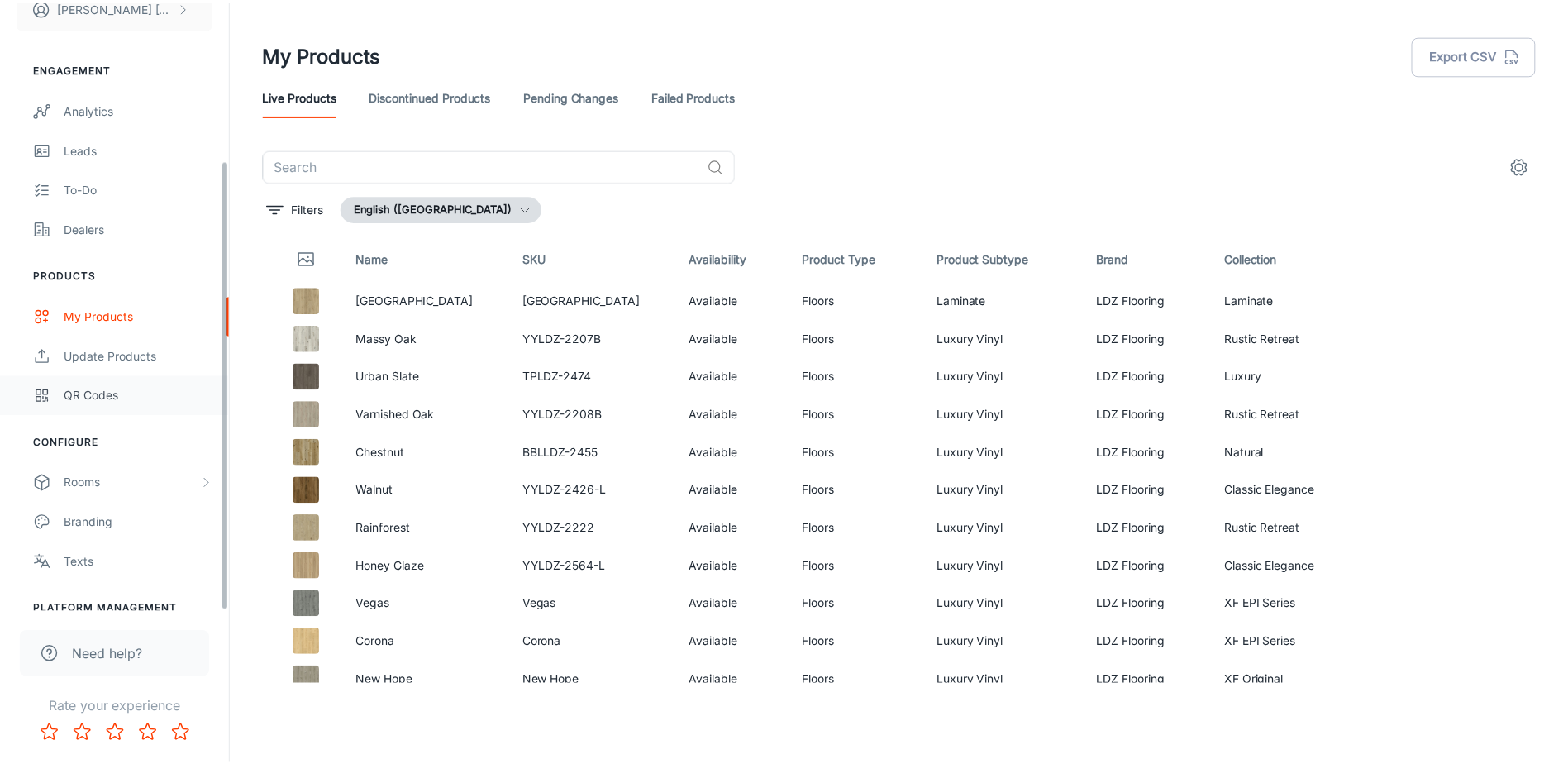
scroll to position [214, 0]
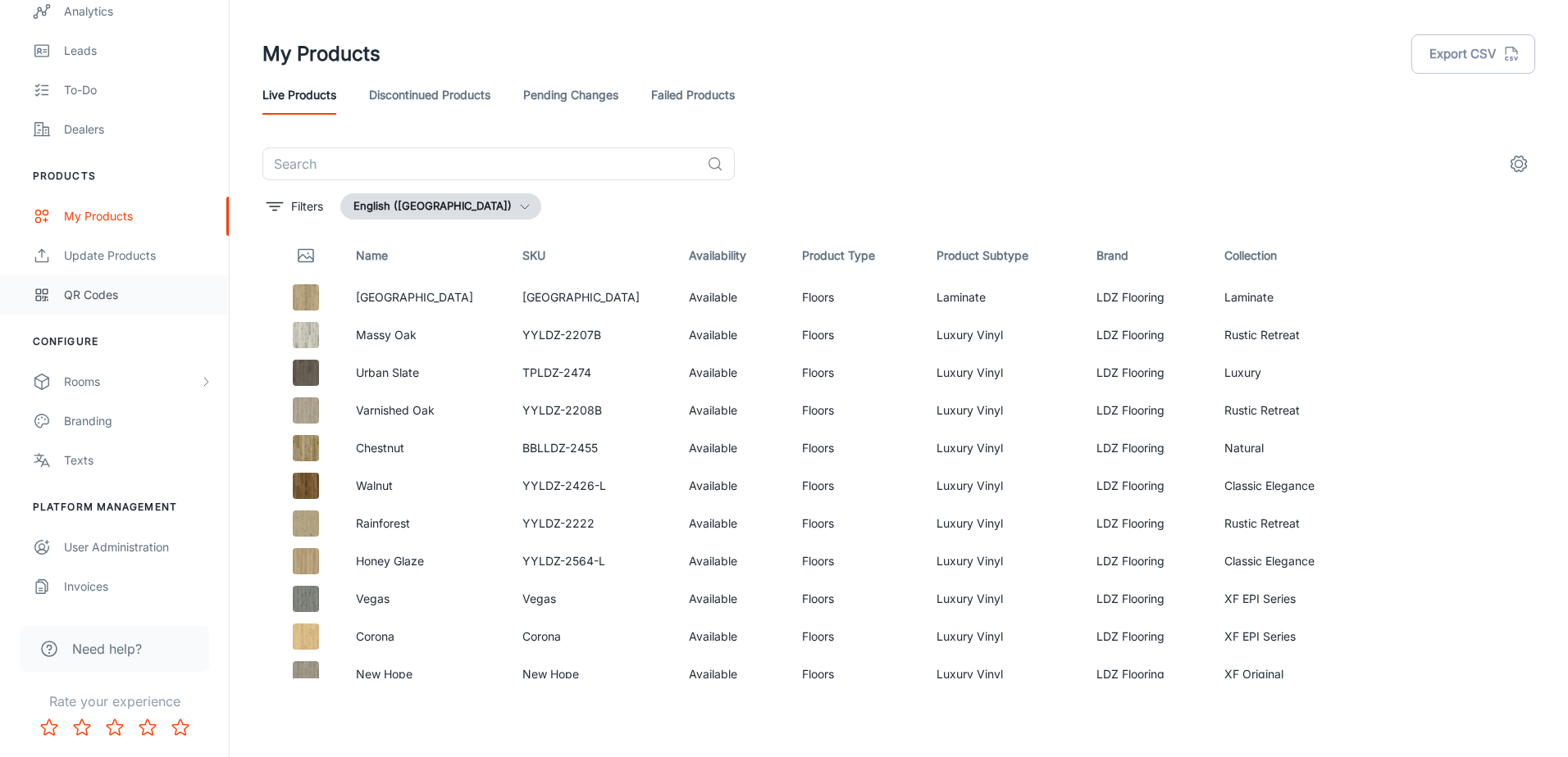
click at [124, 289] on div "QR Codes" at bounding box center [138, 295] width 149 height 18
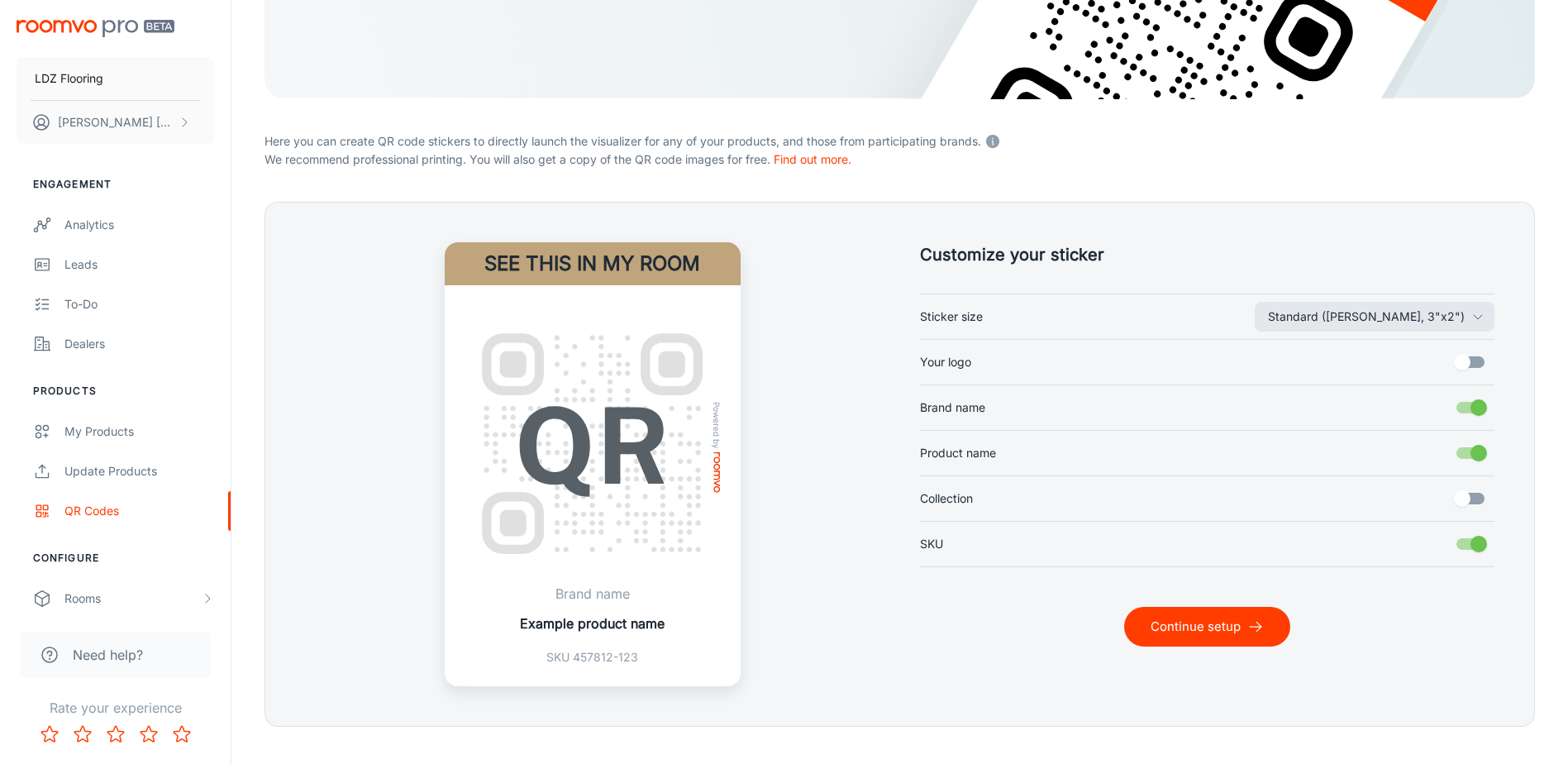
scroll to position [325, 0]
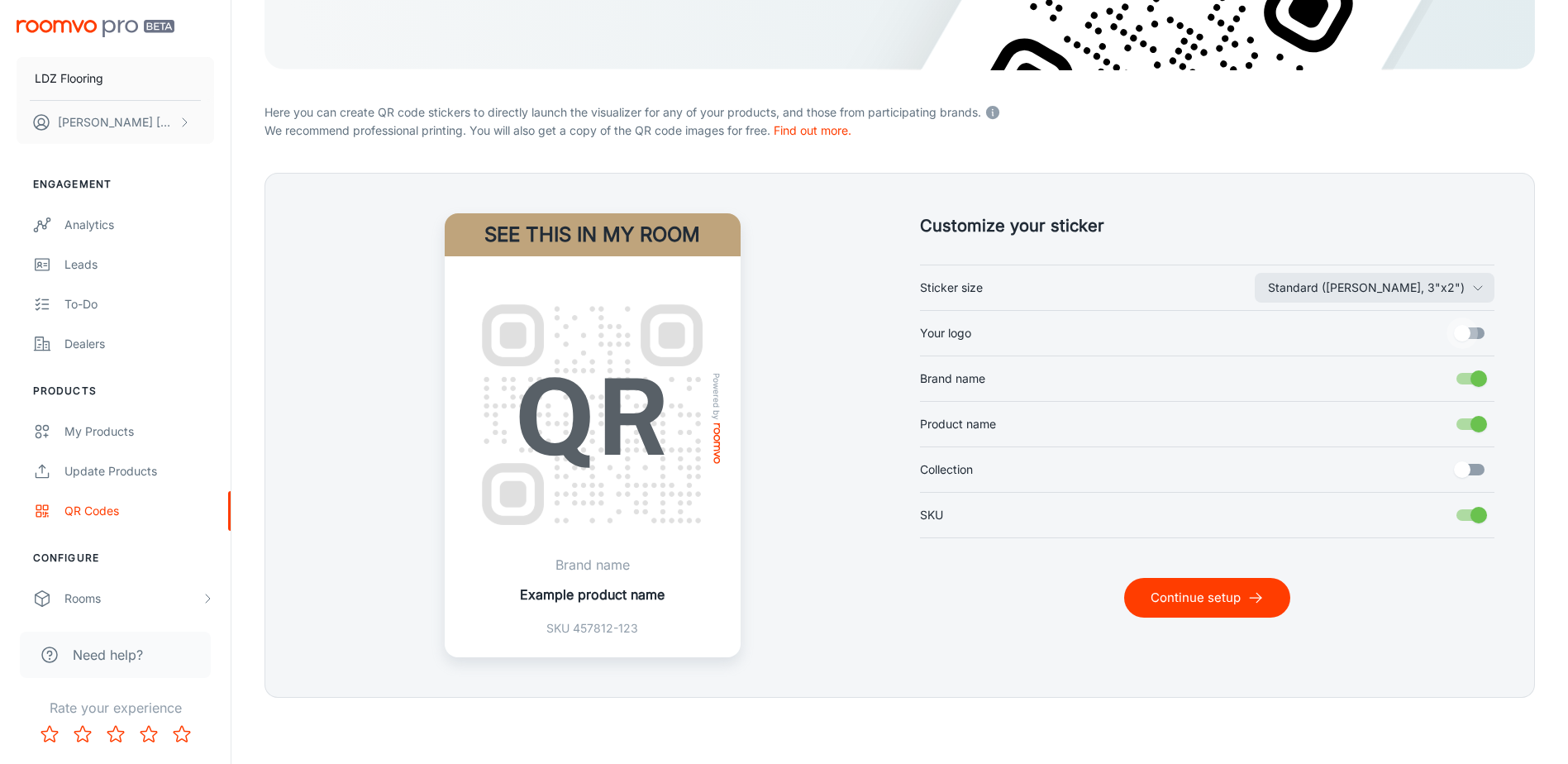
click at [1467, 332] on input "Your logo" at bounding box center [1463, 333] width 95 height 32
checkbox input "true"
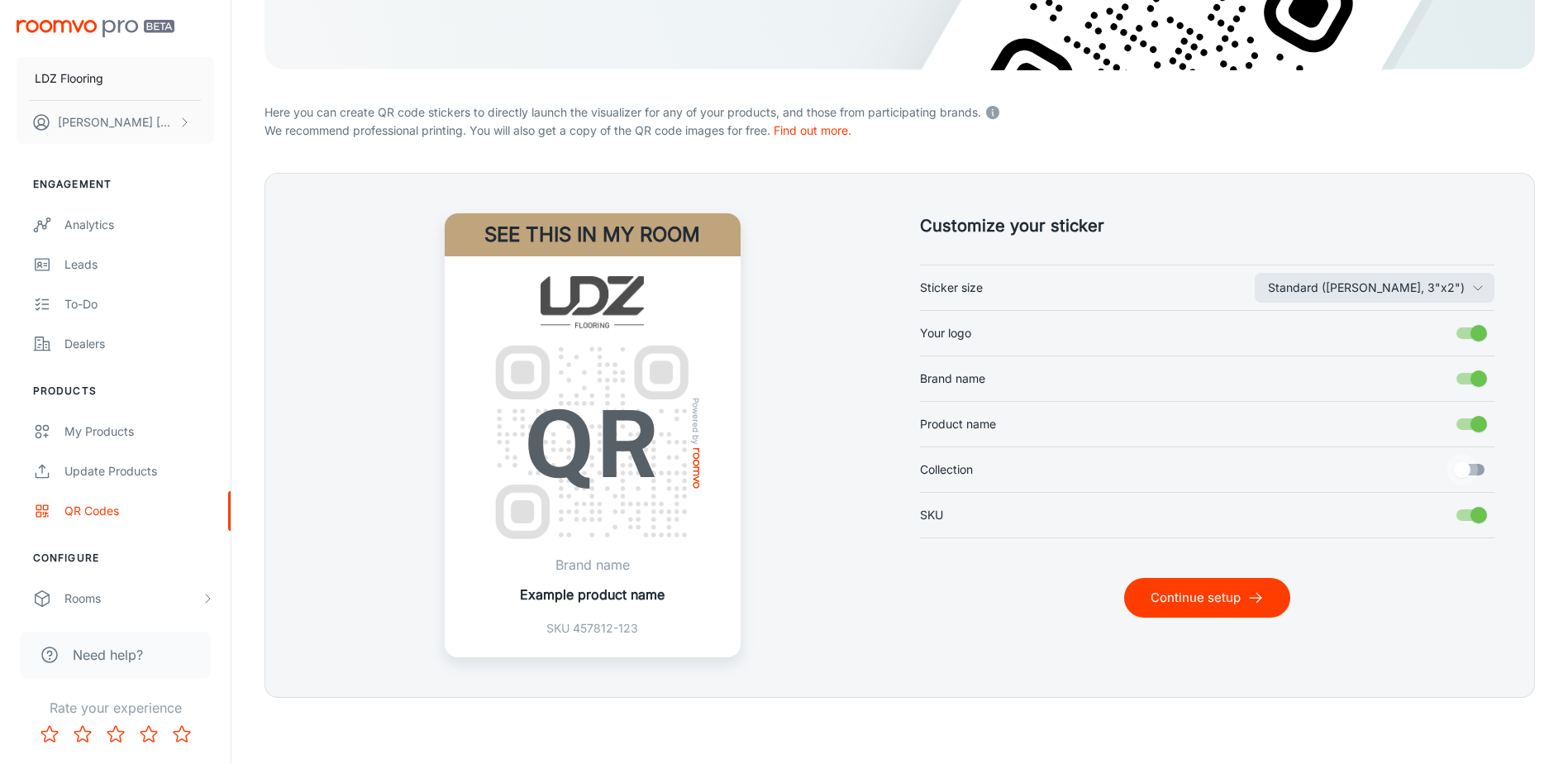
click at [1473, 470] on input "Collection" at bounding box center [1463, 469] width 95 height 32
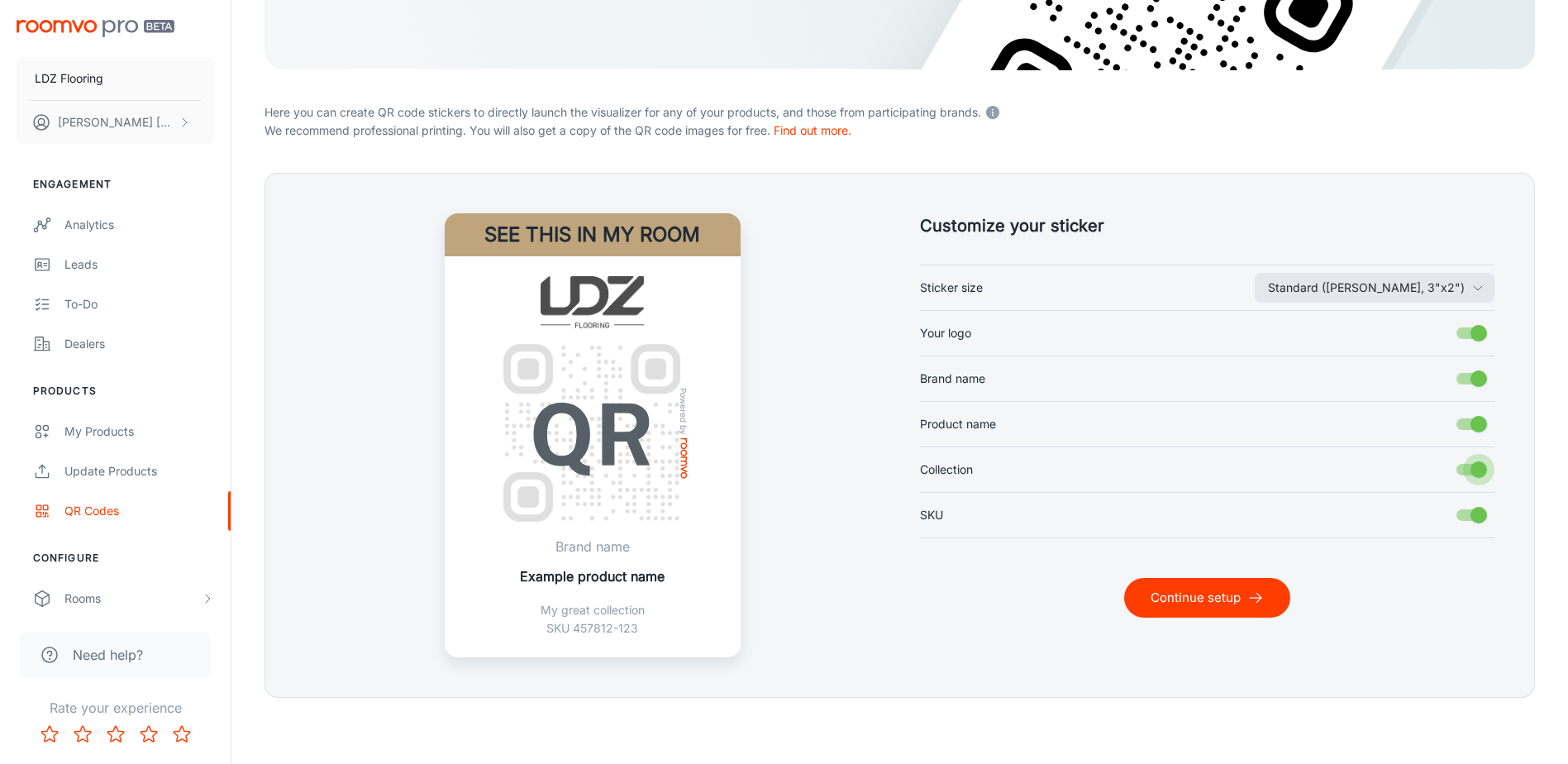
click at [1473, 470] on input "Collection" at bounding box center [1479, 469] width 95 height 32
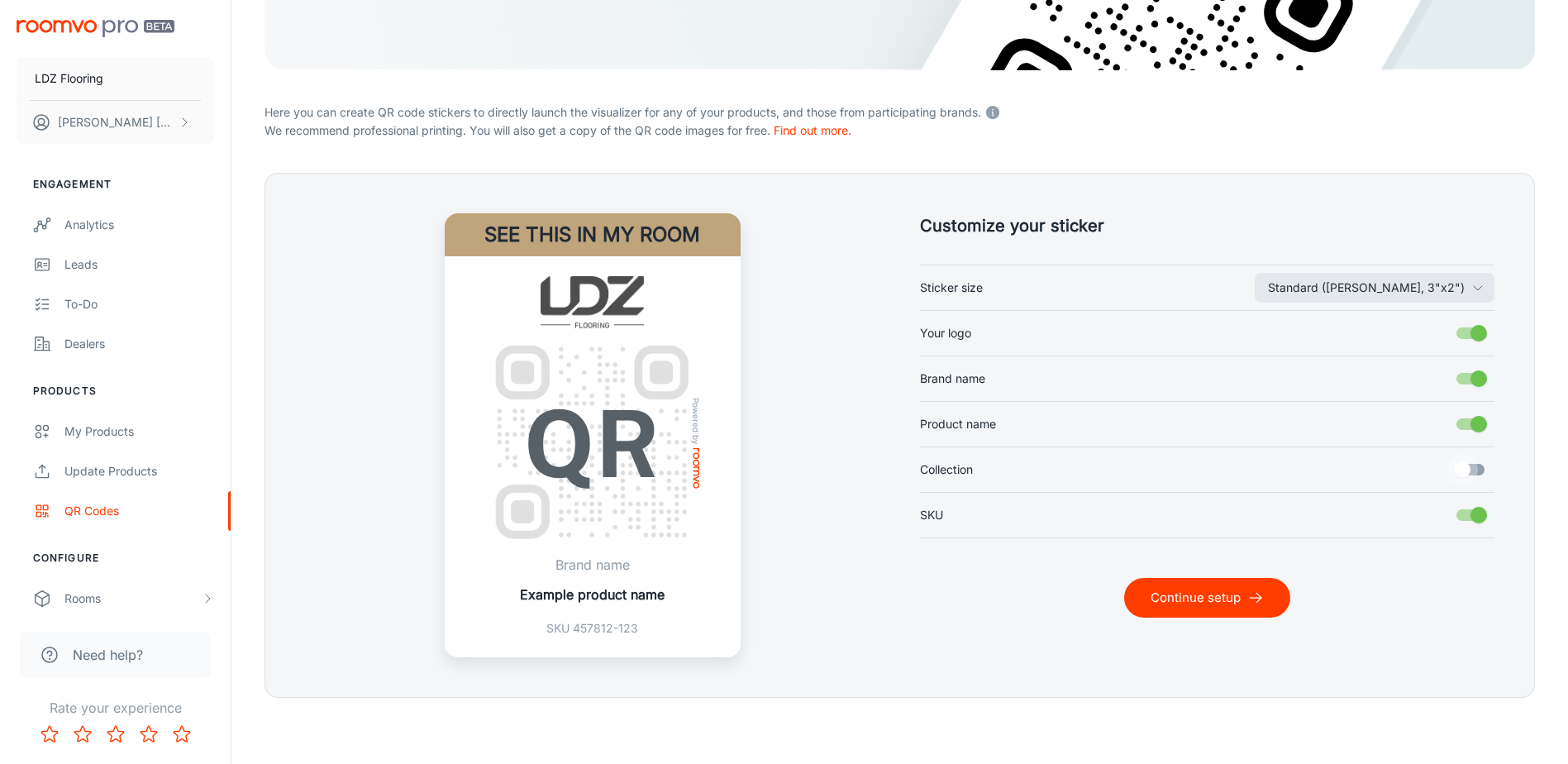
click at [1473, 470] on input "Collection" at bounding box center [1463, 469] width 95 height 32
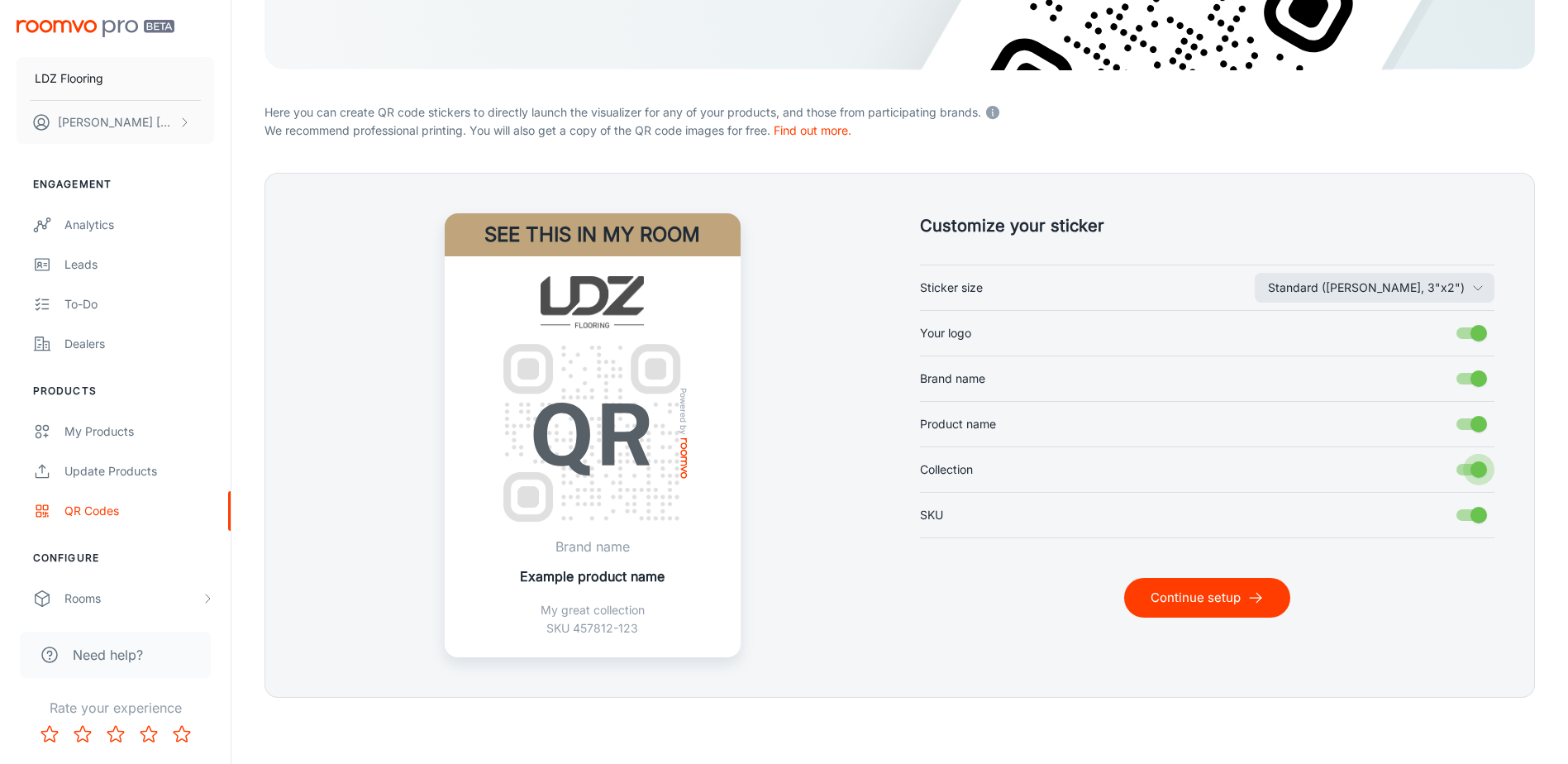
click at [1473, 470] on input "Collection" at bounding box center [1479, 469] width 95 height 32
checkbox input "false"
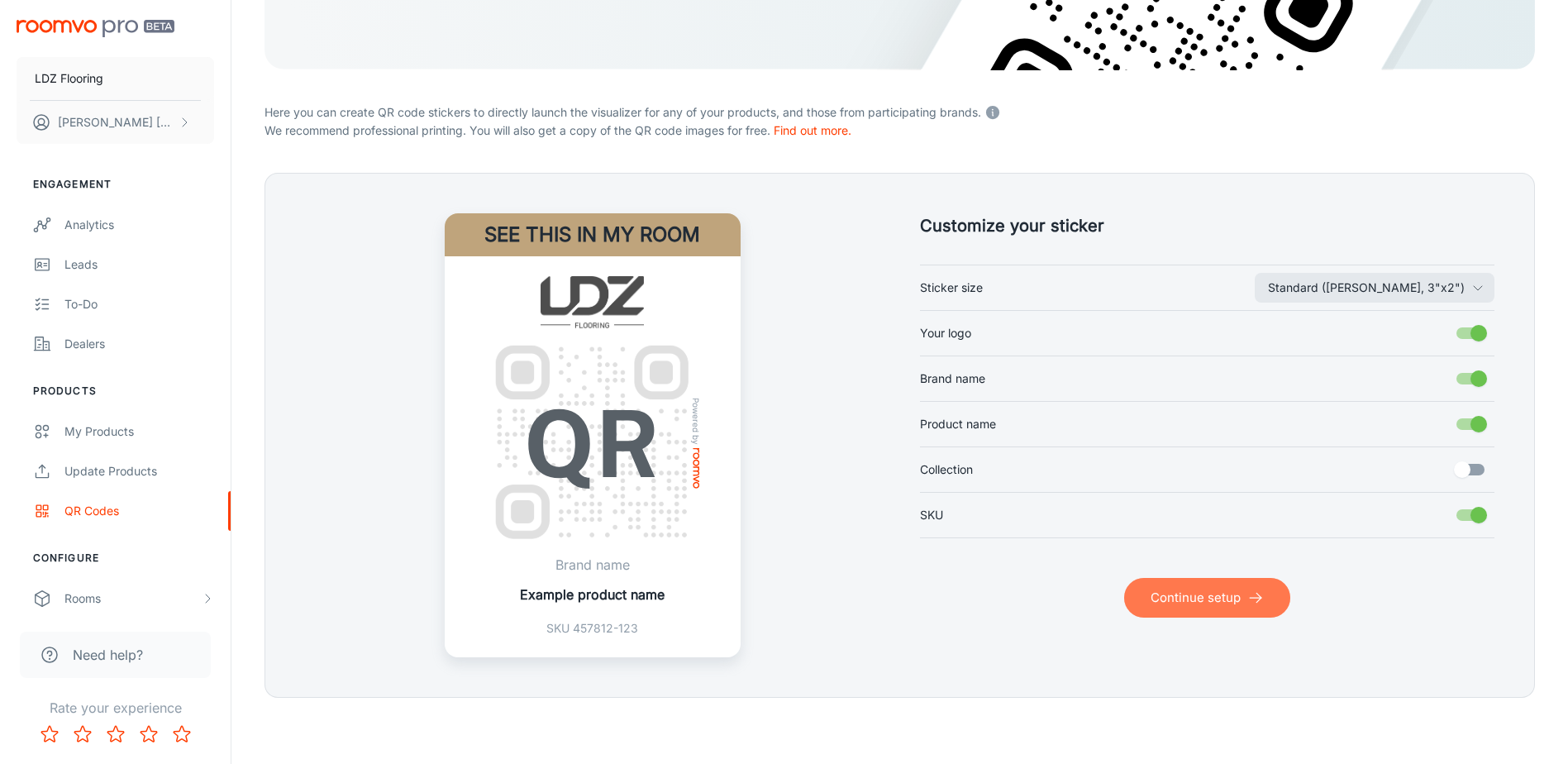
click at [1233, 592] on button "Continue setup" at bounding box center [1207, 598] width 166 height 40
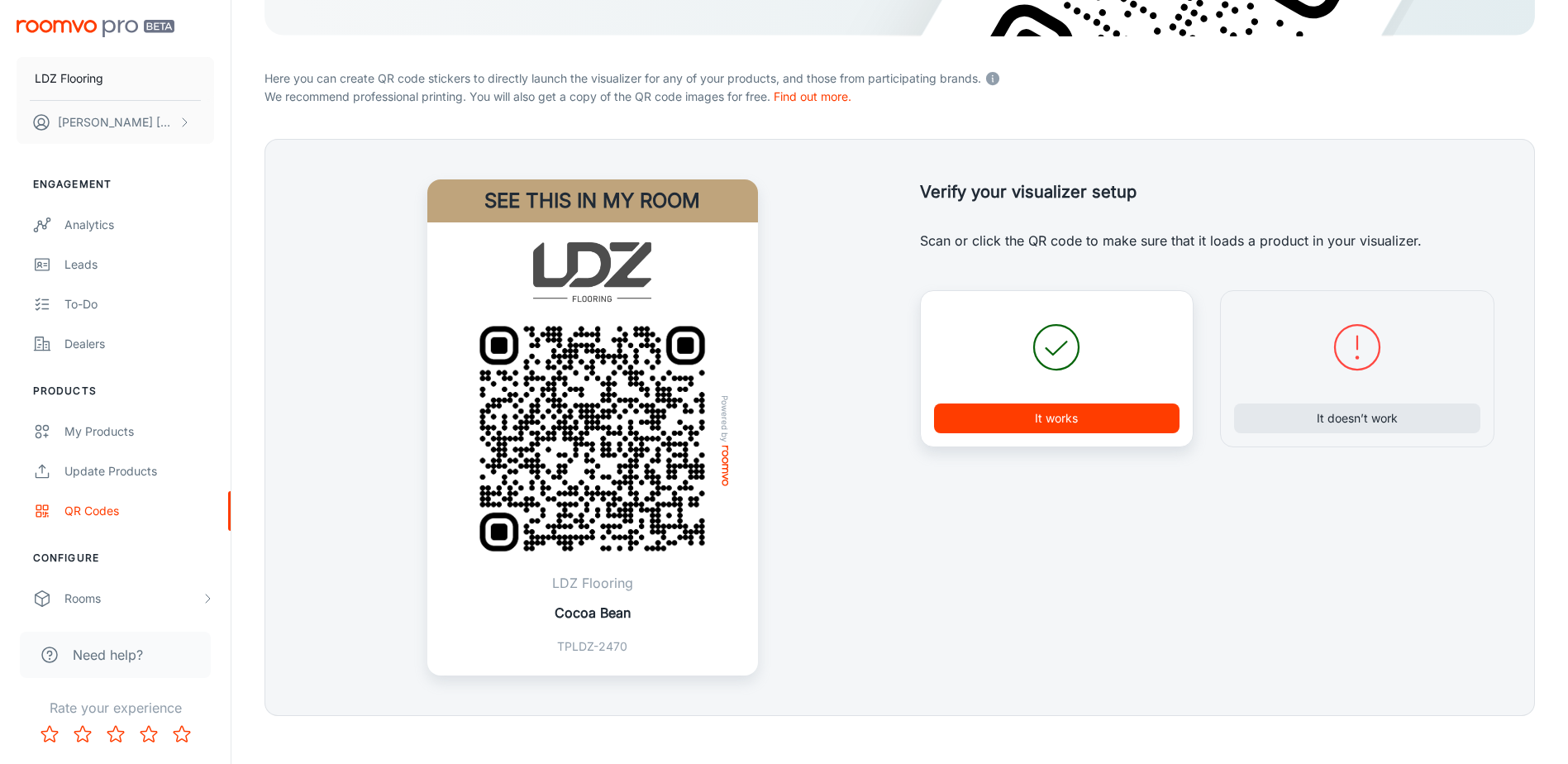
scroll to position [377, 0]
